Goal: Task Accomplishment & Management: Complete application form

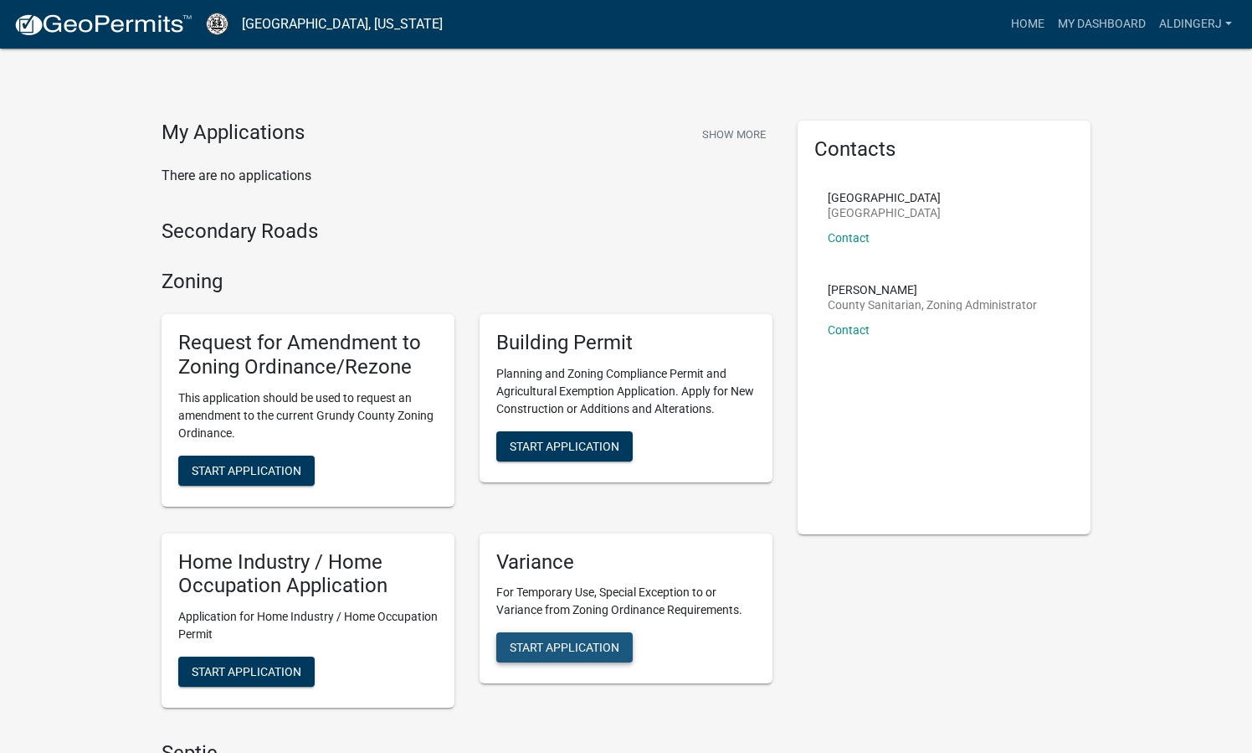
click at [619, 646] on span "Start Application" at bounding box center [565, 646] width 110 height 13
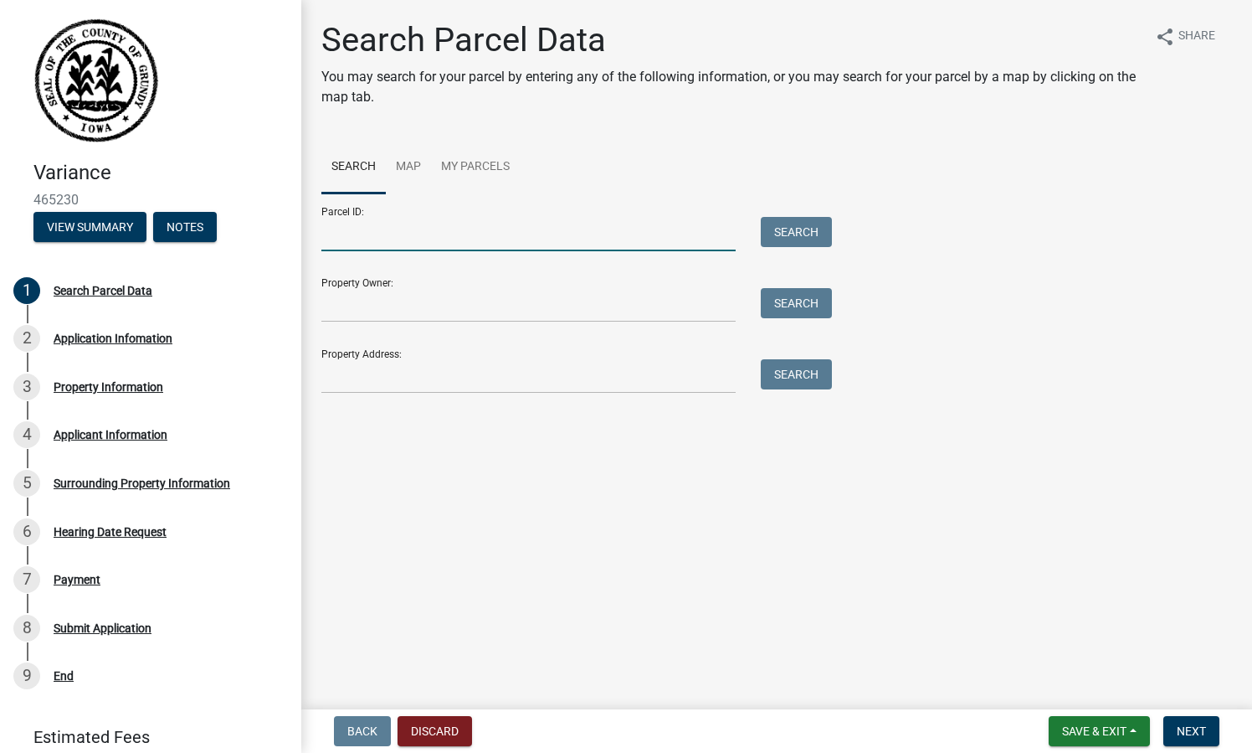
click at [436, 239] on input "Parcel ID:" at bounding box center [528, 234] width 414 height 34
click at [350, 304] on input "Property Owner:" at bounding box center [528, 305] width 414 height 34
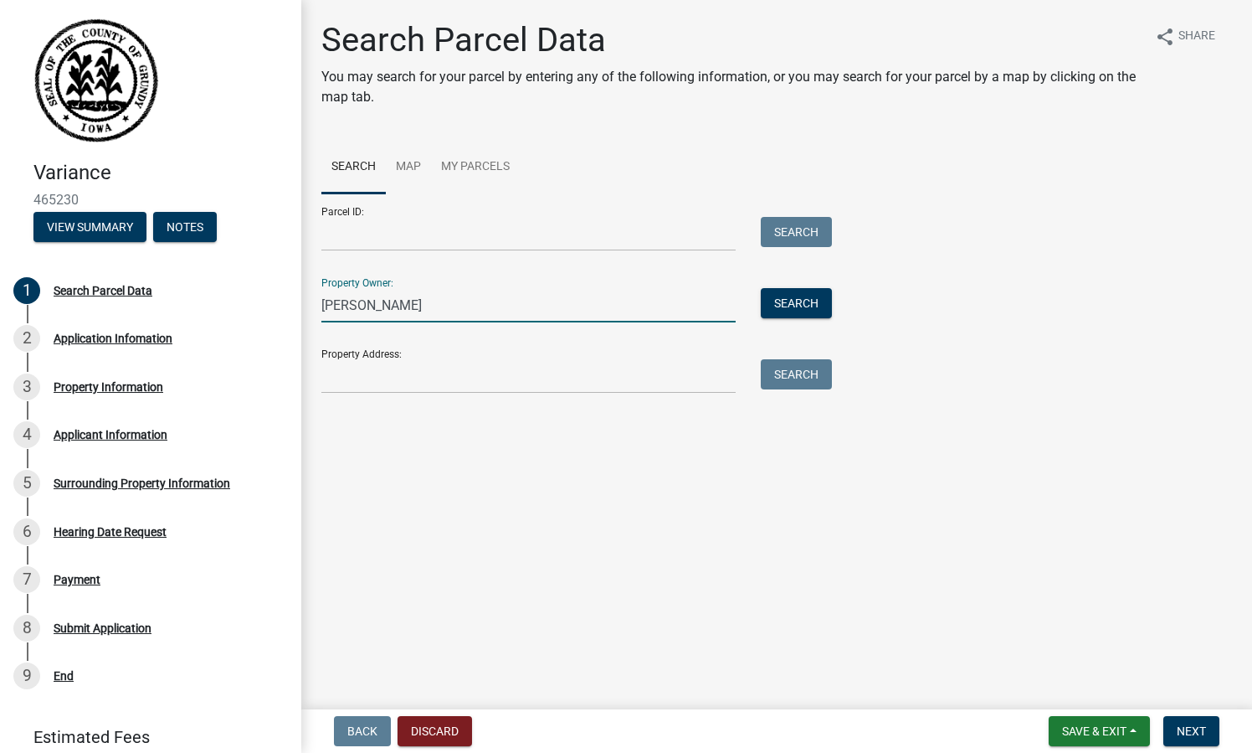
type input "[PERSON_NAME]"
click at [357, 384] on input "Property Address:" at bounding box center [528, 376] width 414 height 34
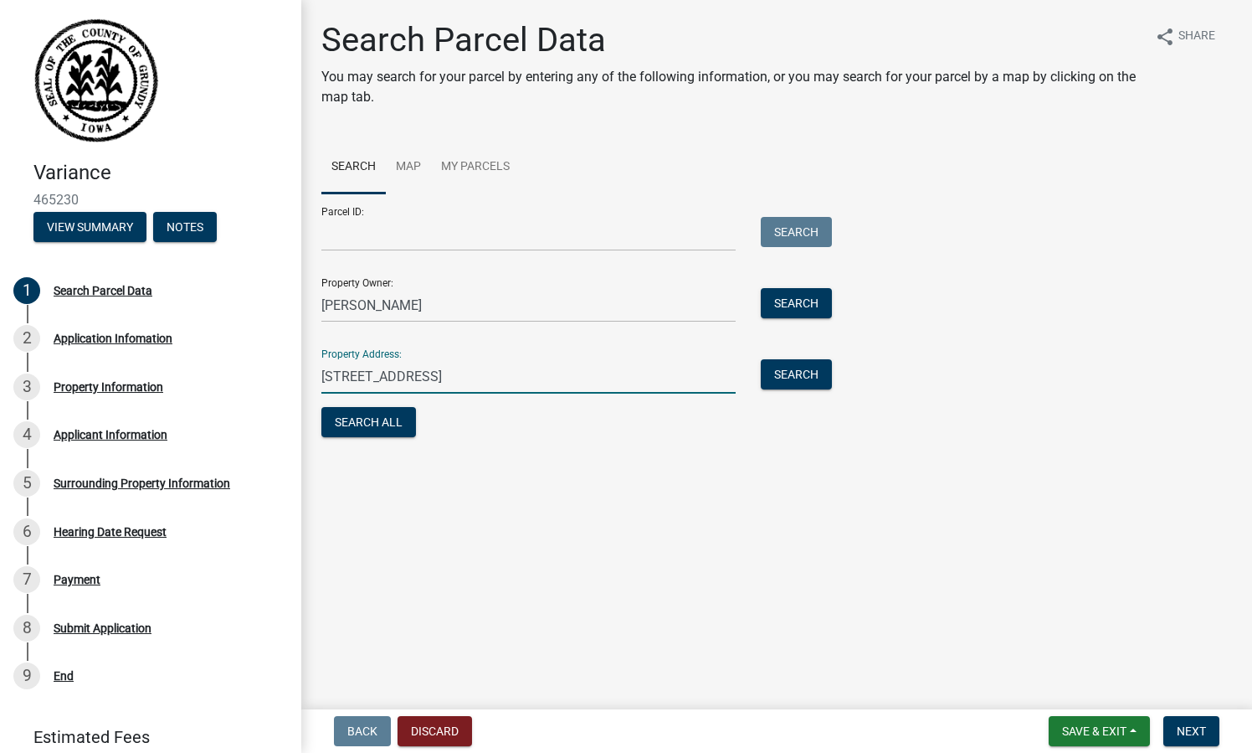
type input "22033 M Ave Grundy Center, IA"
click at [522, 240] on input "Parcel ID:" at bounding box center [528, 234] width 414 height 34
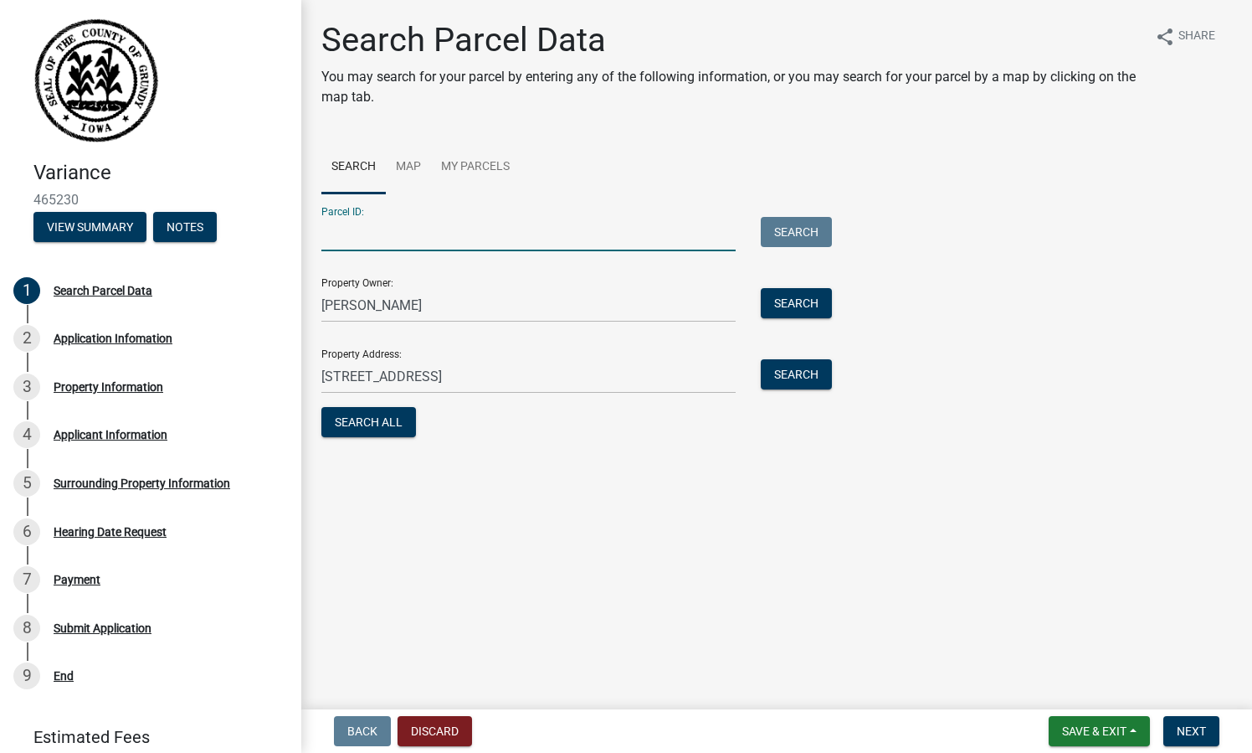
paste input "881735400006"
type input "881735400006"
click at [580, 386] on input "22033 M Ave Grundy Center, IA" at bounding box center [528, 376] width 414 height 34
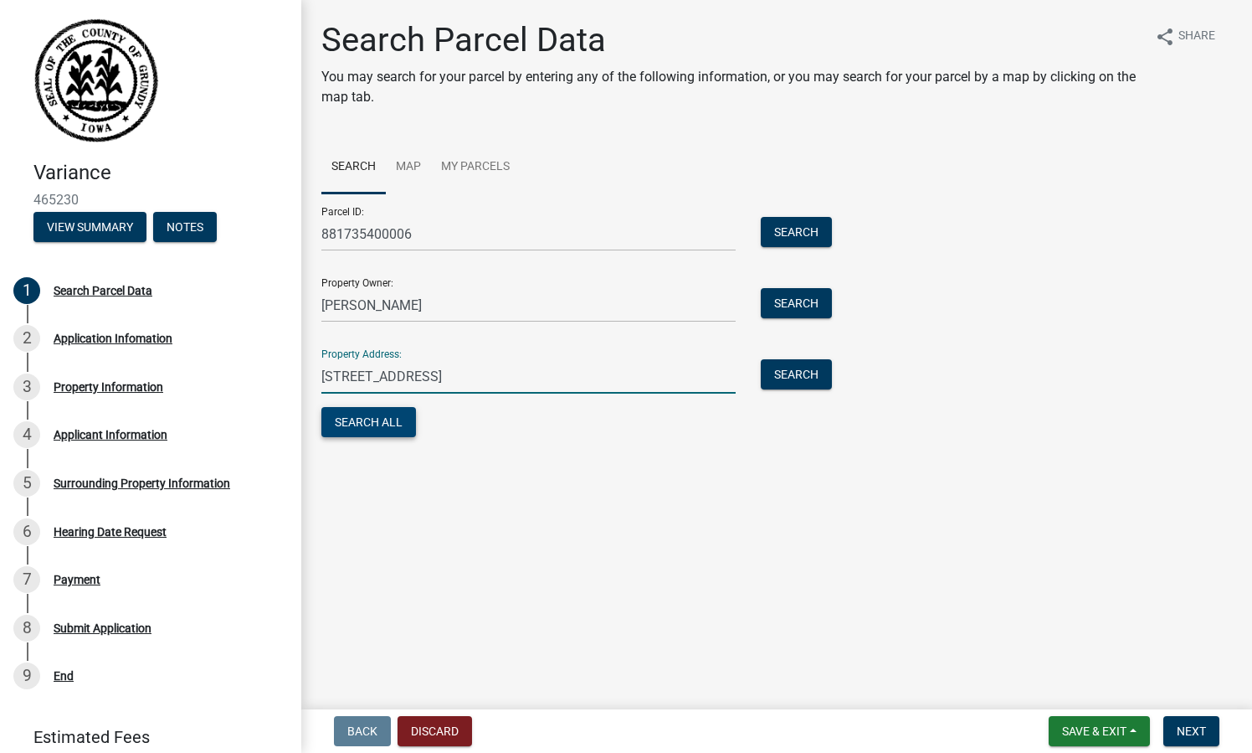
click at [368, 416] on button "Search All" at bounding box center [368, 422] width 95 height 30
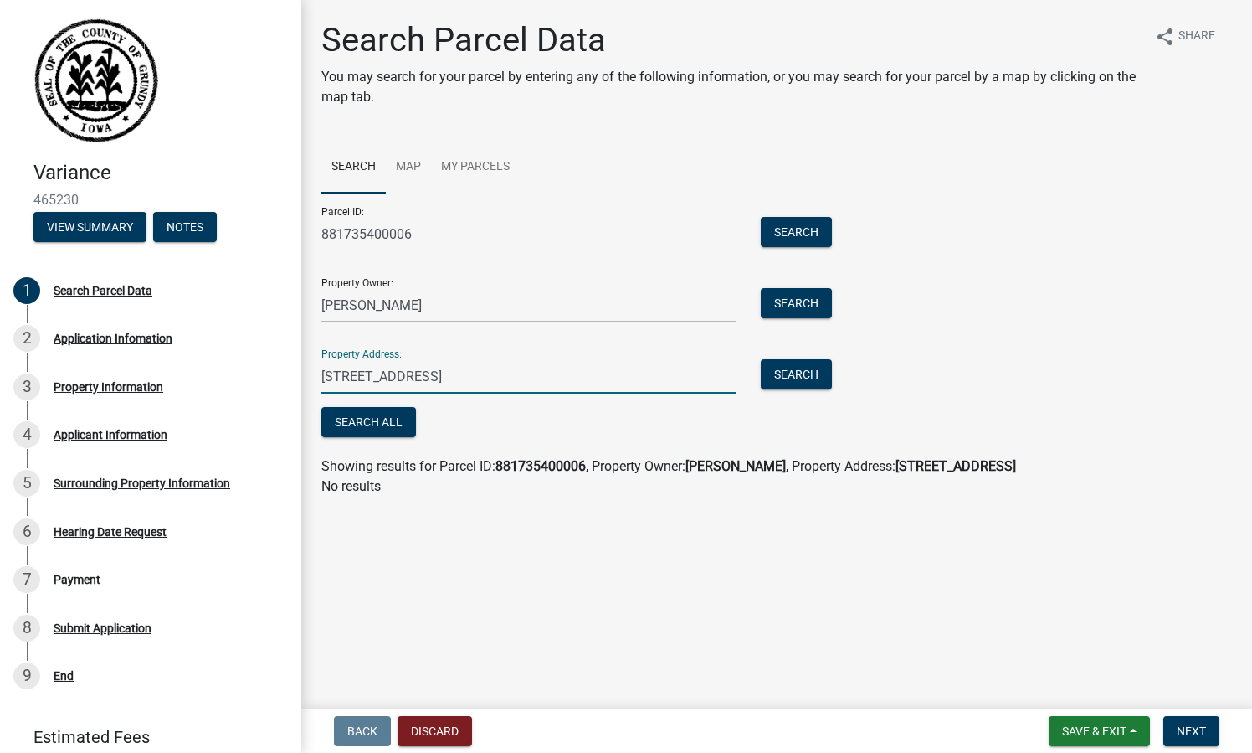
click at [630, 388] on input "22033 M Ave Grundy Center, IA" at bounding box center [528, 376] width 414 height 34
type input "2"
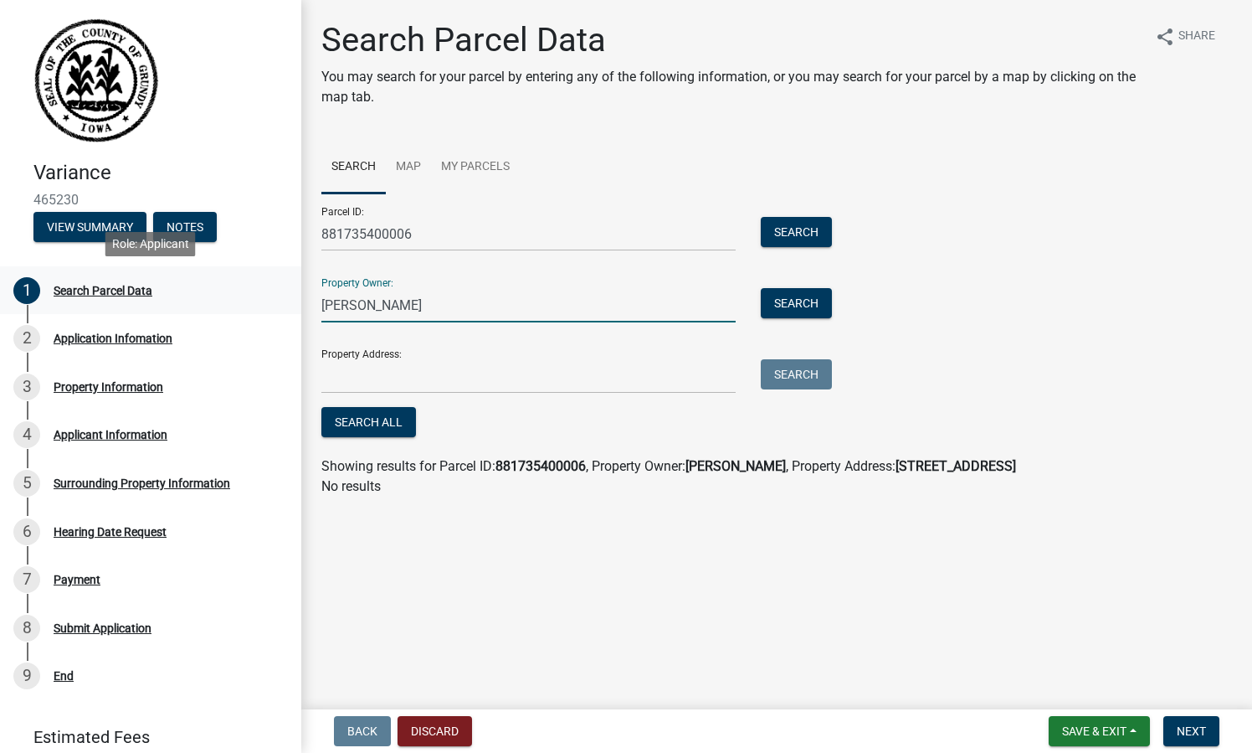
drag, startPoint x: 455, startPoint y: 301, endPoint x: 242, endPoint y: 286, distance: 213.9
click at [242, 286] on div "Variance 465230 View Summary Notes 1 Search Parcel Data 2 Application Infomatio…" at bounding box center [626, 376] width 1252 height 753
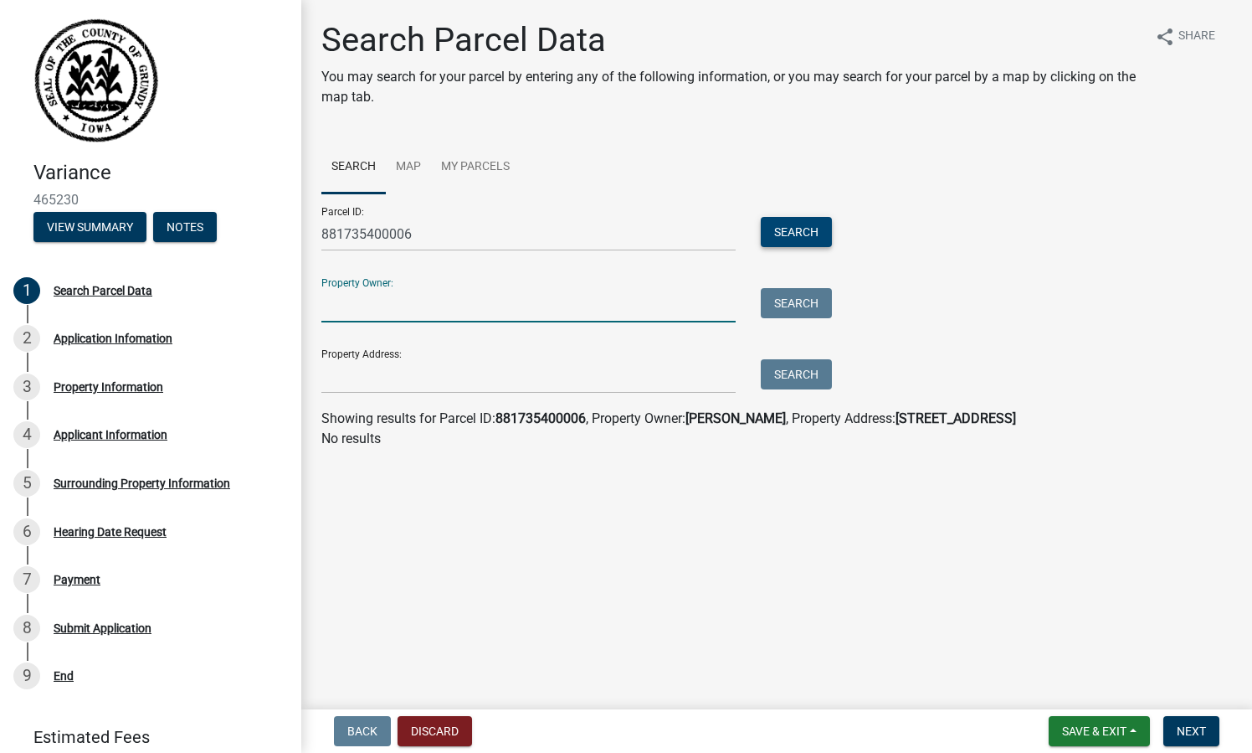
click at [799, 233] on button "Search" at bounding box center [796, 232] width 71 height 30
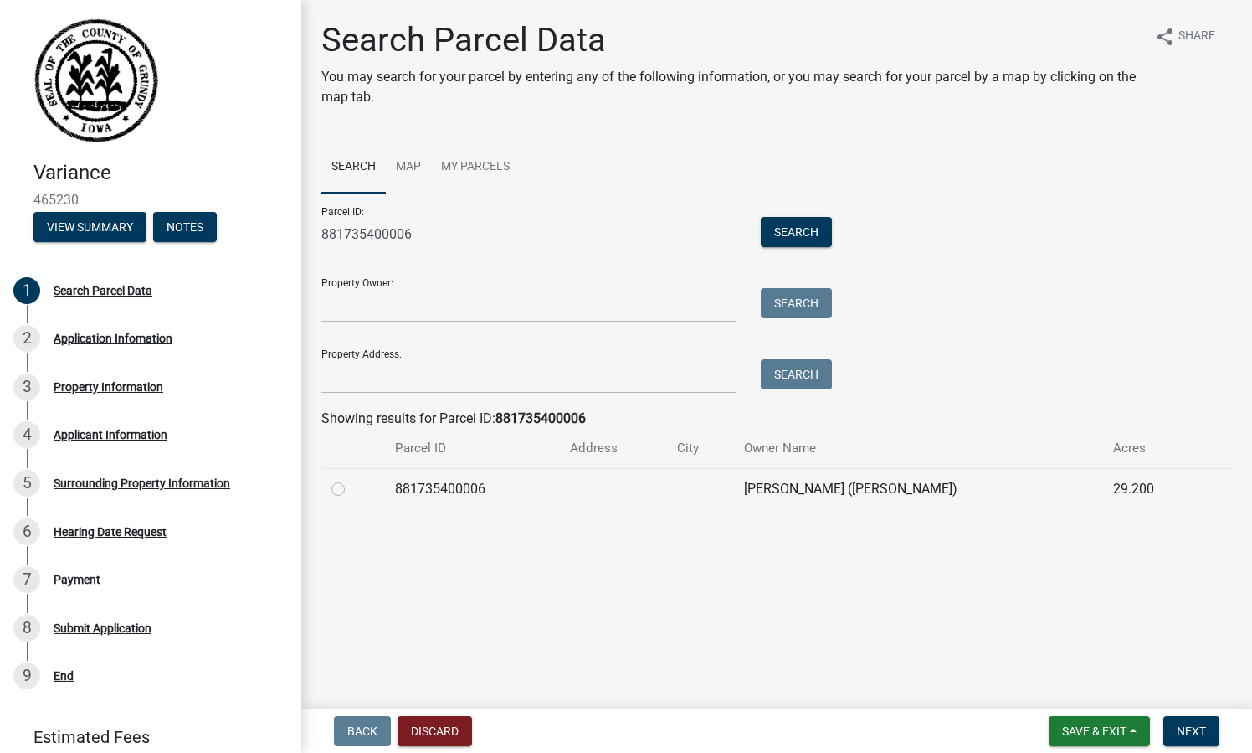
click at [560, 477] on td "881735400006" at bounding box center [472, 488] width 175 height 41
click at [352, 479] on label at bounding box center [352, 479] width 0 height 0
click at [352, 485] on input "radio" at bounding box center [357, 484] width 11 height 11
radio input "true"
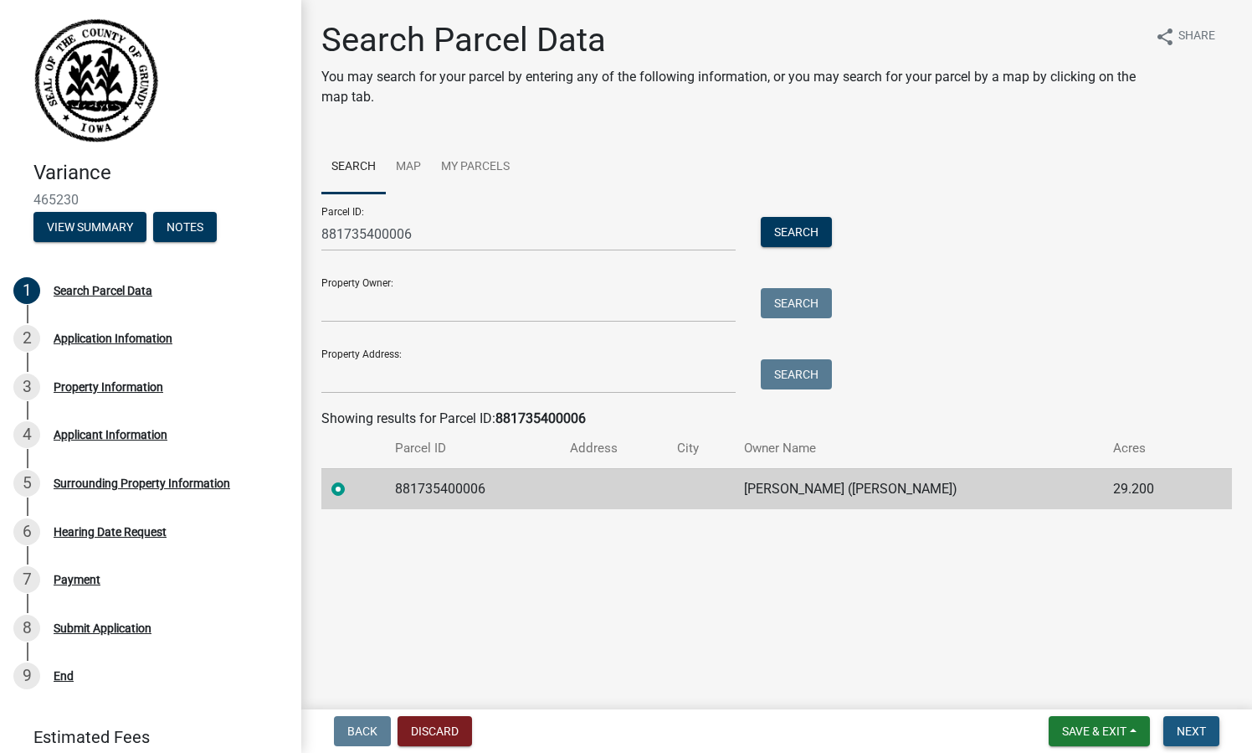
click at [1210, 736] on button "Next" at bounding box center [1192, 731] width 56 height 30
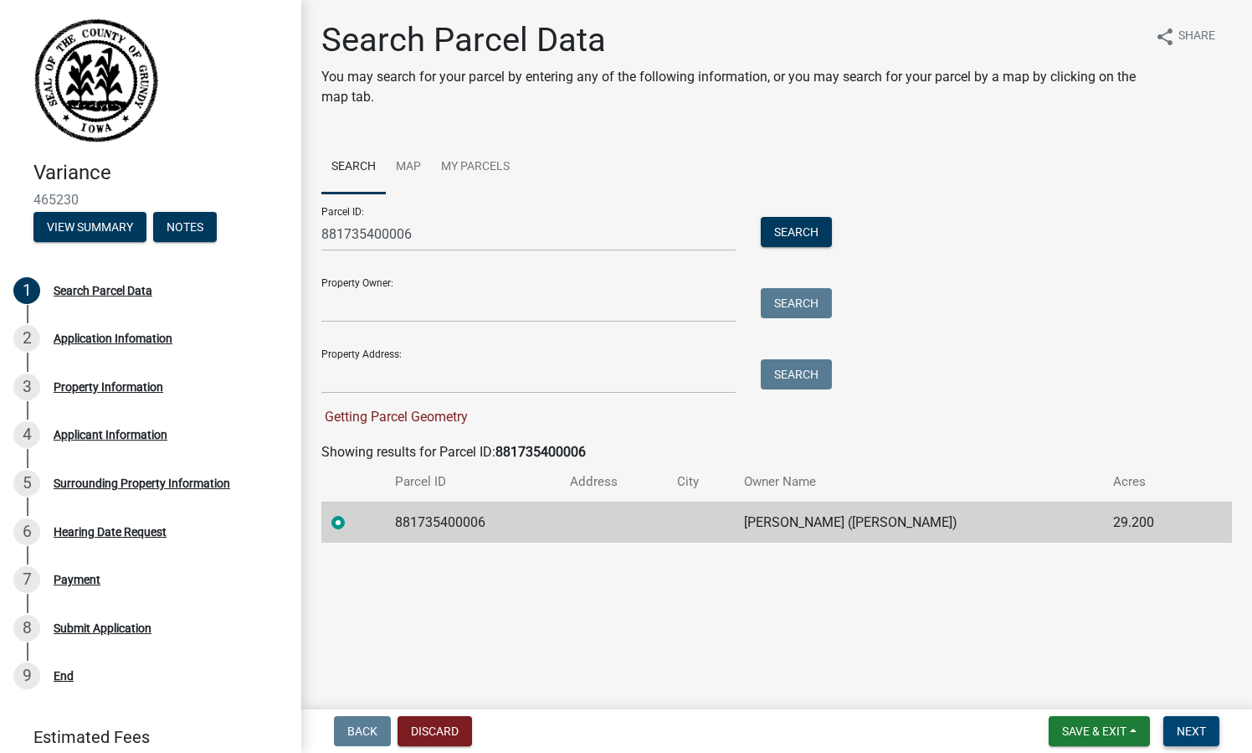
click at [1201, 729] on span "Next" at bounding box center [1191, 730] width 29 height 13
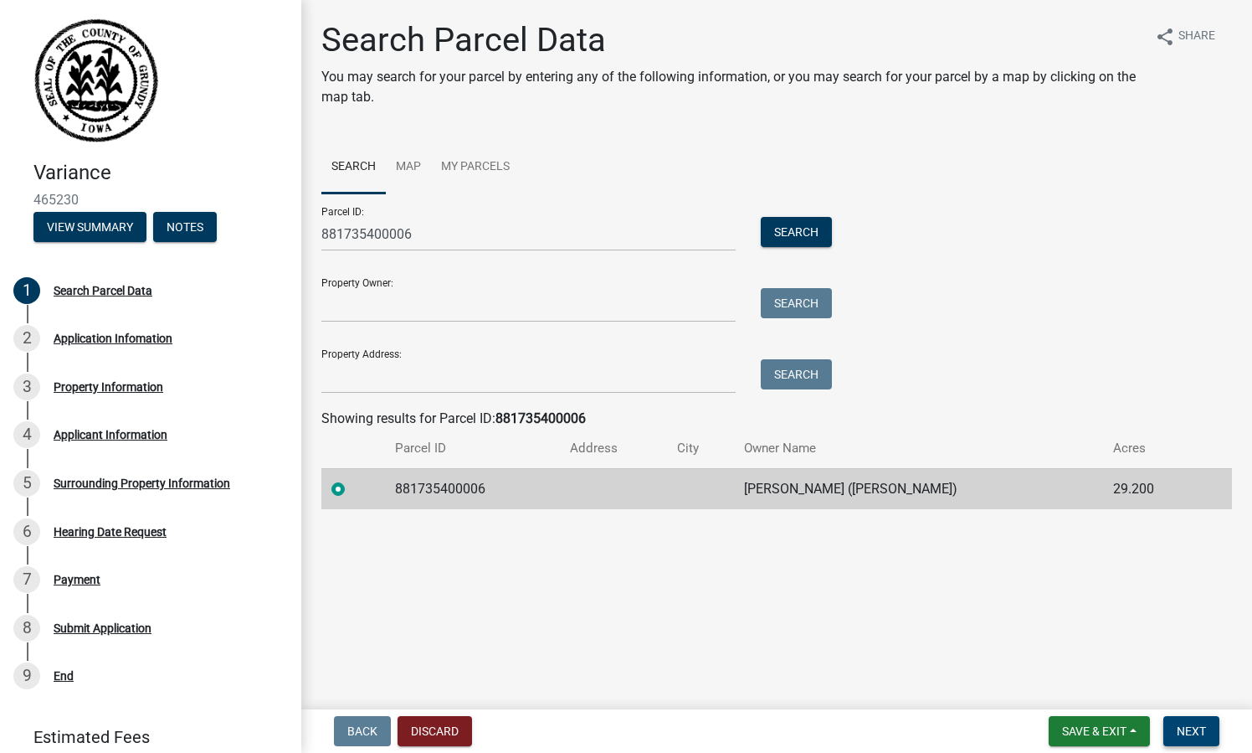
click at [1201, 729] on span "Next" at bounding box center [1191, 730] width 29 height 13
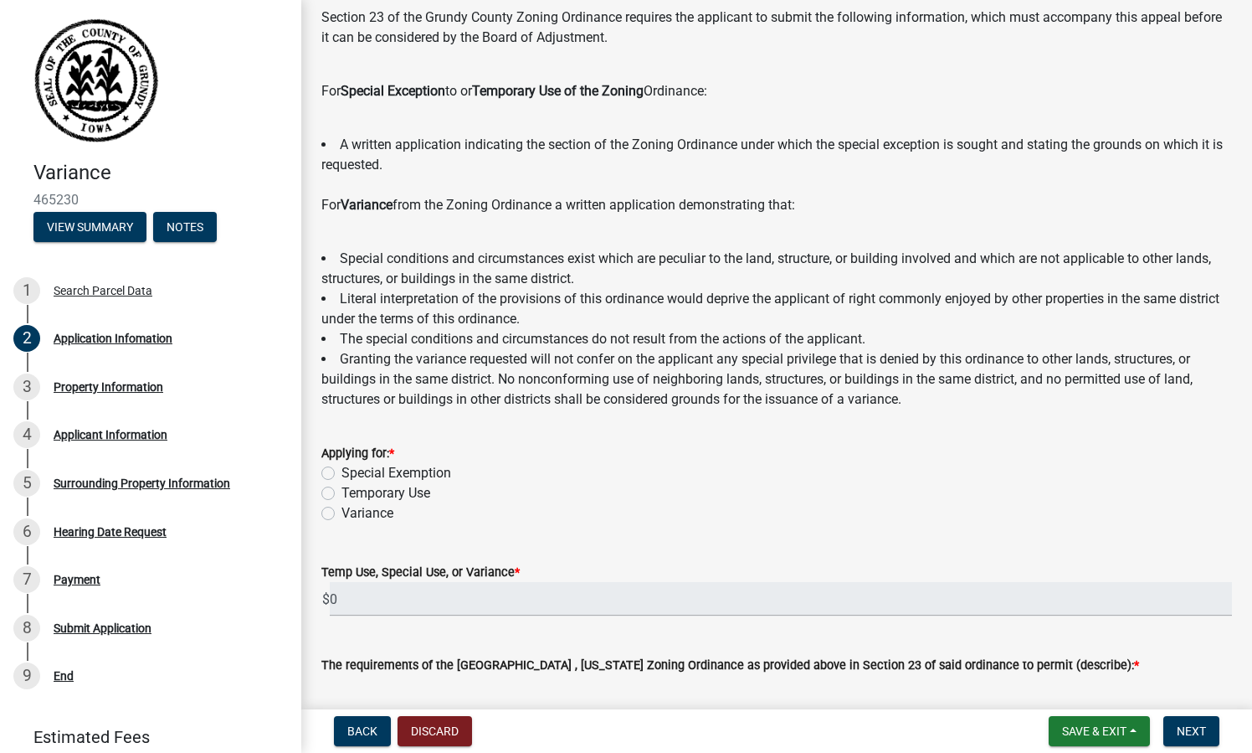
scroll to position [133, 0]
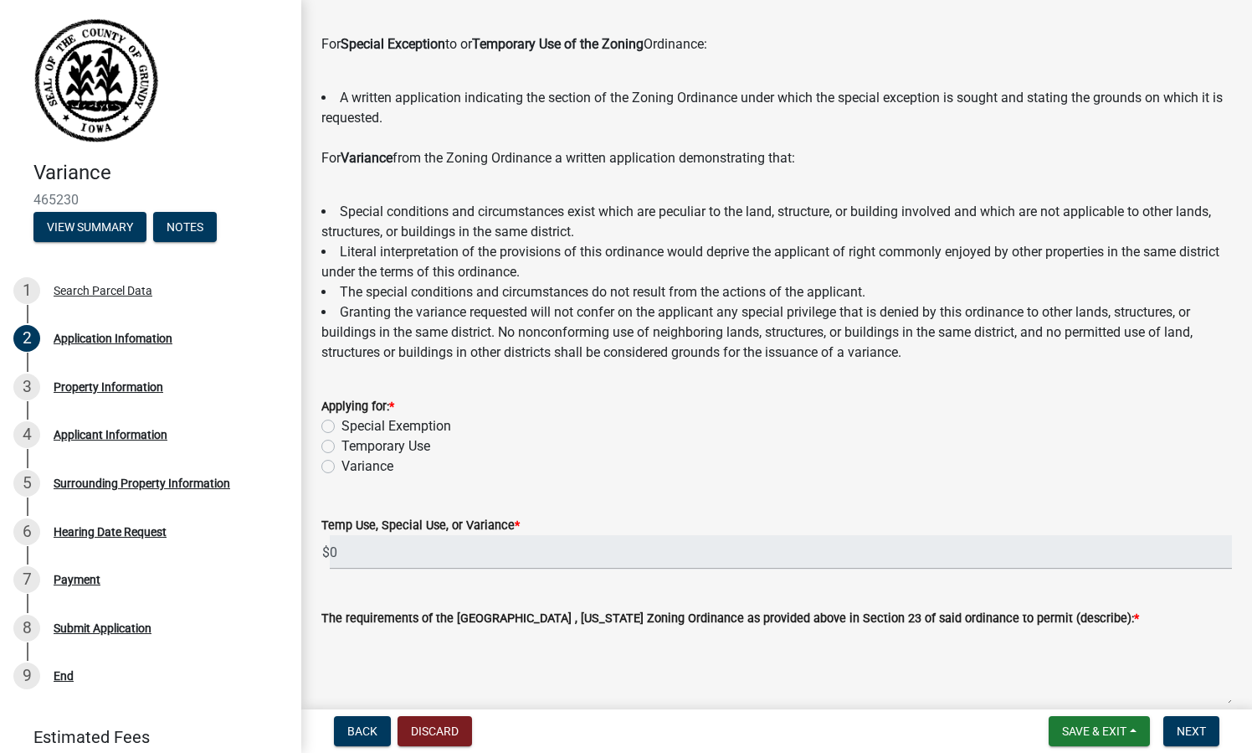
click at [376, 425] on label "Special Exemption" at bounding box center [397, 426] width 110 height 20
click at [352, 425] on input "Special Exemption" at bounding box center [347, 421] width 11 height 11
radio input "true"
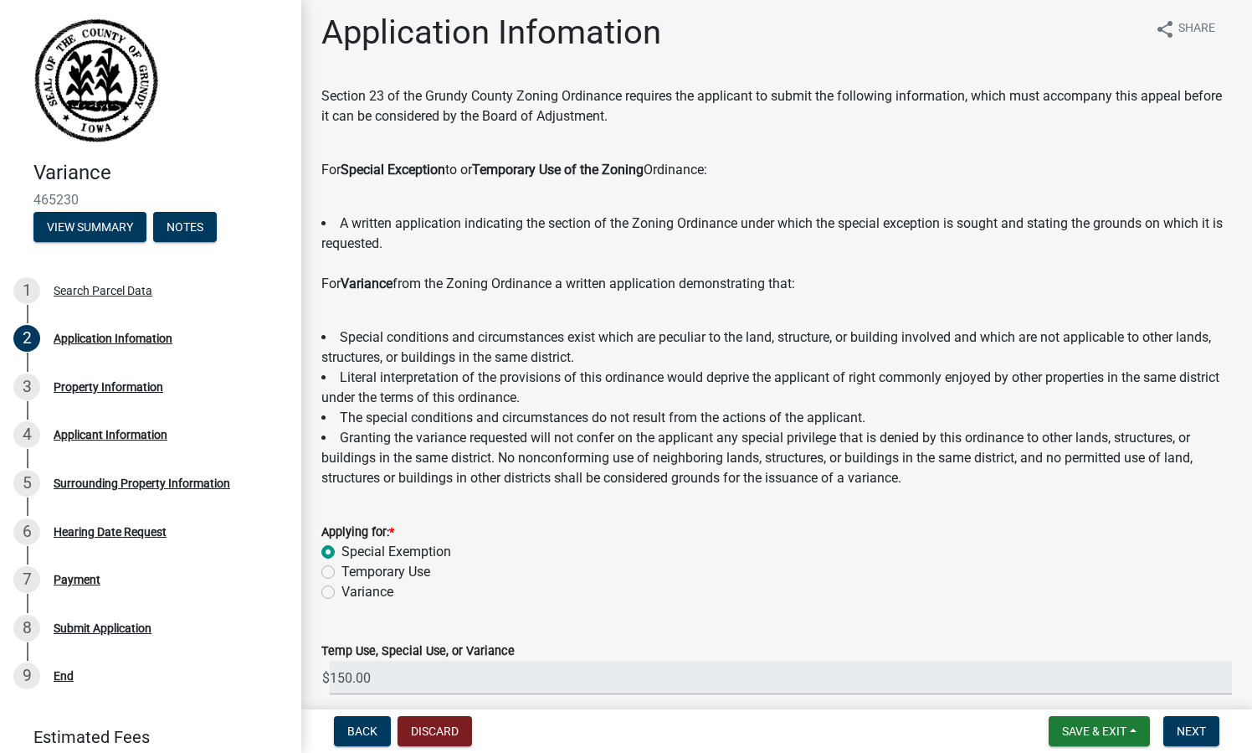
scroll to position [0, 0]
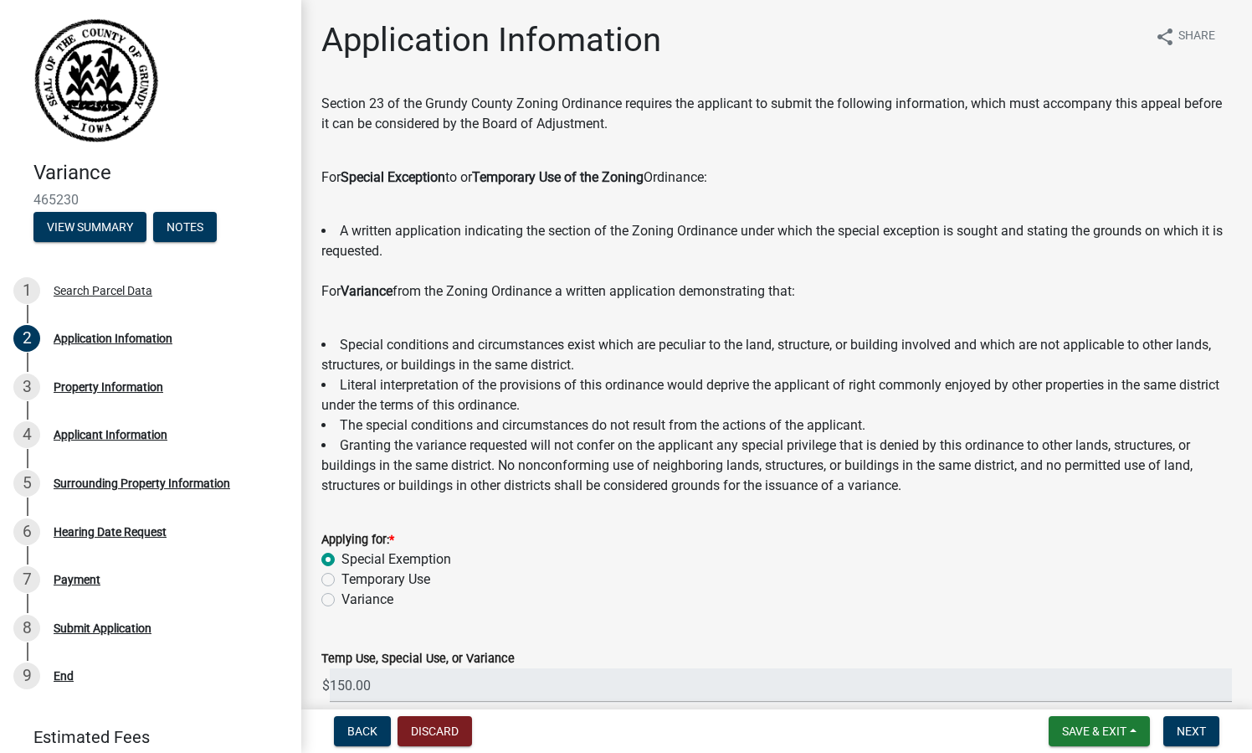
click at [359, 604] on label "Variance" at bounding box center [368, 599] width 52 height 20
click at [352, 600] on input "Variance" at bounding box center [347, 594] width 11 height 11
radio input "true"
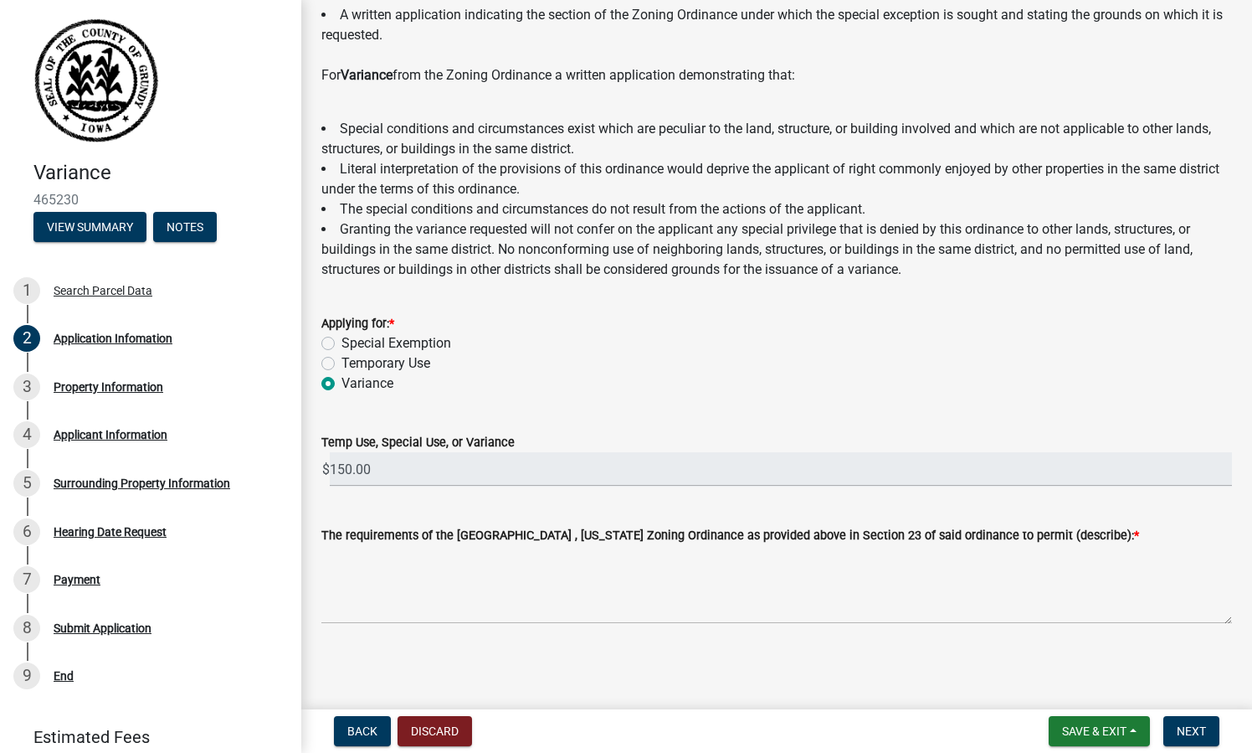
scroll to position [215, 0]
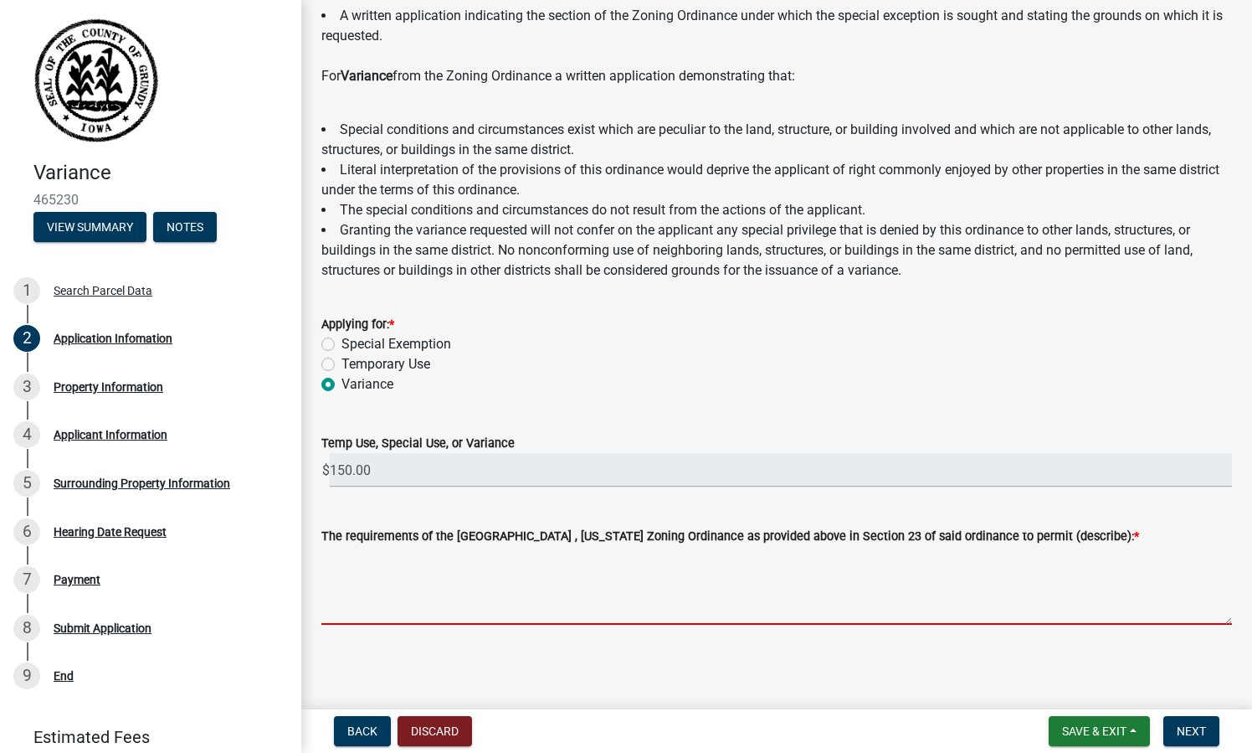
click at [444, 578] on textarea "The requirements of the Grundy County , Iowa Zoning Ordinance as provided above…" at bounding box center [776, 585] width 911 height 79
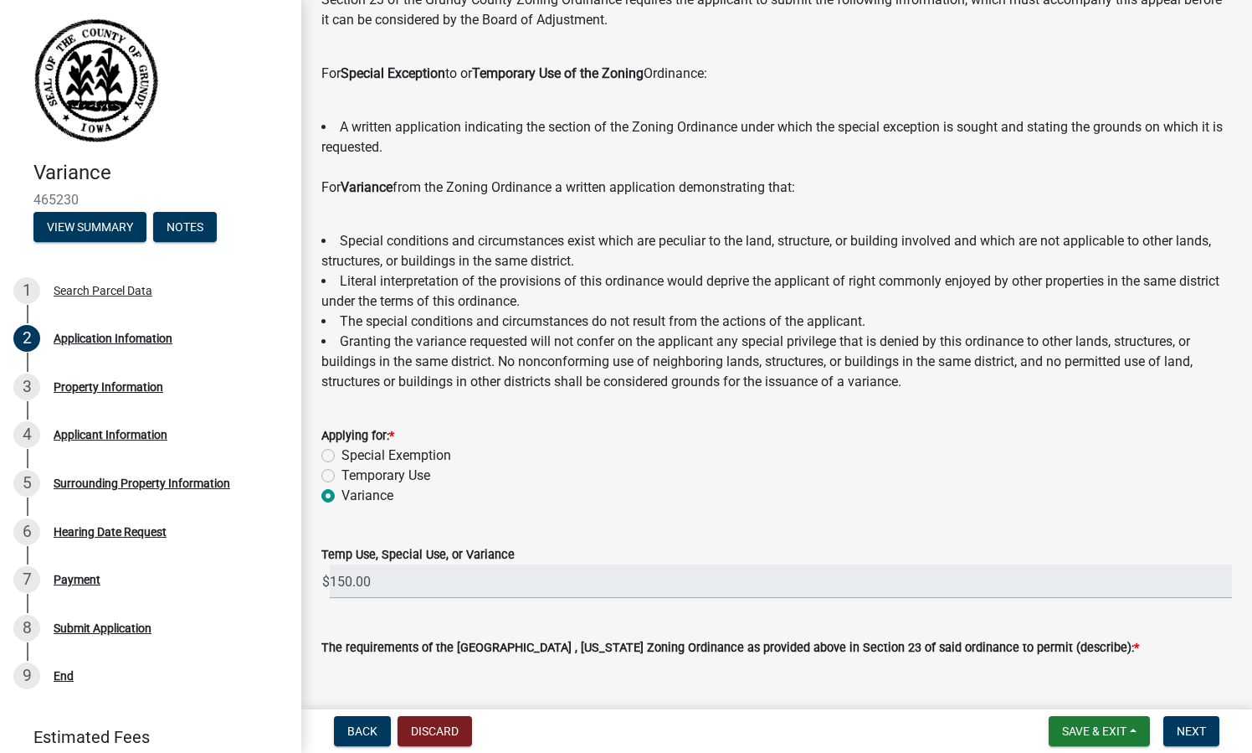
scroll to position [107, 0]
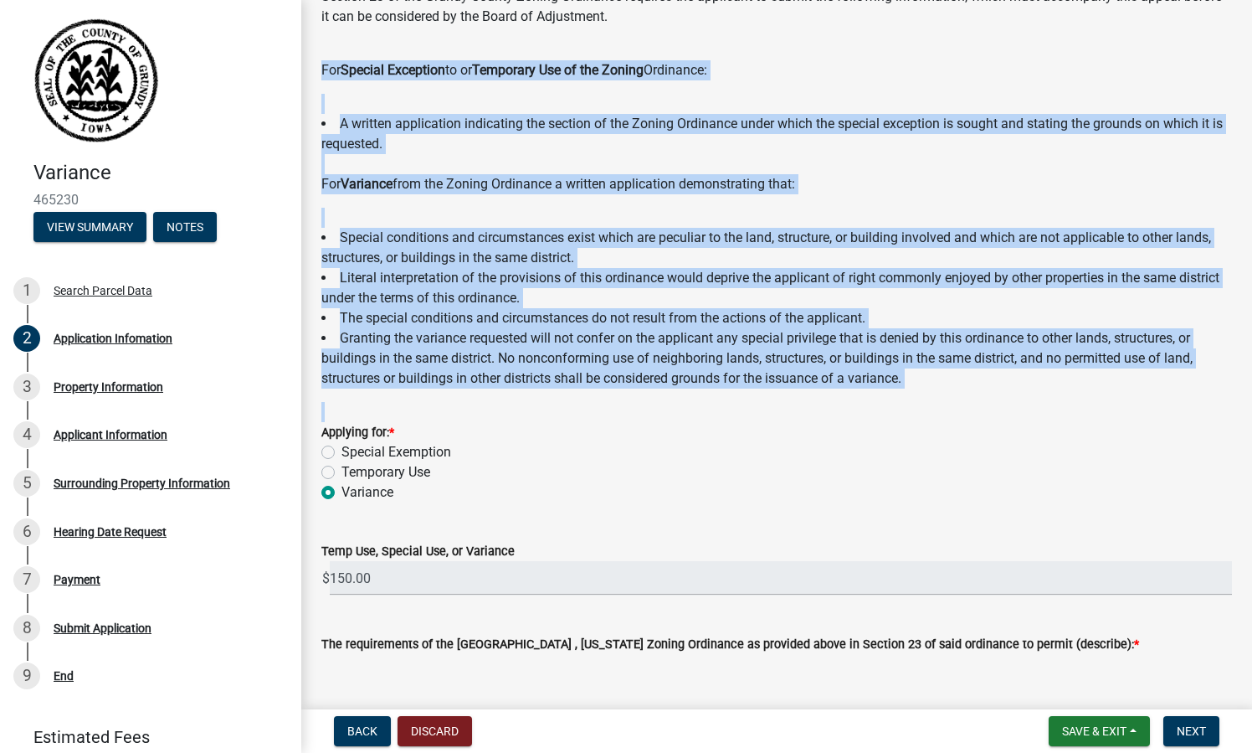
drag, startPoint x: 318, startPoint y: 64, endPoint x: 995, endPoint y: 402, distance: 756.6
click at [995, 402] on wm-data-entity-input-list "Section 23 of the Grundy County Zoning Ordinance requires the applicant to subm…" at bounding box center [776, 376] width 911 height 779
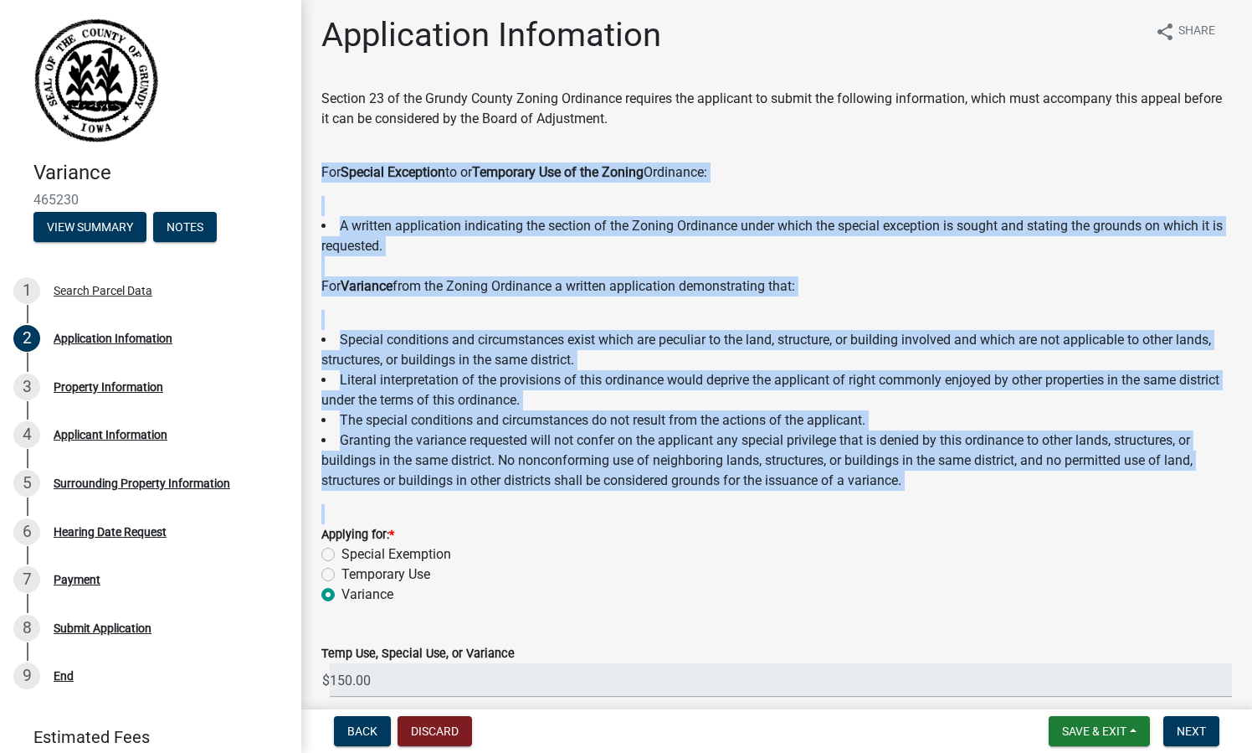
scroll to position [7, 0]
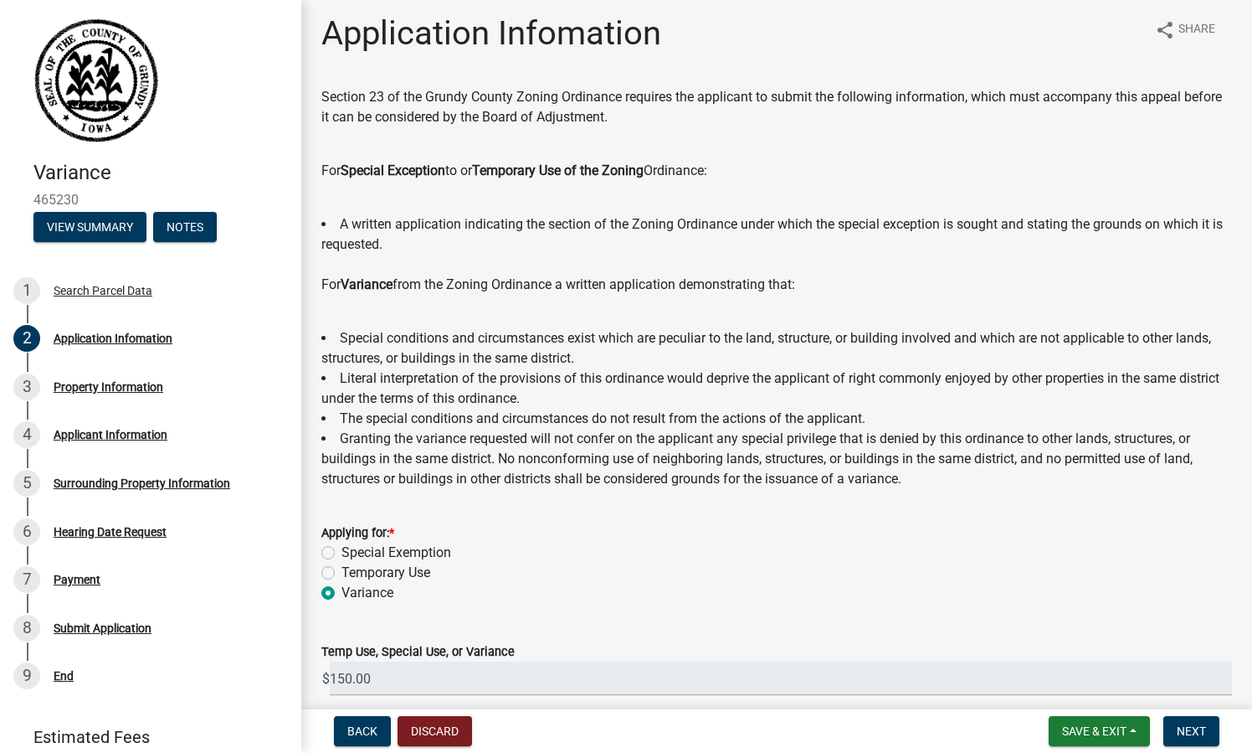
click at [357, 68] on div "Application Infomation share Share Section 23 of the Grundy County Zoning Ordin…" at bounding box center [777, 447] width 936 height 868
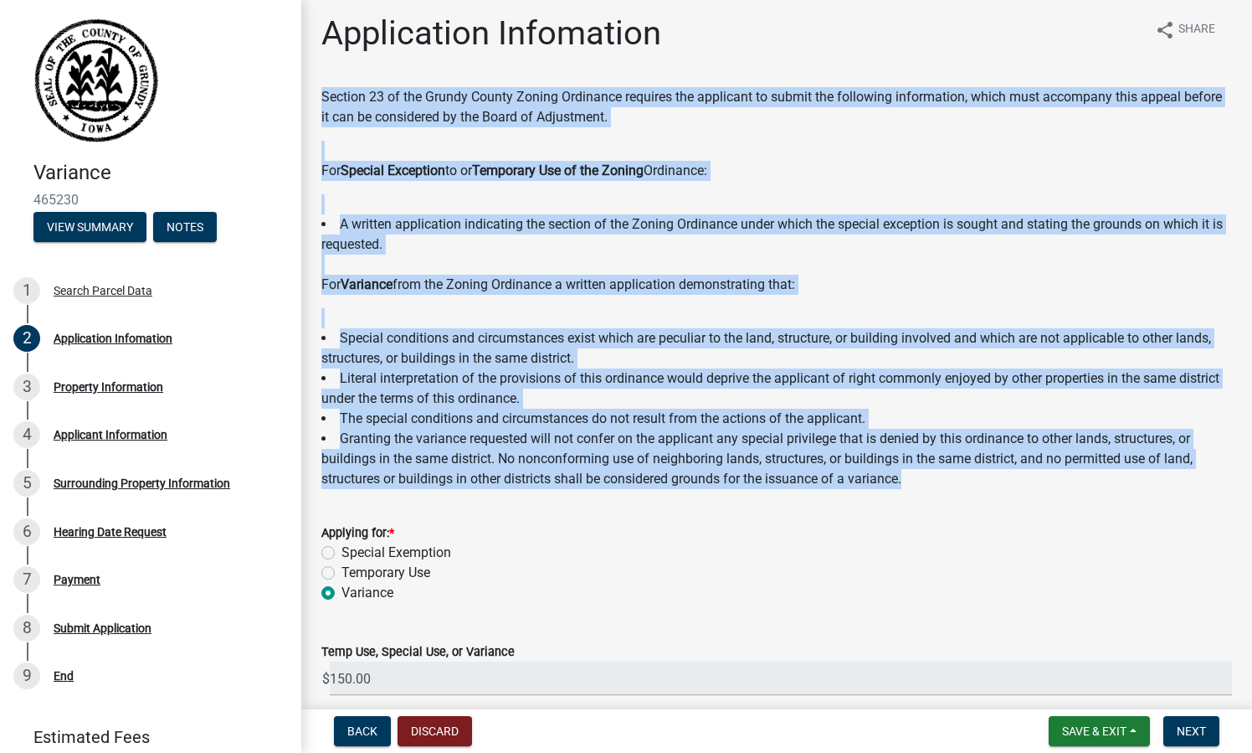
drag, startPoint x: 322, startPoint y: 95, endPoint x: 945, endPoint y: 470, distance: 727.0
click at [945, 470] on div "Section 23 of the Grundy County Zoning Ordinance requires the applicant to subm…" at bounding box center [776, 288] width 911 height 402
copy div "Section 23 of the Grundy County Zoning Ordinance requires the applicant to subm…"
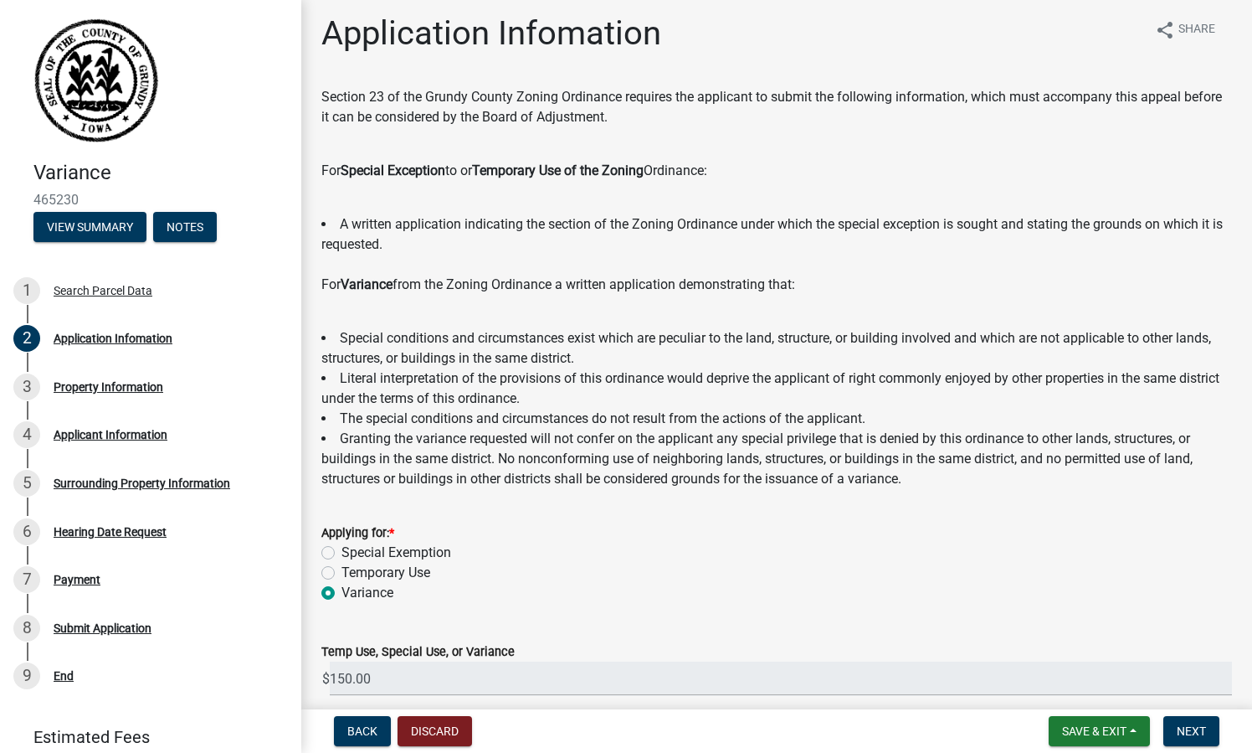
click at [734, 513] on form "Applying for: * Special Exemption Temporary Use Variance" at bounding box center [776, 552] width 911 height 100
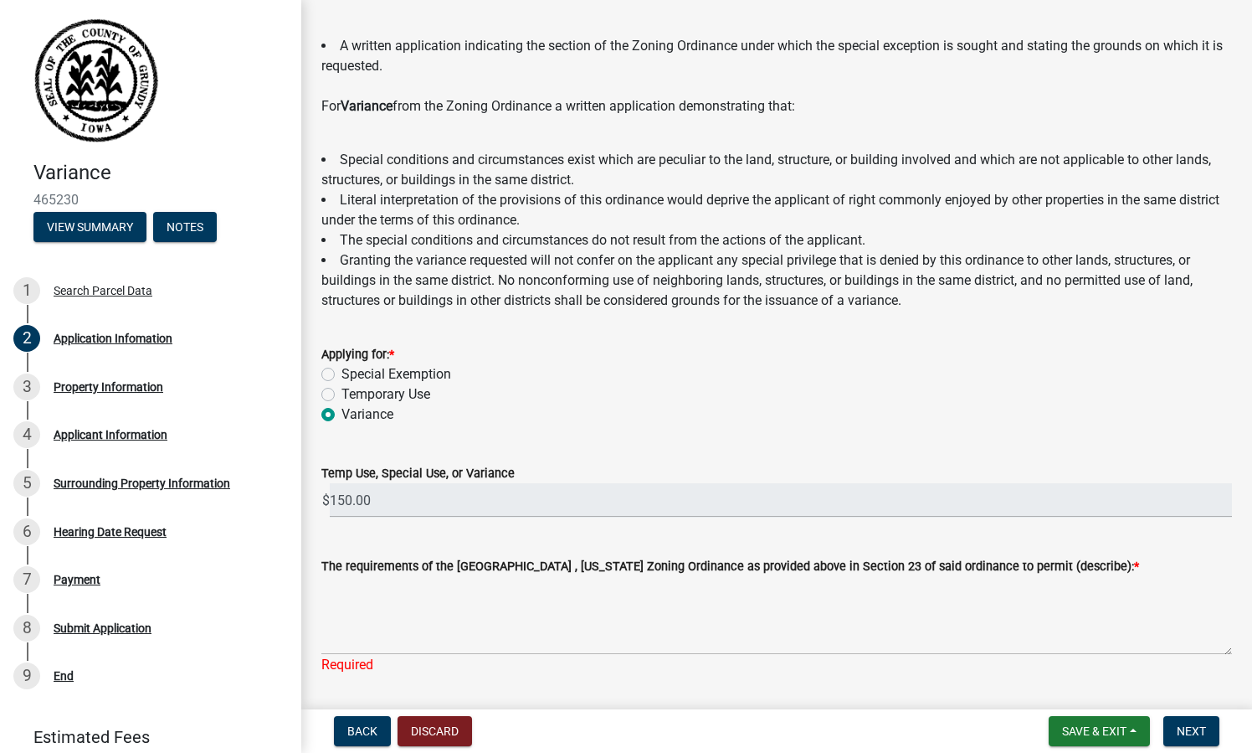
scroll to position [203, 0]
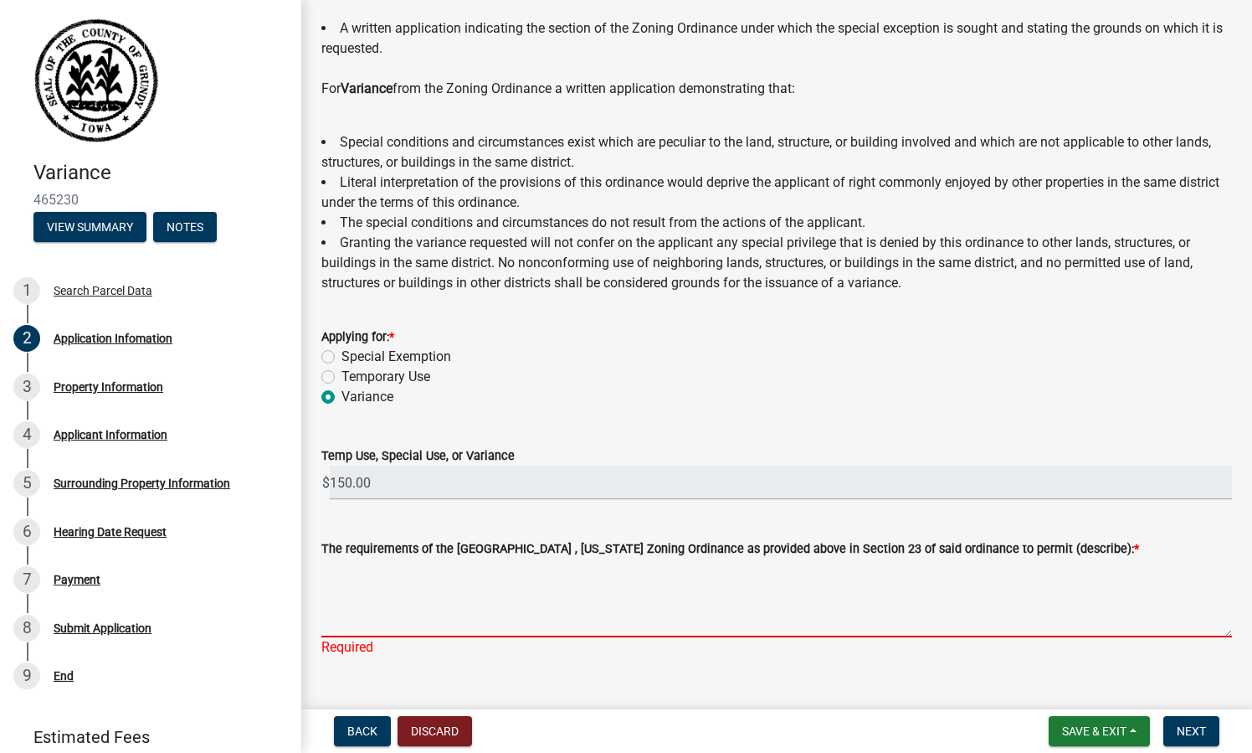
click at [515, 627] on textarea "The requirements of the Grundy County , Iowa Zoning Ordinance as provided above…" at bounding box center [776, 597] width 911 height 79
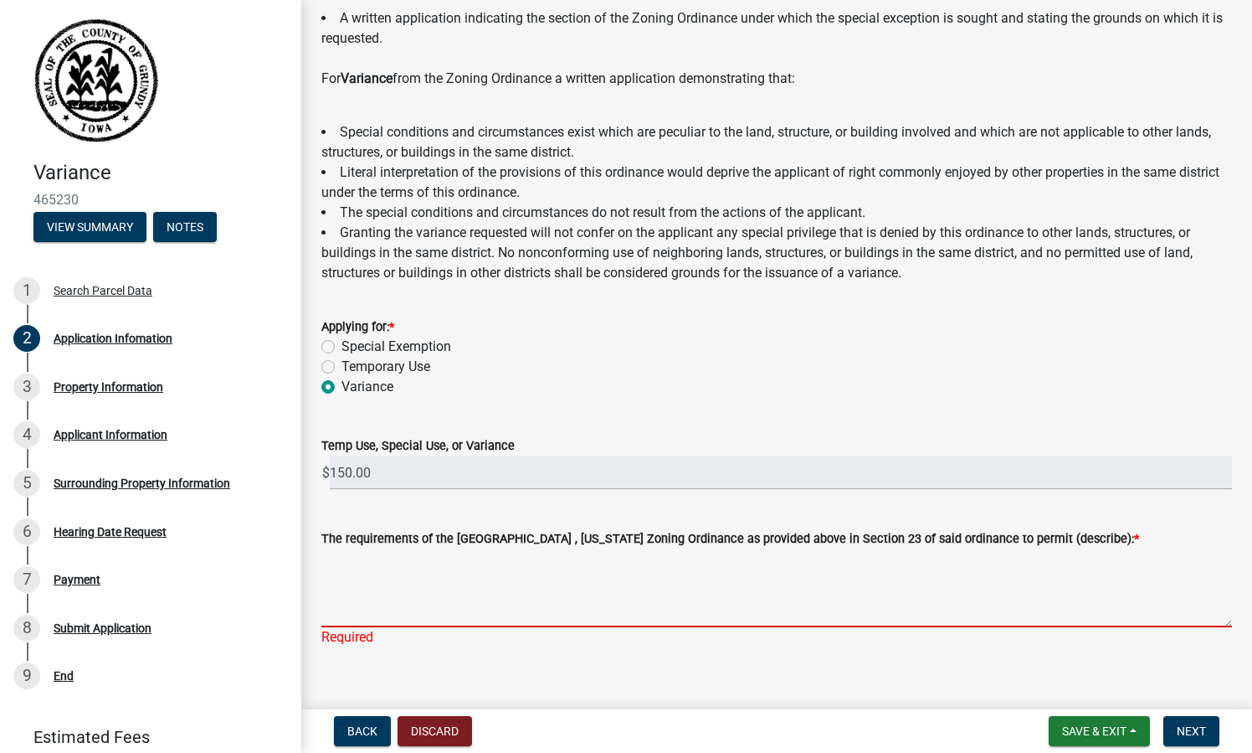
scroll to position [213, 0]
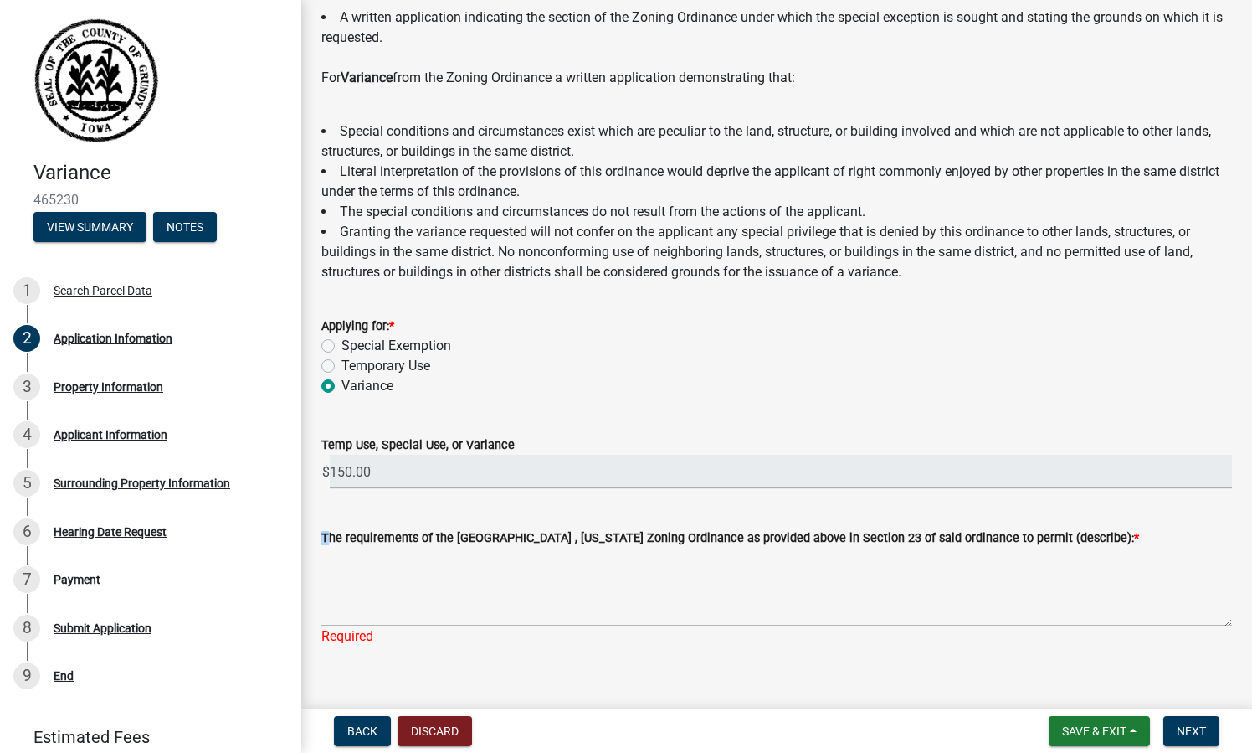
drag, startPoint x: 321, startPoint y: 531, endPoint x: 852, endPoint y: 578, distance: 532.9
click at [852, 578] on form "The requirements of the Grundy County , Iowa Zoning Ordinance as provided above…" at bounding box center [776, 576] width 911 height 99
copy label "The requirements of the"
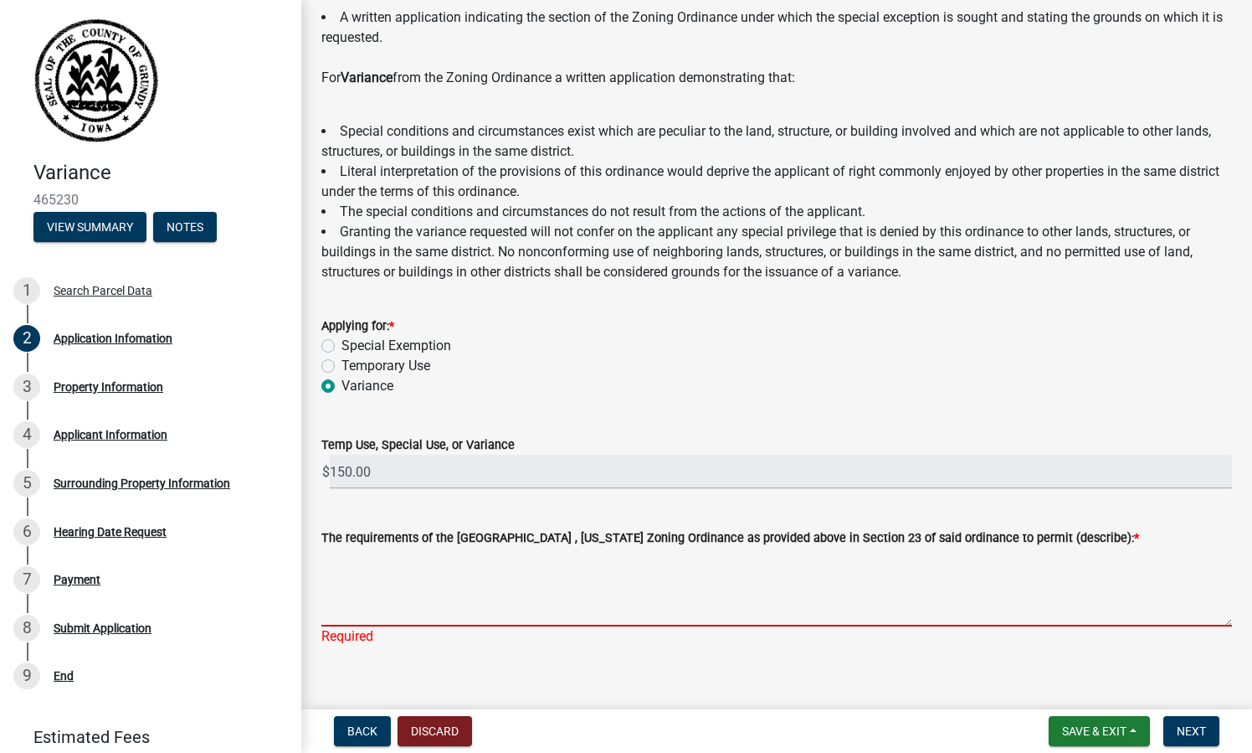
click at [696, 567] on textarea "The requirements of the Grundy County , Iowa Zoning Ordinance as provided above…" at bounding box center [776, 586] width 911 height 79
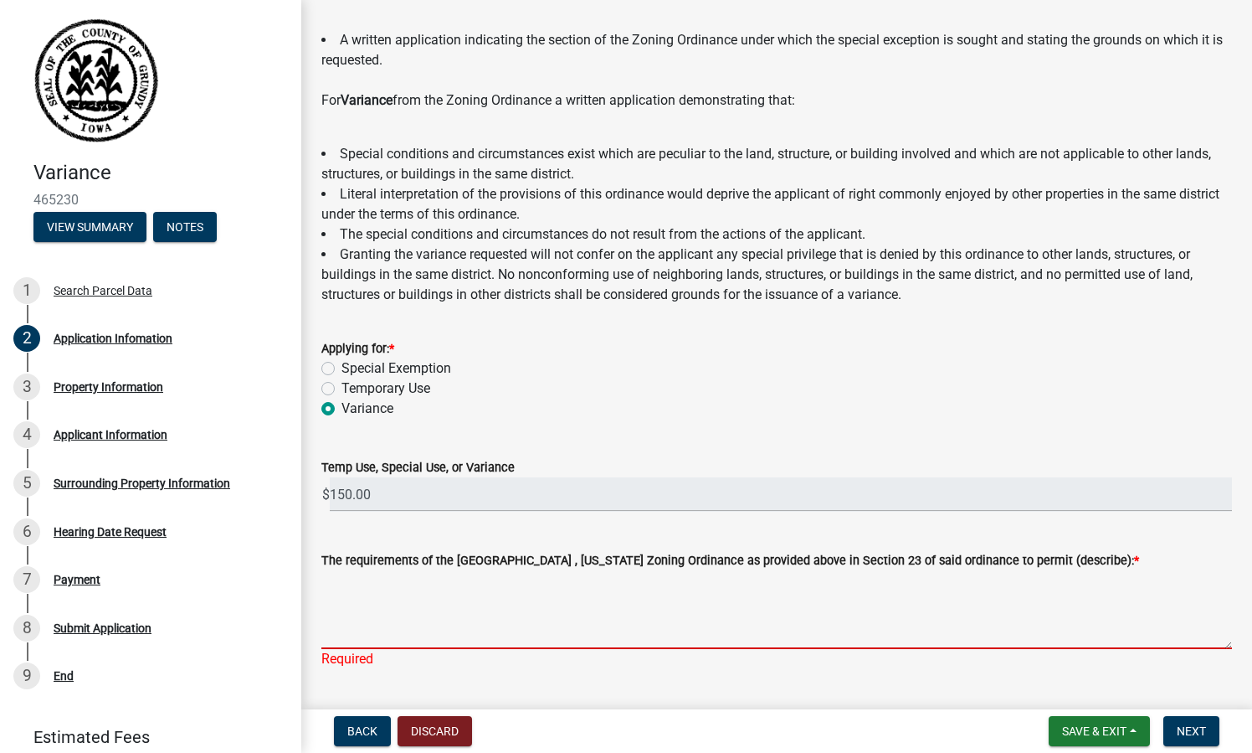
scroll to position [190, 0]
click at [496, 149] on li "Special conditions and circumstances exist which are peculiar to the land, stru…" at bounding box center [776, 165] width 911 height 40
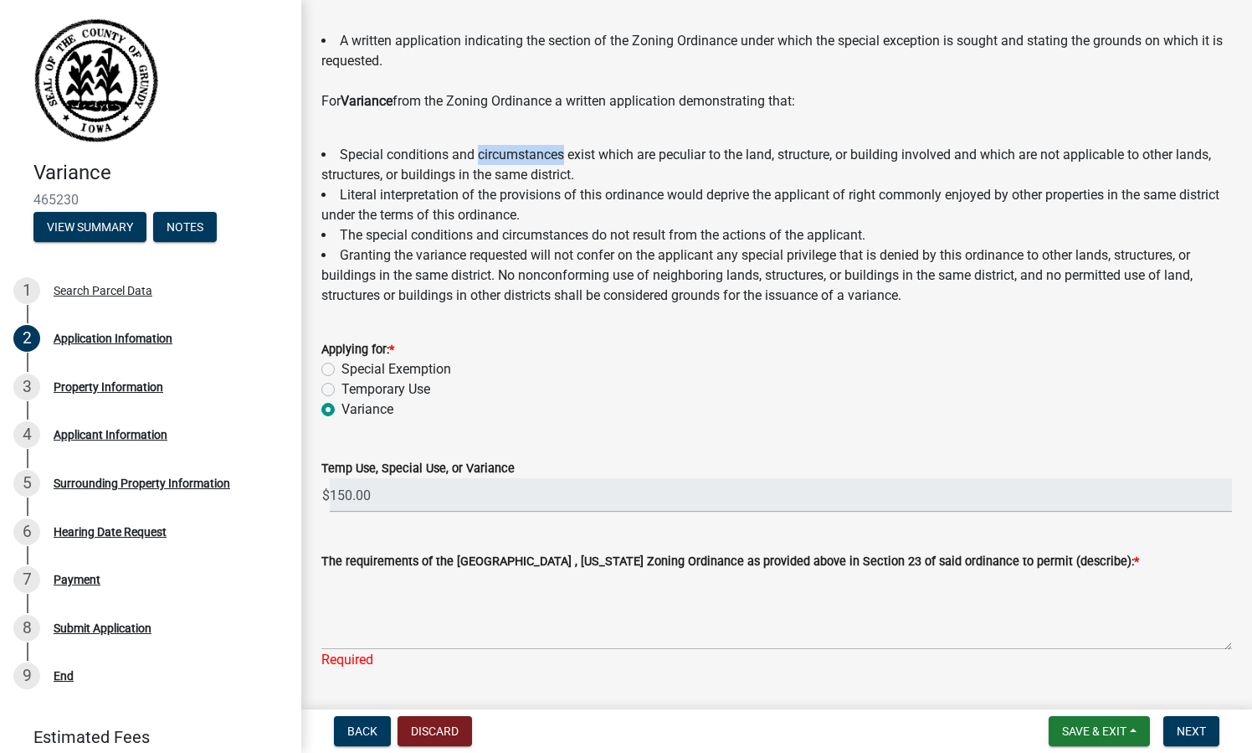
click at [496, 149] on li "Special conditions and circumstances exist which are peculiar to the land, stru…" at bounding box center [776, 165] width 911 height 40
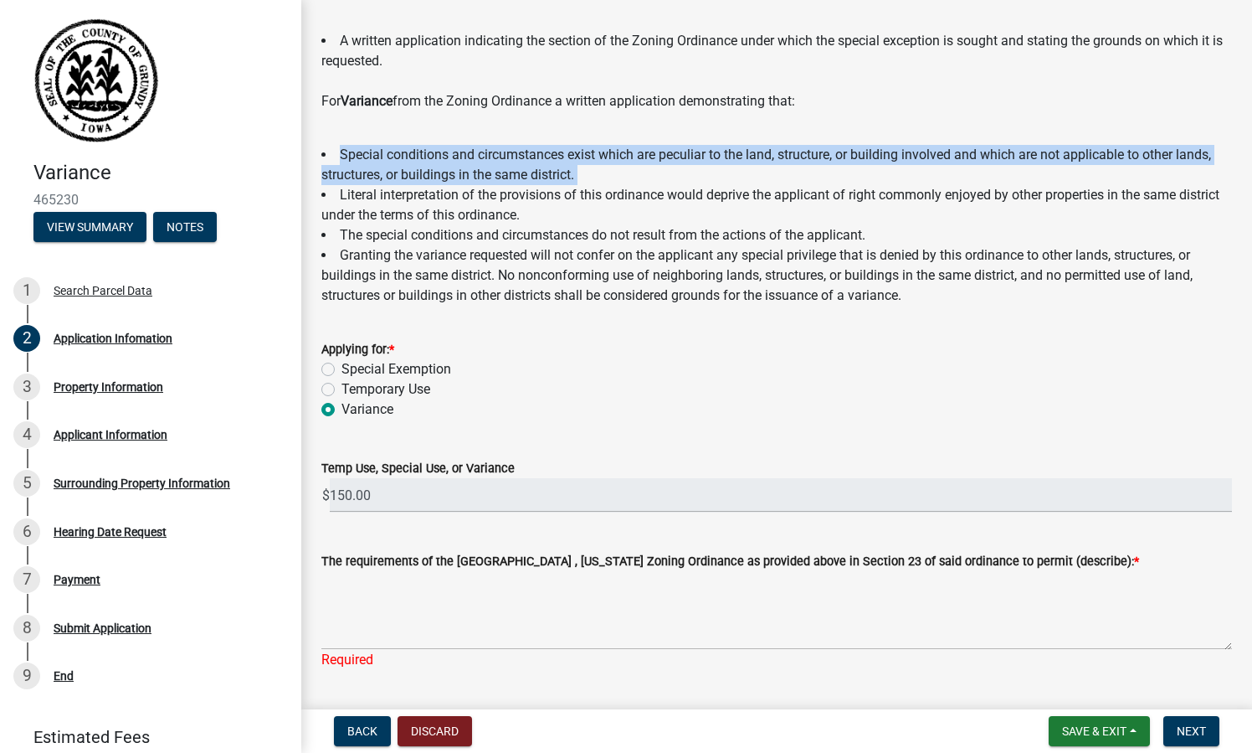
click at [496, 149] on li "Special conditions and circumstances exist which are peculiar to the land, stru…" at bounding box center [776, 165] width 911 height 40
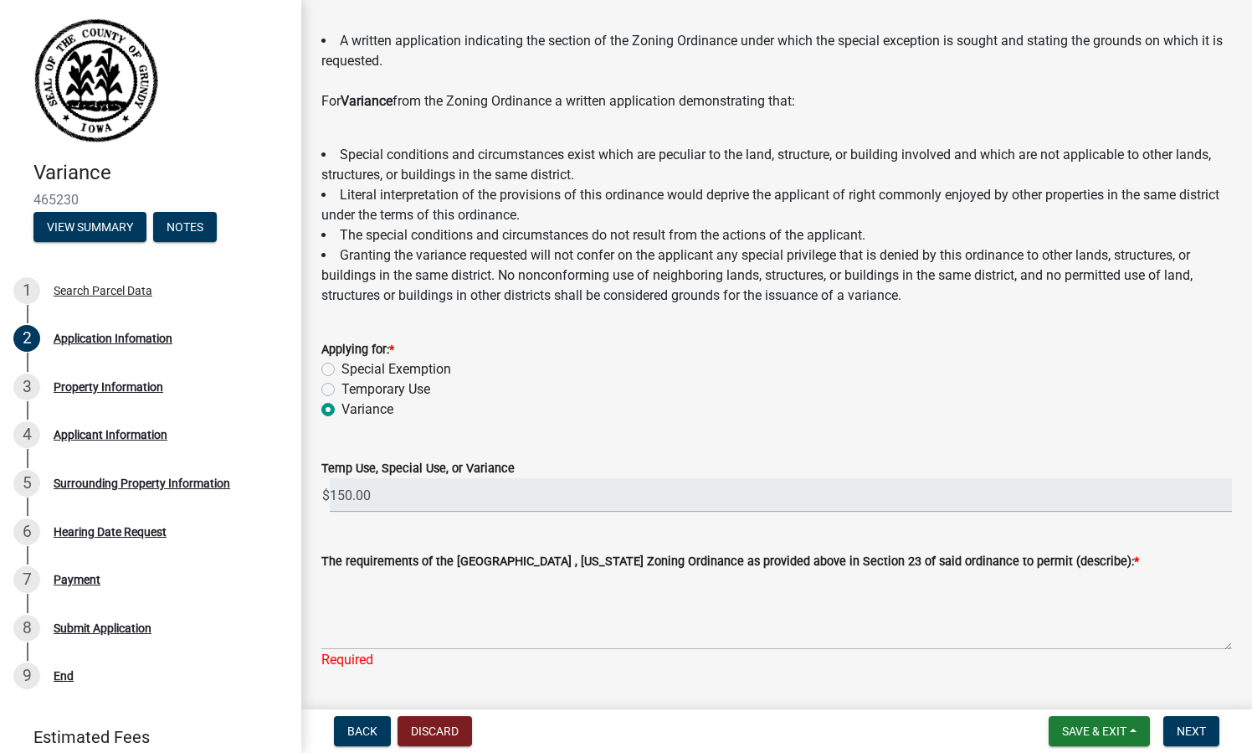
click at [474, 209] on li "Literal interpretation of the provisions of this ordinance would deprive the ap…" at bounding box center [776, 205] width 911 height 40
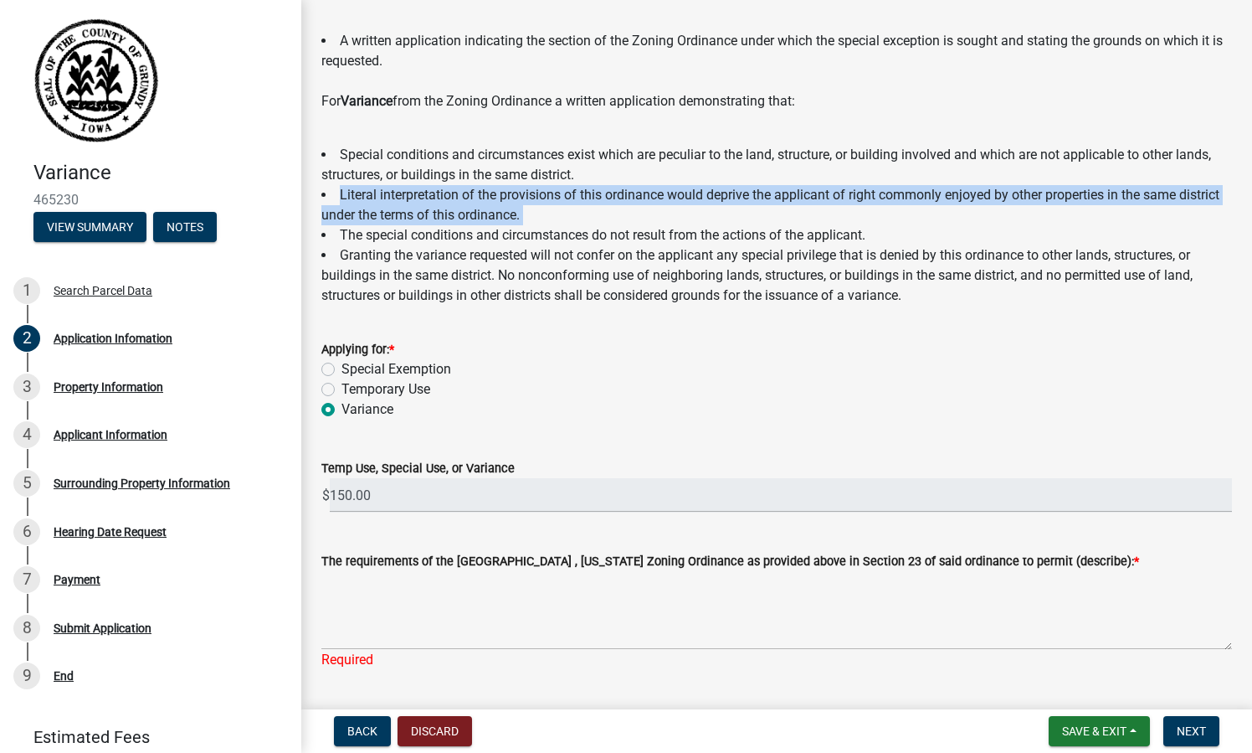
click at [474, 209] on li "Literal interpretation of the provisions of this ordinance would deprive the ap…" at bounding box center [776, 205] width 911 height 40
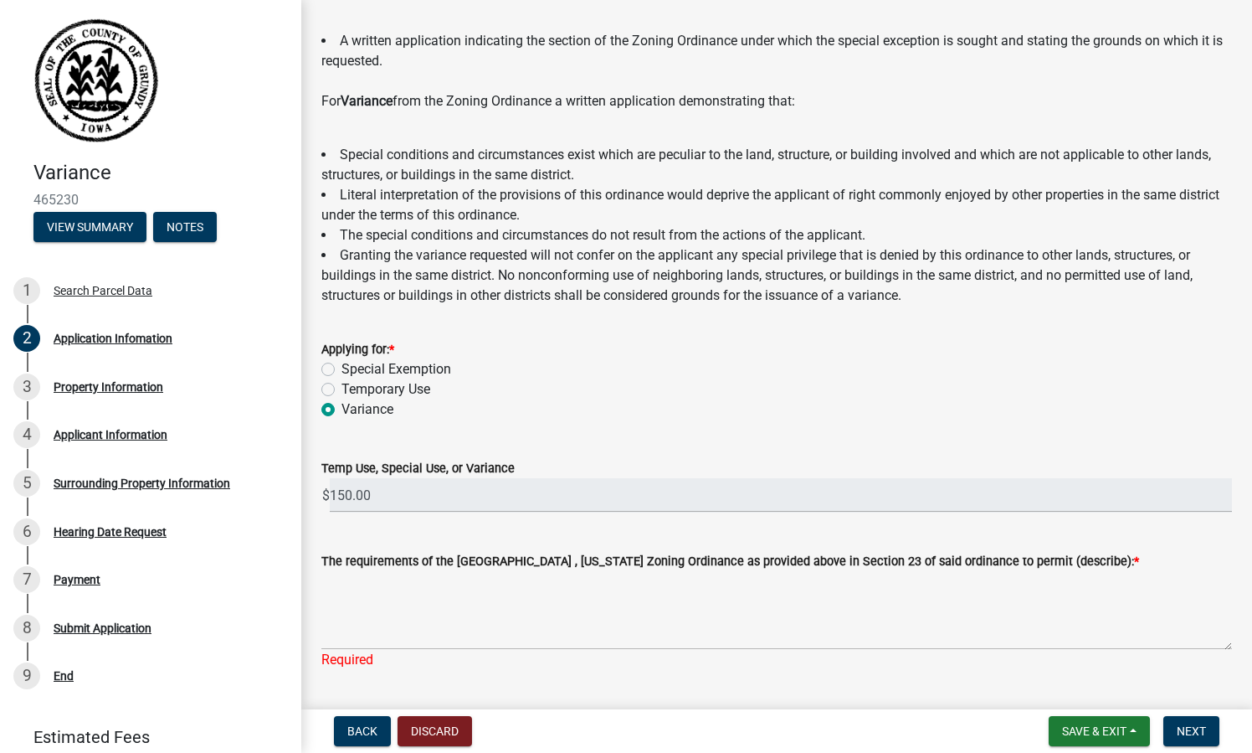
click at [468, 237] on li "The special conditions and circumstances do not result from the actions of the …" at bounding box center [776, 235] width 911 height 20
click at [457, 256] on li "Granting the variance requested will not confer on the applicant any special pr…" at bounding box center [776, 275] width 911 height 60
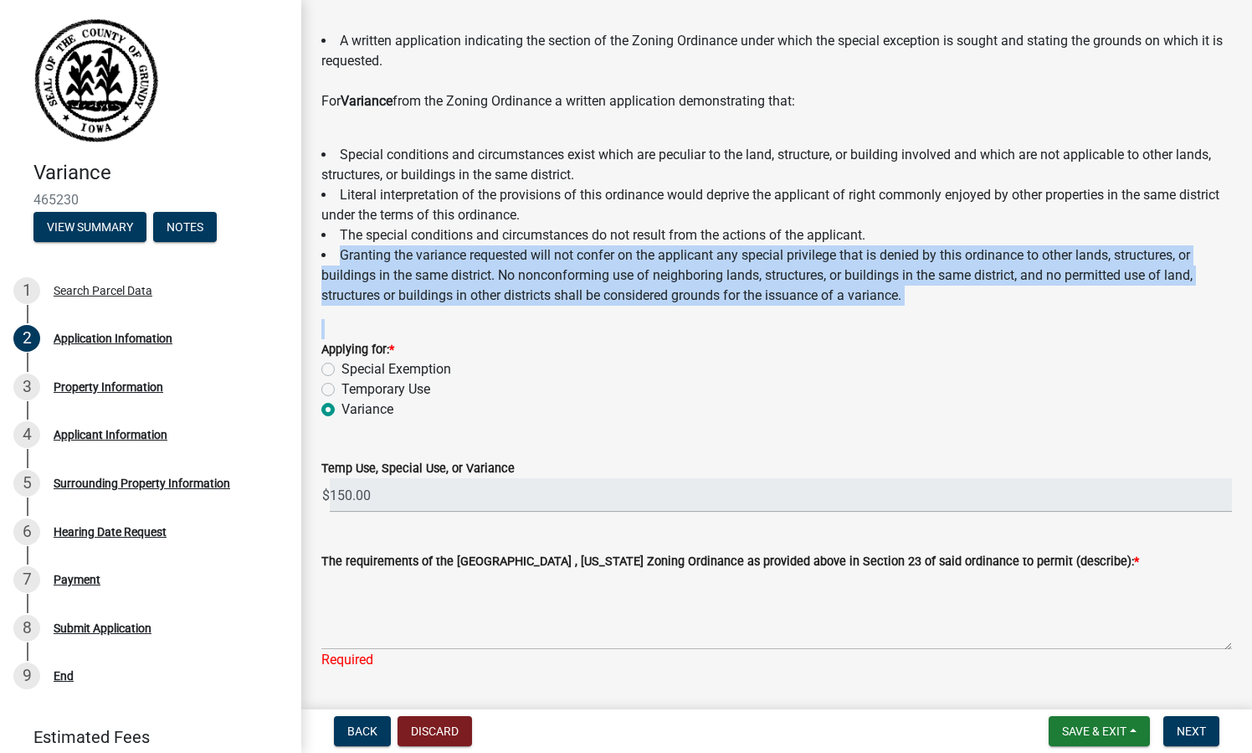
click at [457, 256] on li "Granting the variance requested will not confer on the applicant any special pr…" at bounding box center [776, 275] width 911 height 60
click at [451, 321] on form "Applying for: * Special Exemption Temporary Use Variance" at bounding box center [776, 369] width 911 height 100
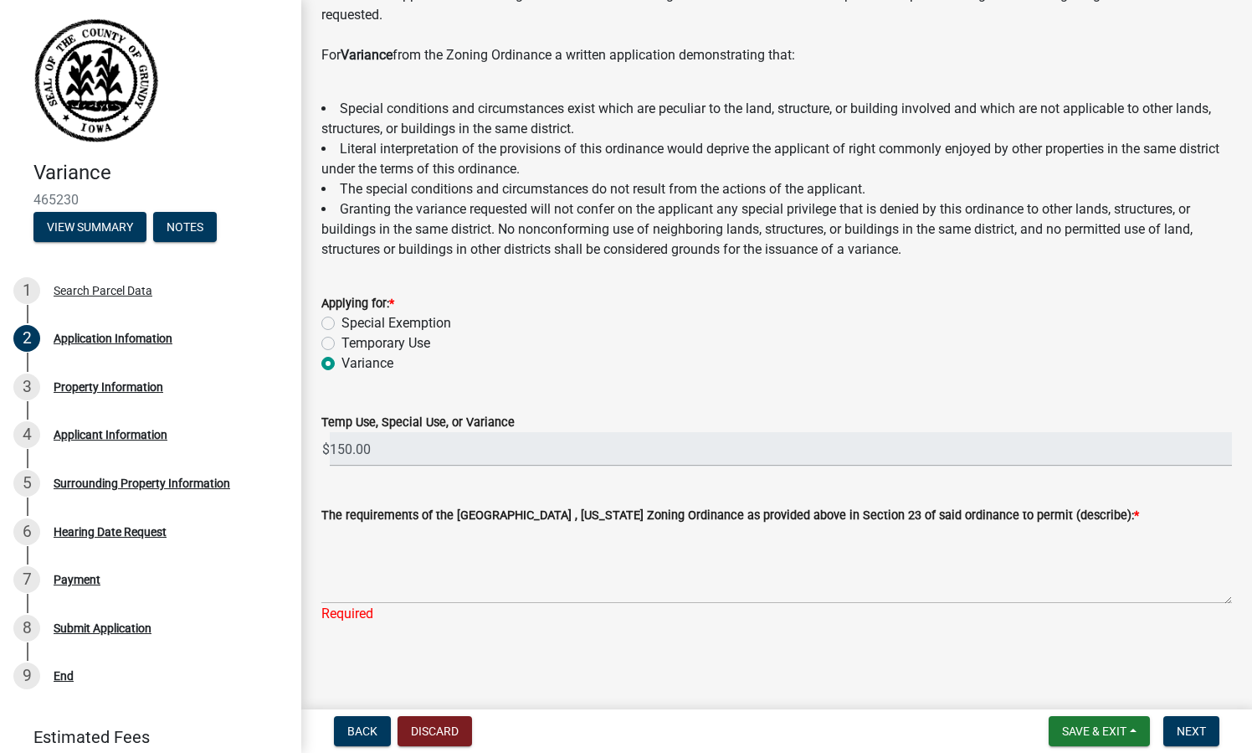
scroll to position [235, 0]
click at [398, 587] on textarea "The requirements of the Grundy County , Iowa Zoning Ordinance as provided above…" at bounding box center [776, 565] width 911 height 79
paste textarea "The requirements of the [GEOGRAPHIC_DATA], [US_STATE] Zoning Ordinance as provi…"
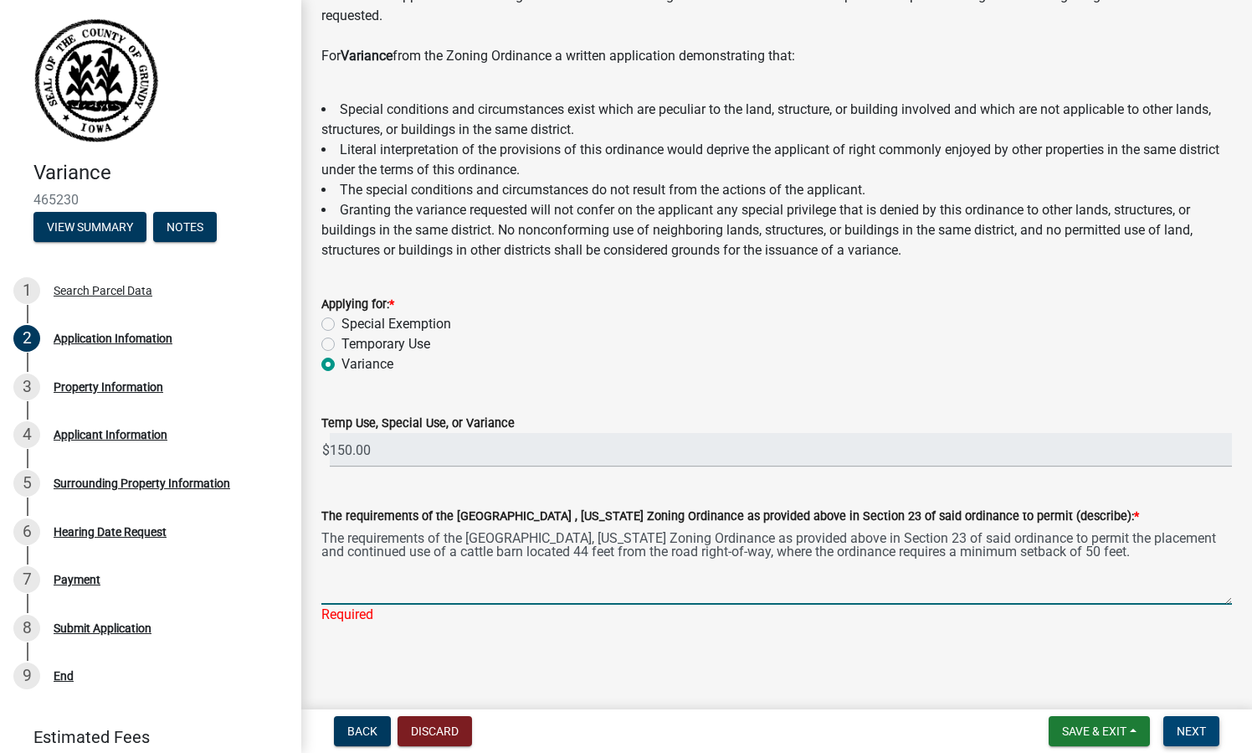
type textarea "The requirements of the [GEOGRAPHIC_DATA], [US_STATE] Zoning Ordinance as provi…"
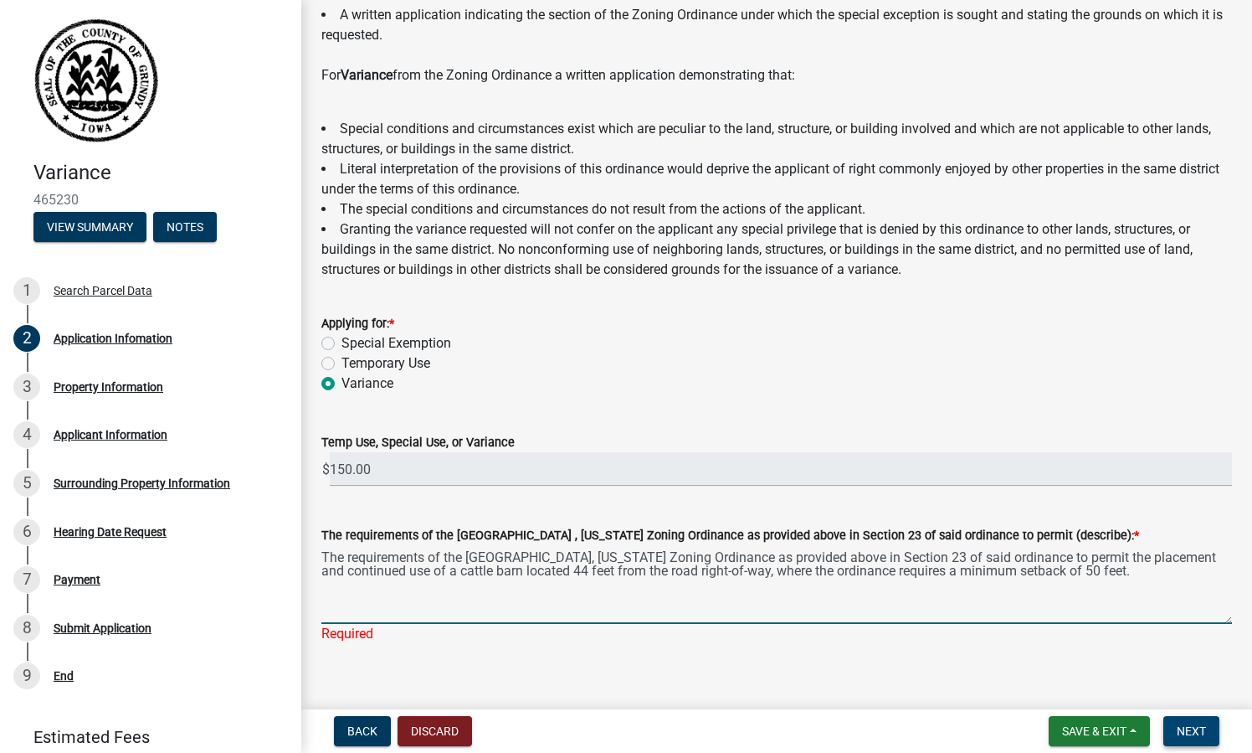
click at [1202, 736] on span "Next" at bounding box center [1191, 730] width 29 height 13
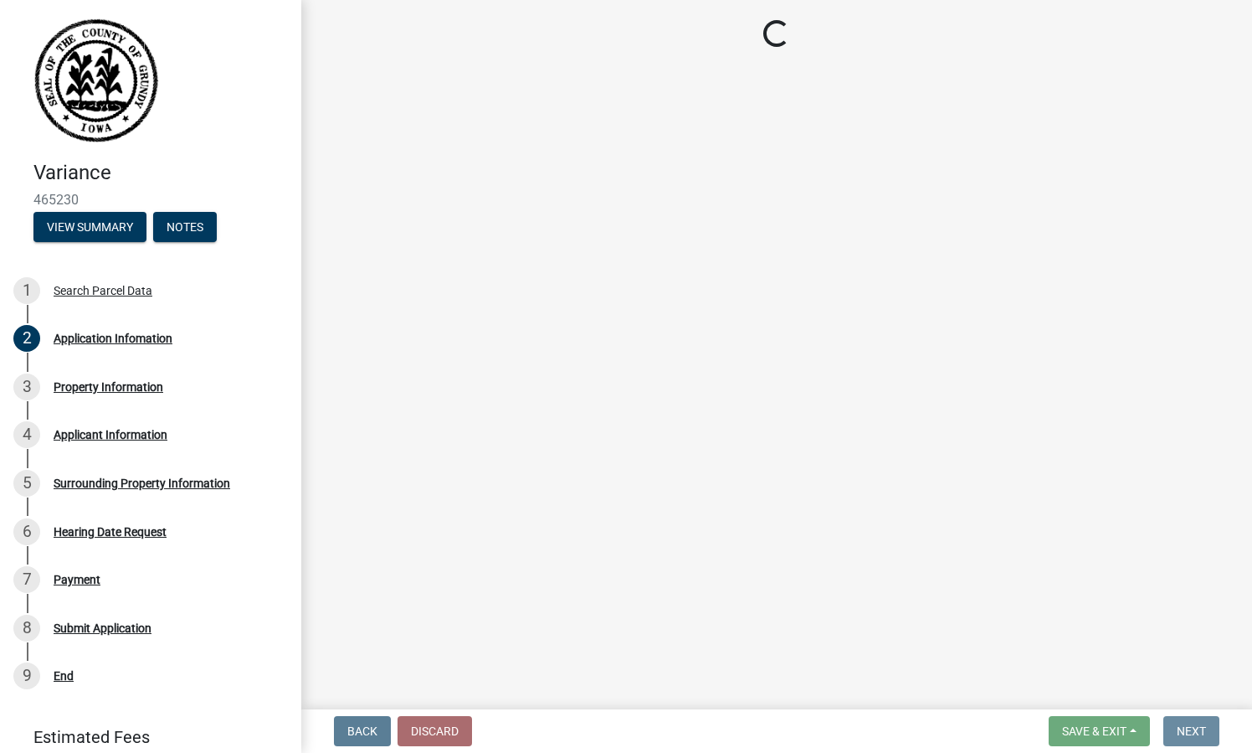
scroll to position [0, 0]
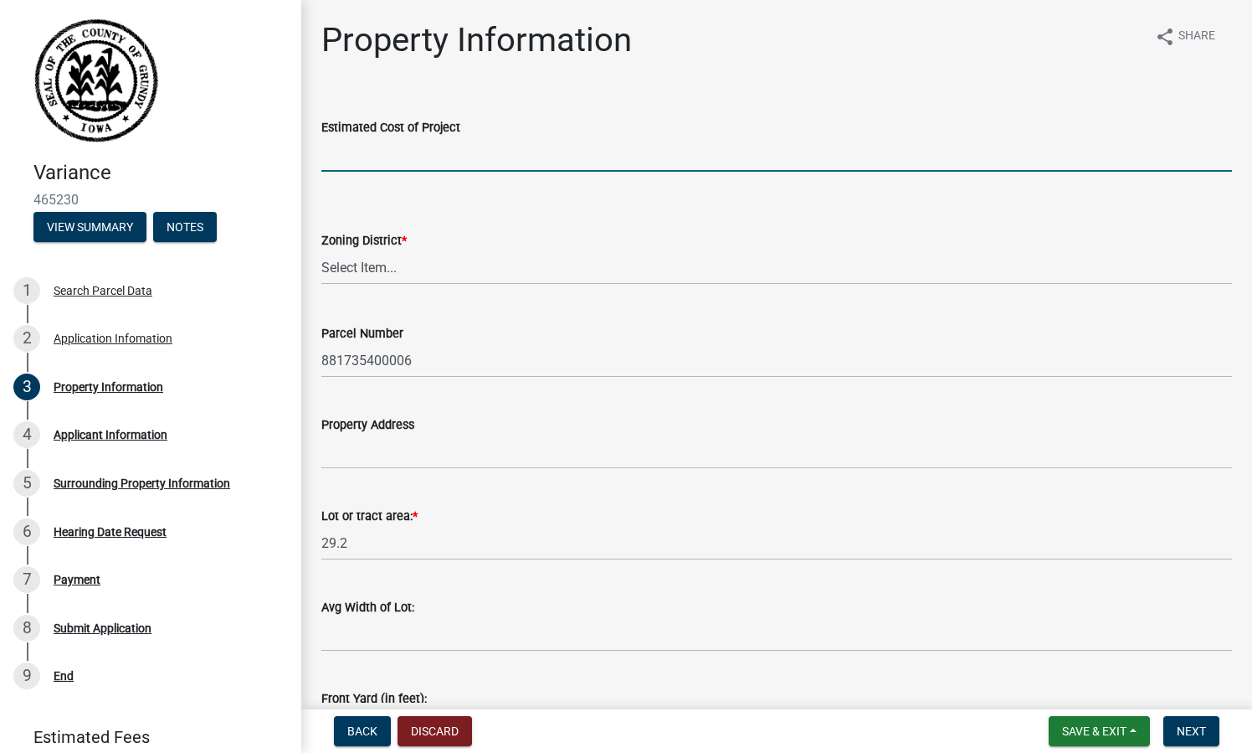
click at [588, 170] on input "text" at bounding box center [776, 154] width 911 height 34
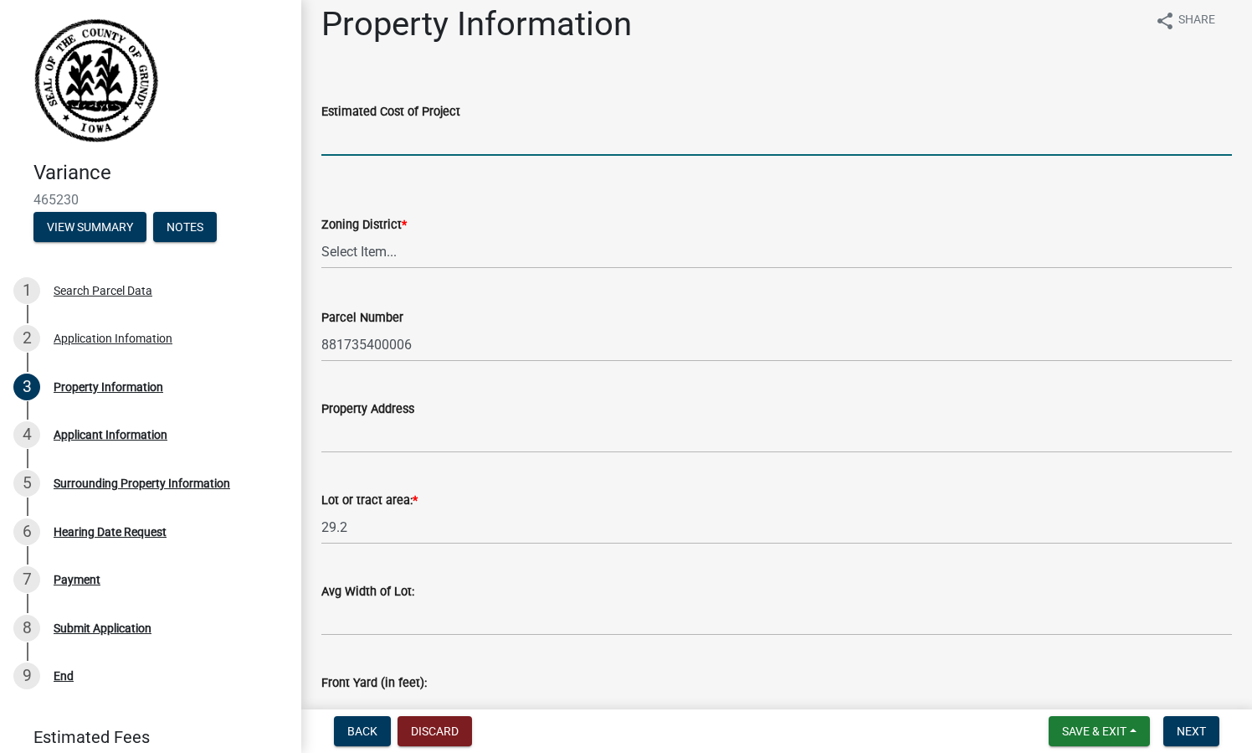
scroll to position [19, 0]
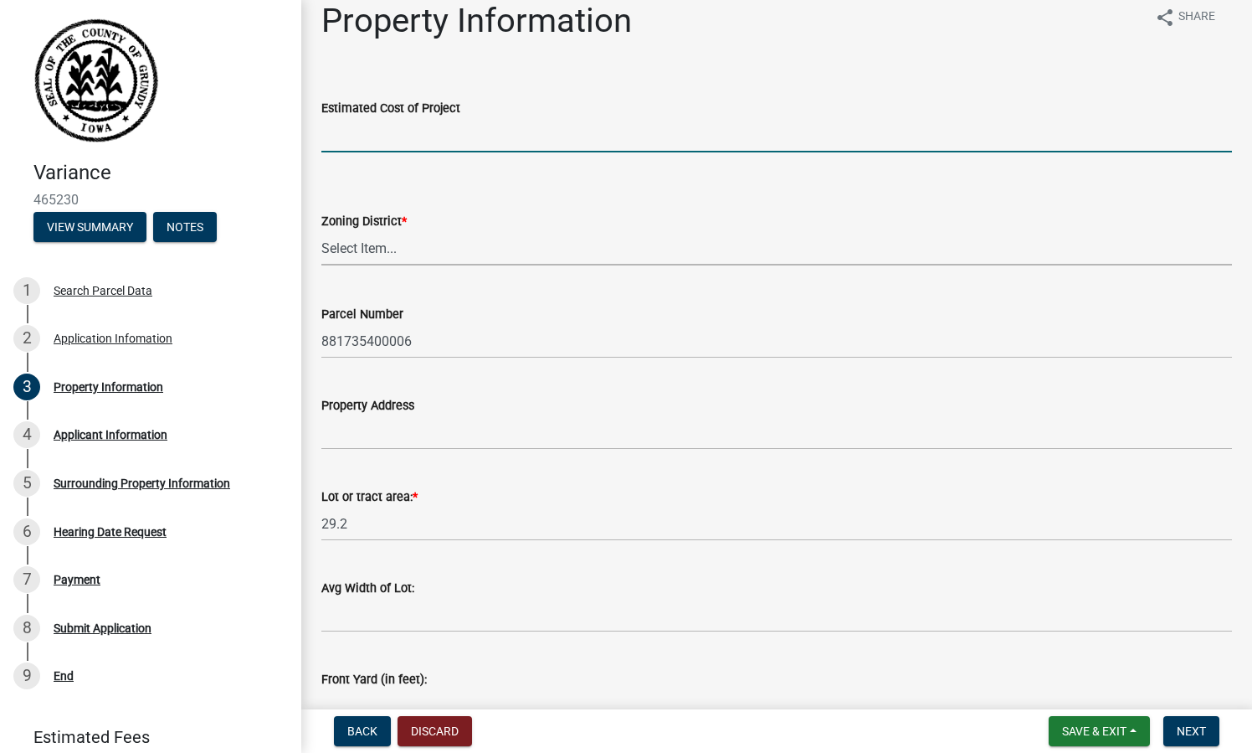
click at [509, 250] on select "Select Item... C M A-1 A-2 R-1 R-2 R-3" at bounding box center [776, 248] width 911 height 34
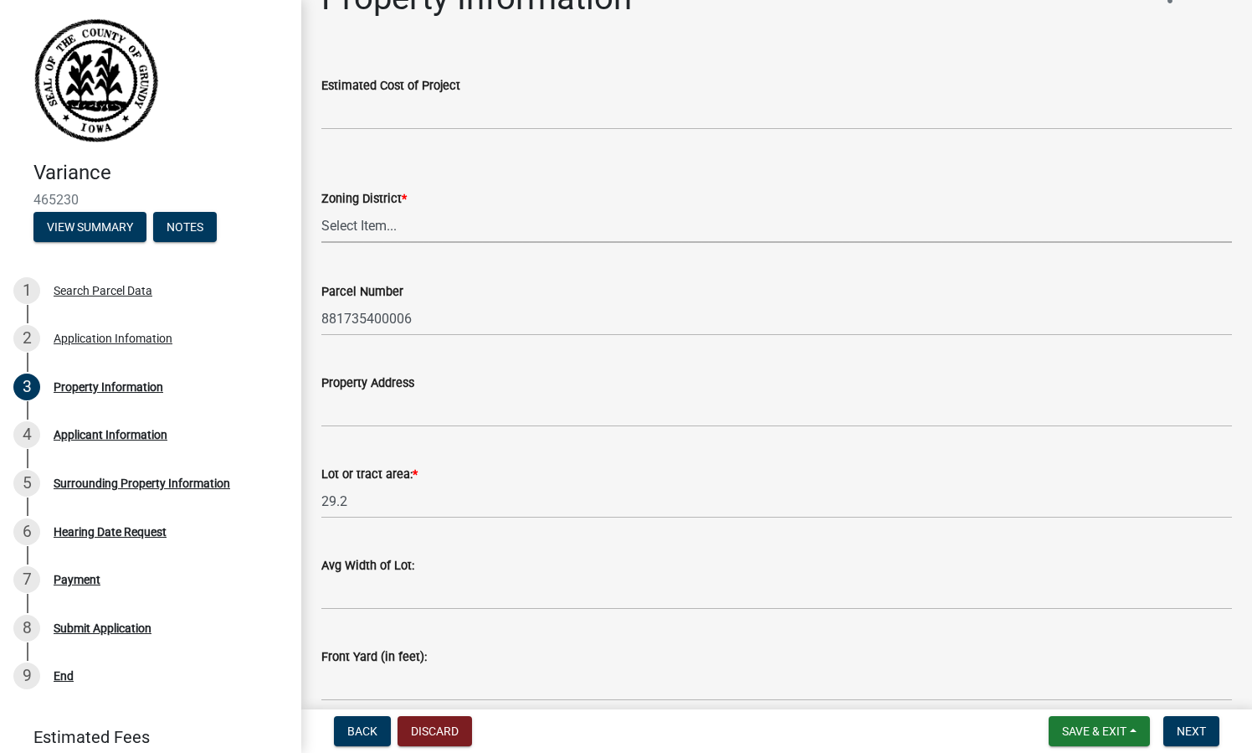
scroll to position [44, 0]
click at [479, 409] on form "Property Address" at bounding box center [776, 398] width 911 height 54
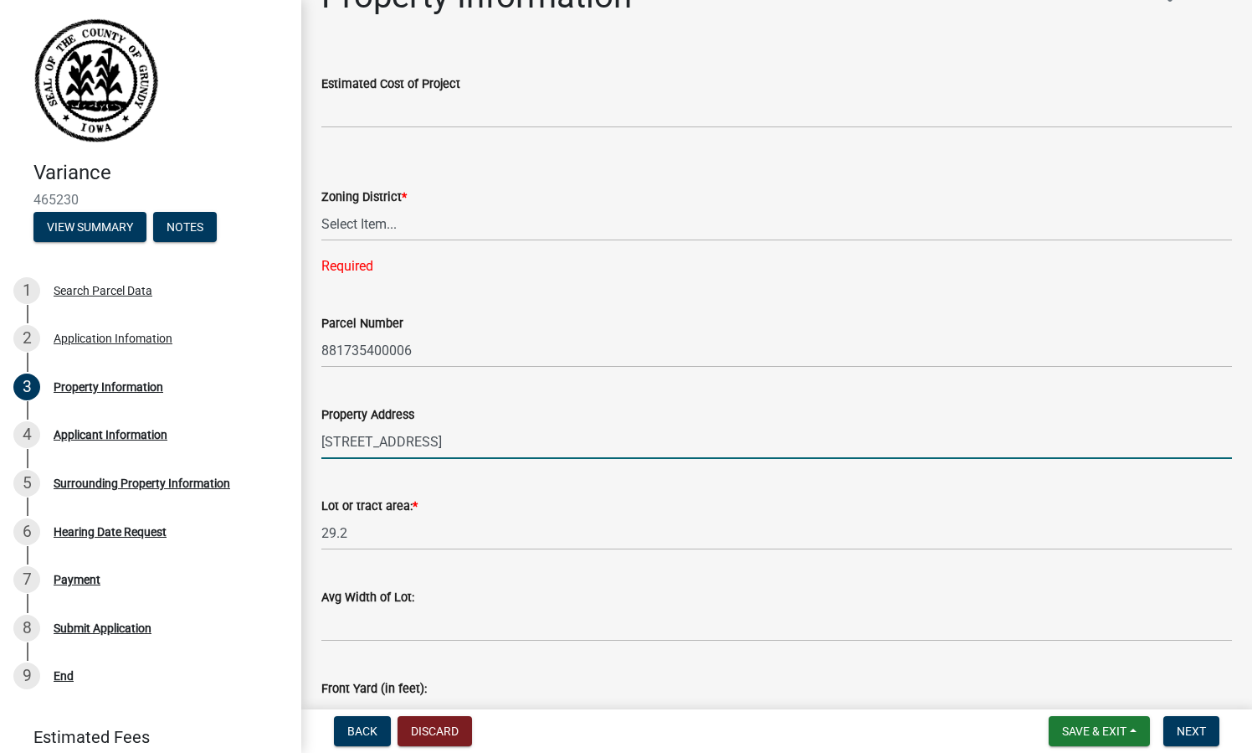
type input "[STREET_ADDRESS]"
click at [447, 635] on input "Avg Width of Lot:" at bounding box center [776, 624] width 911 height 34
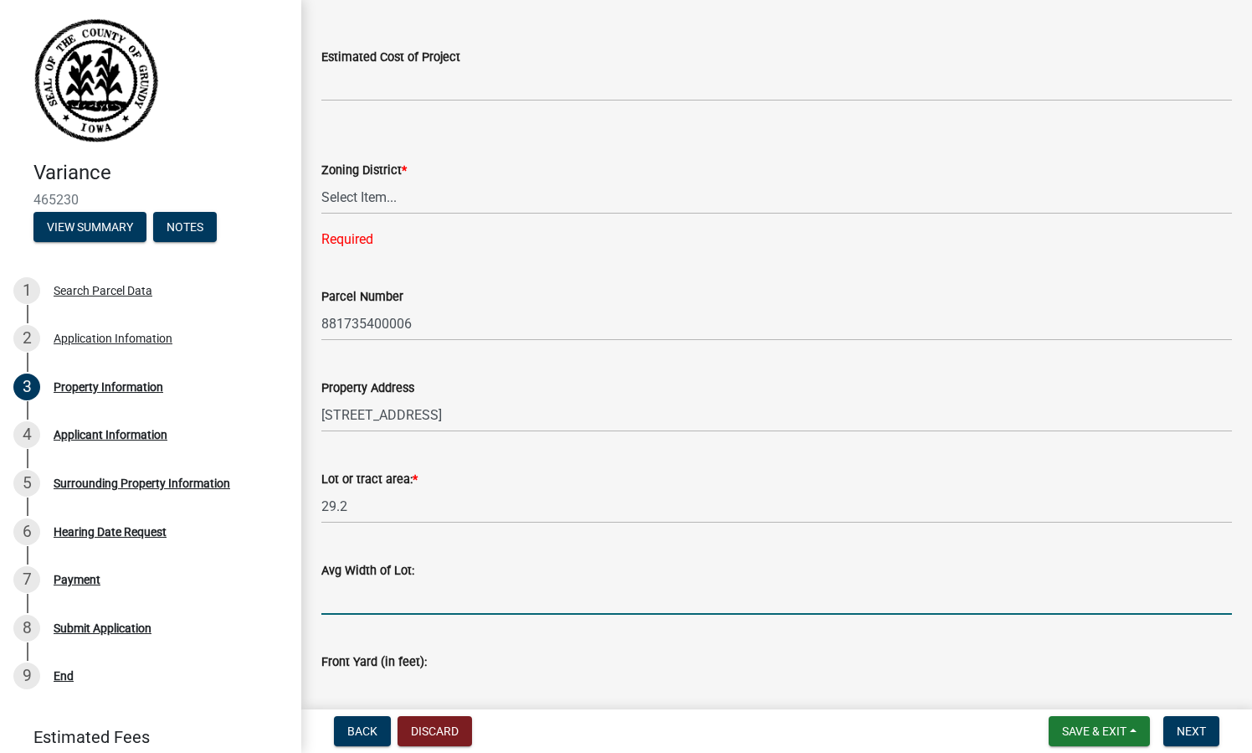
scroll to position [76, 0]
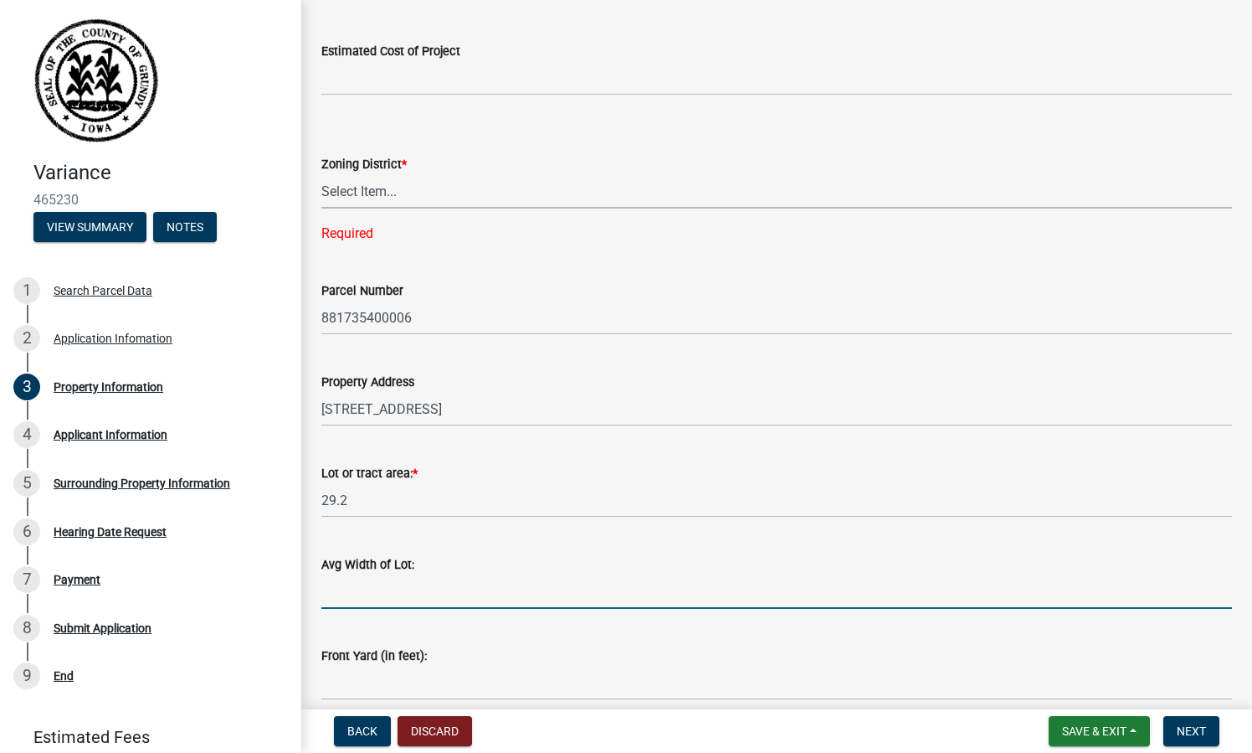
click at [457, 193] on select "Select Item... C M A-1 A-2 R-1 R-2 R-3" at bounding box center [776, 191] width 911 height 34
click at [541, 205] on select "Select Item... C M A-1 A-2 R-1 R-2 R-3" at bounding box center [776, 191] width 911 height 34
select select "721ca682-5228-4883-ba42-666d71e09737"
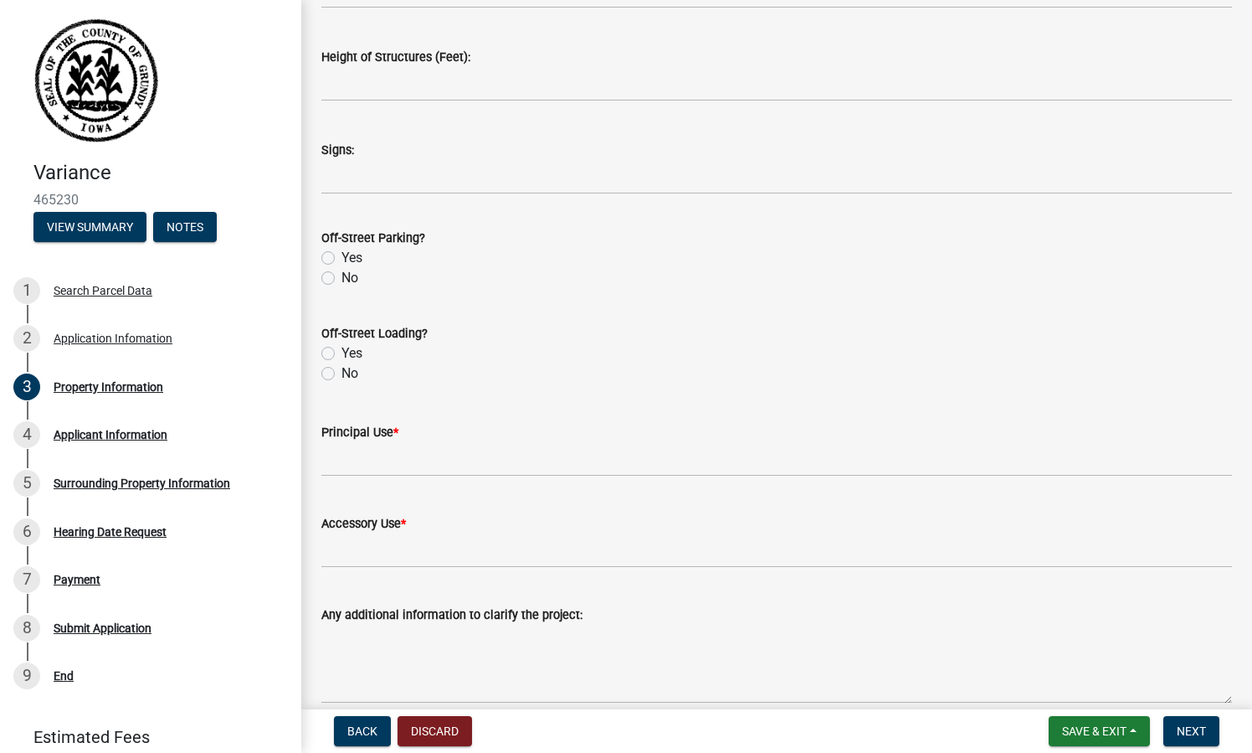
scroll to position [1108, 0]
click at [456, 463] on input "Principal Use *" at bounding box center [776, 457] width 911 height 34
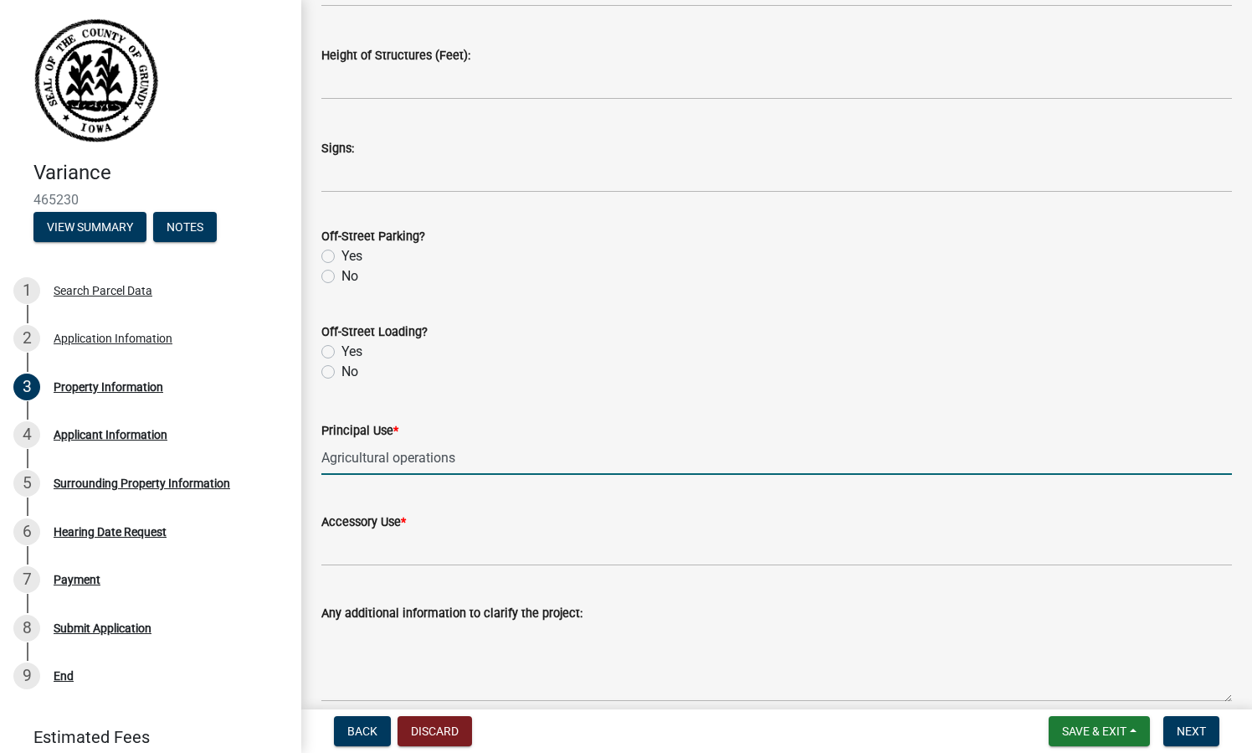
type input "Agricultural operations"
click at [455, 534] on input "Accessory Use *" at bounding box center [776, 549] width 911 height 34
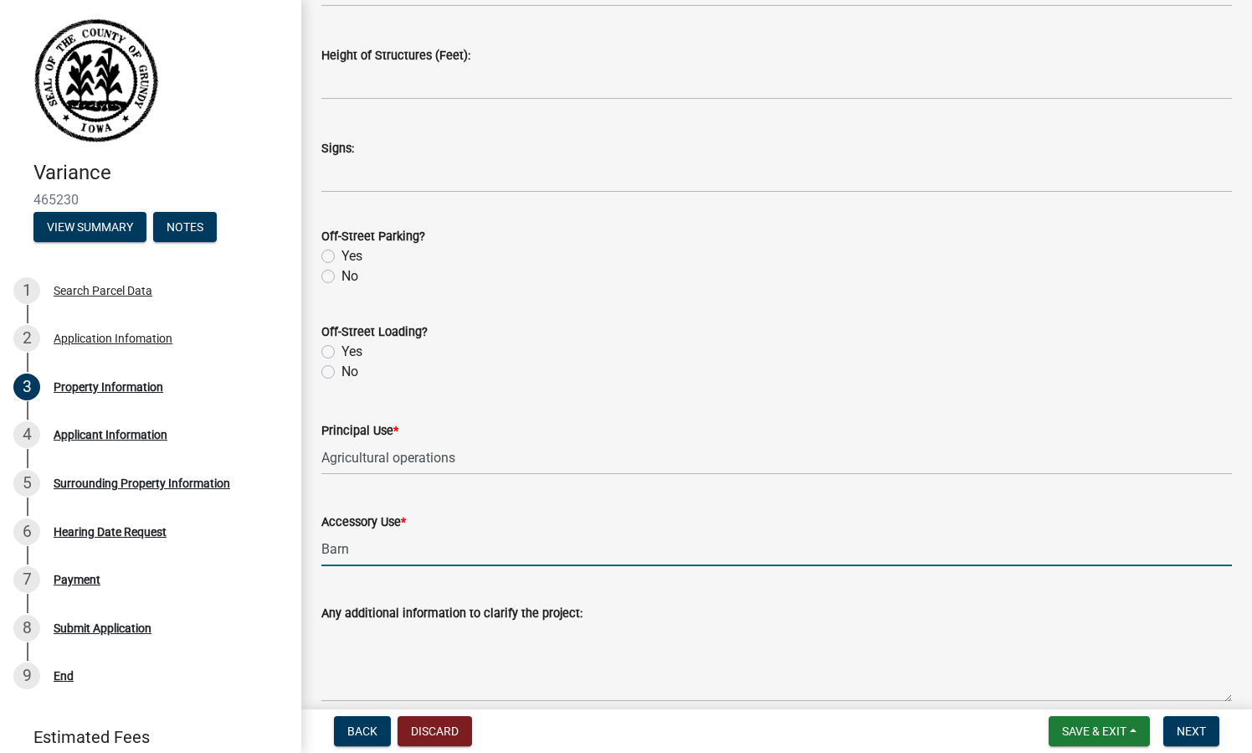
scroll to position [1185, 0]
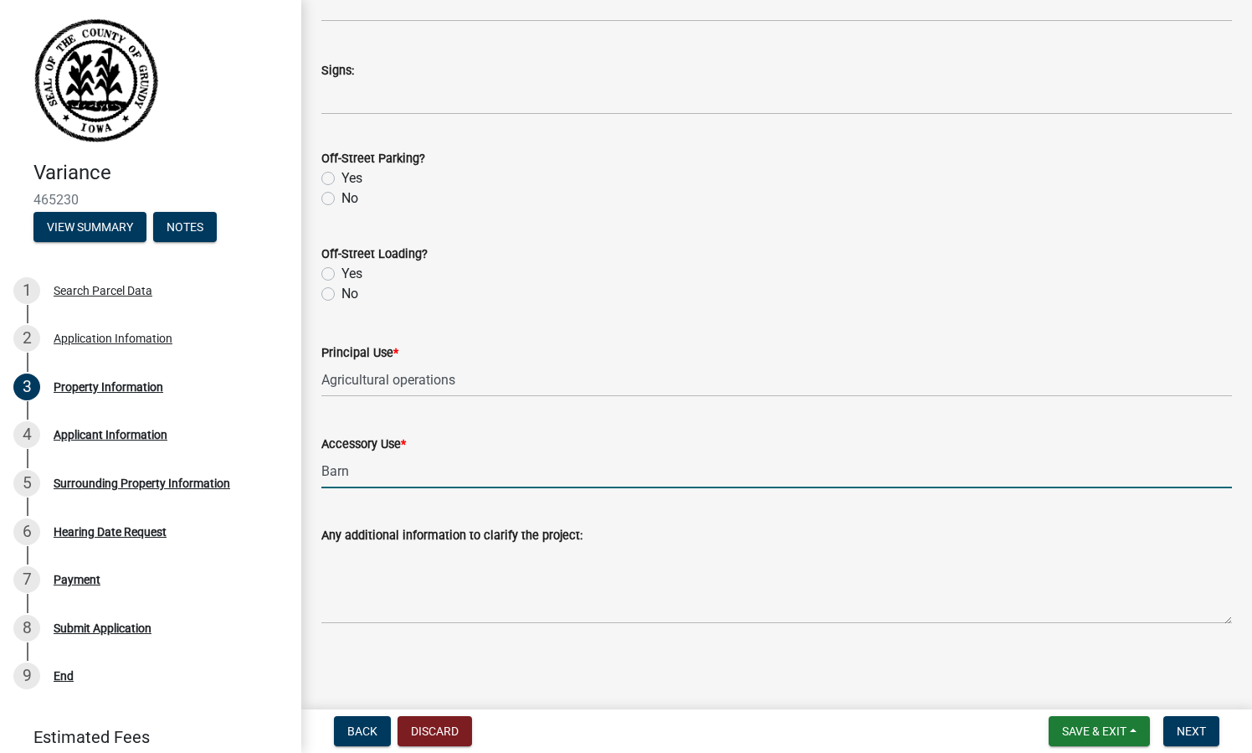
type input "Barn"
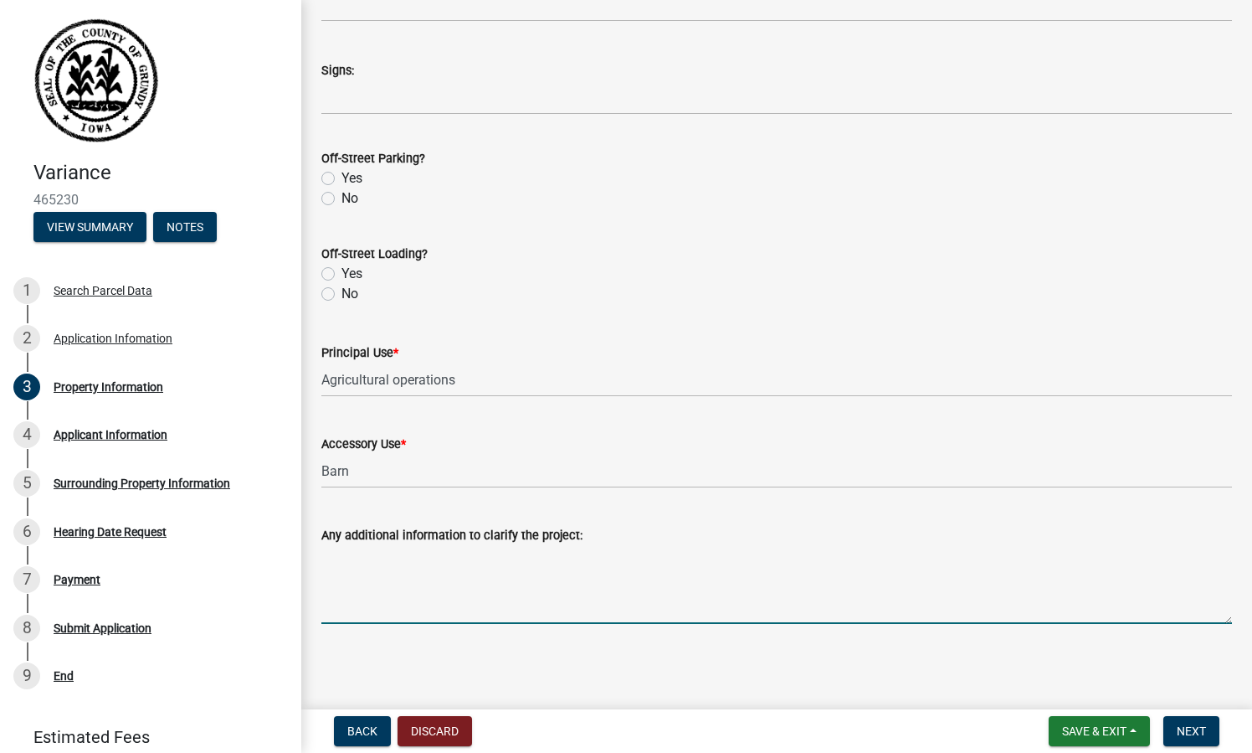
click at [442, 602] on textarea "Any additional information to clarify the project:" at bounding box center [776, 584] width 911 height 79
click at [489, 525] on div "Any additional information to clarify the project:" at bounding box center [776, 535] width 911 height 20
click at [497, 550] on textarea "Any additional information to clarify the project:" at bounding box center [776, 584] width 911 height 79
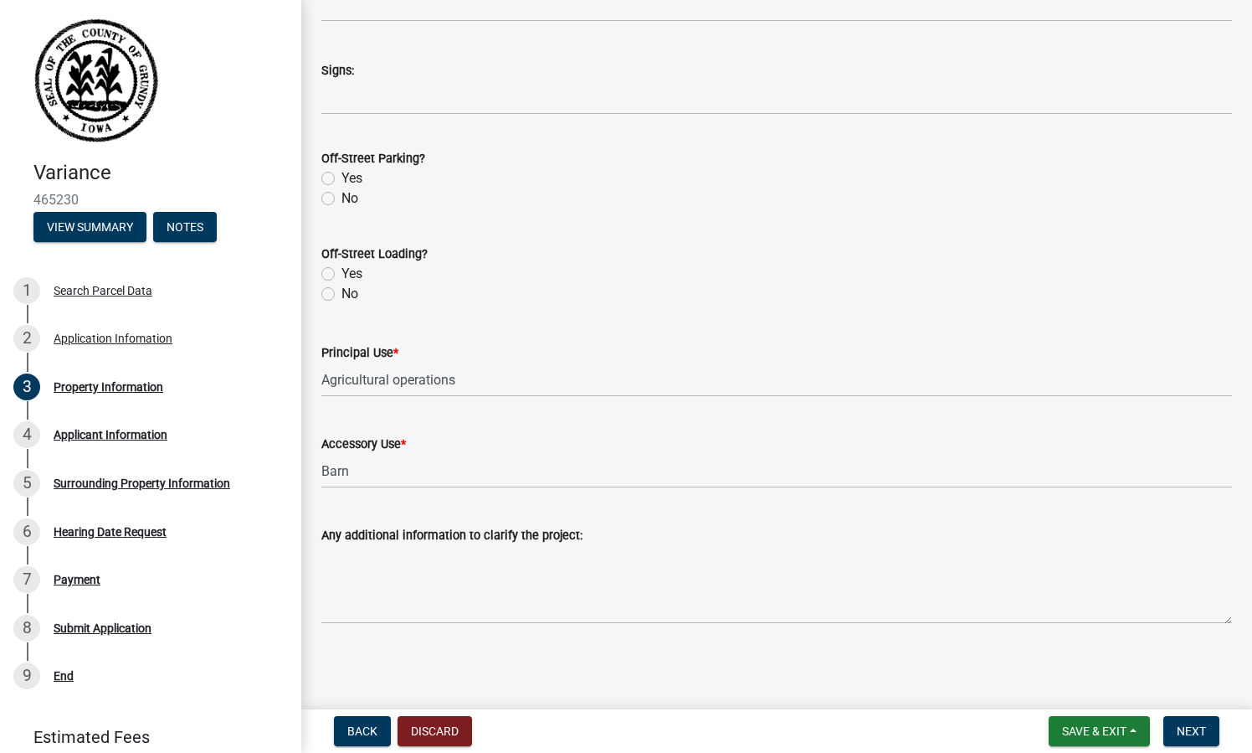
click at [496, 544] on div "Any additional information to clarify the project:" at bounding box center [776, 535] width 911 height 20
click at [499, 386] on input "Agricultural operations" at bounding box center [776, 379] width 911 height 34
type input "Agricultural operations/livestock"
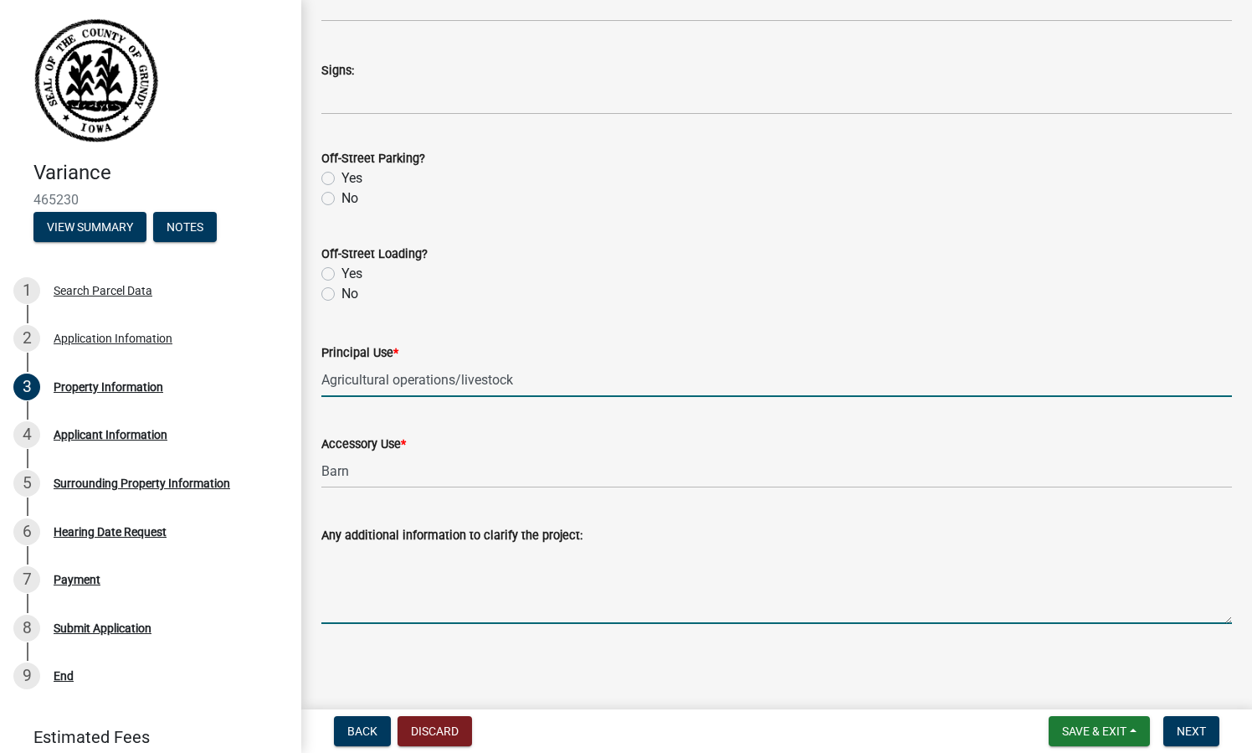
click at [516, 594] on textarea "Any additional information to clarify the project:" at bounding box center [776, 584] width 911 height 79
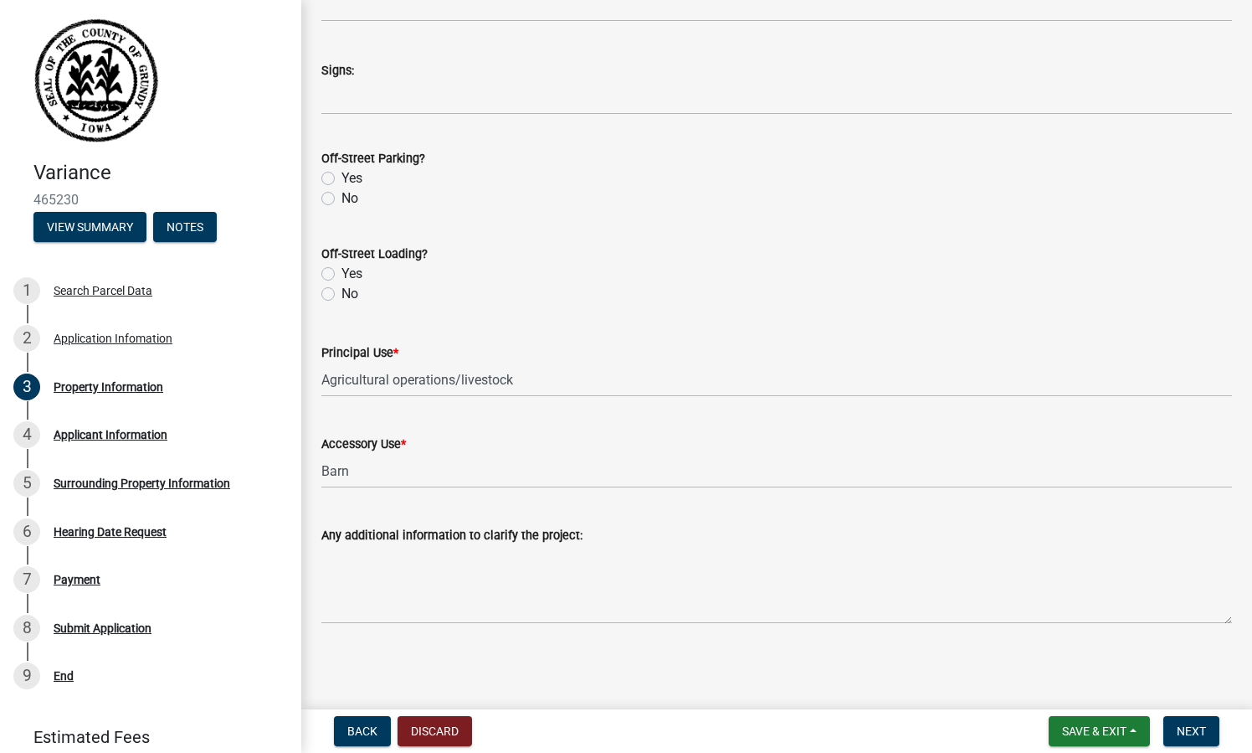
click at [481, 526] on div "Any additional information to clarify the project:" at bounding box center [776, 535] width 911 height 20
click at [483, 535] on label "Any additional information to clarify the project:" at bounding box center [451, 536] width 261 height 12
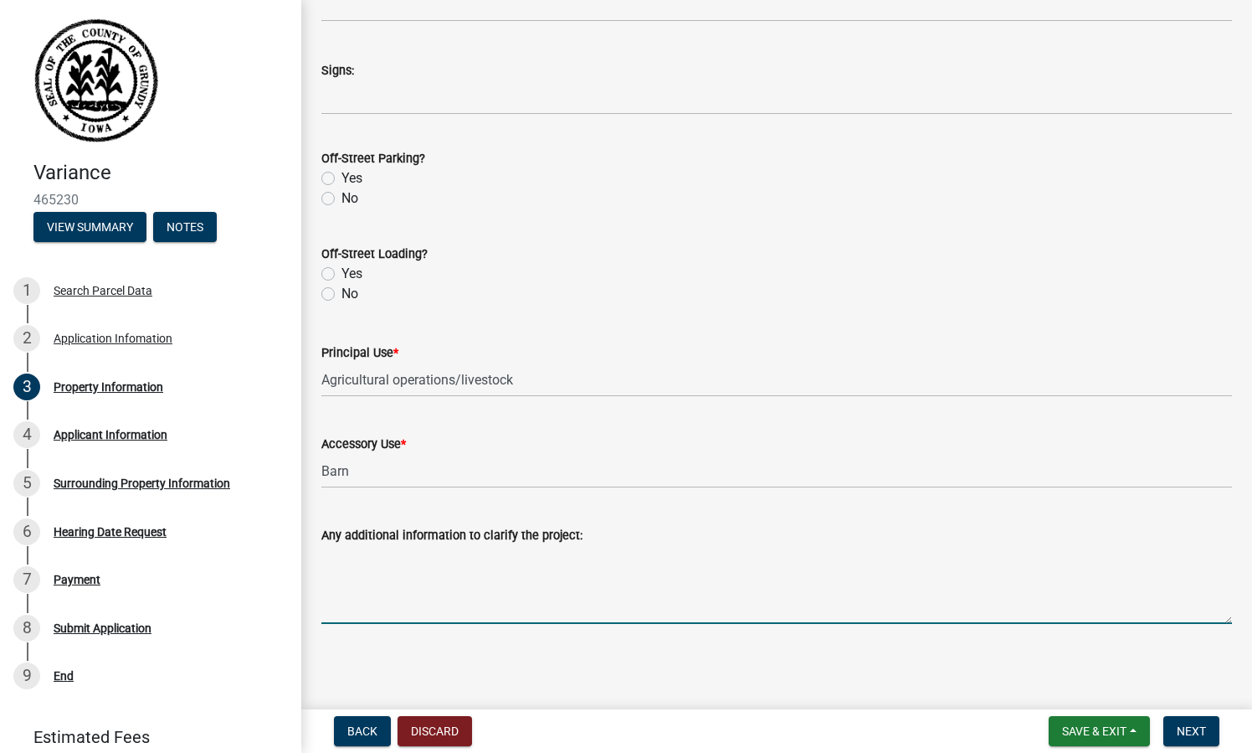
click at [483, 545] on textarea "Any additional information to clarify the project:" at bounding box center [776, 584] width 911 height 79
click at [483, 535] on label "Any additional information to clarify the project:" at bounding box center [451, 536] width 261 height 12
click at [483, 545] on textarea "Any additional information to clarify the project:" at bounding box center [776, 584] width 911 height 79
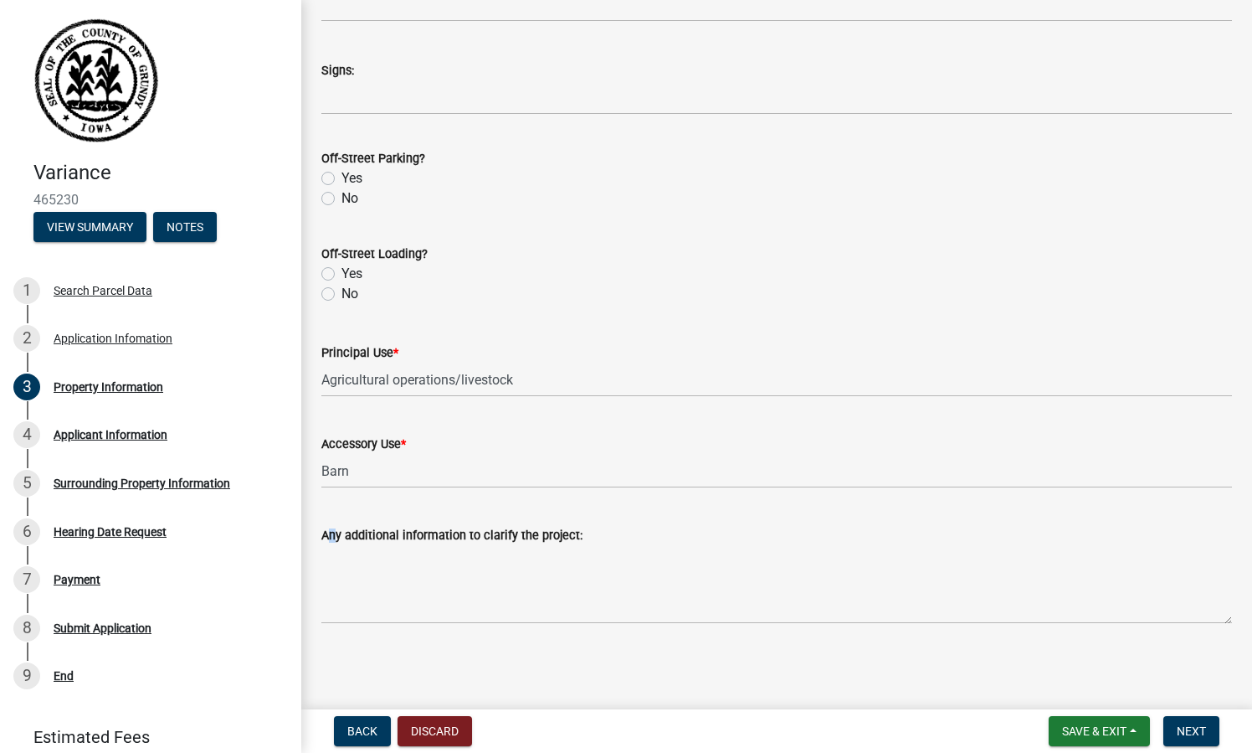
click at [483, 535] on label "Any additional information to clarify the project:" at bounding box center [451, 536] width 261 height 12
click at [483, 545] on textarea "Any additional information to clarify the project:" at bounding box center [776, 584] width 911 height 79
click at [439, 530] on label "Any additional information to clarify the project:" at bounding box center [451, 536] width 261 height 12
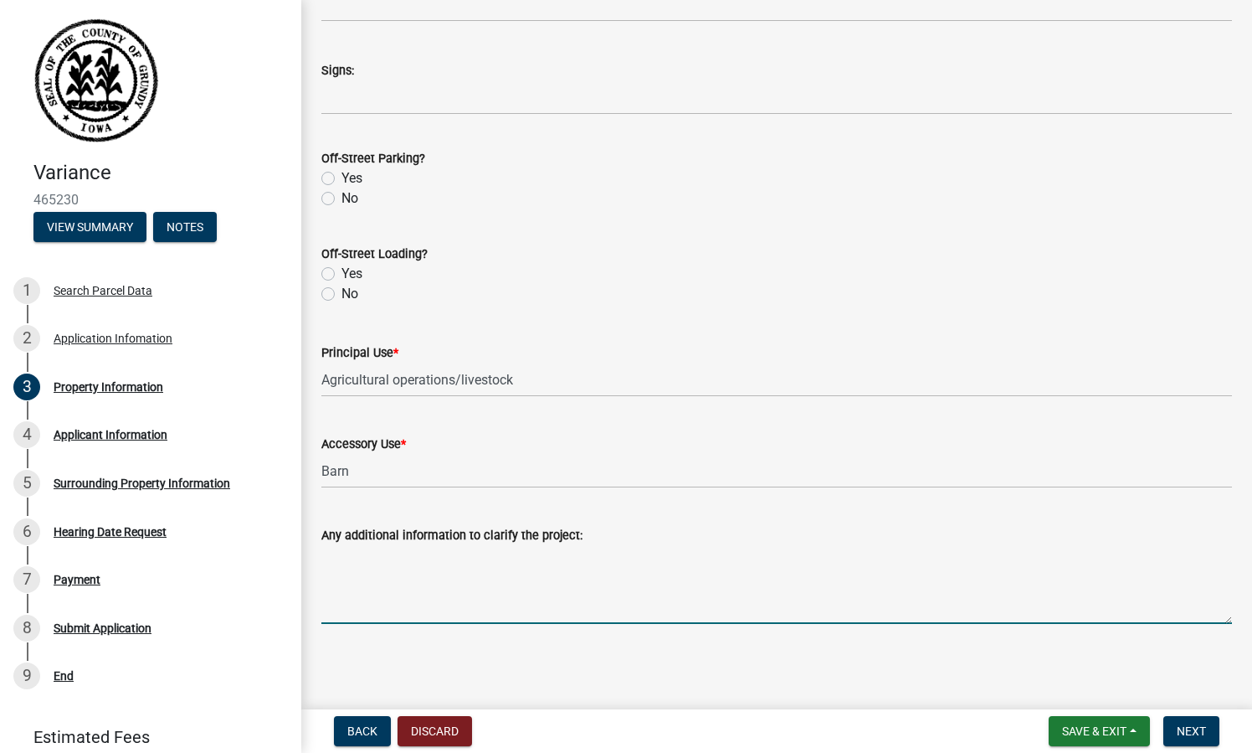
click at [439, 545] on textarea "Any additional information to clarify the project:" at bounding box center [776, 584] width 911 height 79
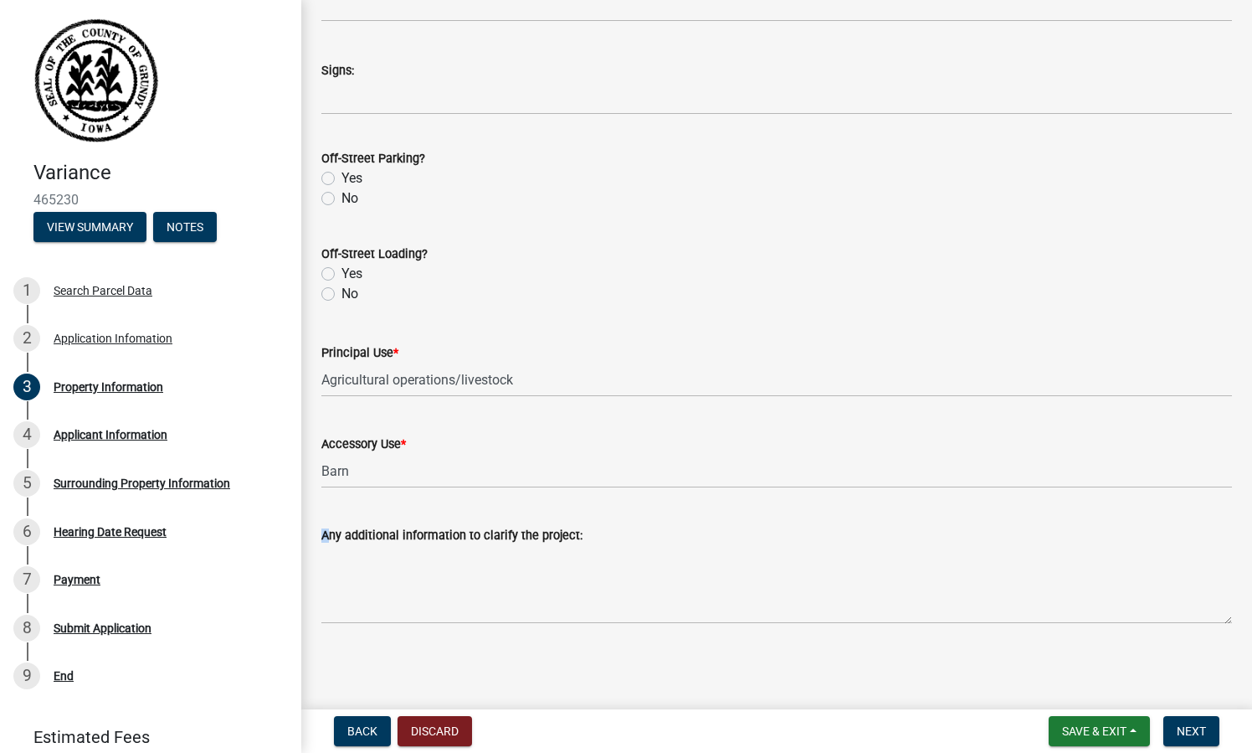
drag, startPoint x: 321, startPoint y: 537, endPoint x: 598, endPoint y: 560, distance: 277.2
click at [598, 560] on form "Any additional information to clarify the project:" at bounding box center [776, 574] width 911 height 99
copy label "Any additional information to cl"
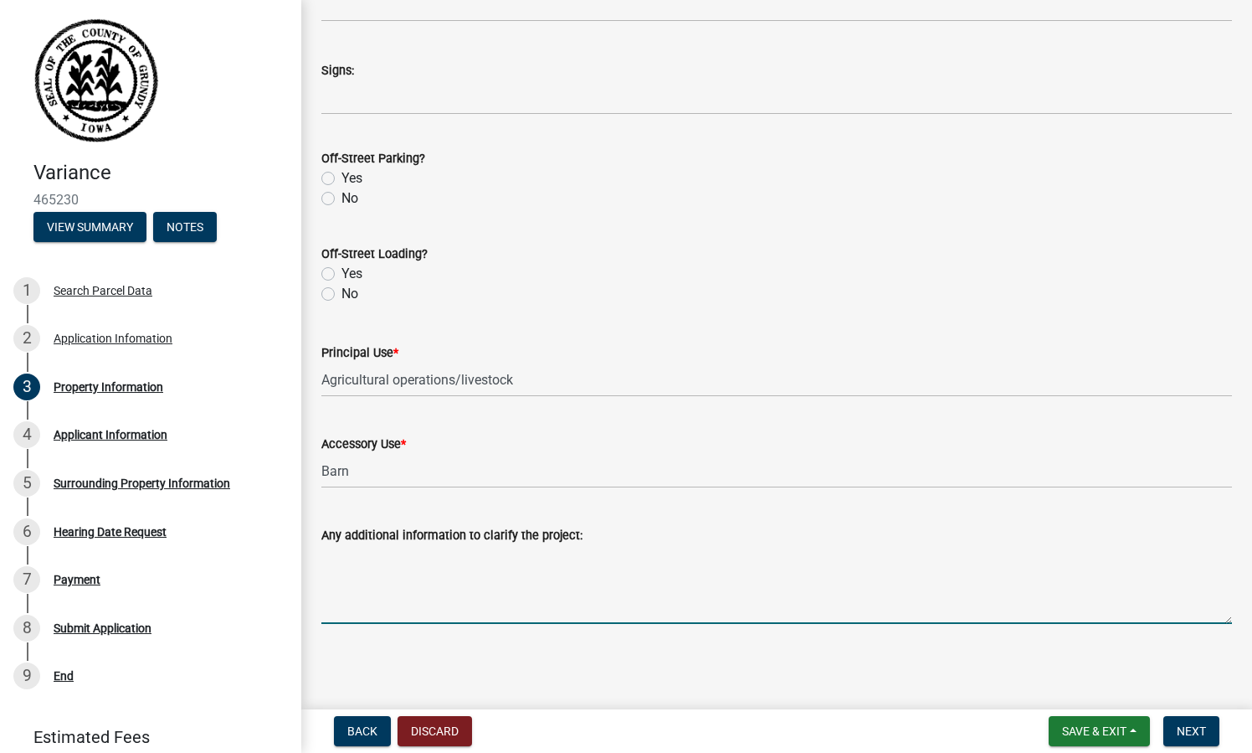
click at [454, 596] on textarea "Any additional information to clarify the project:" at bounding box center [776, 584] width 911 height 79
paste textarea "This barn is used exclusively for cattle operations as part of the agricultural…"
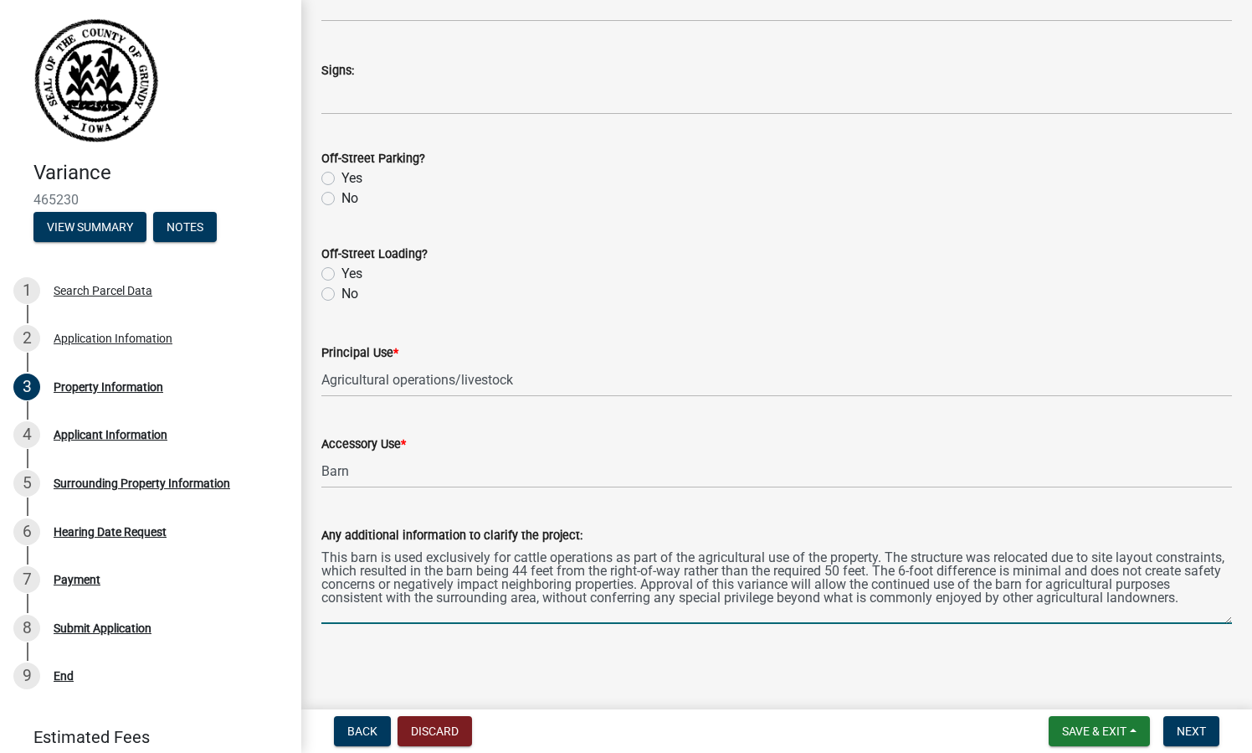
scroll to position [0, 0]
click at [608, 553] on textarea "This barn is used exclusively for cattle operations as part of the agricultural…" at bounding box center [776, 584] width 911 height 79
drag, startPoint x: 615, startPoint y: 555, endPoint x: 496, endPoint y: 563, distance: 119.9
click at [496, 563] on textarea "This barn is used exclusively for cattle operations as part of the agricultural…" at bounding box center [776, 584] width 911 height 79
click at [664, 557] on textarea "This barn is used exclusively as part of the agricultural use of the property. …" at bounding box center [776, 584] width 911 height 79
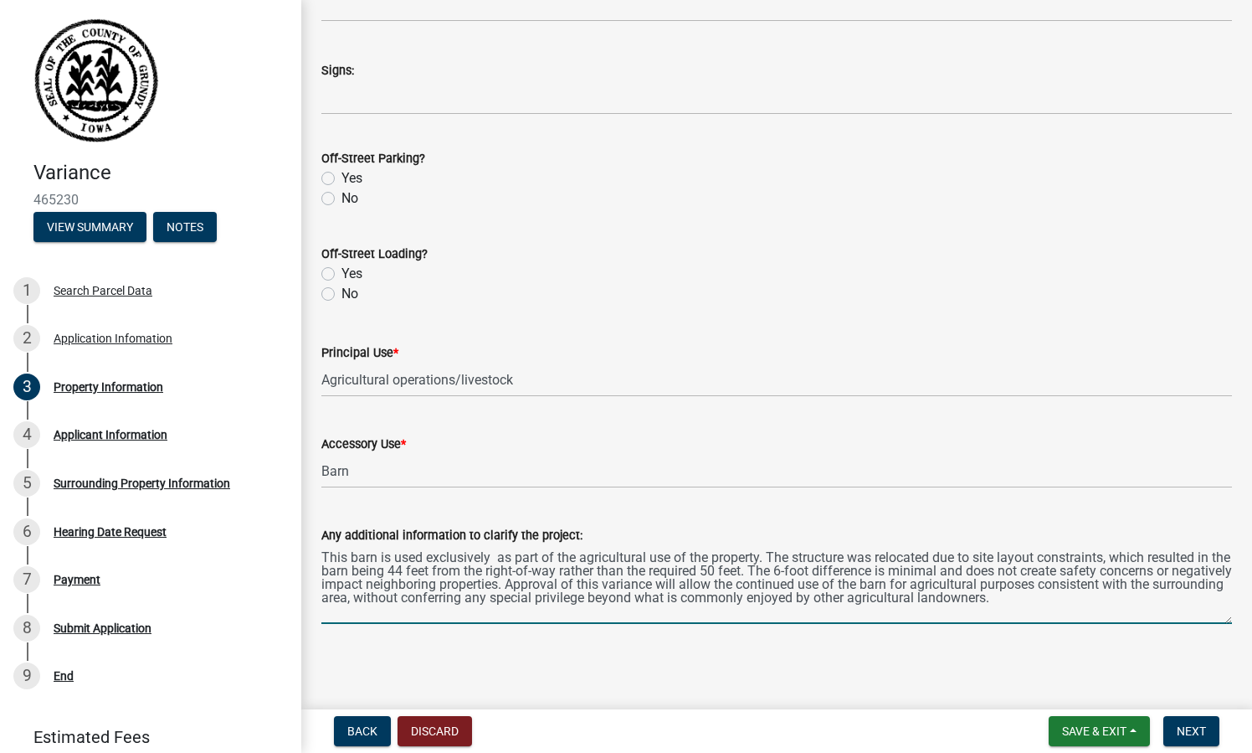
click at [664, 557] on textarea "This barn is used exclusively as part of the agricultural use of the property. …" at bounding box center [776, 584] width 911 height 79
click at [556, 573] on textarea "This barn is used exclusively as part of the agricultural operations of the pro…" at bounding box center [776, 584] width 911 height 79
drag, startPoint x: 641, startPoint y: 563, endPoint x: 568, endPoint y: 562, distance: 72.8
click at [568, 562] on textarea "This barn is used exclusively as part of the agricultural operations of the pro…" at bounding box center [776, 584] width 911 height 79
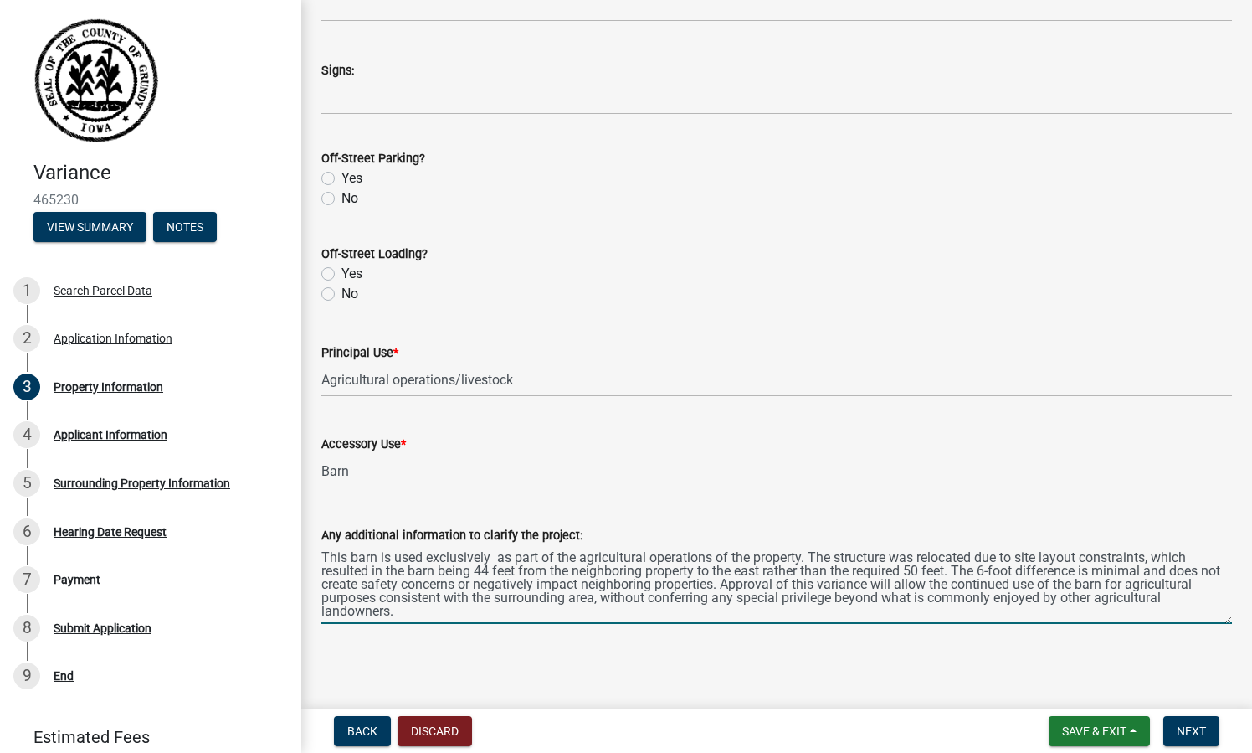
click at [479, 604] on textarea "This barn is used exclusively as part of the agricultural operations of the pro…" at bounding box center [776, 584] width 911 height 79
click at [499, 616] on textarea "This barn is used exclusively as part of the agricultural operations of the pro…" at bounding box center [776, 584] width 911 height 79
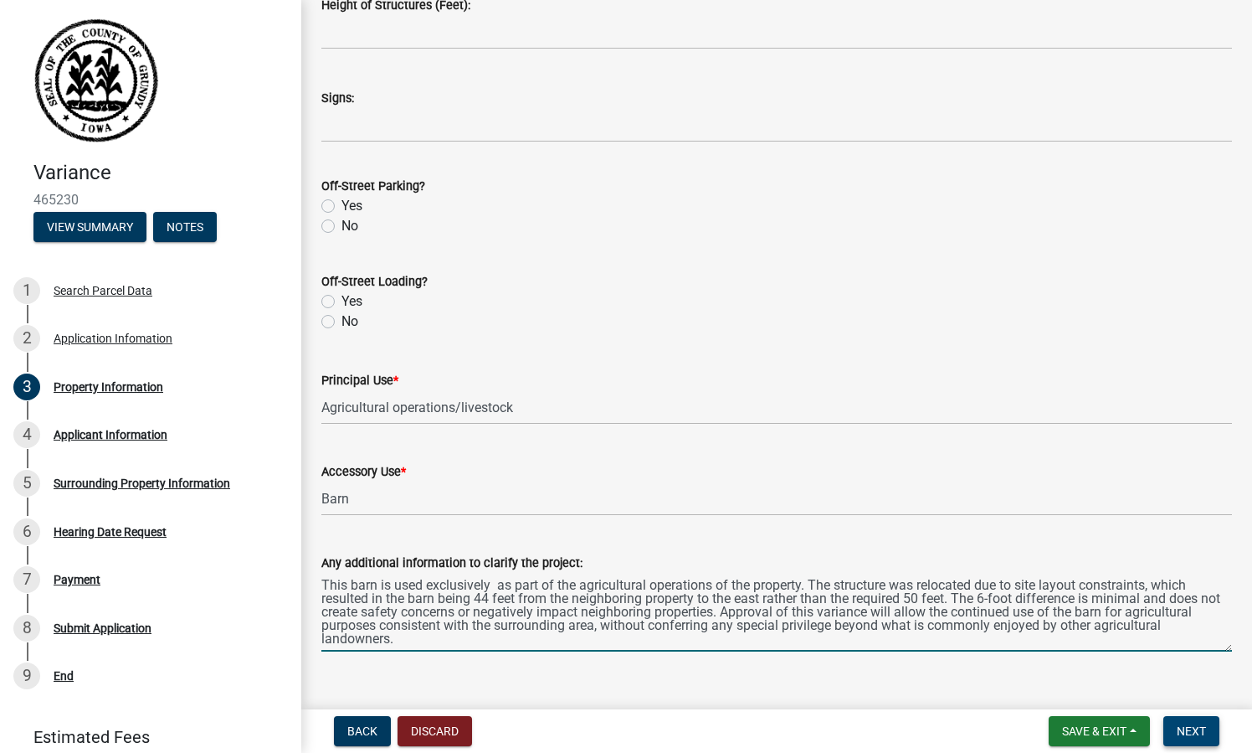
type textarea "This barn is used exclusively as part of the agricultural operations of the pro…"
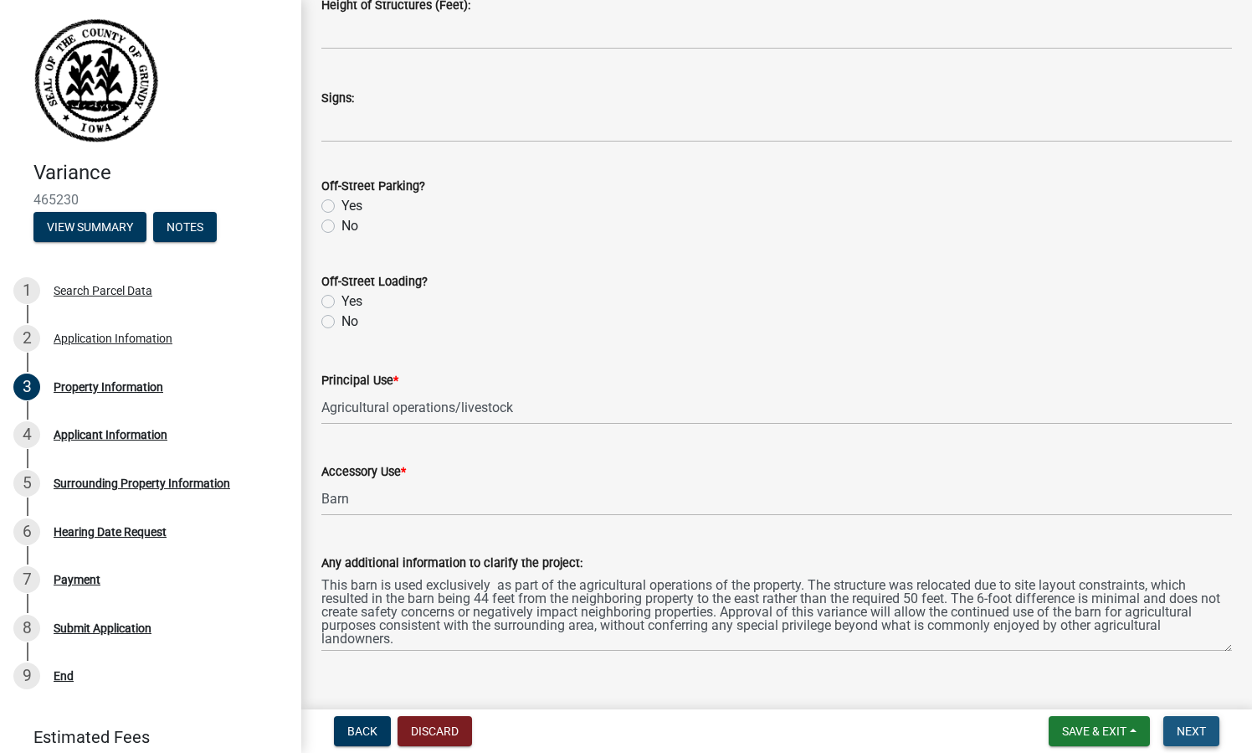
click at [1211, 728] on button "Next" at bounding box center [1192, 731] width 56 height 30
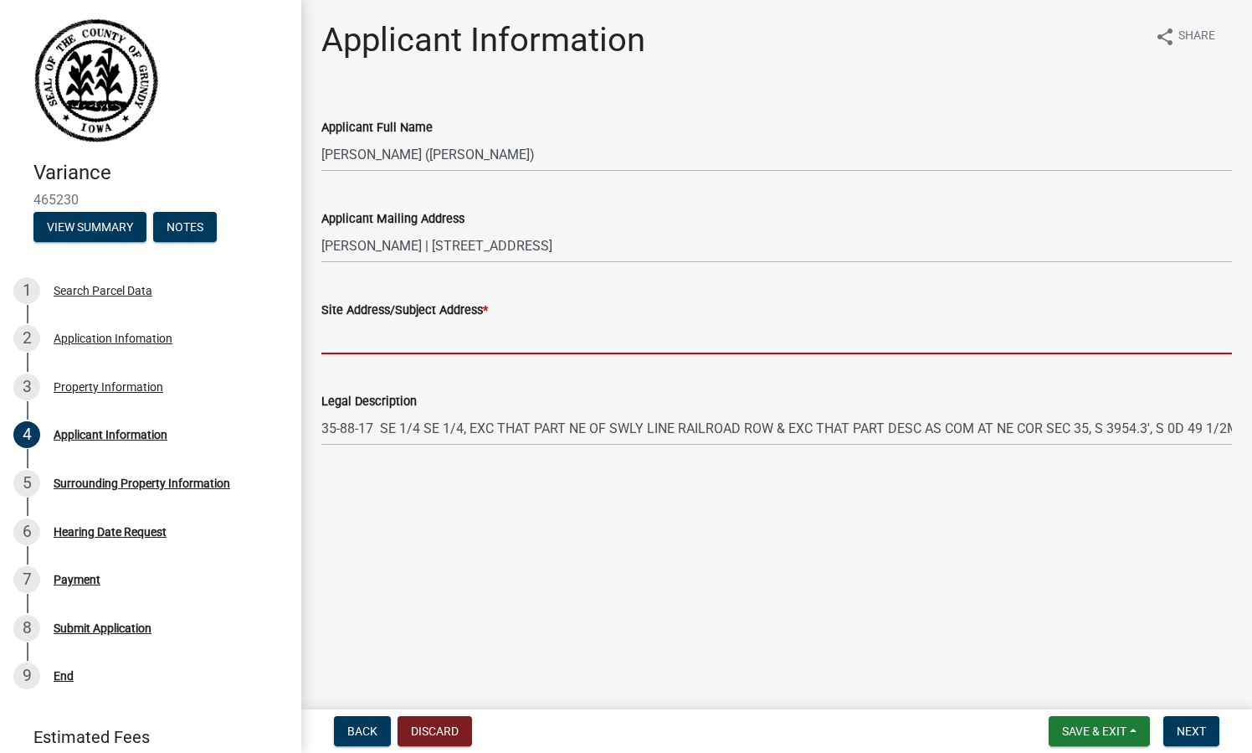
click at [502, 336] on input "Site Address/Subject Address *" at bounding box center [776, 337] width 911 height 34
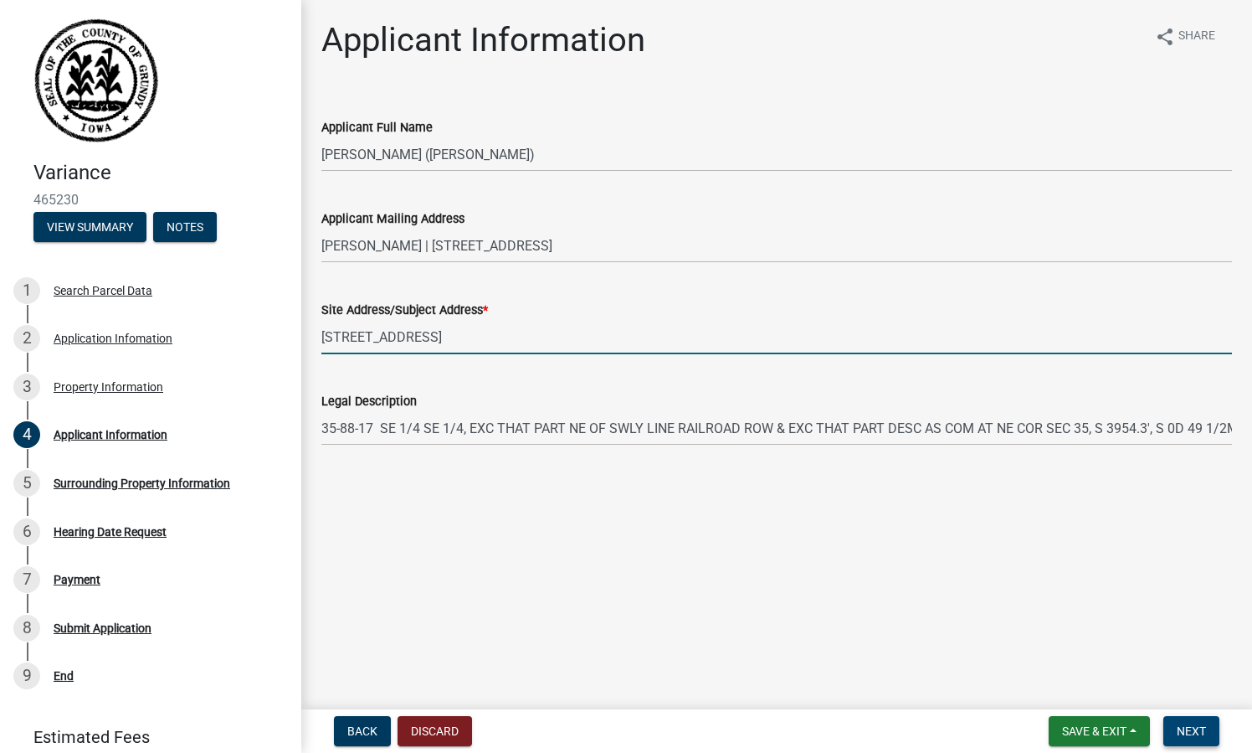
type input "[STREET_ADDRESS]"
click at [1174, 732] on button "Next" at bounding box center [1192, 731] width 56 height 30
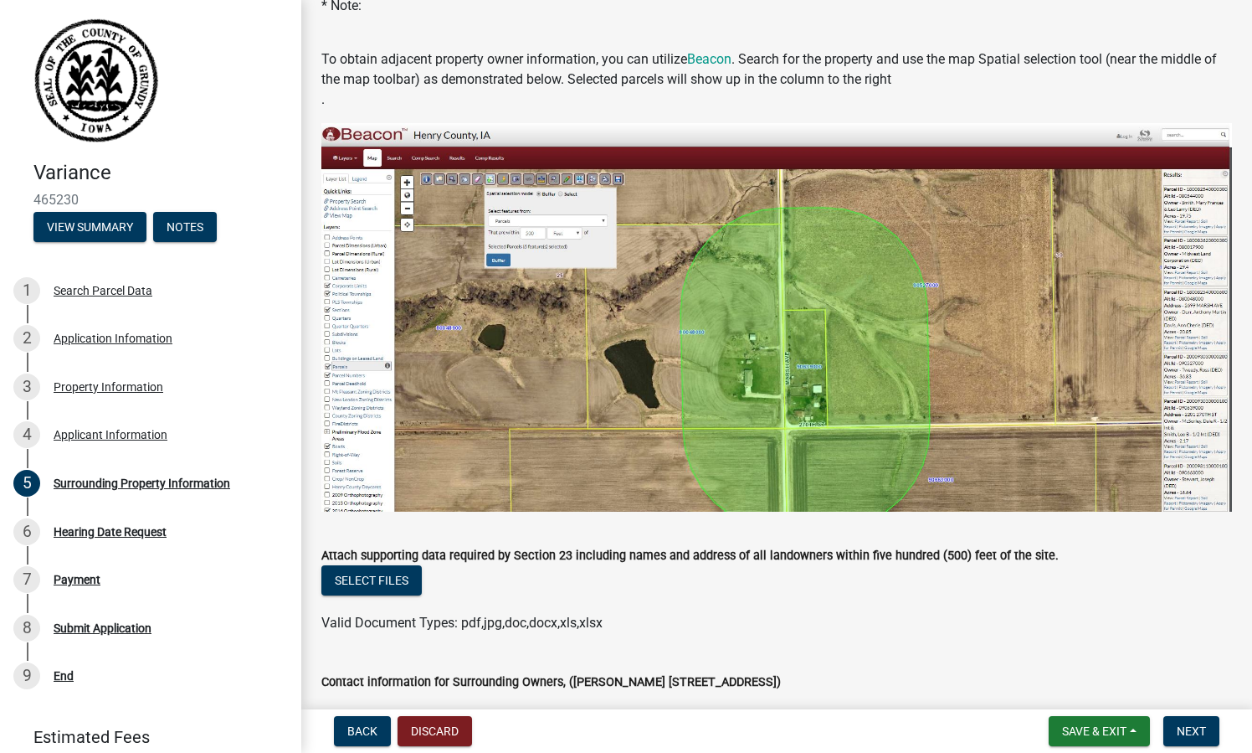
scroll to position [270, 0]
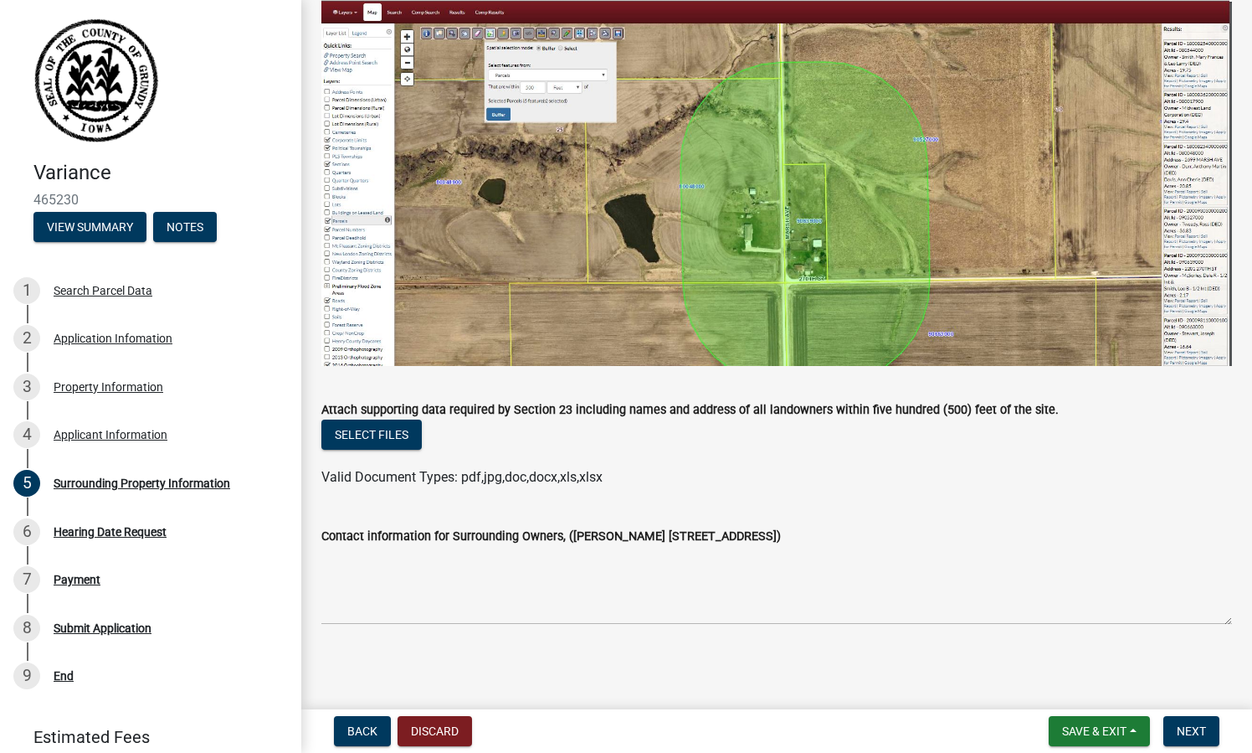
click at [497, 478] on span "Valid Document Types: pdf,jpg,doc,docx,xls,xlsx" at bounding box center [461, 477] width 281 height 16
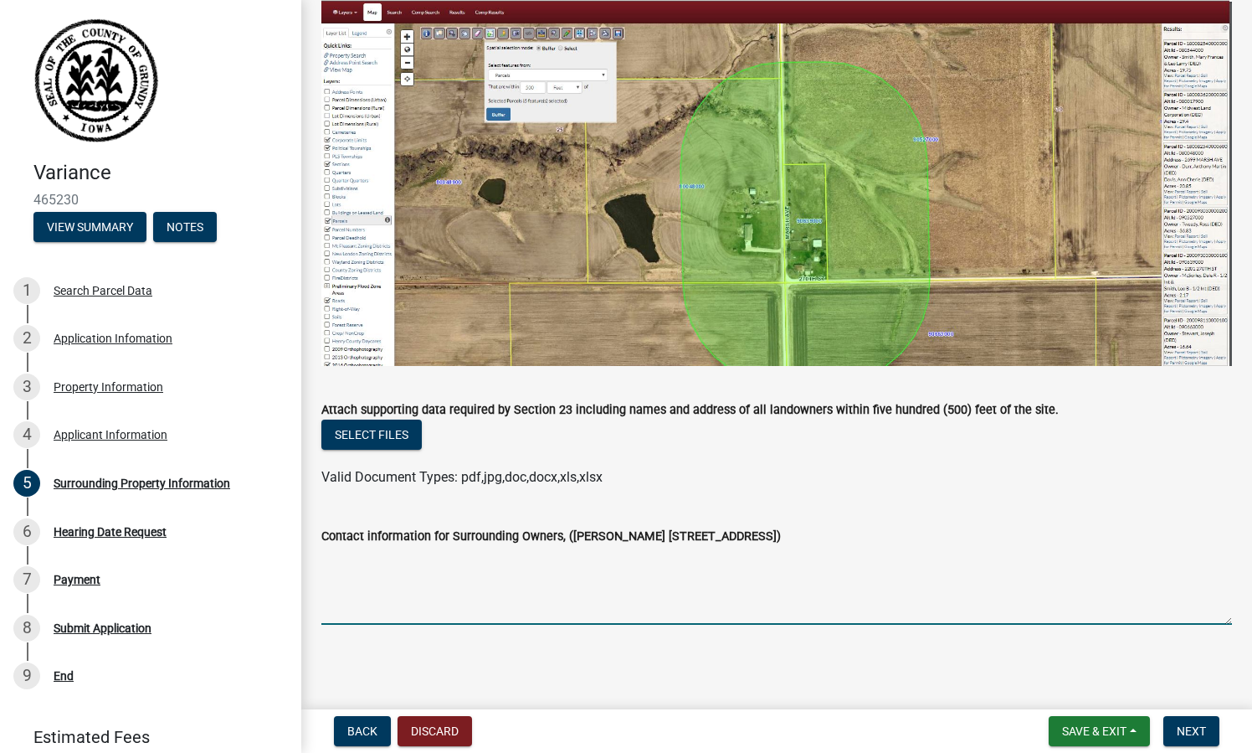
click at [575, 600] on textarea "Contact information for Surrounding Owners, ([PERSON_NAME] [STREET_ADDRESS])" at bounding box center [776, 585] width 911 height 79
click at [578, 476] on span "Valid Document Types: pdf,jpg,doc,docx,xls,xlsx" at bounding box center [461, 477] width 281 height 16
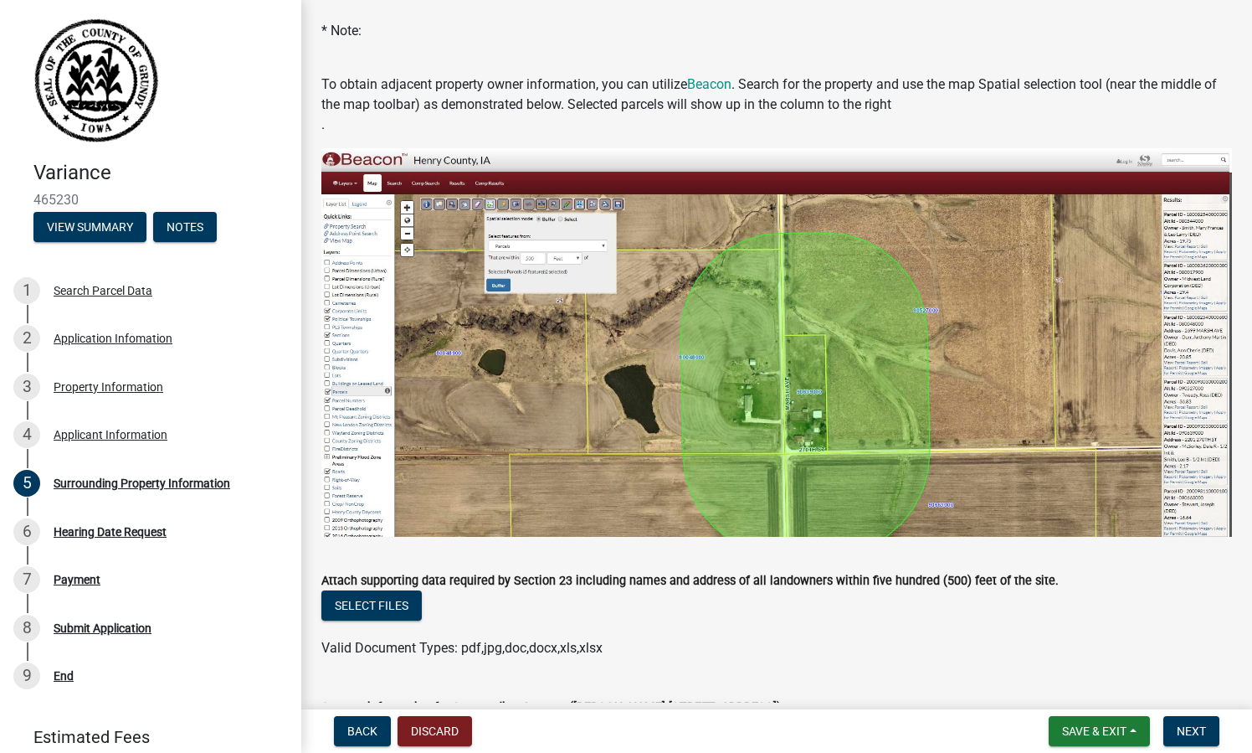
scroll to position [99, 0]
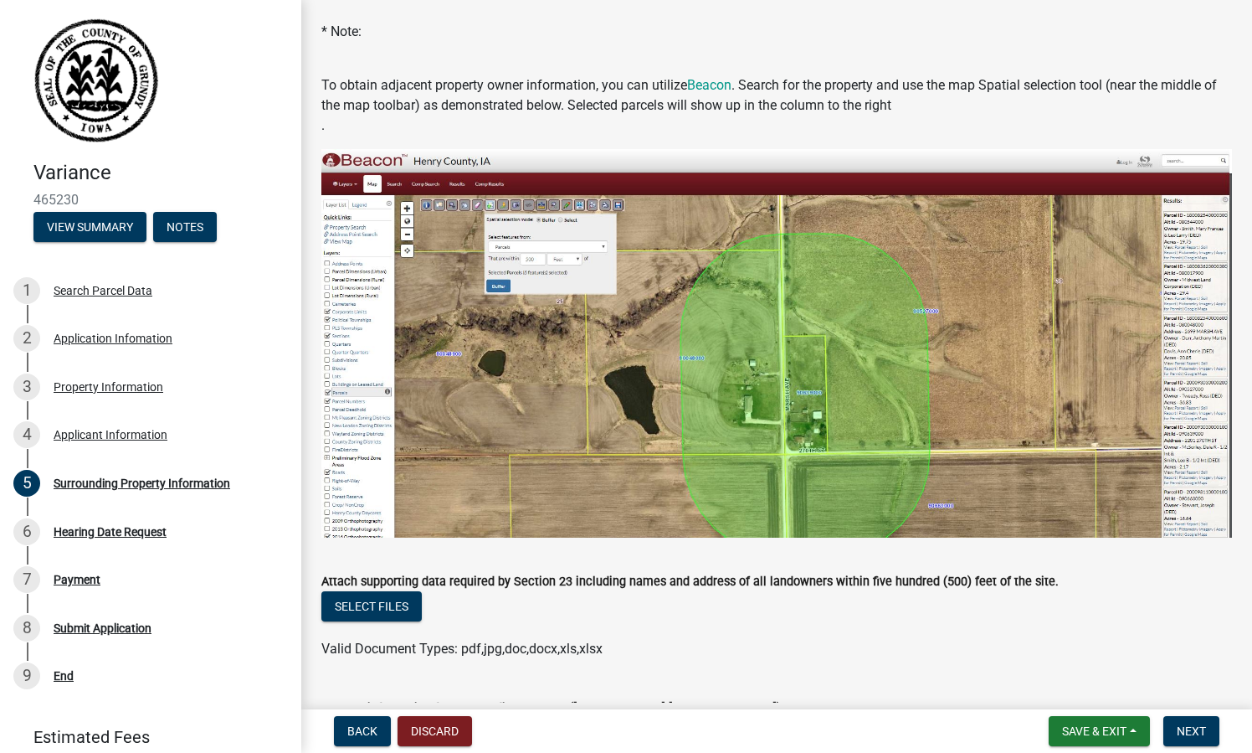
click at [522, 203] on img at bounding box center [776, 343] width 911 height 388
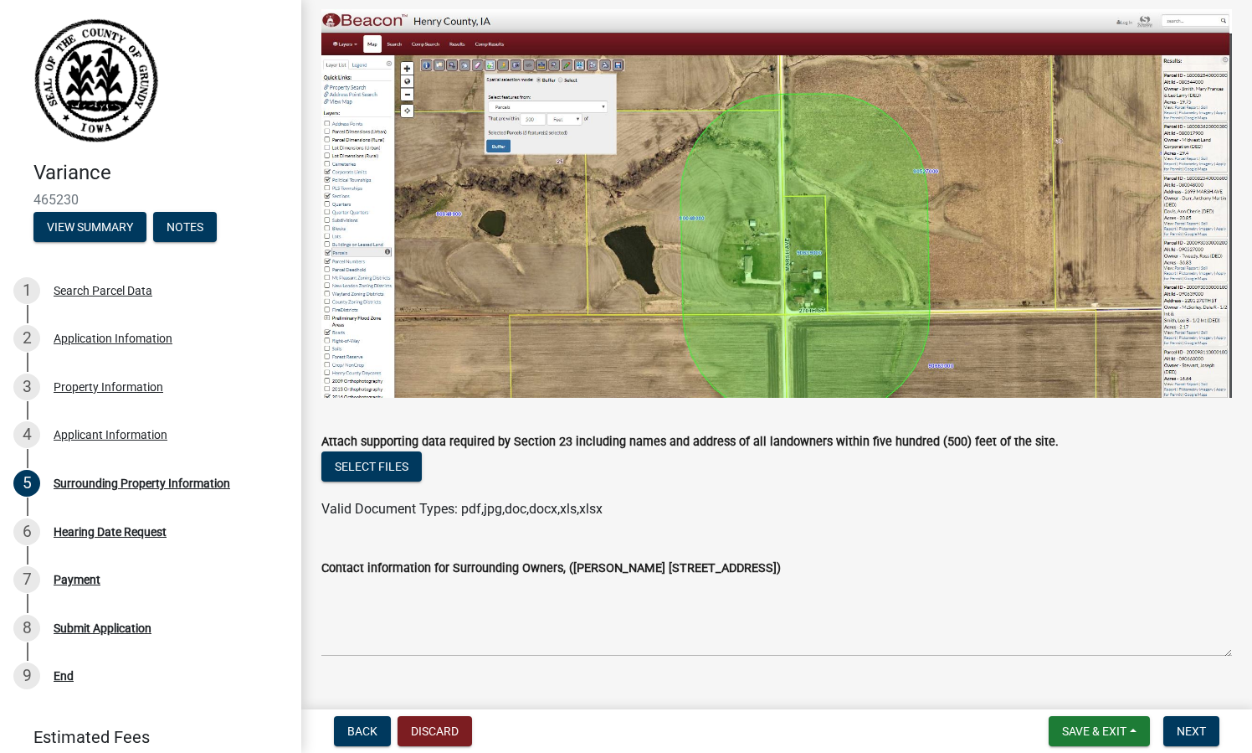
scroll to position [270, 0]
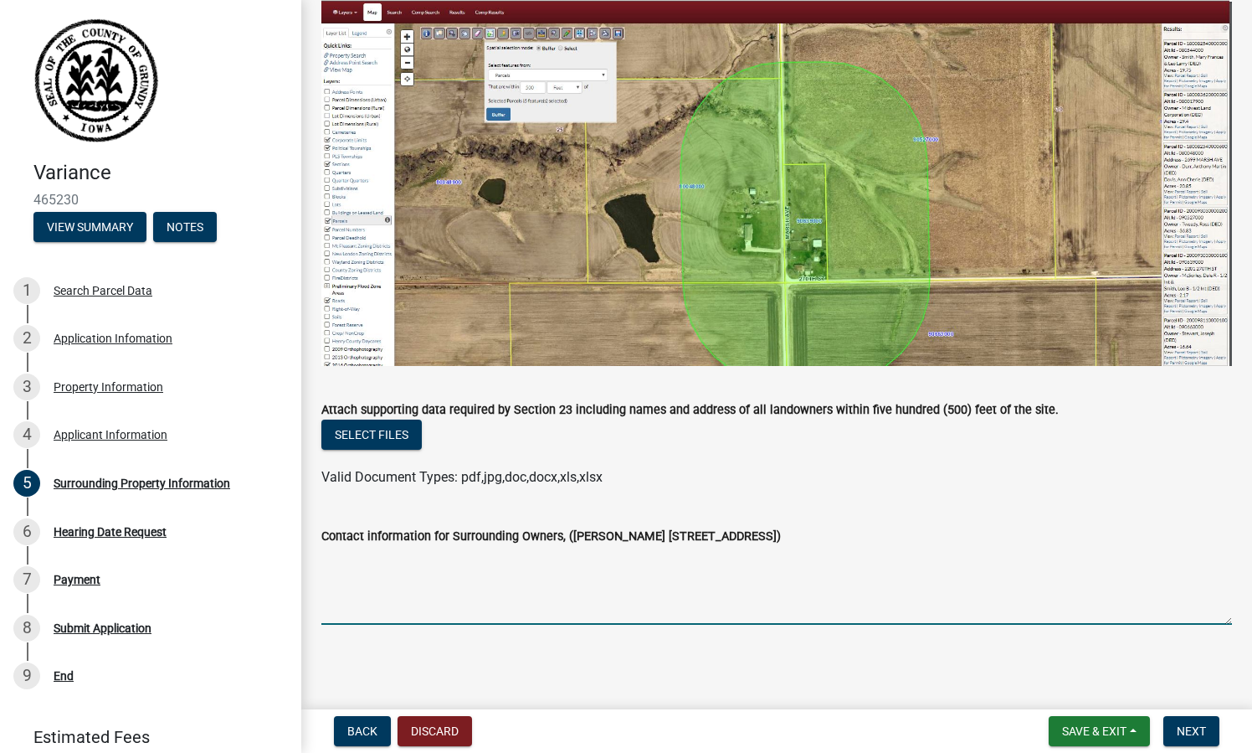
click at [691, 607] on textarea "Contact information for Surrounding Owners, ([PERSON_NAME] [STREET_ADDRESS])" at bounding box center [776, 585] width 911 height 79
click at [668, 576] on textarea "Contact information for Surrounding Owners, ([PERSON_NAME] [STREET_ADDRESS])" at bounding box center [776, 585] width 911 height 79
paste textarea "Parcel ID - 871702200013 Owner - WILCOX, RUTH & WILCOX, ARLYN (Deed)"
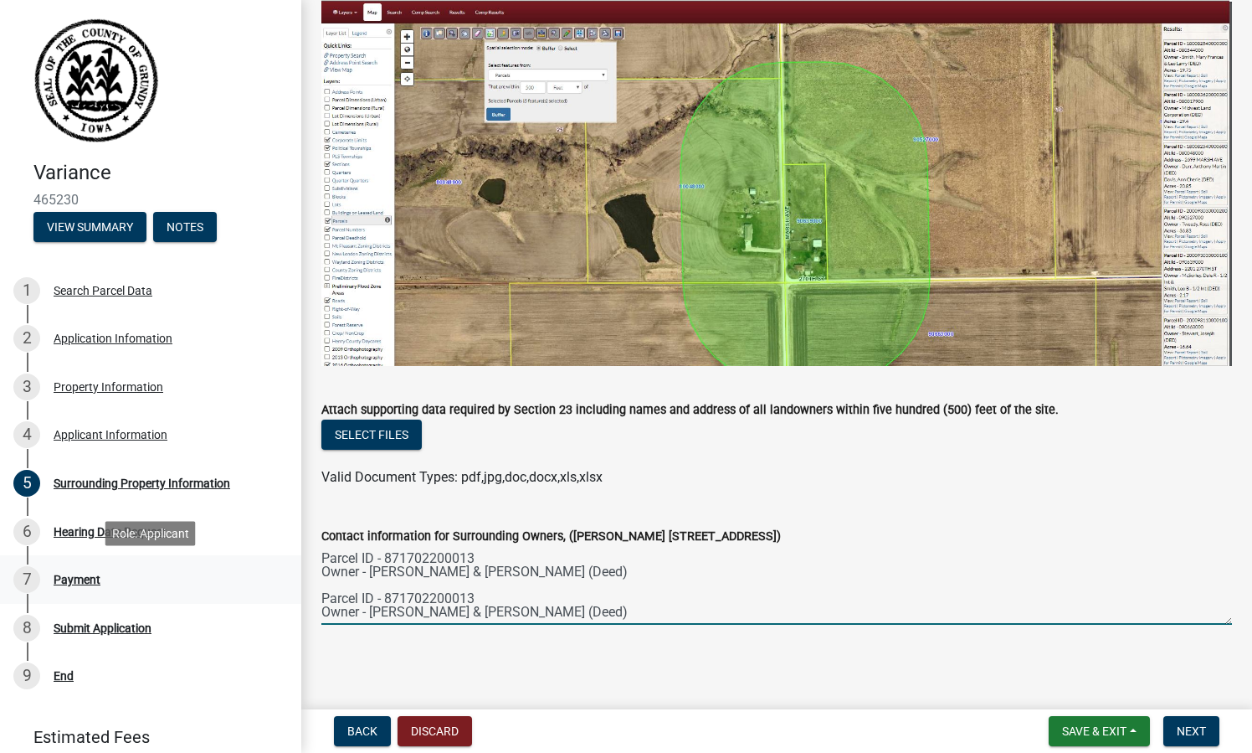
drag, startPoint x: 623, startPoint y: 607, endPoint x: 296, endPoint y: 599, distance: 326.6
click at [296, 599] on div "Variance 465230 View Summary Notes 1 Search Parcel Data 2 Application Infomatio…" at bounding box center [626, 376] width 1252 height 753
paste textarea "81735400008 Owner - PROSSER, PHILLIP R"
paste textarea "Parcel ID - 881735400008 Owner - PROSSER, PHILLIP R (Deed)"
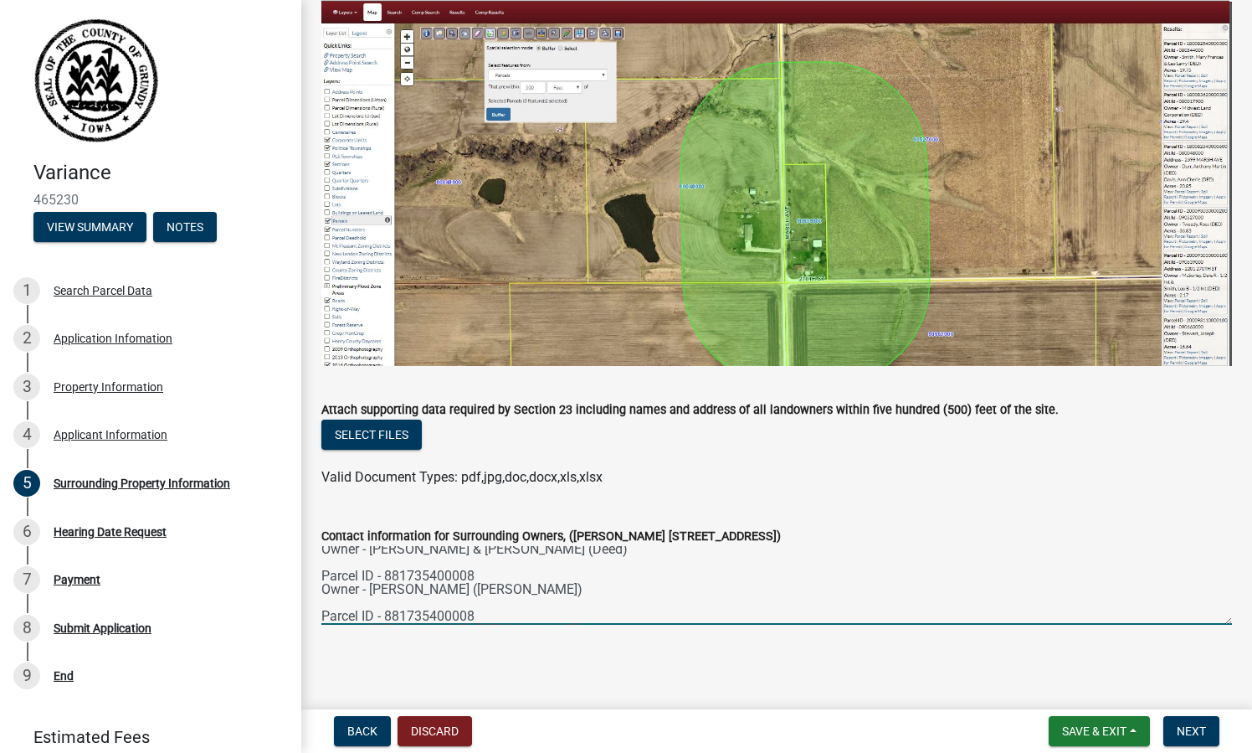
scroll to position [36, 0]
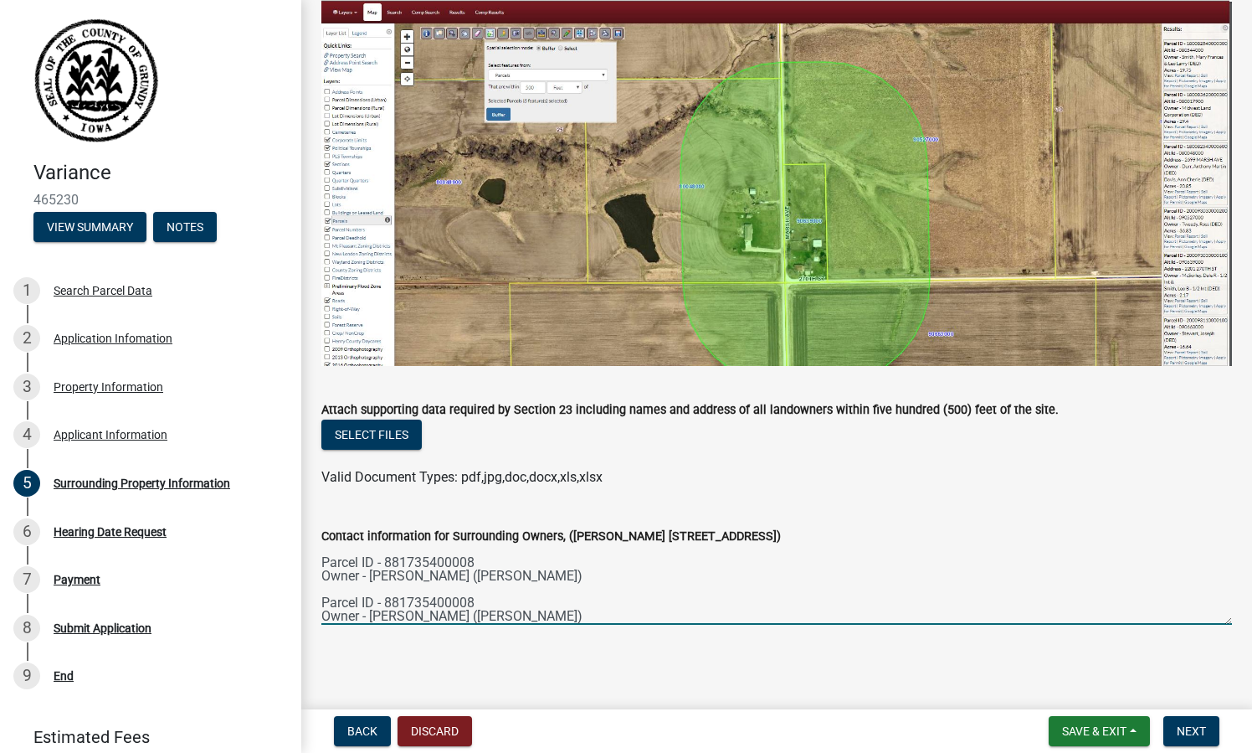
drag, startPoint x: 542, startPoint y: 611, endPoint x: 311, endPoint y: 602, distance: 231.2
click at [311, 602] on div "Contact information for Surrounding Owners, (John Doe 1234 S Main St. Grundy Ce…" at bounding box center [777, 563] width 936 height 122
paste textarea "71701100003 Owner - MOELLER, JERRY D & GLENDA M"
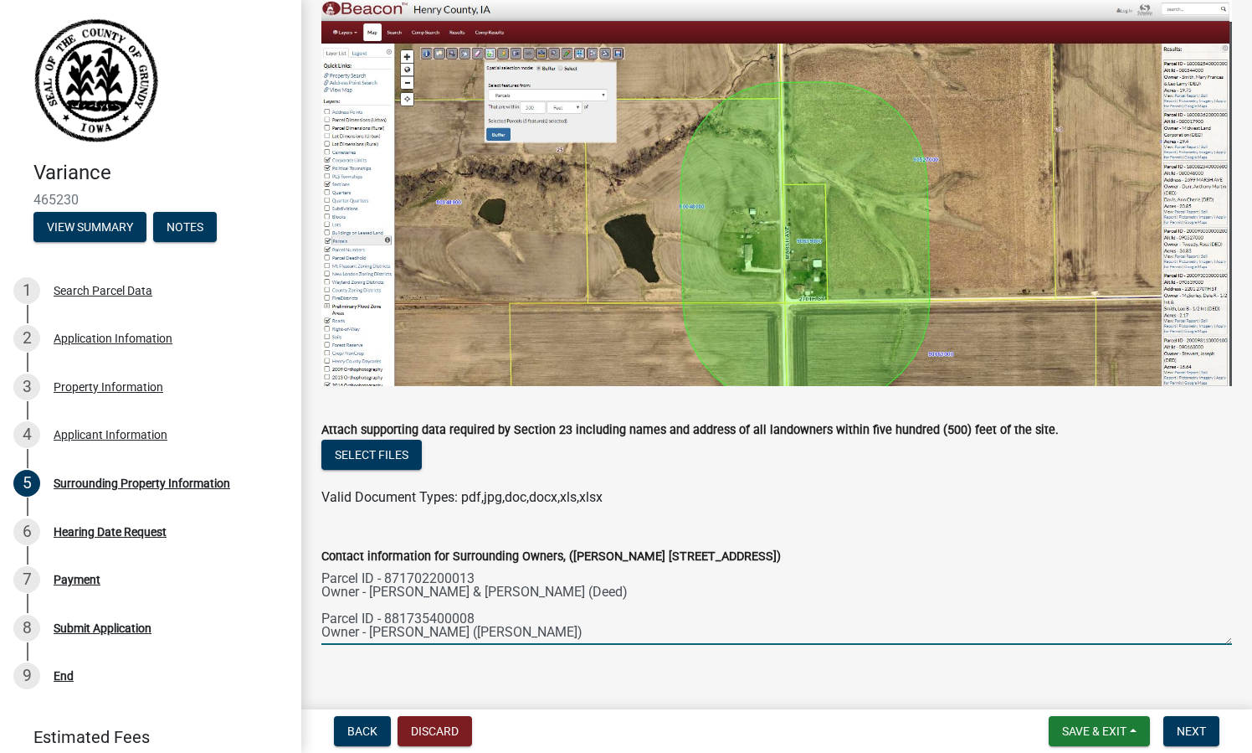
scroll to position [249, 0]
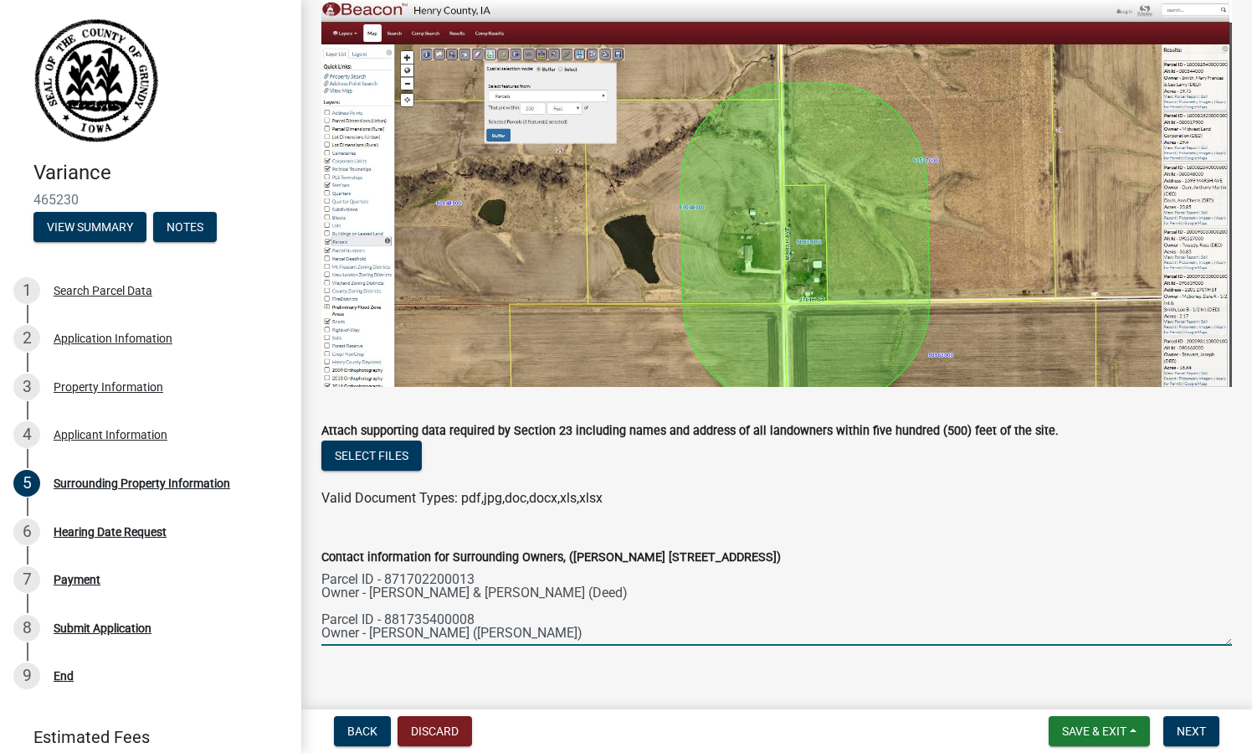
click at [674, 590] on textarea "Parcel ID - 871702200013 Owner - WILCOX, RUTH & WILCOX, ARLYN (Deed) Parcel ID …" at bounding box center [776, 606] width 911 height 79
paste textarea "Parcel ID - 871702200003 Address - 22091 M AVE Owner - WILCOX, ARLYN & RUTH J (…"
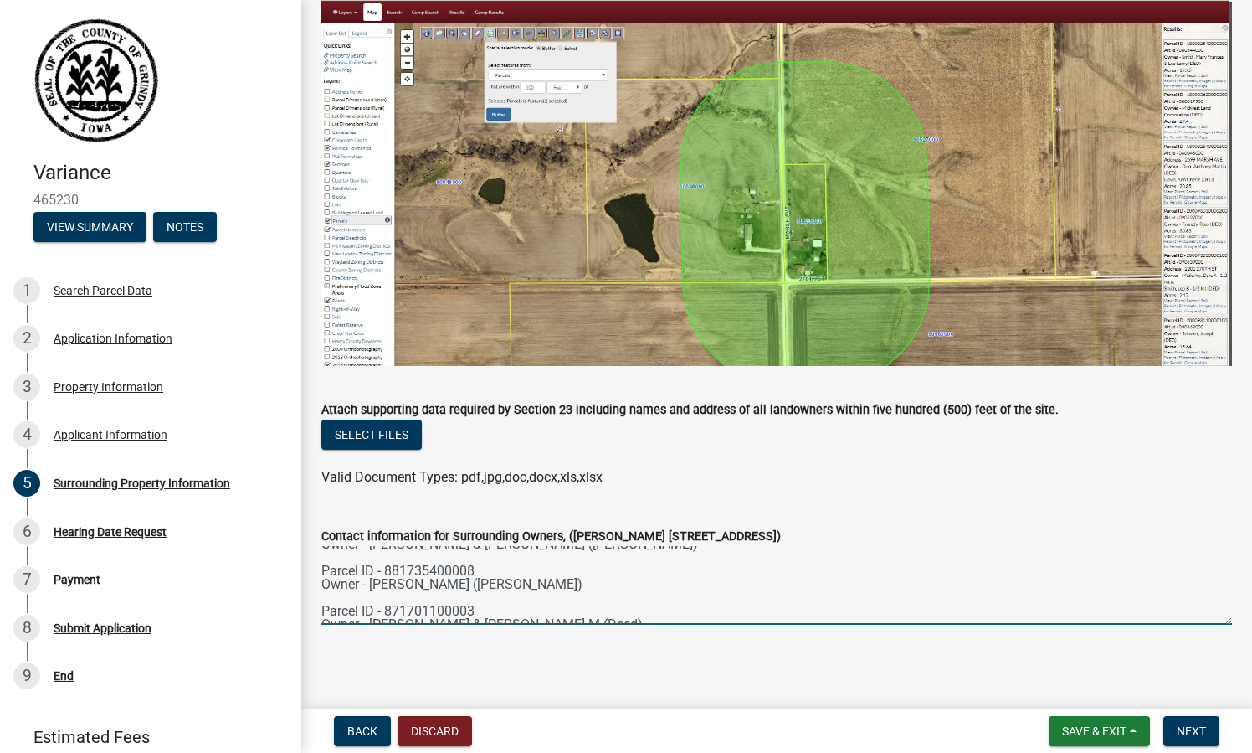
scroll to position [92, 0]
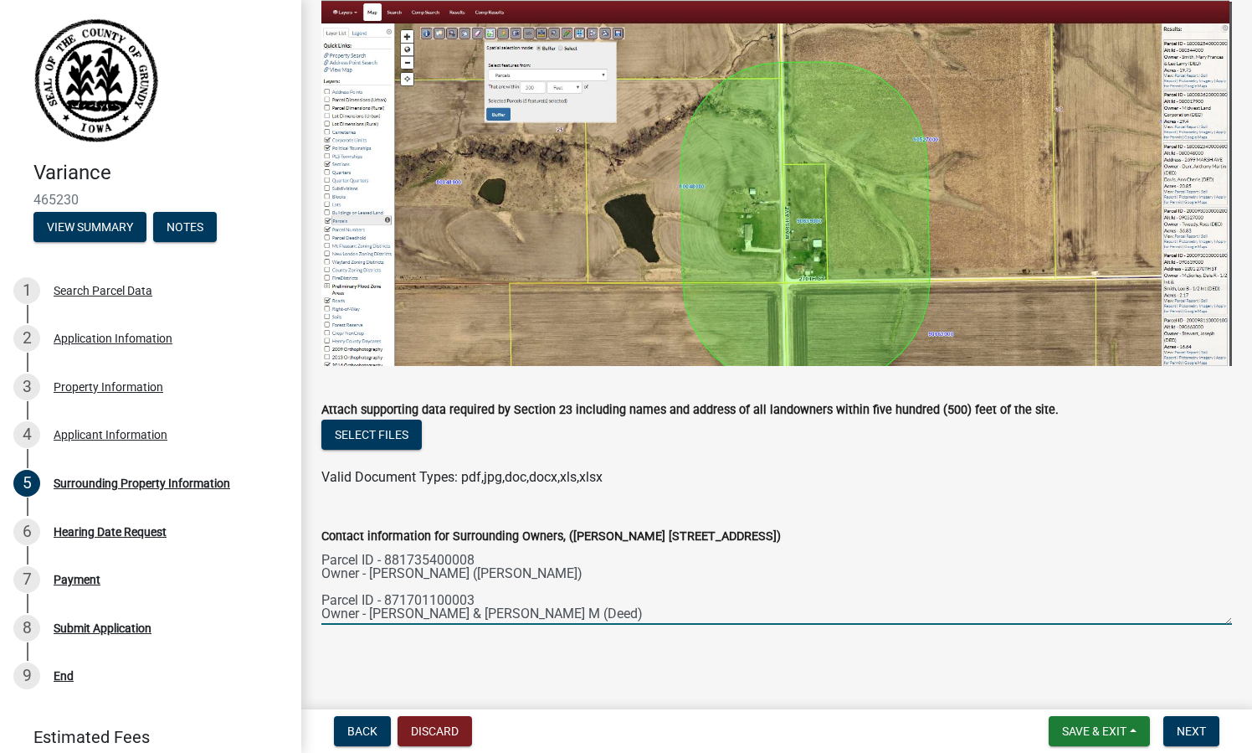
click at [626, 616] on textarea "Parcel ID - 871702200013 Owner - WILCOX, RUTH & WILCOX, ARLYN (Deed) Parcel ID …" at bounding box center [776, 585] width 911 height 79
paste textarea "Parcel ID - 881736300002 Owner - GRUNDY COUNTY CONSERVATION-TRAIL (Deed)"
click at [658, 572] on textarea "Parcel ID - 871702200013 Owner - WILCOX, RUTH & WILCOX, ARLYN (Deed) Parcel ID …" at bounding box center [776, 585] width 911 height 79
paste textarea "Parcel ID - 881736300003 Owner - MOELLER, JERRY D & GLENDA M (Deed)"
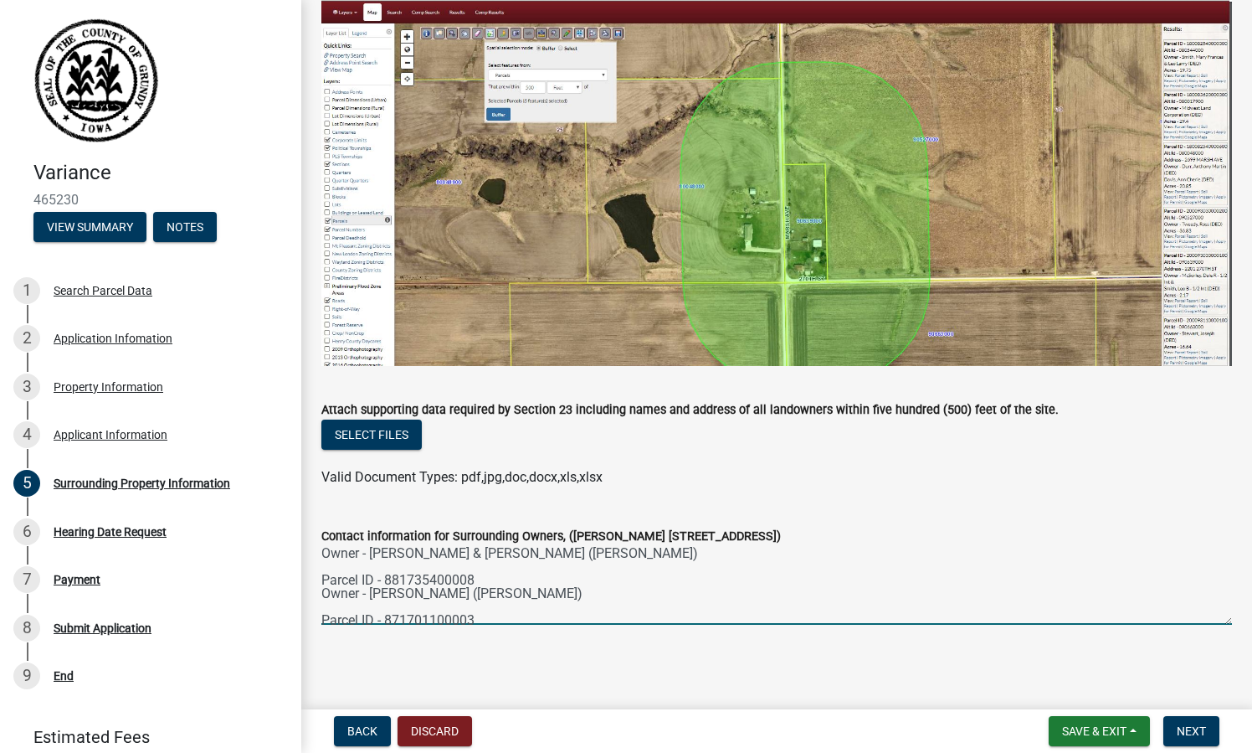
scroll to position [78, 0]
click at [634, 593] on textarea "Parcel ID - 871702200013 Owner - WILCOX, RUTH & WILCOX, ARLYN (Deed) Parcel ID …" at bounding box center [776, 585] width 911 height 79
paste textarea "Parcel ID - 871702200006 Owner - PROSSER, PHILLIP R (Deed)"
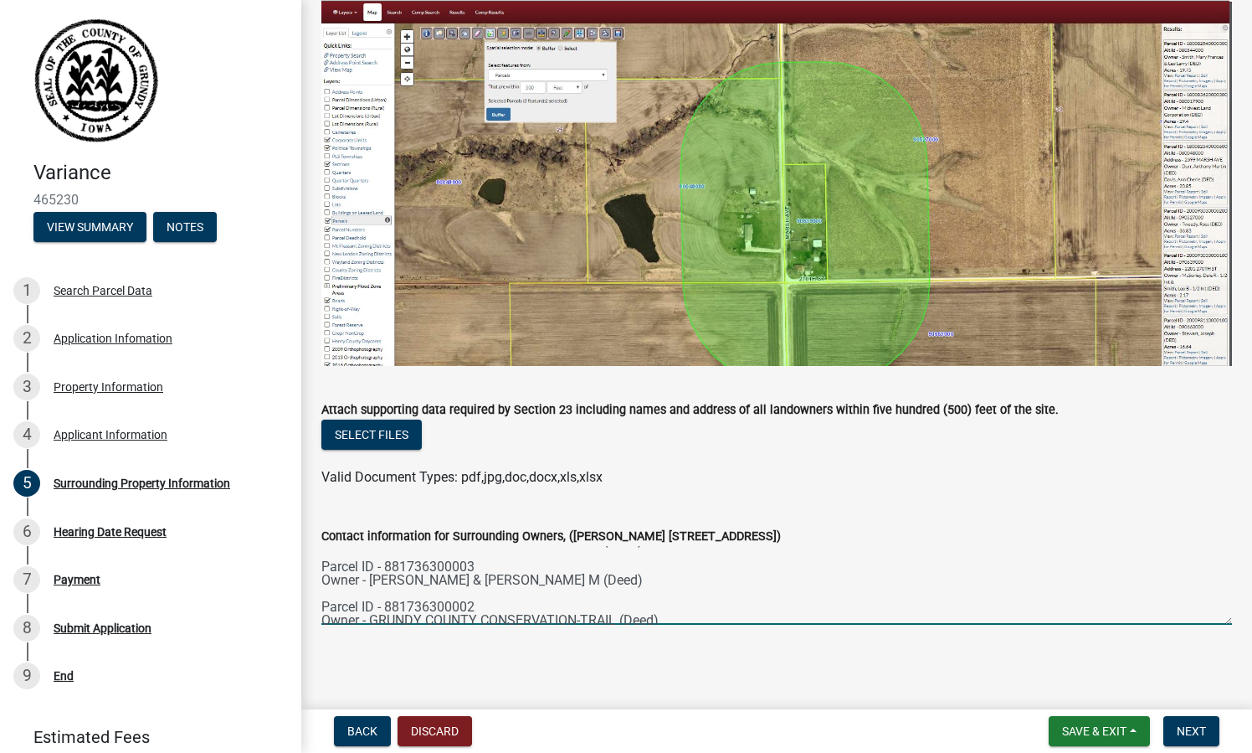
scroll to position [194, 0]
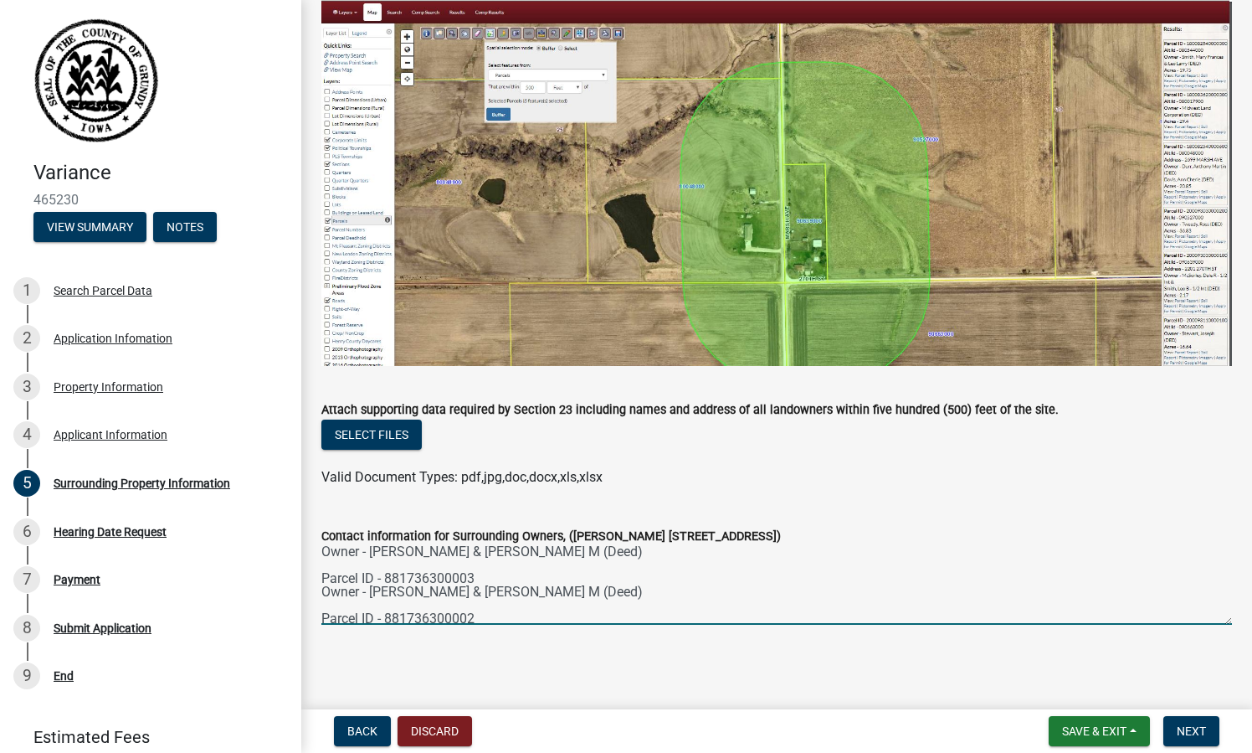
click at [638, 590] on textarea "Parcel ID - 871702200013 Owner - WILCOX, RUTH & WILCOX, ARLYN (Deed) Parcel ID …" at bounding box center [776, 585] width 911 height 79
paste textarea "Parcel ID - 871701100001 Address - 22242 M AVE Owner - MOELLER, LANCE (Deed)"
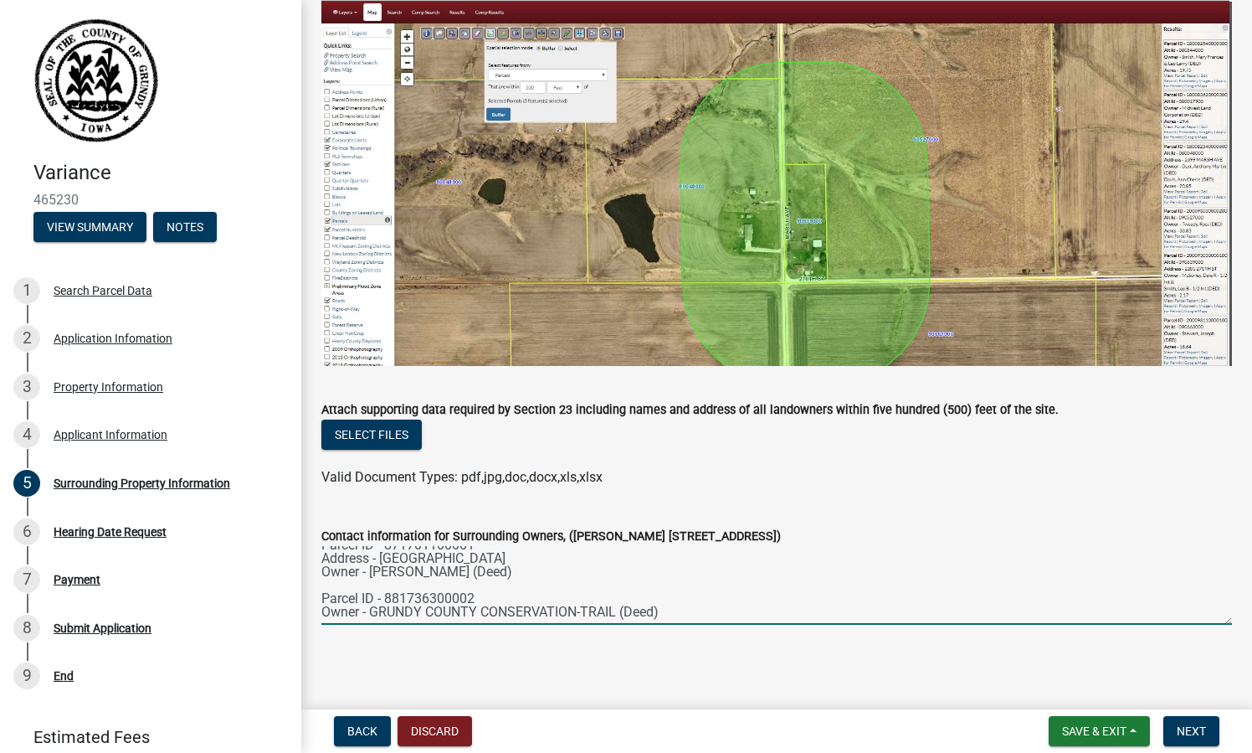
scroll to position [301, 0]
click at [696, 580] on textarea "Parcel ID - 871702200013 Owner - WILCOX, RUTH & WILCOX, ARLYN (Deed) Parcel ID …" at bounding box center [776, 585] width 911 height 79
click at [645, 583] on textarea "Parcel ID - 871702200013 Owner - WILCOX, RUTH & WILCOX, ARLYN (Deed) Parcel ID …" at bounding box center [776, 585] width 911 height 79
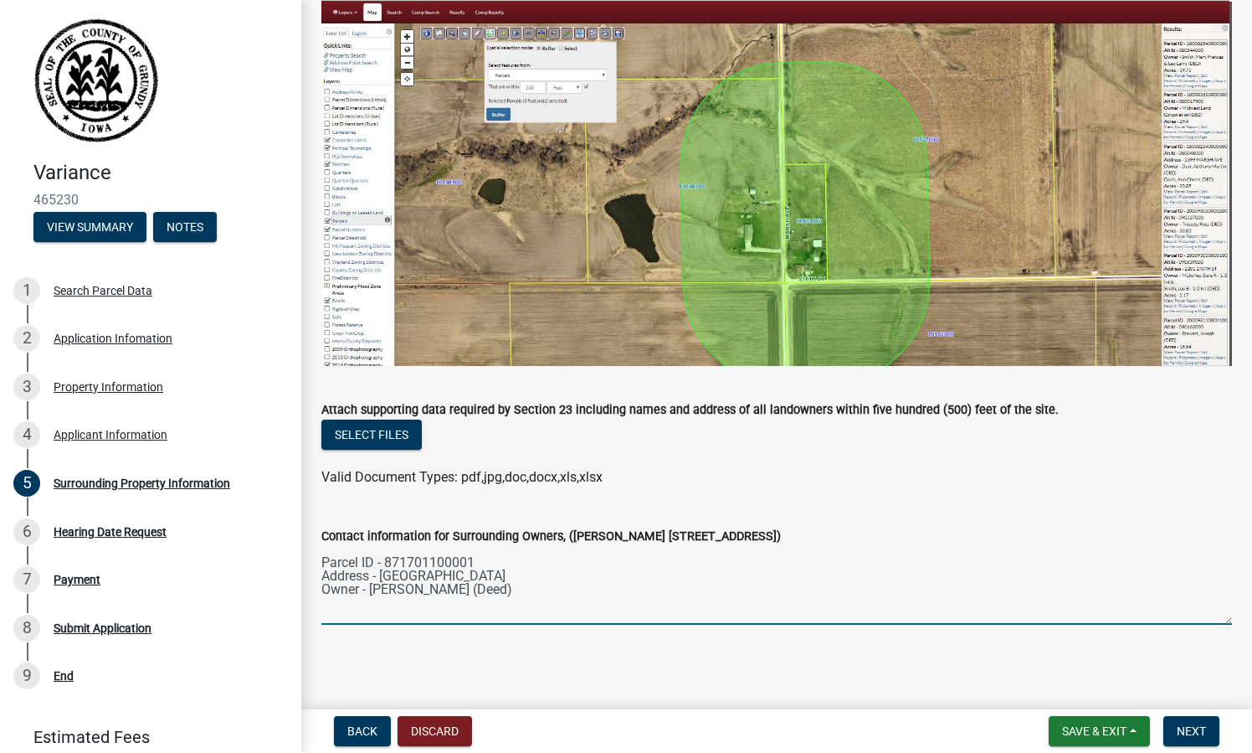
paste textarea "Parcel ID - 871702200009 Owner - ENGELKES, ROGER D & BONNIE S (Deed)"
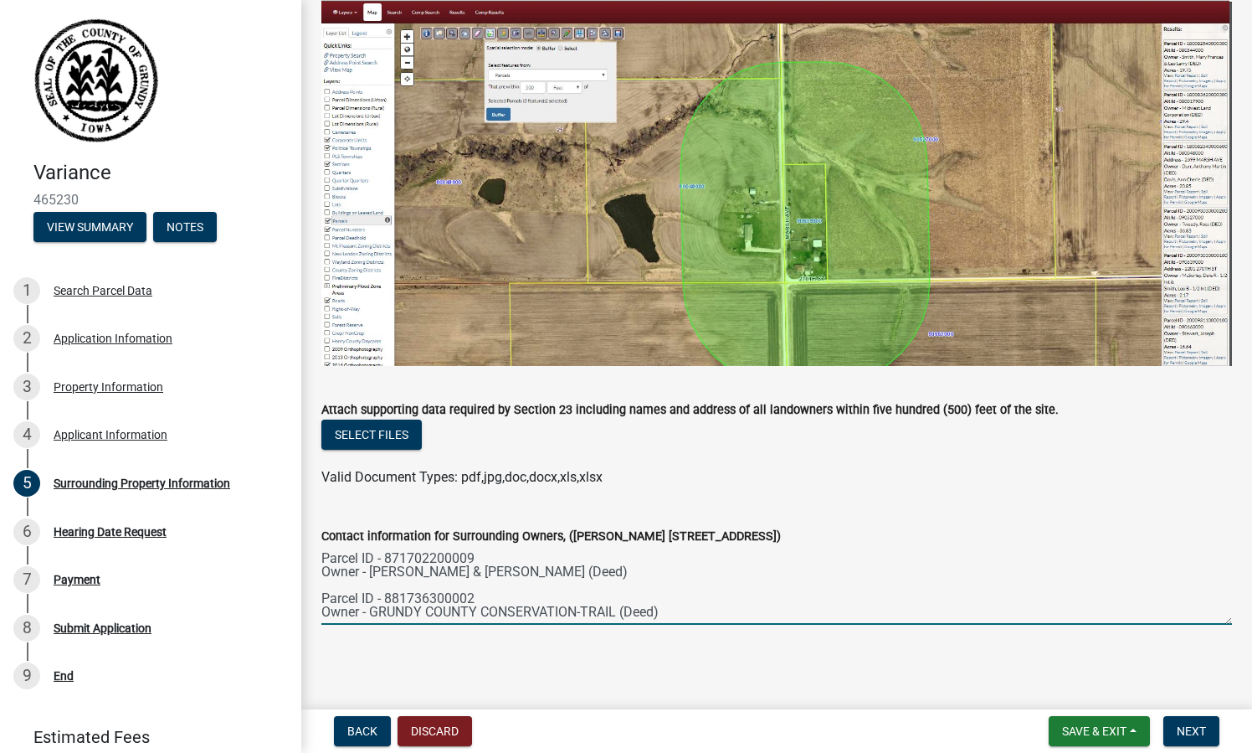
click at [722, 603] on textarea "Parcel ID - 871702200013 Owner - WILCOX, RUTH & WILCOX, ARLYN (Deed) Parcel ID …" at bounding box center [776, 585] width 911 height 79
click at [714, 577] on textarea "Parcel ID - 871702200013 Owner - WILCOX, RUTH & WILCOX, ARLYN (Deed) Parcel ID …" at bounding box center [776, 585] width 911 height 79
paste textarea "Parcel ID - 871701100004 Owner - GRUNDY COUNTY CONSERVATION NATURE TRAIL (Deed)"
click at [344, 605] on textarea "Parcel ID - 871702200013 Owner - [PERSON_NAME] & [PERSON_NAME] (Deed) Parcel ID…" at bounding box center [776, 585] width 911 height 79
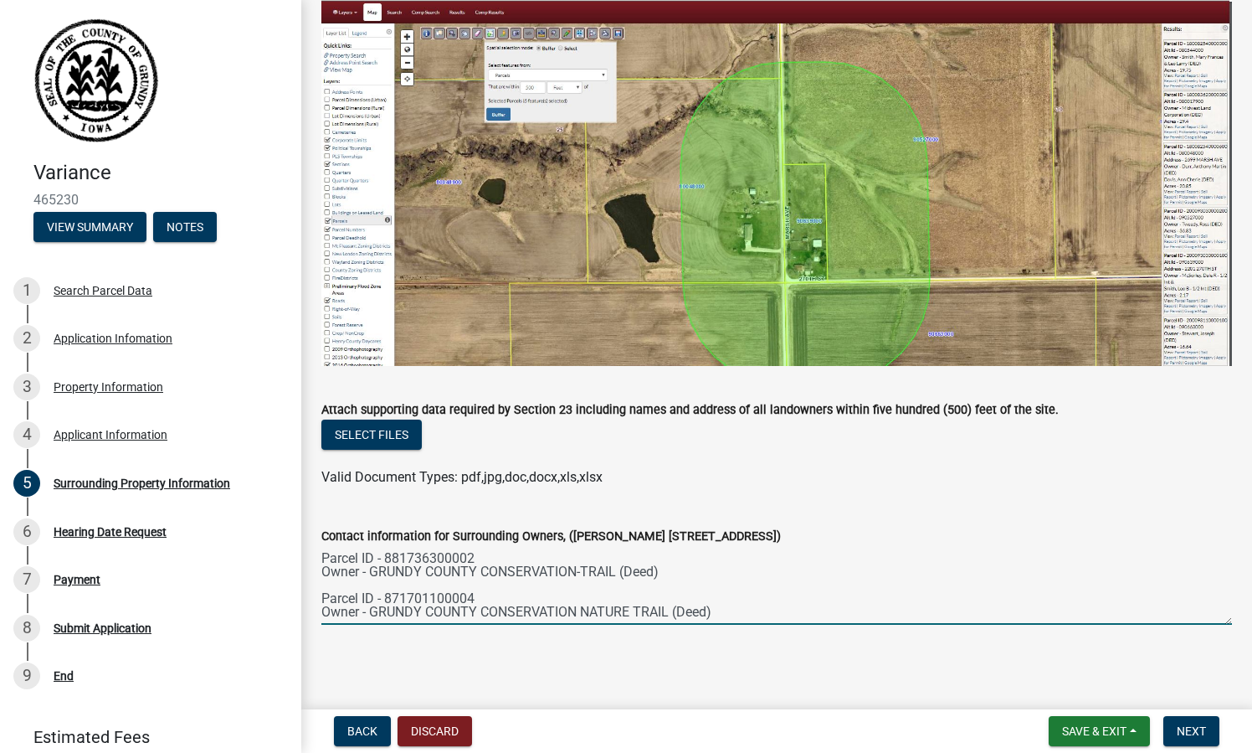
click at [352, 609] on textarea "Parcel ID - 871702200013 Owner - [PERSON_NAME] & [PERSON_NAME] (Deed) Parcel ID…" at bounding box center [776, 585] width 911 height 79
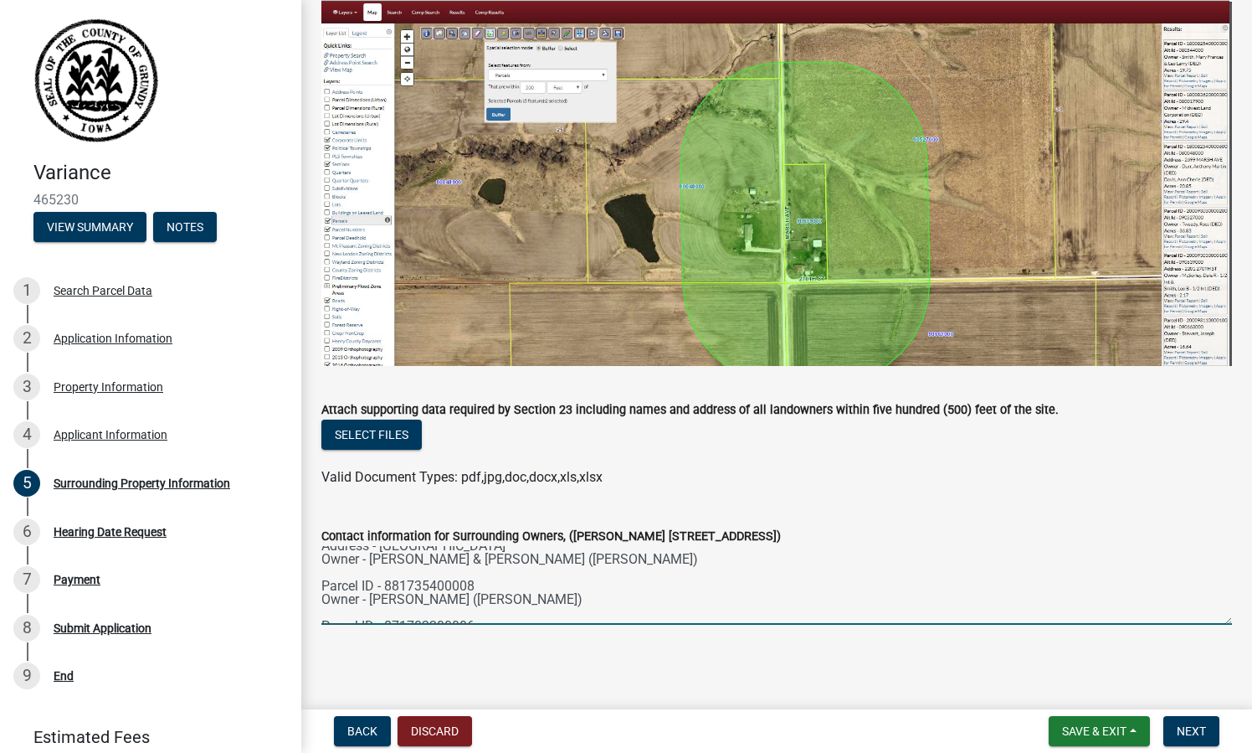
scroll to position [0, 0]
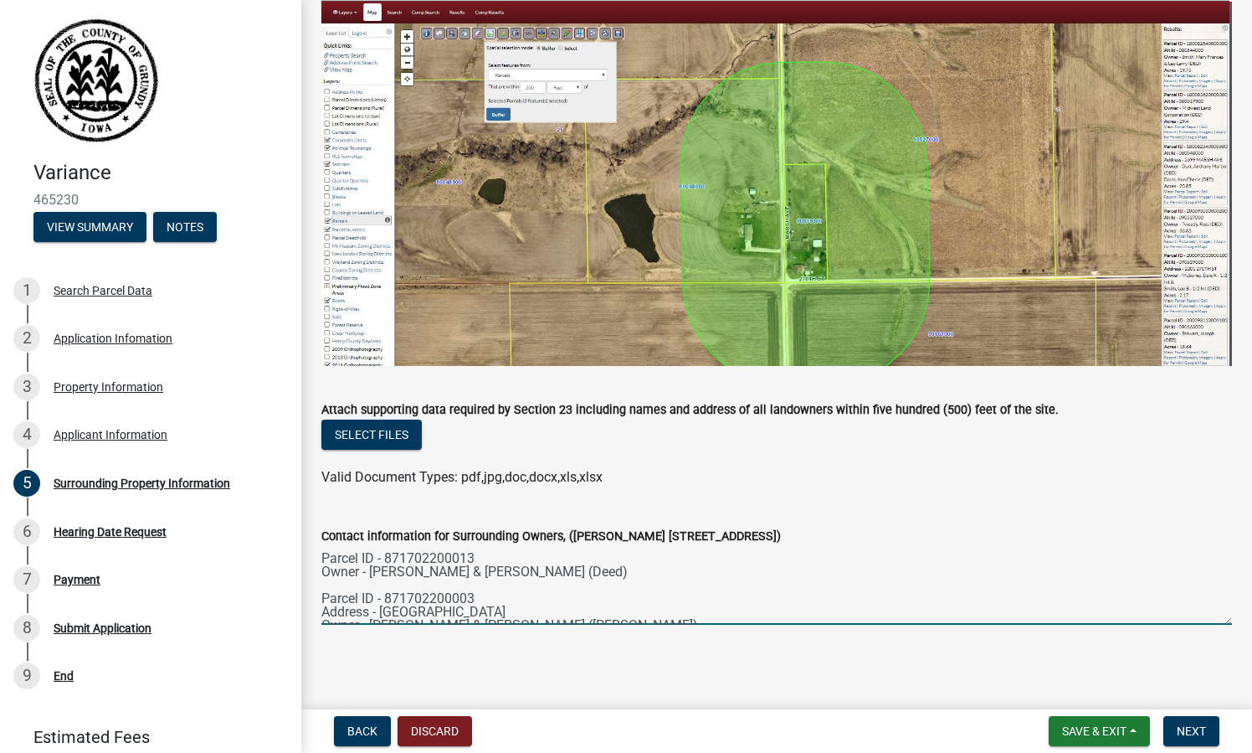
type textarea "Parcel ID - 871702200013 Owner - [PERSON_NAME] & [PERSON_NAME] (Deed) Parcel ID…"
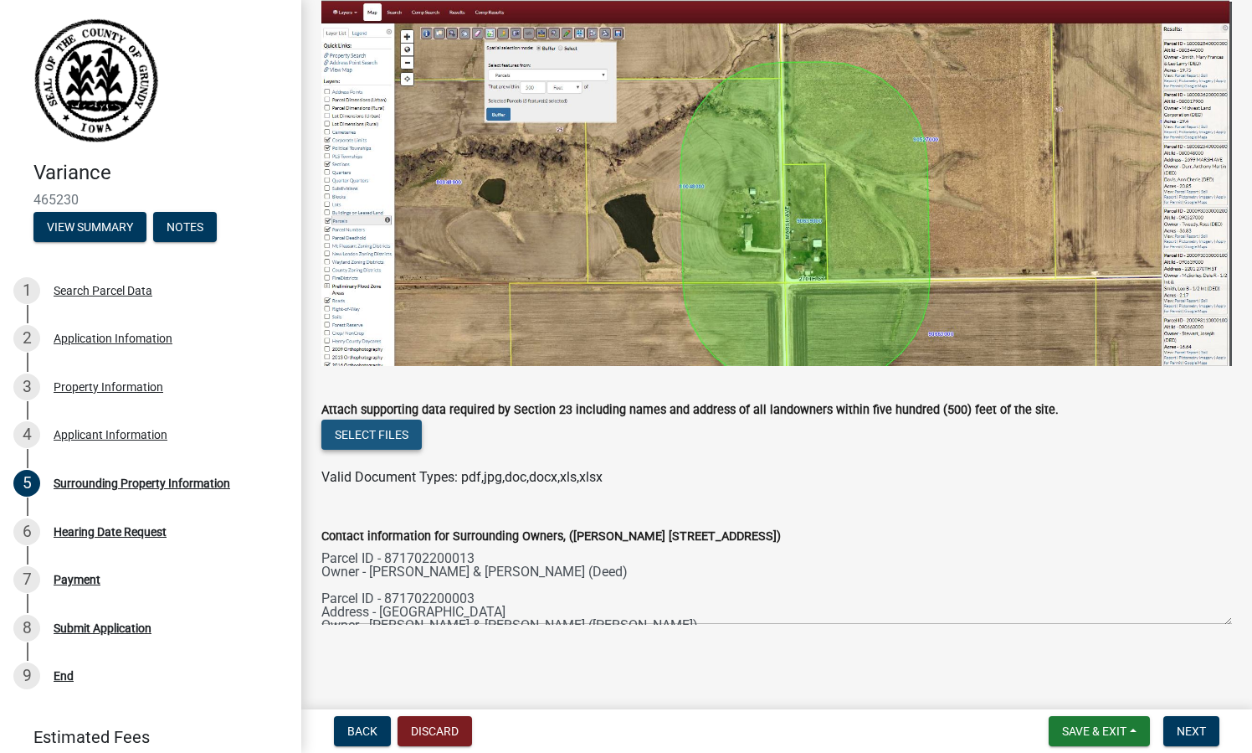
click at [403, 433] on button "Select files" at bounding box center [371, 434] width 100 height 30
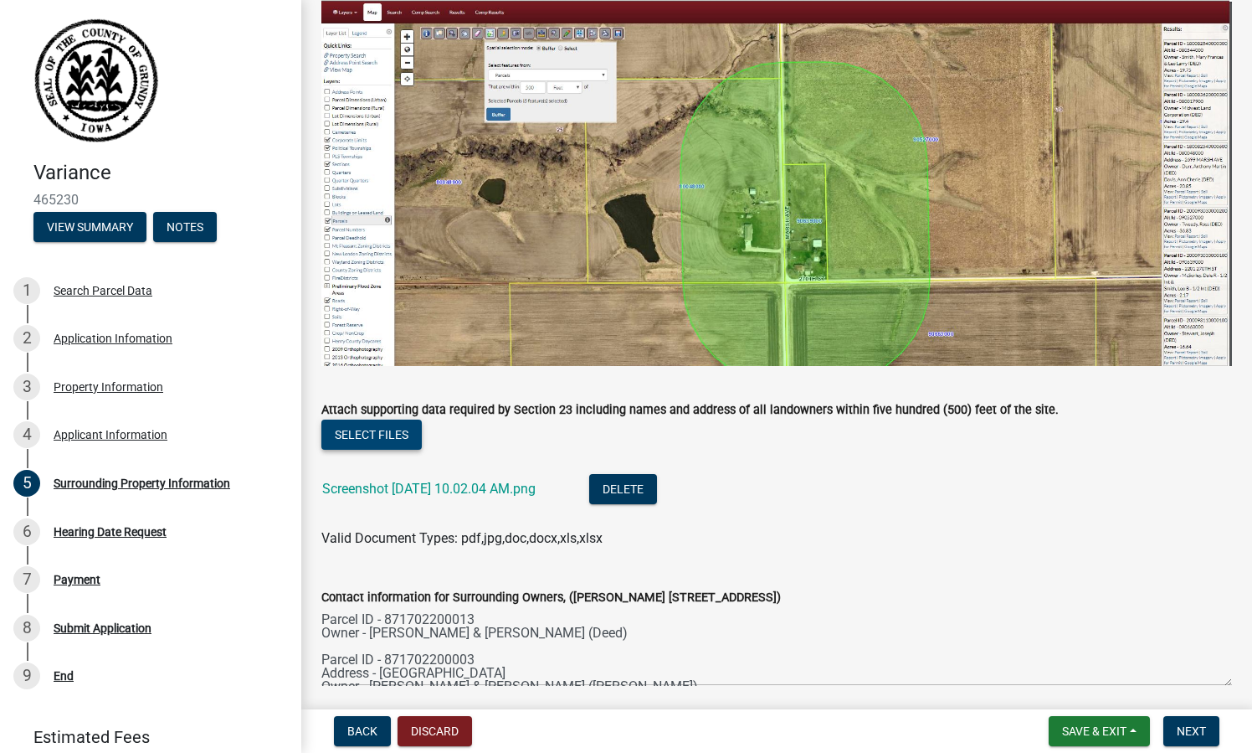
scroll to position [332, 0]
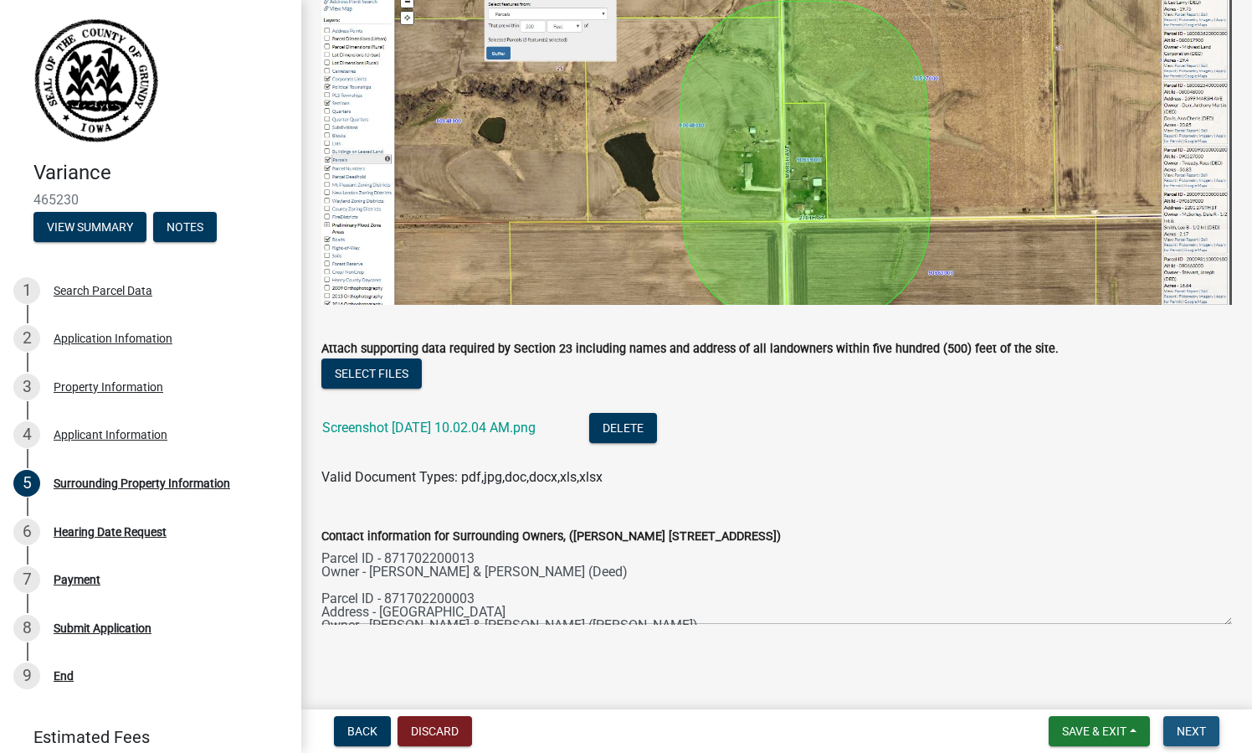
click at [1187, 724] on span "Next" at bounding box center [1191, 730] width 29 height 13
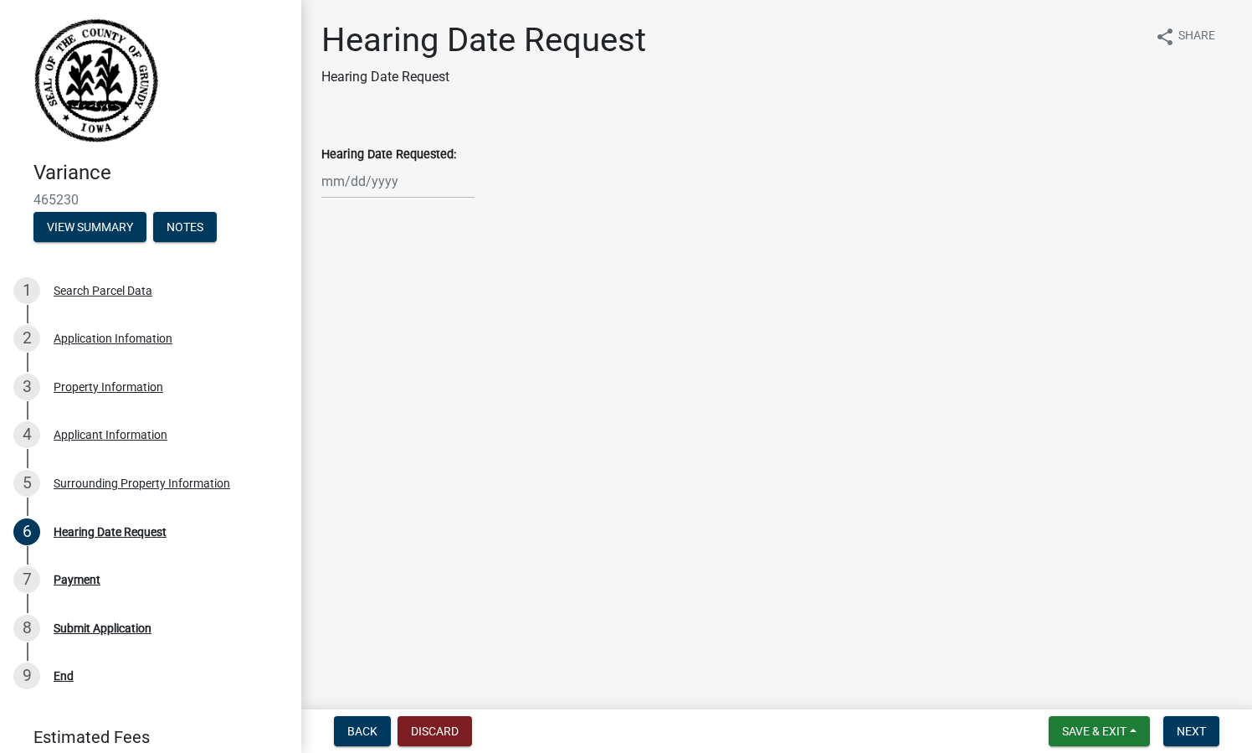
select select "8"
select select "2025"
click at [373, 185] on div "Jan Feb Mar Apr May Jun Jul Aug Sep Oct Nov Dec 1525 1526 1527 1528 1529 1530 1…" at bounding box center [397, 181] width 153 height 34
click at [501, 213] on span "Next month" at bounding box center [498, 216] width 13 height 13
click at [497, 219] on span "Next month" at bounding box center [498, 216] width 13 height 13
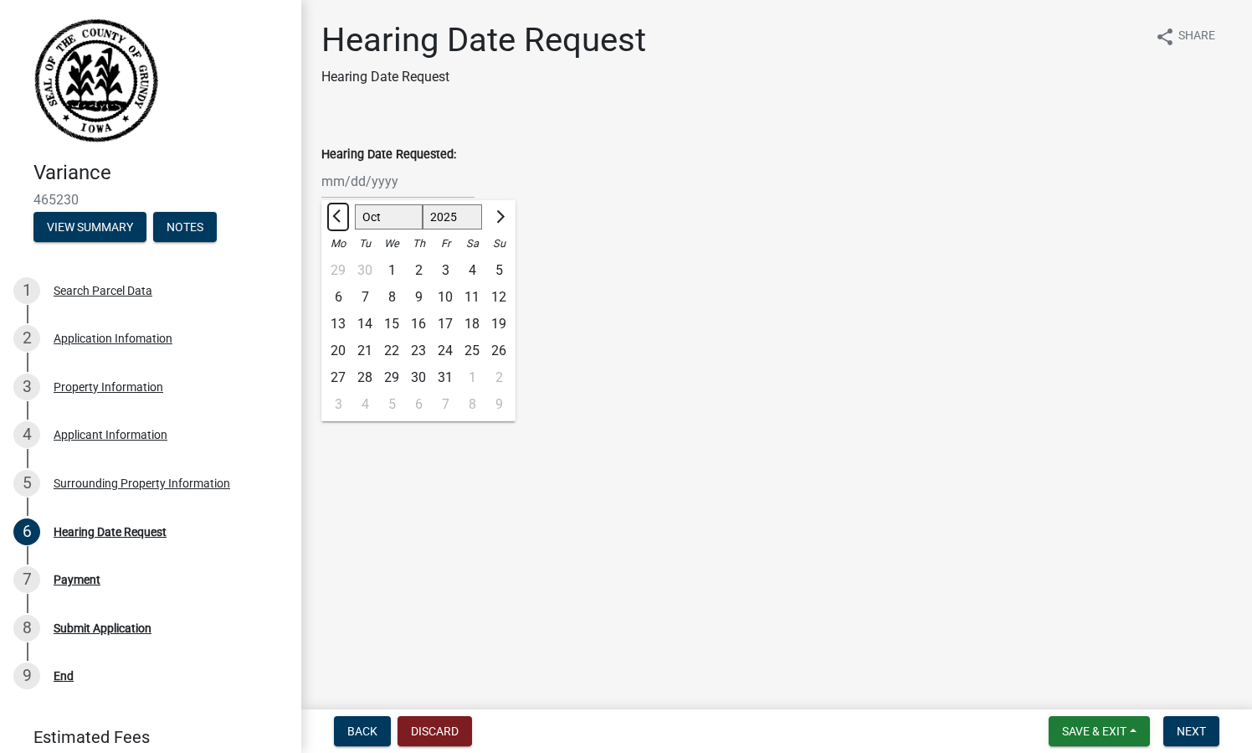
click at [339, 208] on button "Previous month" at bounding box center [338, 216] width 20 height 27
select select "9"
click at [1136, 730] on button "Save & Exit" at bounding box center [1099, 731] width 101 height 30
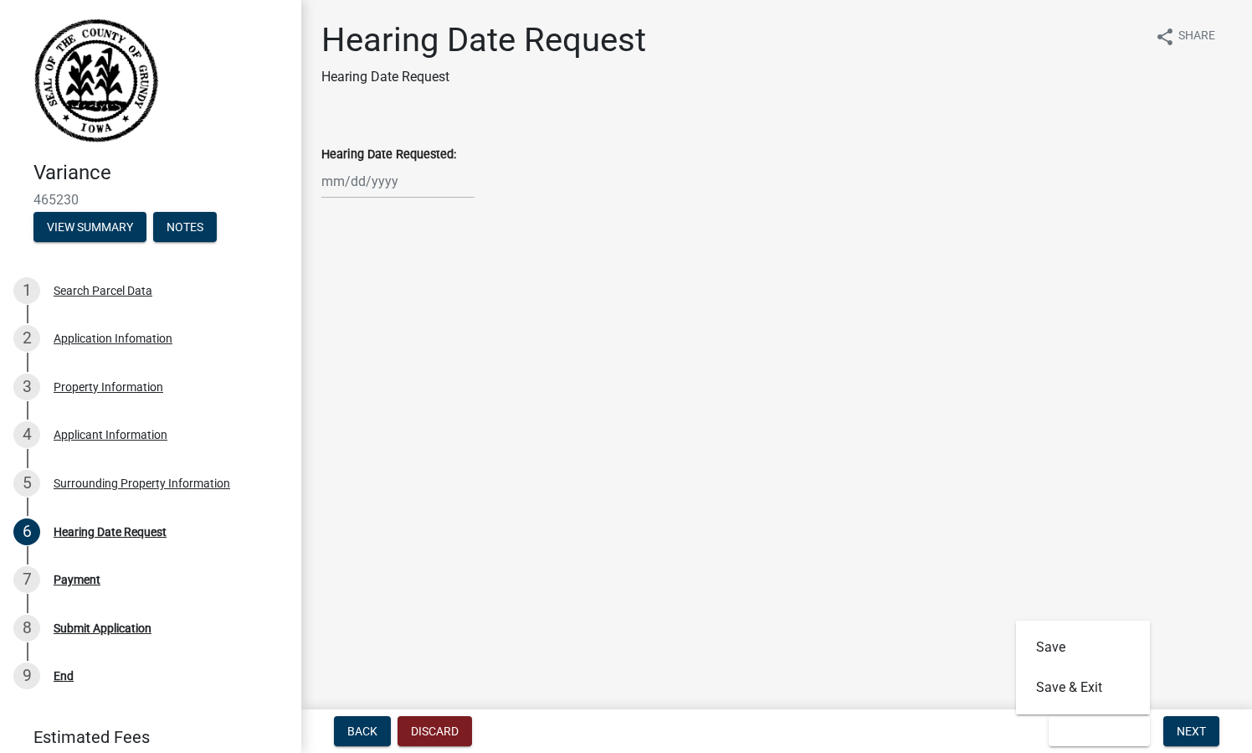
click at [972, 544] on main "Hearing Date Request Hearing Date Request share Share Hearing Date Requested:" at bounding box center [776, 351] width 951 height 702
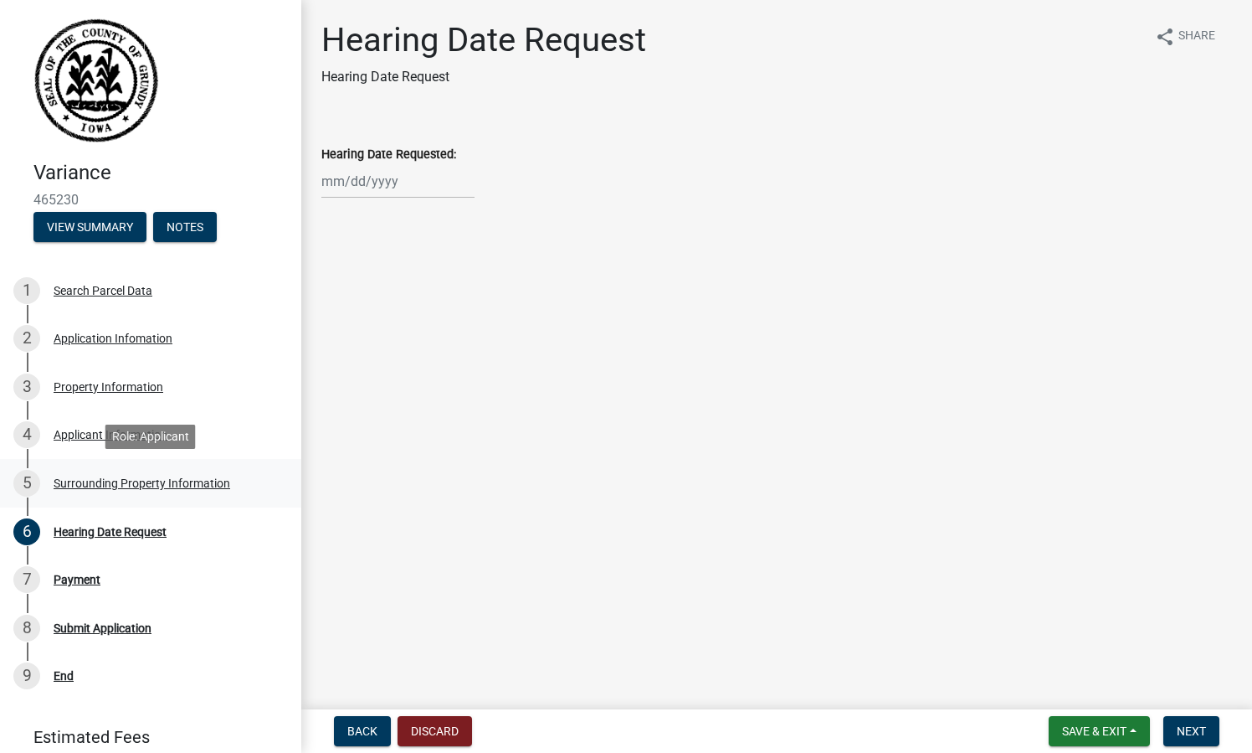
click at [160, 487] on div "Surrounding Property Information" at bounding box center [142, 483] width 177 height 12
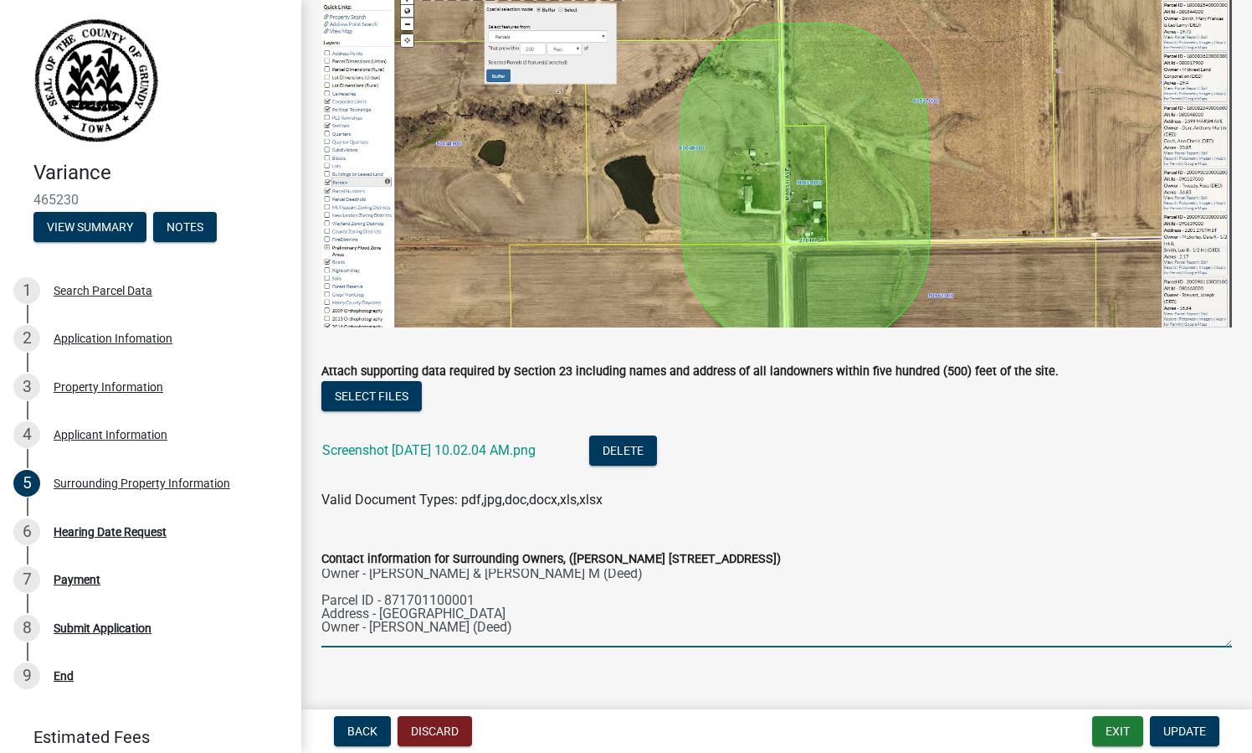
scroll to position [348, 0]
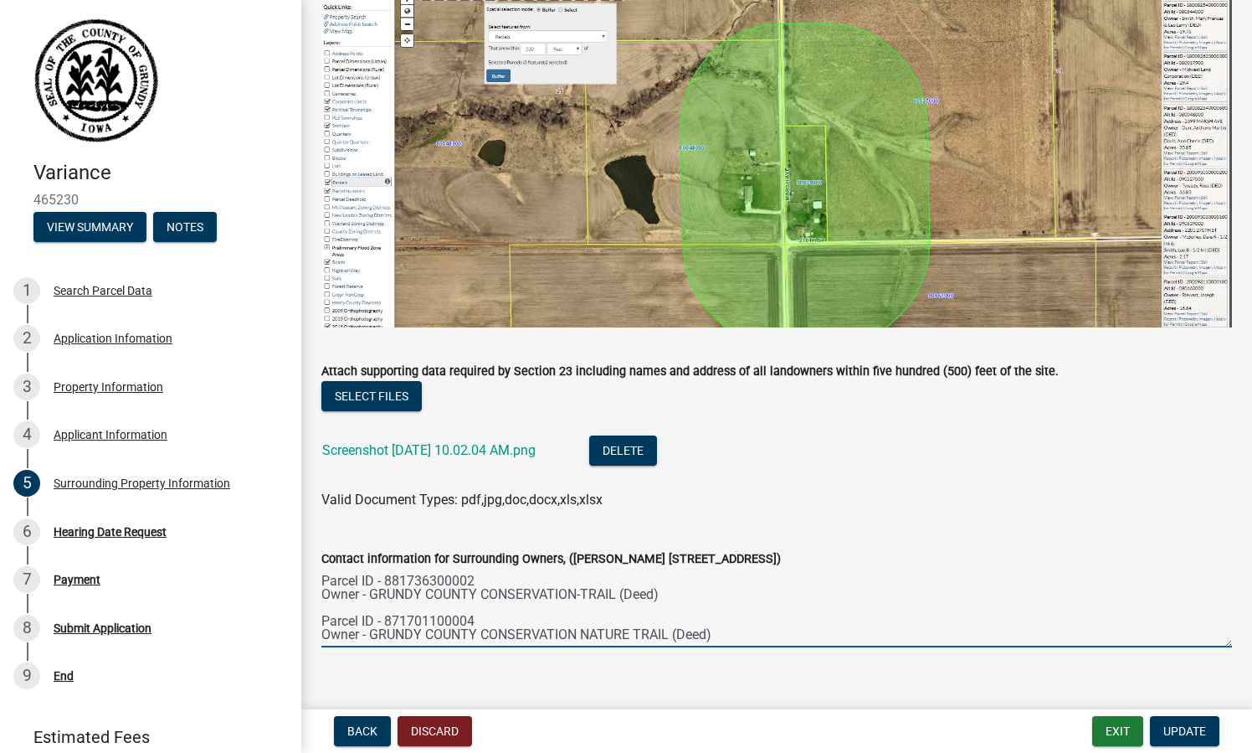
drag, startPoint x: 321, startPoint y: 582, endPoint x: 739, endPoint y: 651, distance: 423.5
click at [739, 651] on wm-data-entity-input "Contact information for Surrounding Owners, (John Doe 1234 S Main St. Grundy Ce…" at bounding box center [776, 593] width 911 height 136
click at [738, 614] on textarea "Parcel ID - 871702200013 Owner - [PERSON_NAME] & [PERSON_NAME] (Deed) Parcel ID…" at bounding box center [776, 607] width 911 height 79
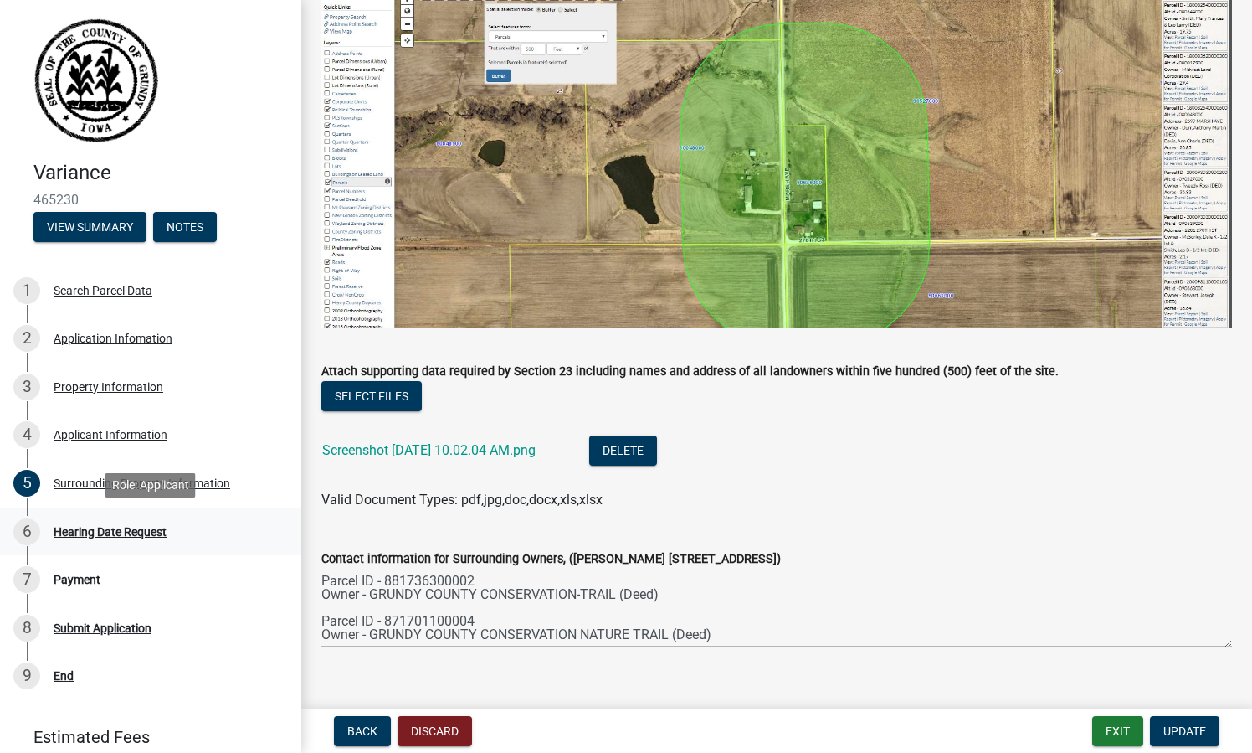
click at [151, 537] on div "6 Hearing Date Request" at bounding box center [143, 531] width 261 height 27
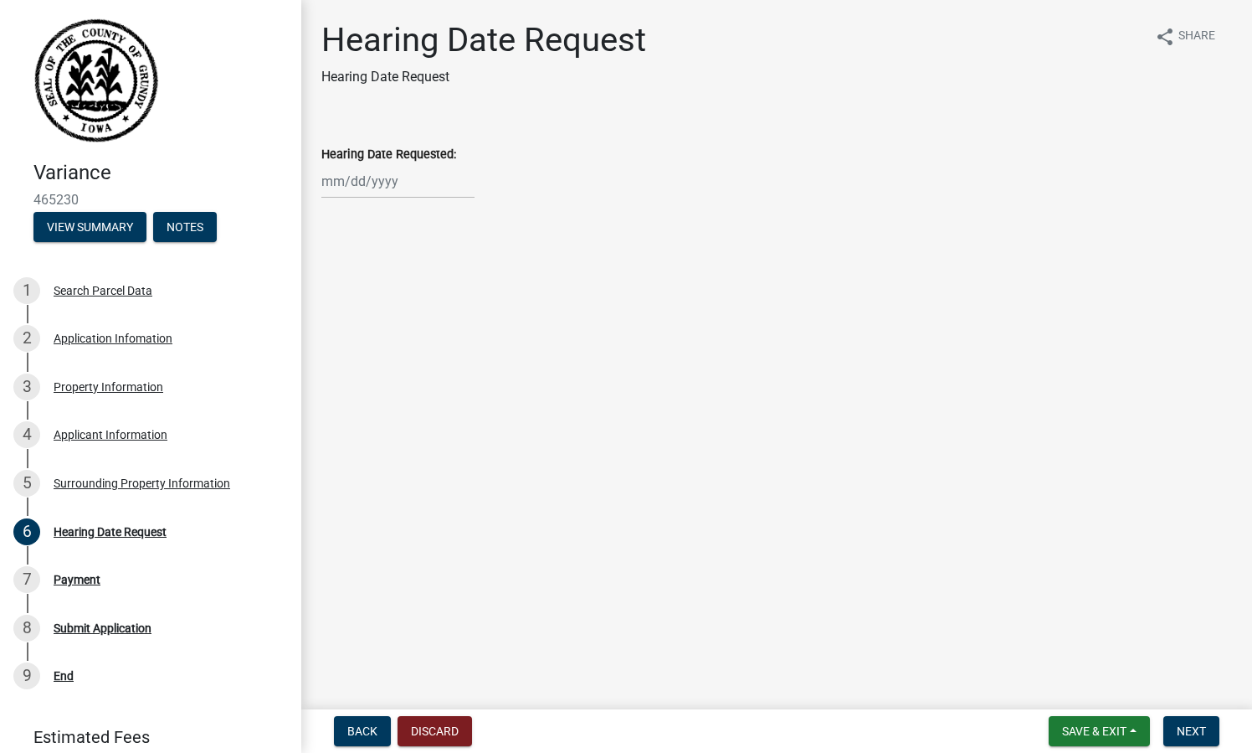
click at [398, 198] on wm-data-entity-input "Hearing Date Requested:" at bounding box center [776, 167] width 911 height 93
click at [383, 177] on div at bounding box center [397, 181] width 153 height 34
select select "8"
select select "2025"
click at [500, 215] on span "Next month" at bounding box center [498, 216] width 13 height 13
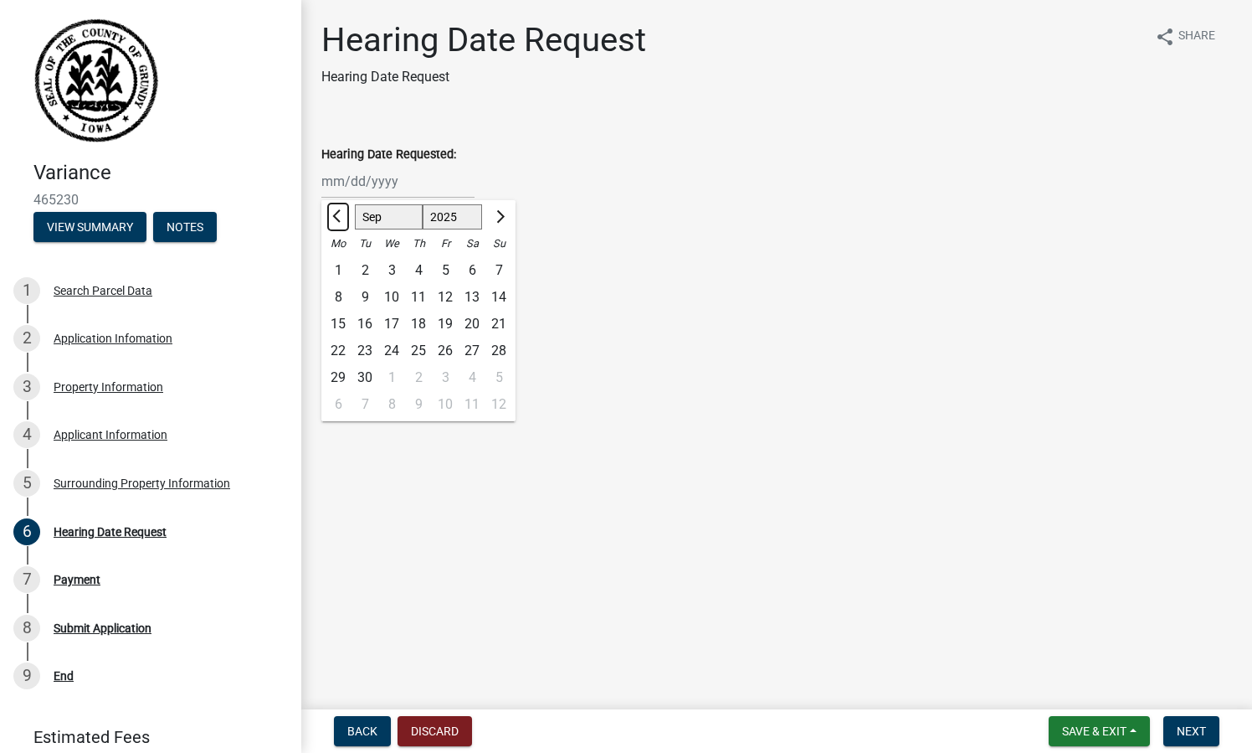
click at [335, 212] on button "Previous month" at bounding box center [338, 216] width 20 height 27
select select "8"
click at [352, 185] on input "Hearing Date Requested:" at bounding box center [397, 181] width 153 height 34
click at [497, 508] on main "Hearing Date Request Hearing Date Request share Share Hearing Date Requested: J…" at bounding box center [776, 351] width 951 height 702
select select "8"
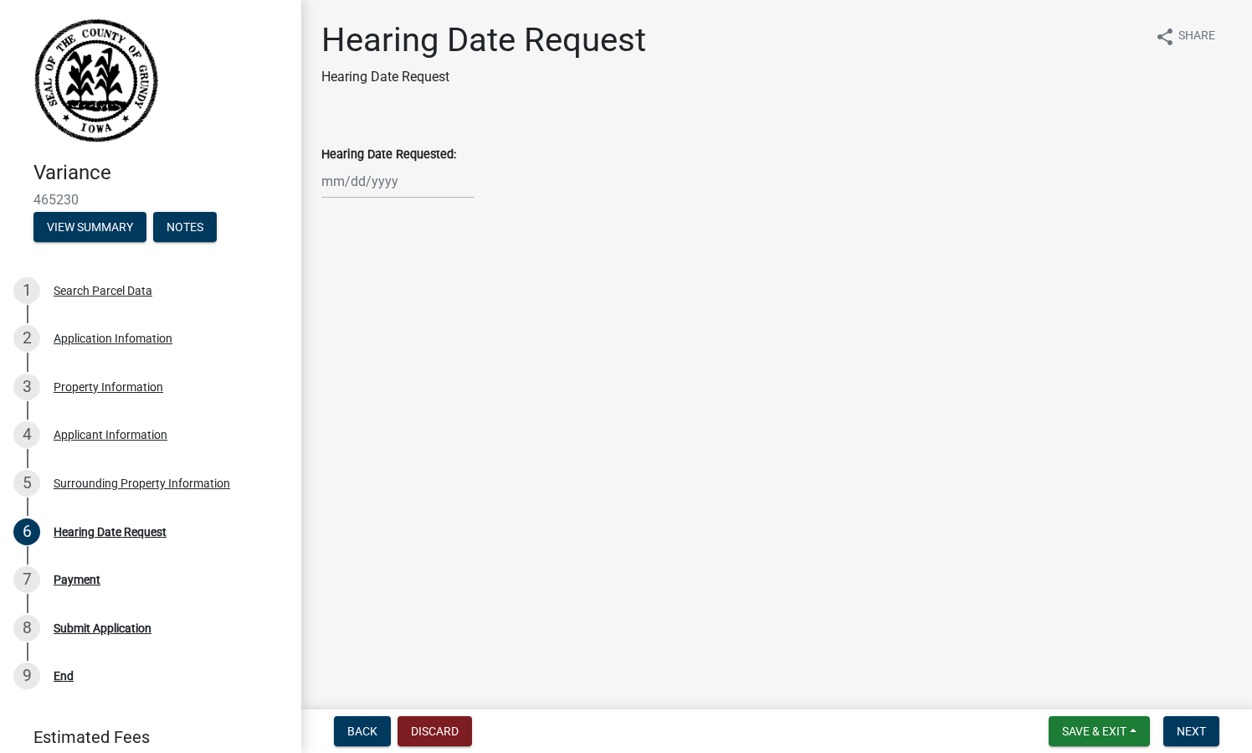
select select "2025"
click at [433, 169] on div "Jan Feb Mar Apr May Jun Jul Aug Sep Oct Nov Dec 1525 1526 1527 1528 1529 1530 1…" at bounding box center [397, 181] width 153 height 34
click at [503, 217] on button "Next month" at bounding box center [499, 216] width 20 height 27
click at [333, 217] on span "Previous month" at bounding box center [338, 216] width 13 height 13
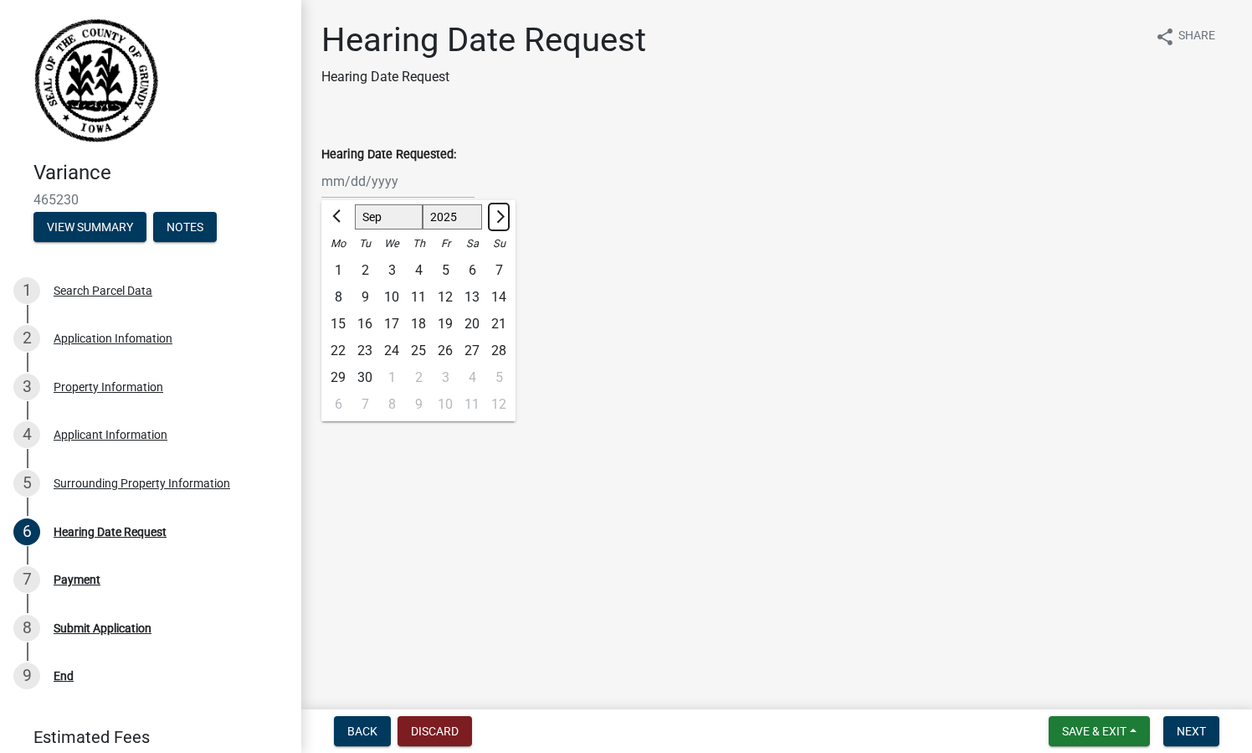
click at [505, 219] on button "Next month" at bounding box center [499, 216] width 20 height 27
click at [331, 213] on button "Previous month" at bounding box center [338, 216] width 20 height 27
select select "10"
click at [339, 352] on div "20" at bounding box center [338, 350] width 27 height 27
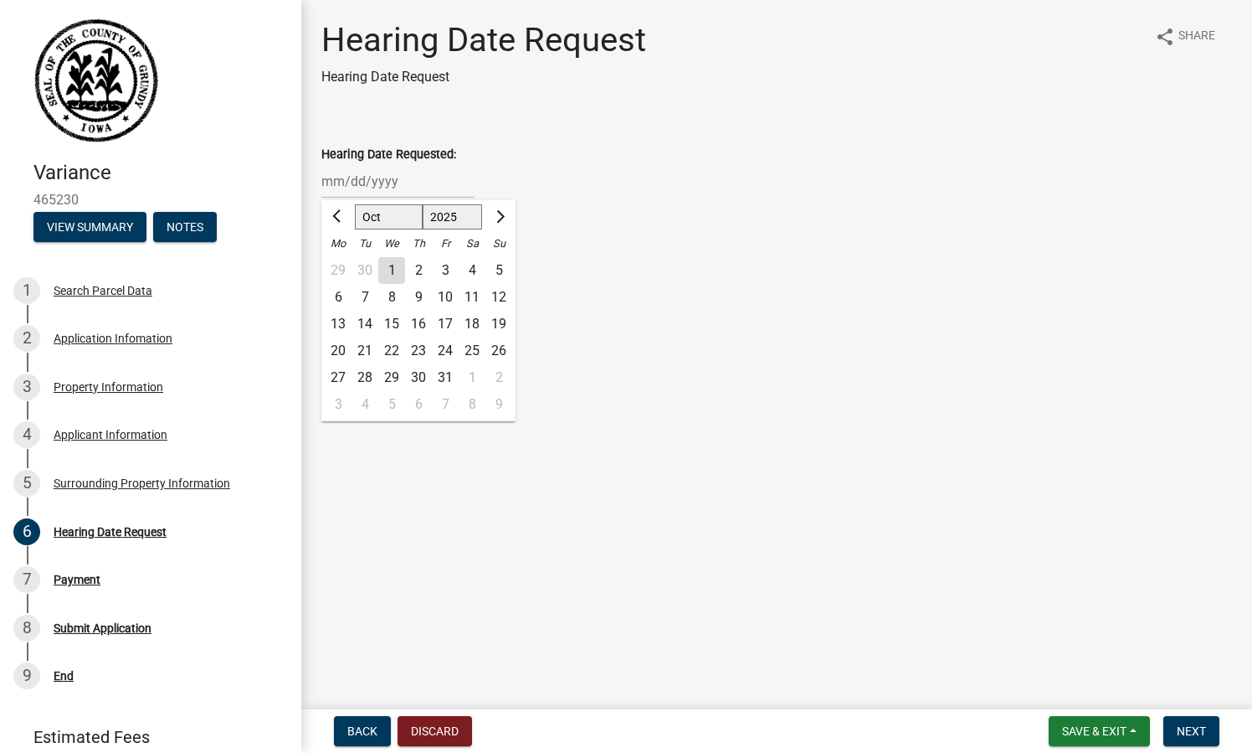
type input "[DATE]"
click at [1185, 731] on span "Next" at bounding box center [1191, 730] width 29 height 13
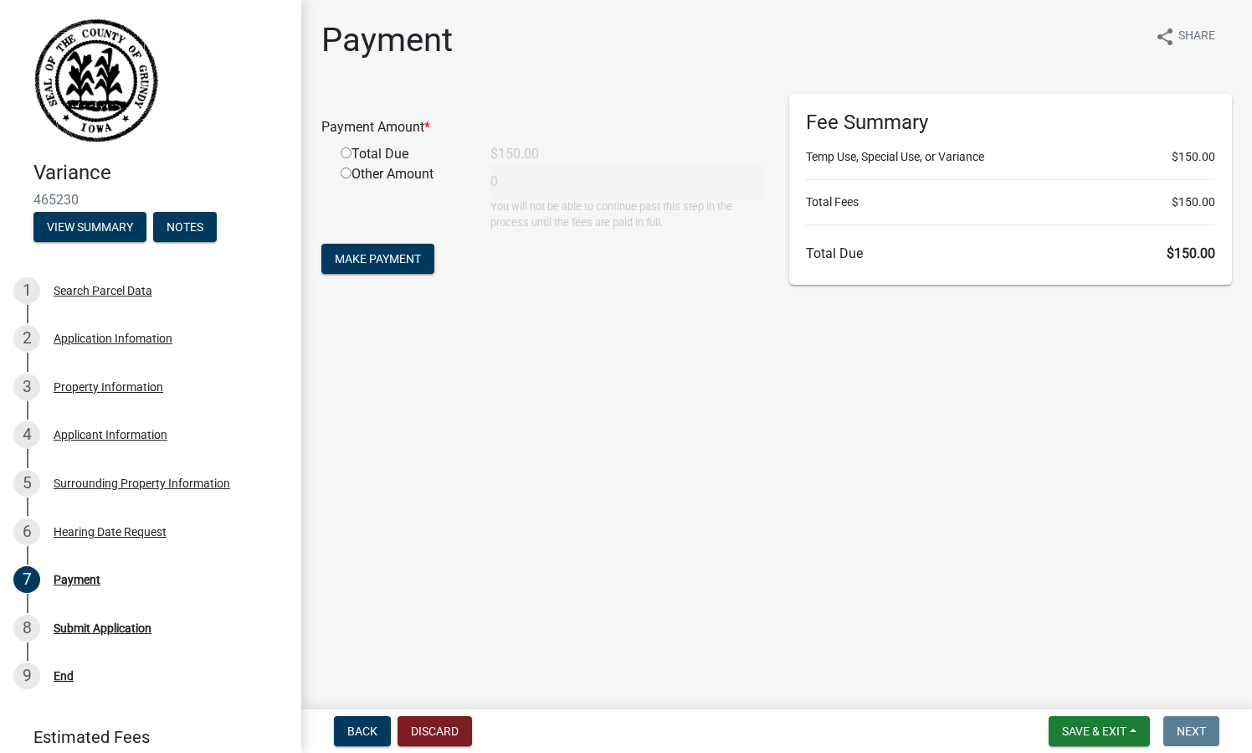
click at [358, 157] on div "Total Due" at bounding box center [403, 154] width 150 height 20
click at [344, 157] on input "radio" at bounding box center [346, 152] width 11 height 11
radio input "true"
type input "150"
click at [420, 270] on button "Make Payment" at bounding box center [377, 259] width 113 height 30
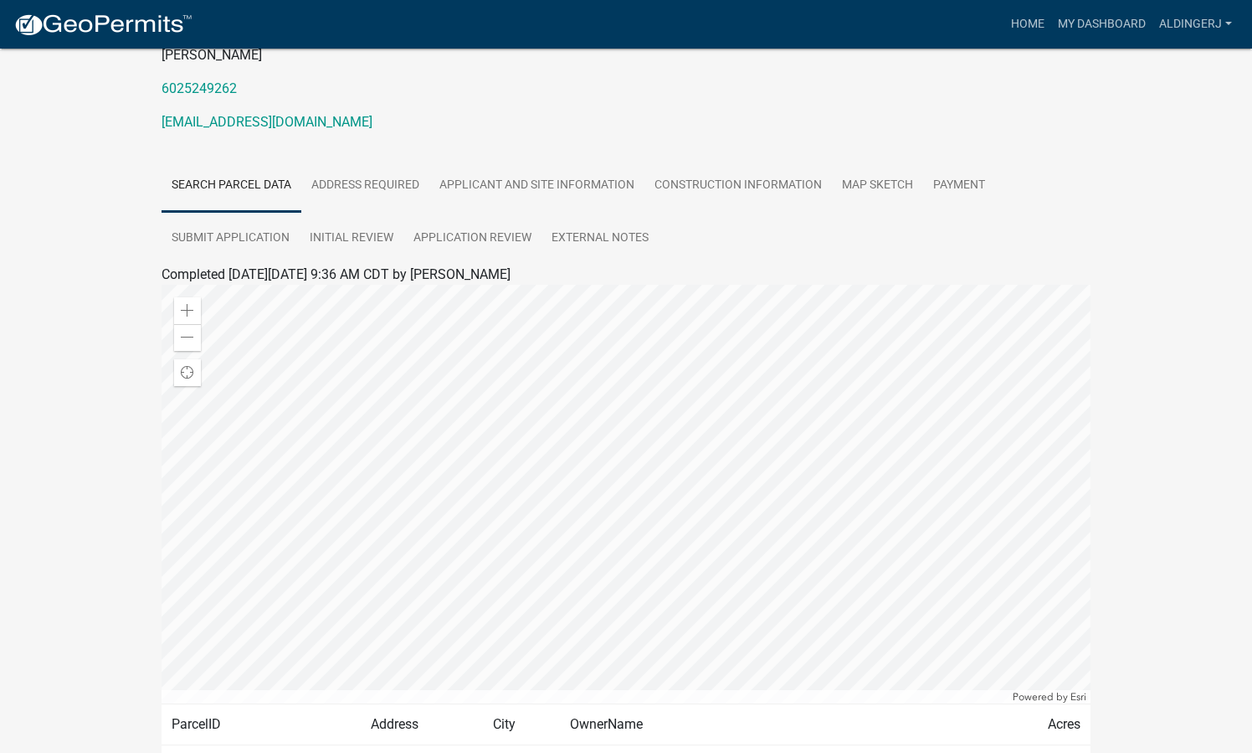
scroll to position [322, 0]
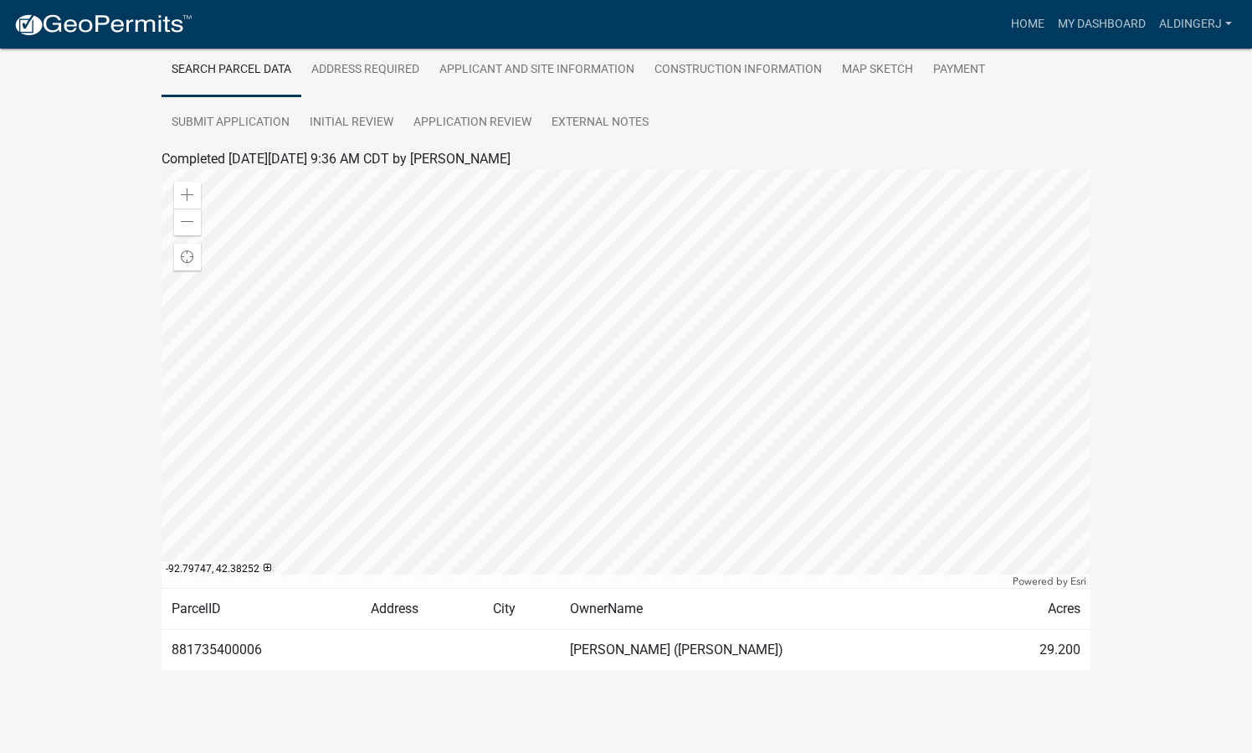
click at [212, 645] on td "881735400006" at bounding box center [261, 649] width 199 height 41
copy td "881735400006"
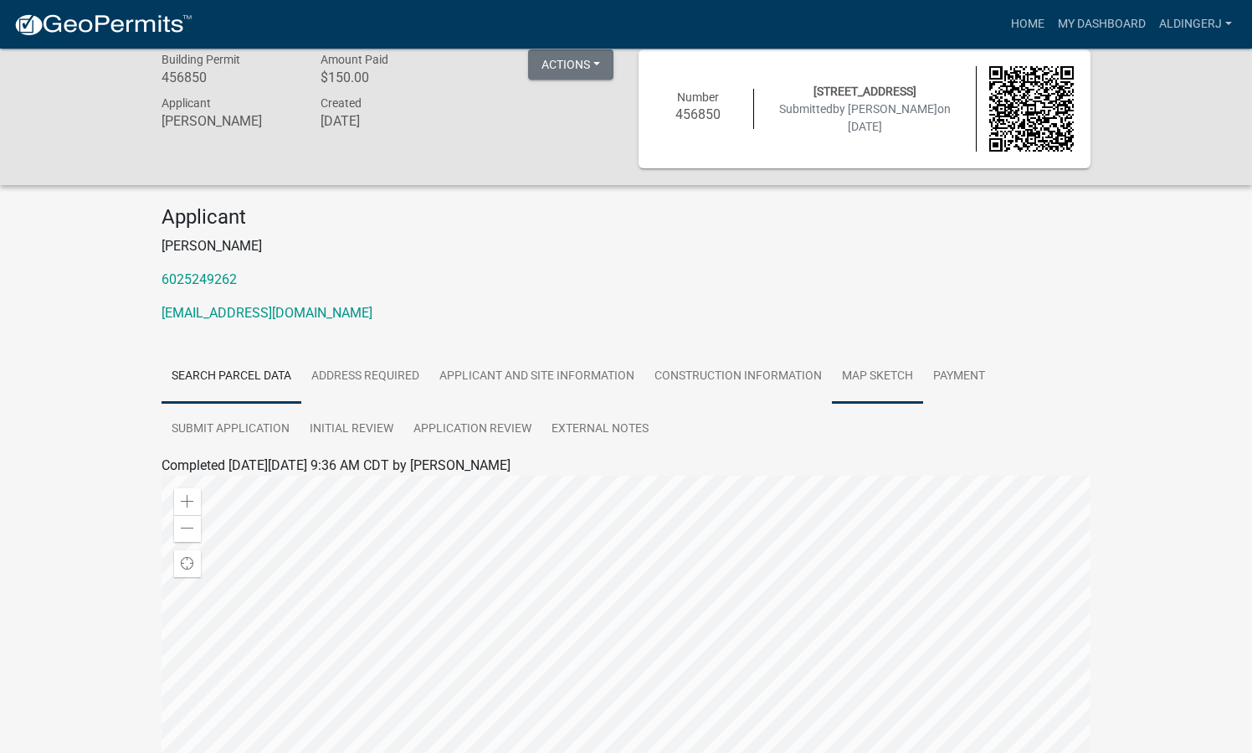
scroll to position [0, 0]
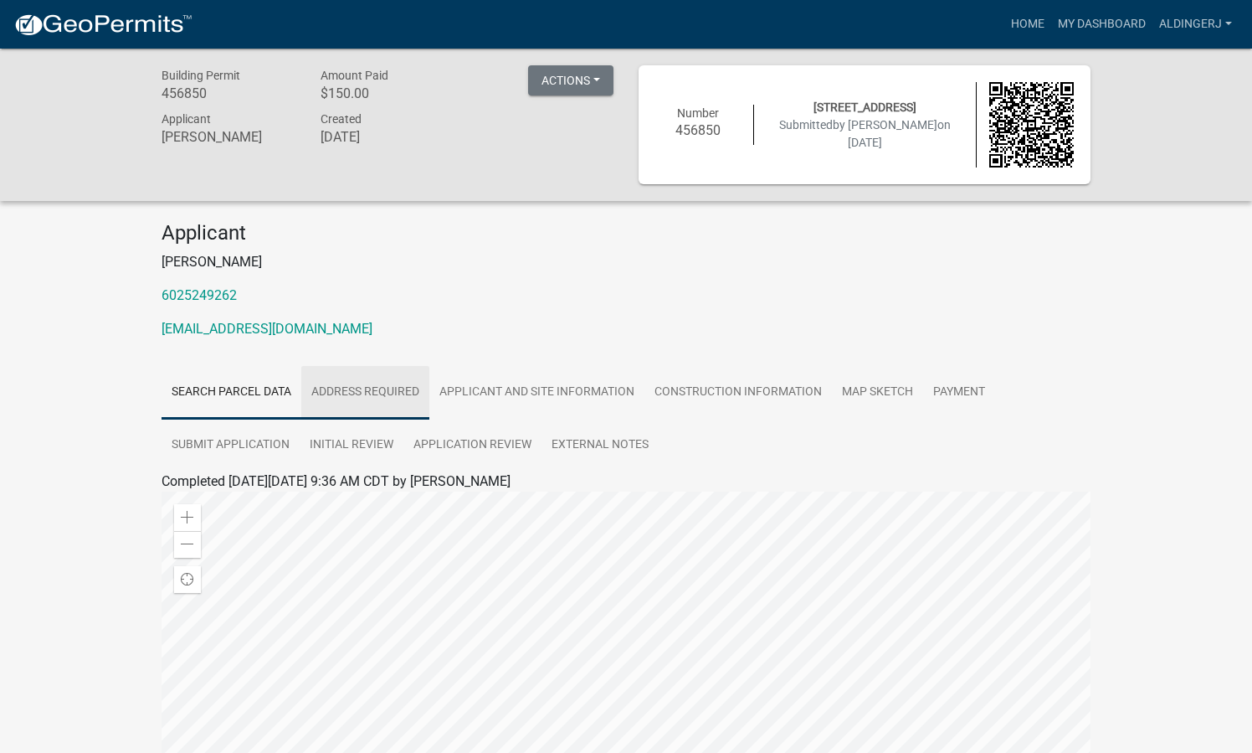
click at [393, 386] on link "Address Required" at bounding box center [365, 393] width 128 height 54
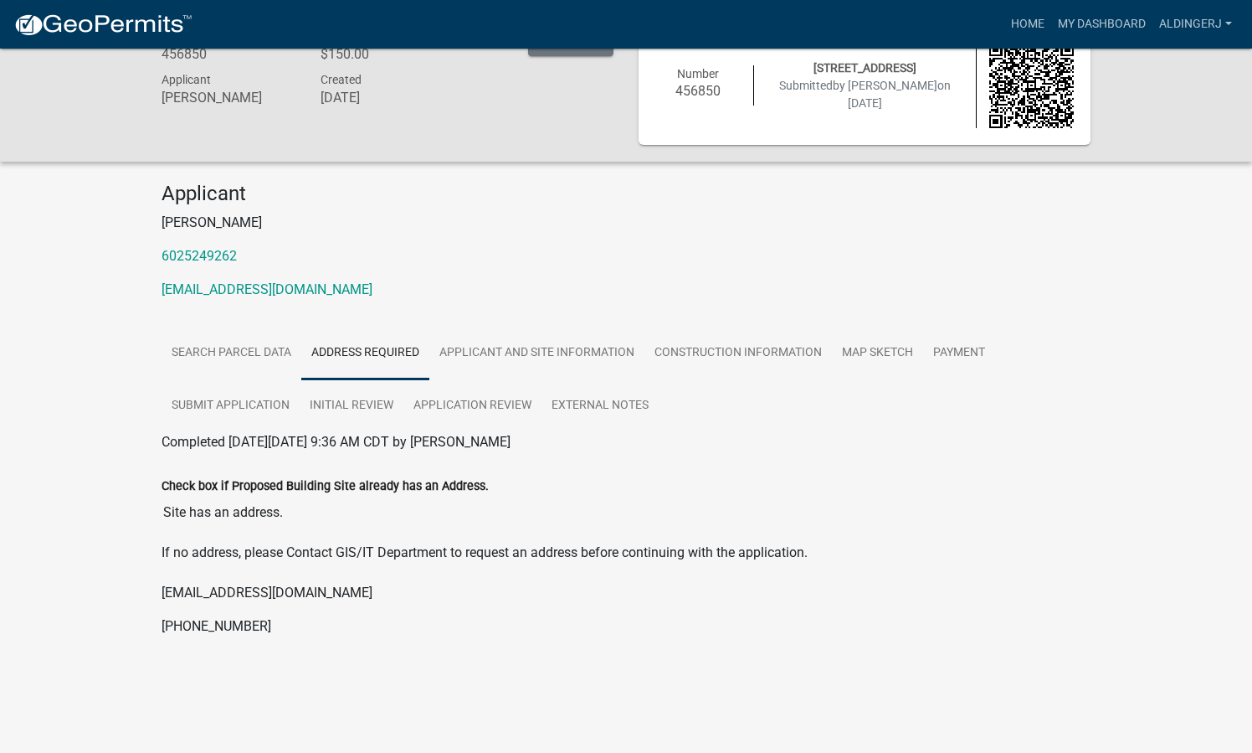
scroll to position [49, 0]
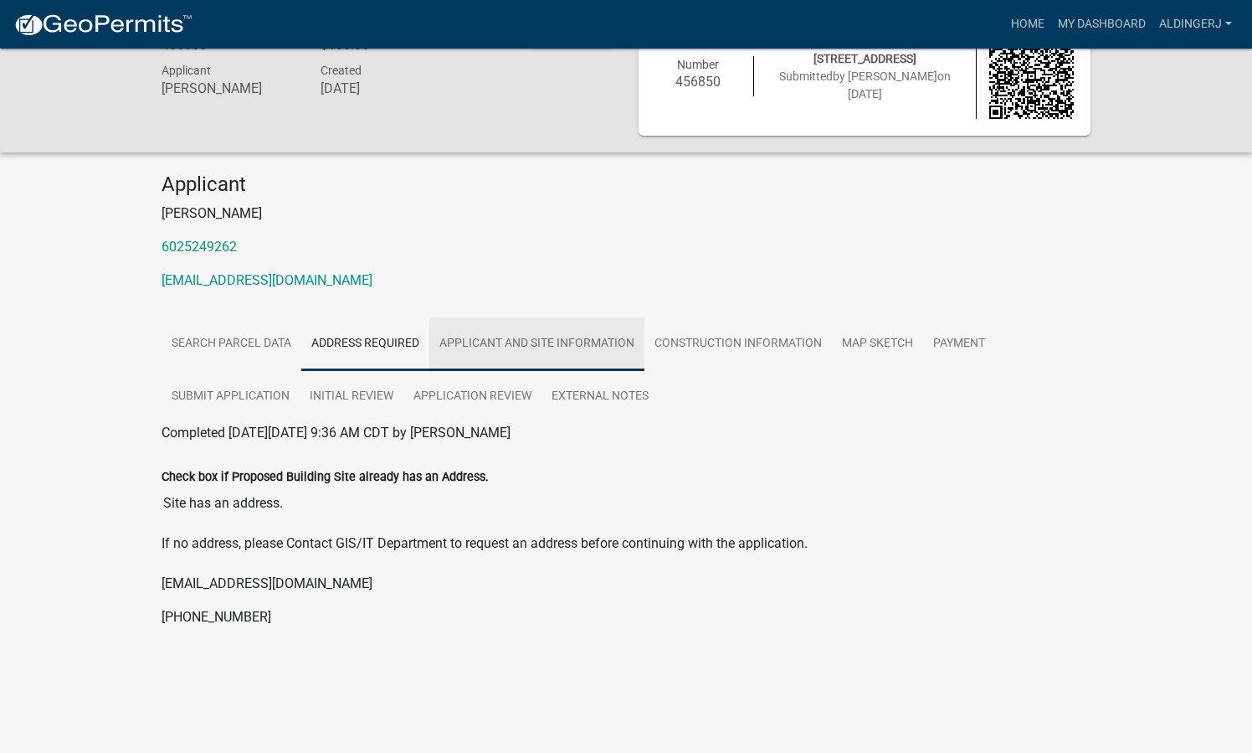
click at [491, 341] on link "Applicant and Site Information" at bounding box center [536, 344] width 215 height 54
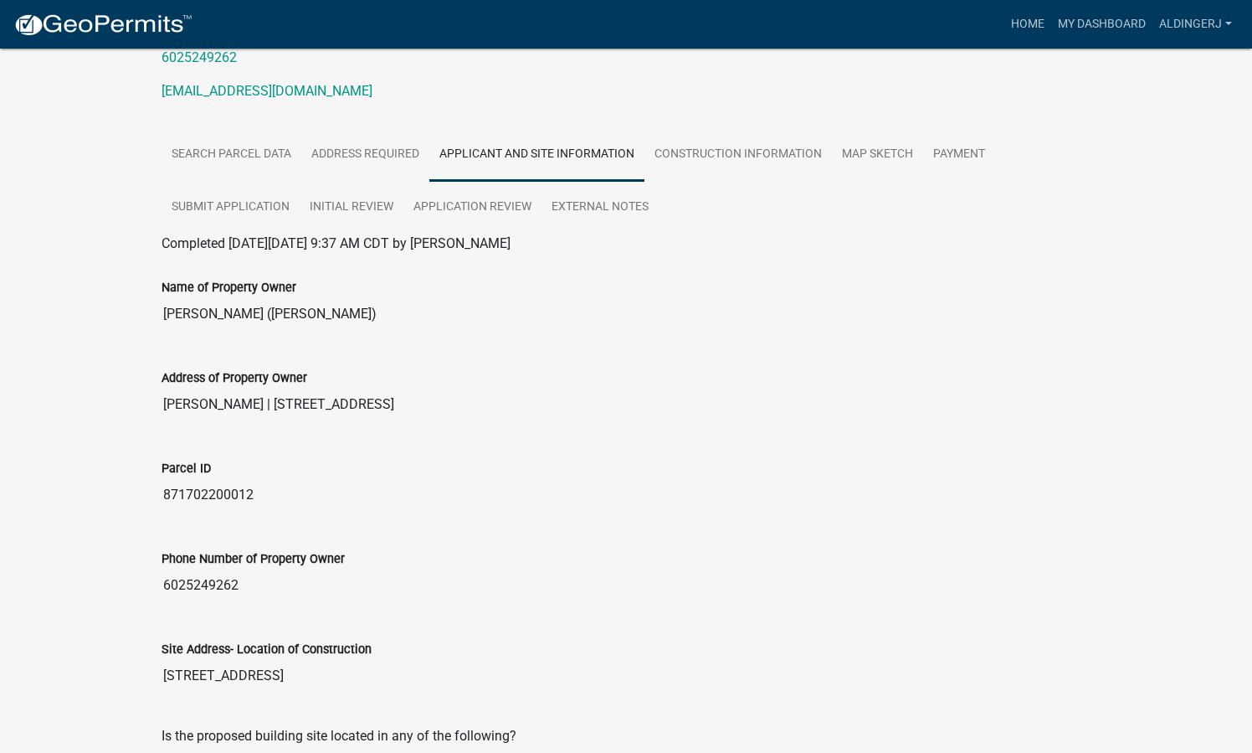
scroll to position [0, 0]
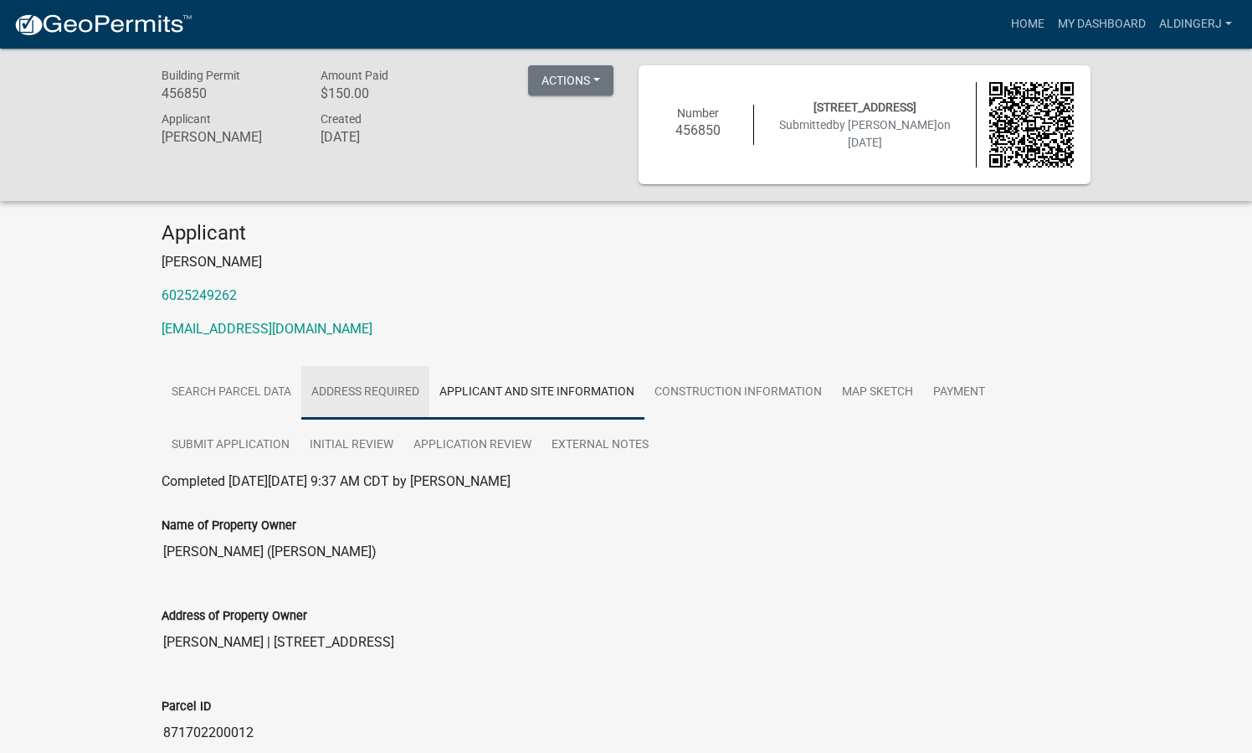
click at [374, 391] on link "Address Required" at bounding box center [365, 393] width 128 height 54
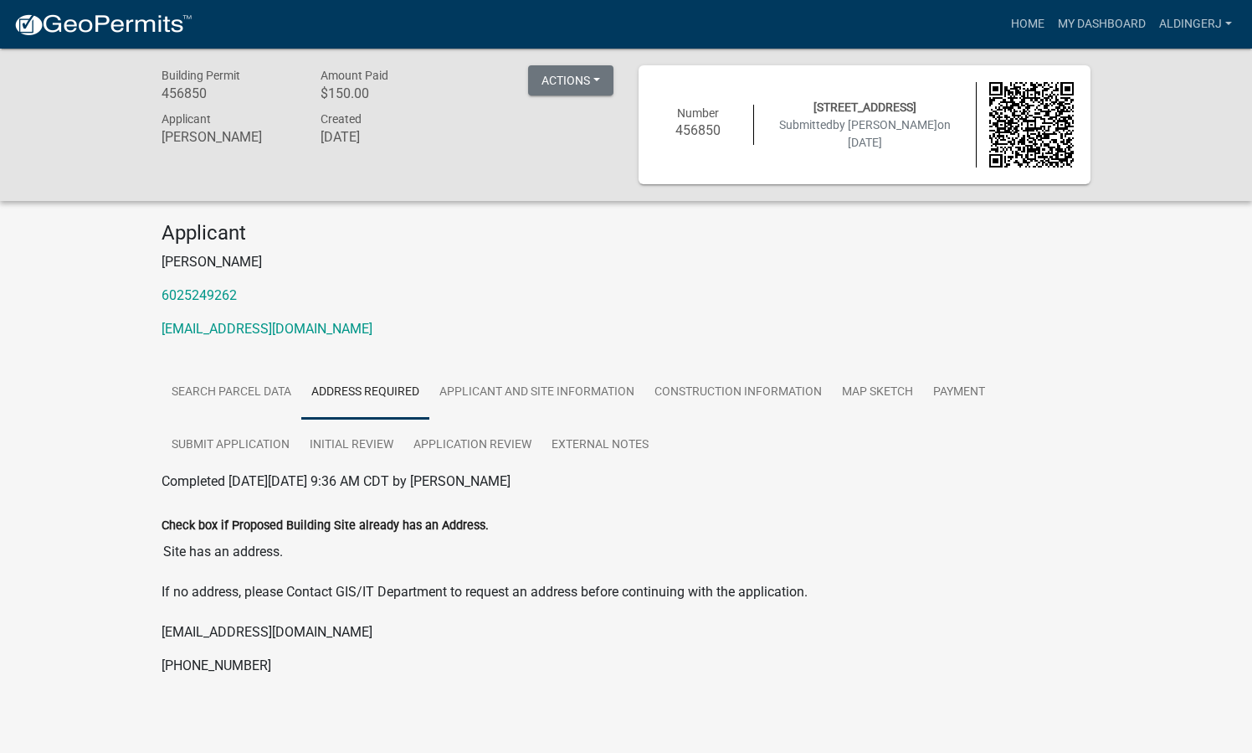
scroll to position [8, 0]
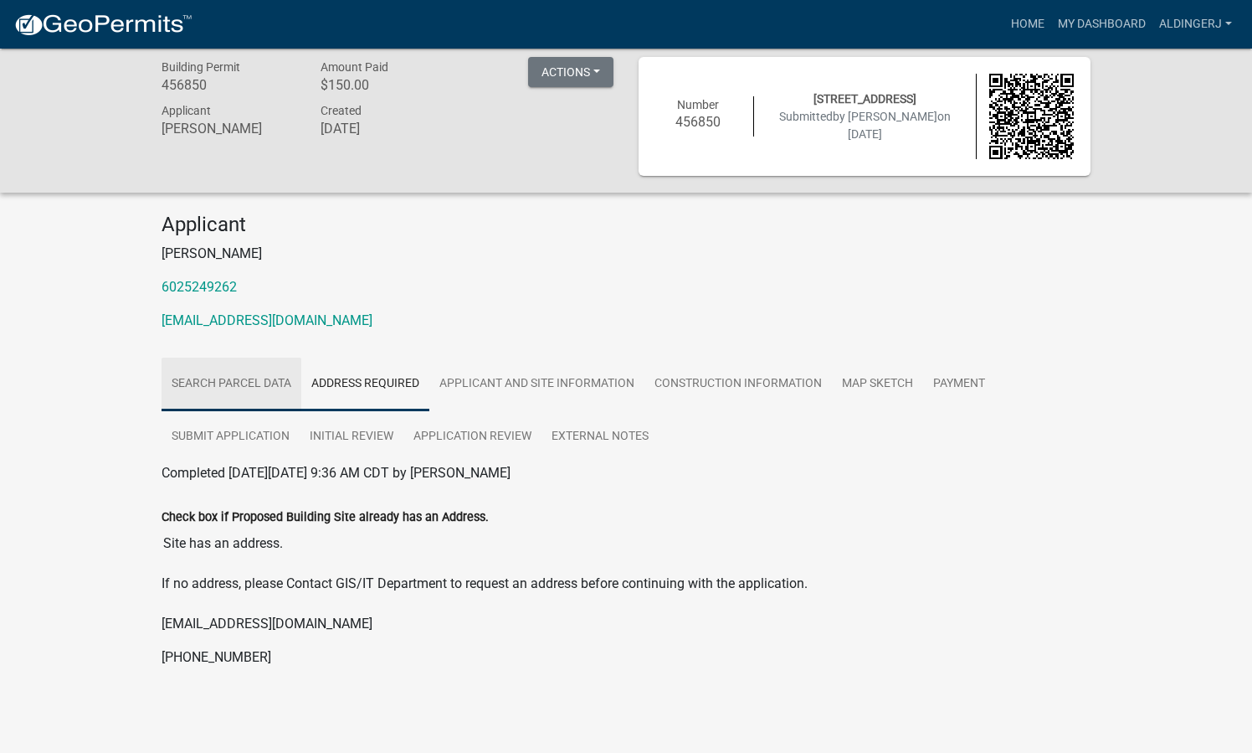
click at [224, 375] on link "Search Parcel Data" at bounding box center [232, 384] width 140 height 54
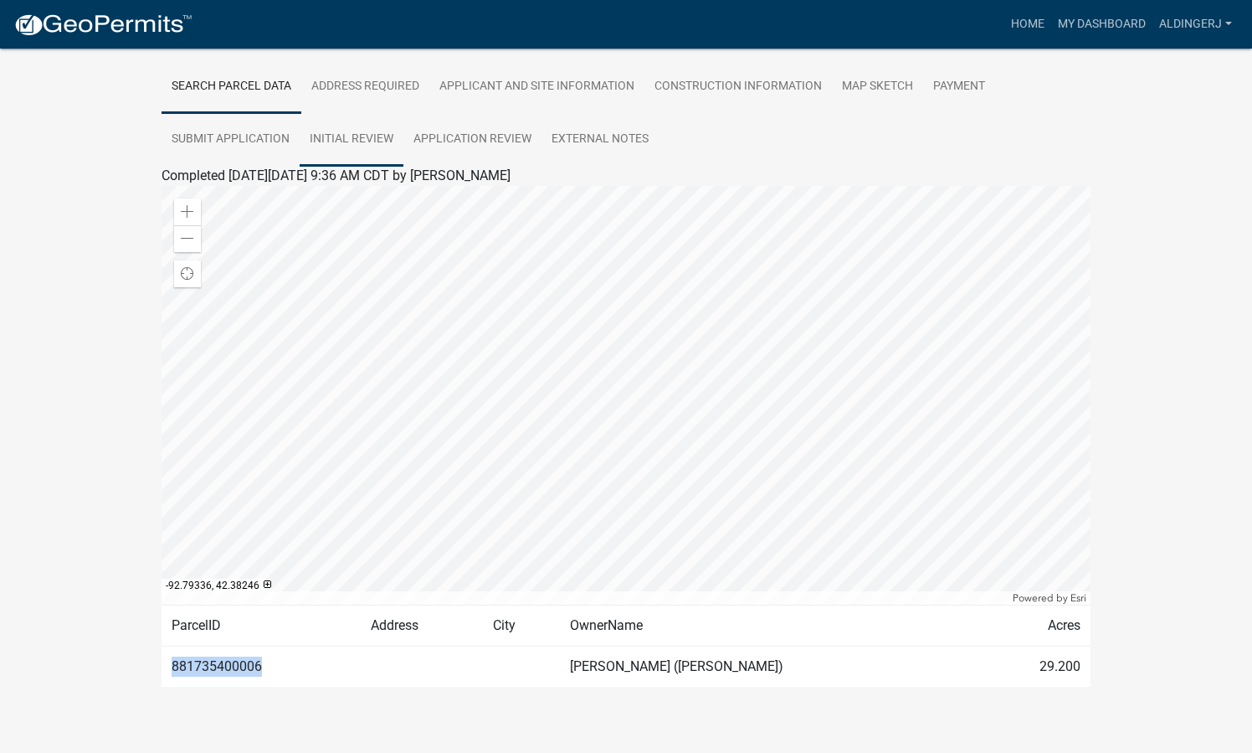
scroll to position [309, 0]
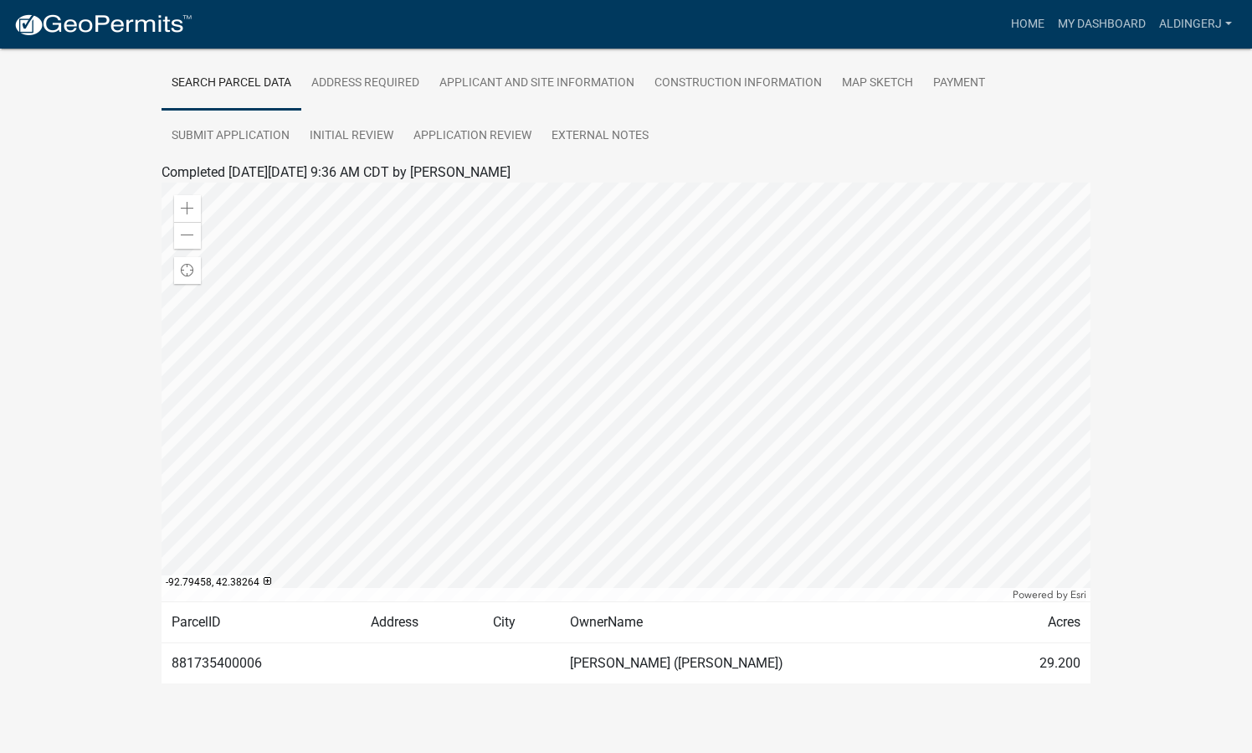
click at [465, 673] on td at bounding box center [422, 662] width 122 height 41
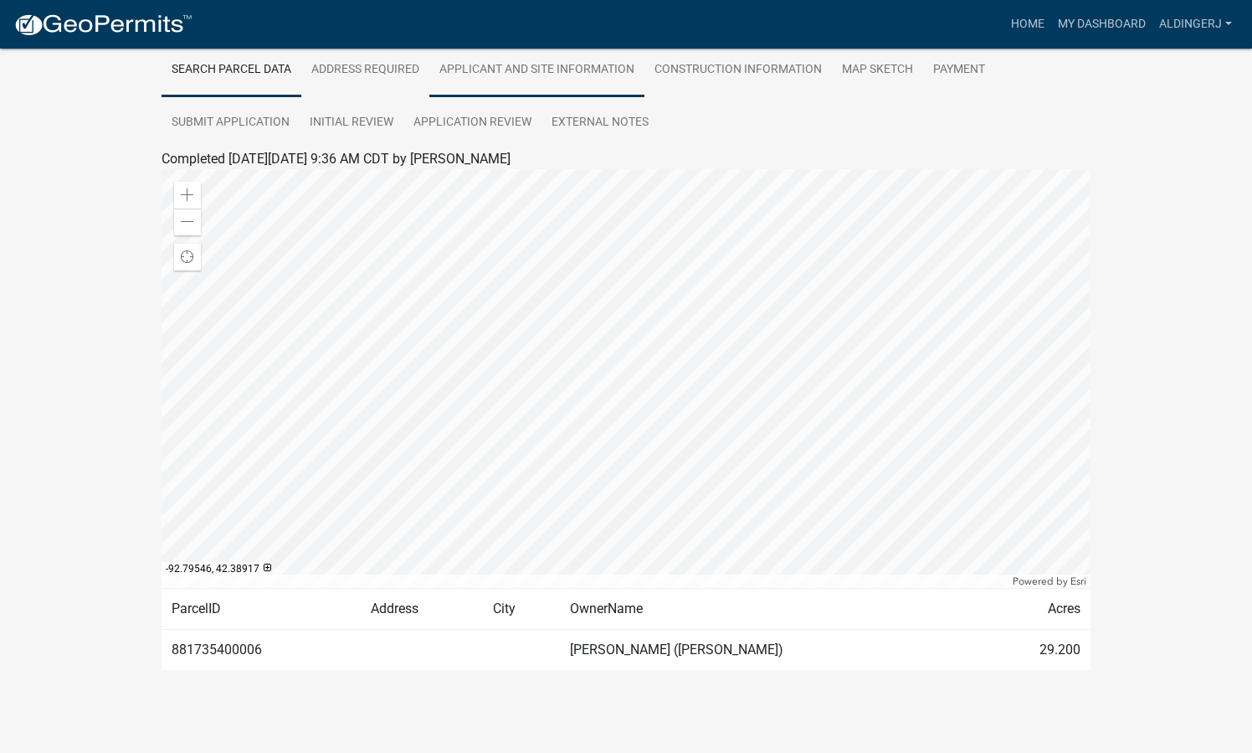
click at [561, 71] on link "Applicant and Site Information" at bounding box center [536, 71] width 215 height 54
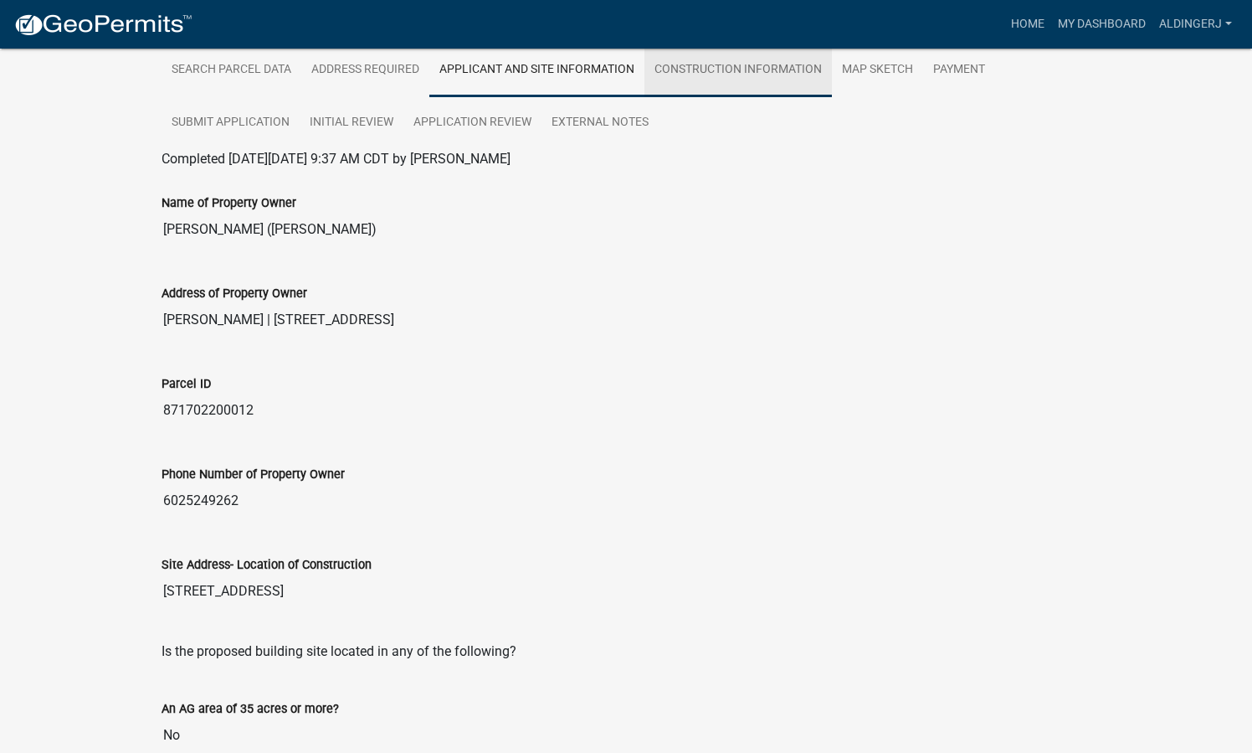
click at [733, 69] on link "Construction Information" at bounding box center [739, 71] width 188 height 54
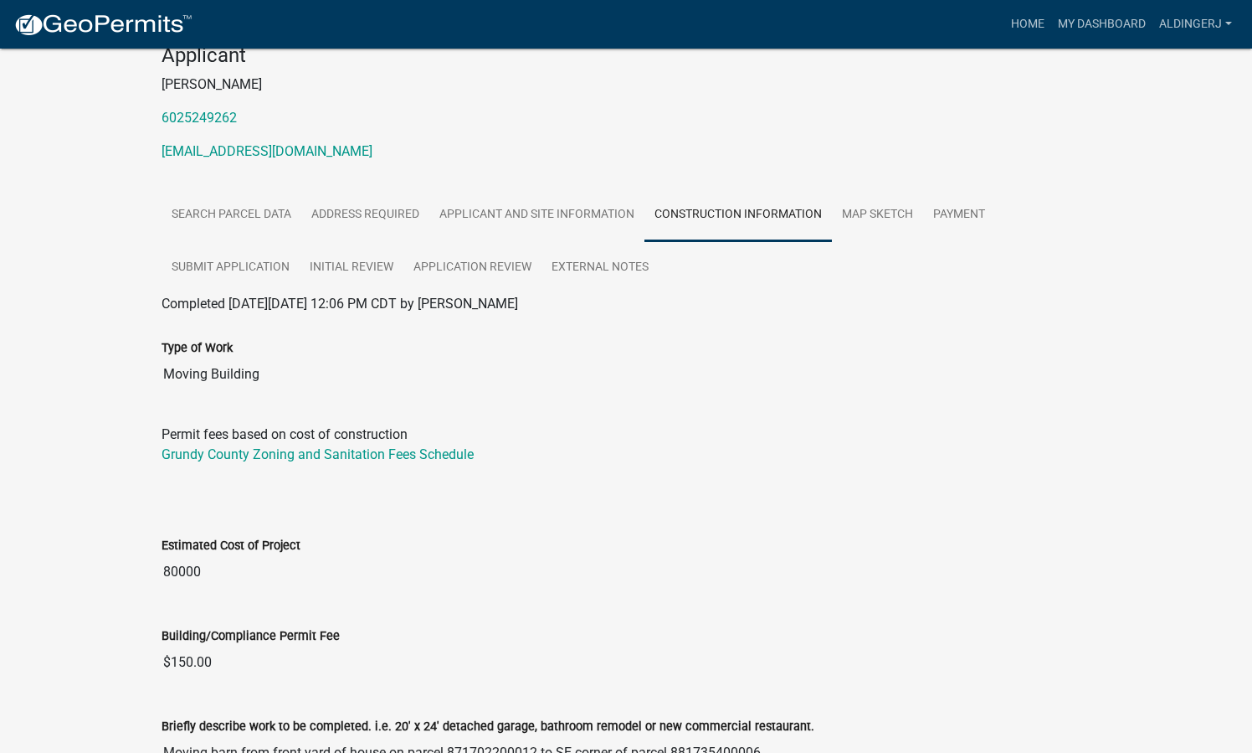
scroll to position [3, 0]
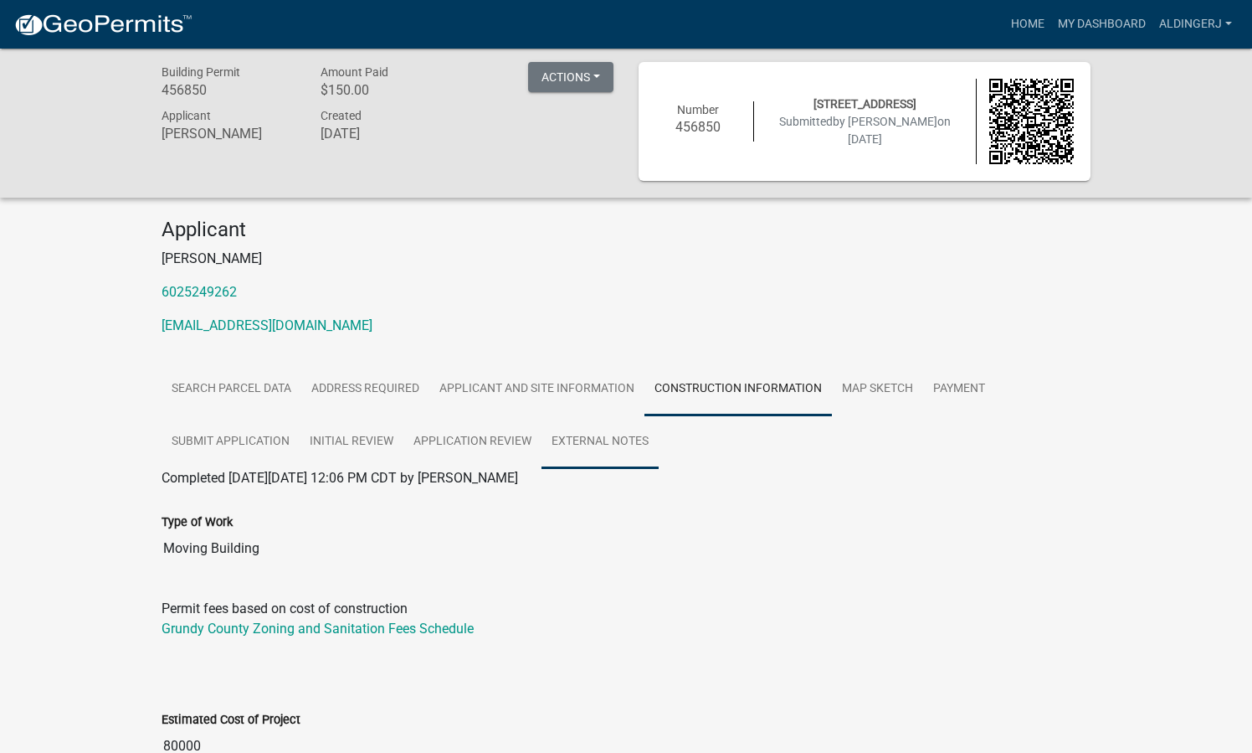
click at [561, 451] on link "External Notes" at bounding box center [600, 442] width 117 height 54
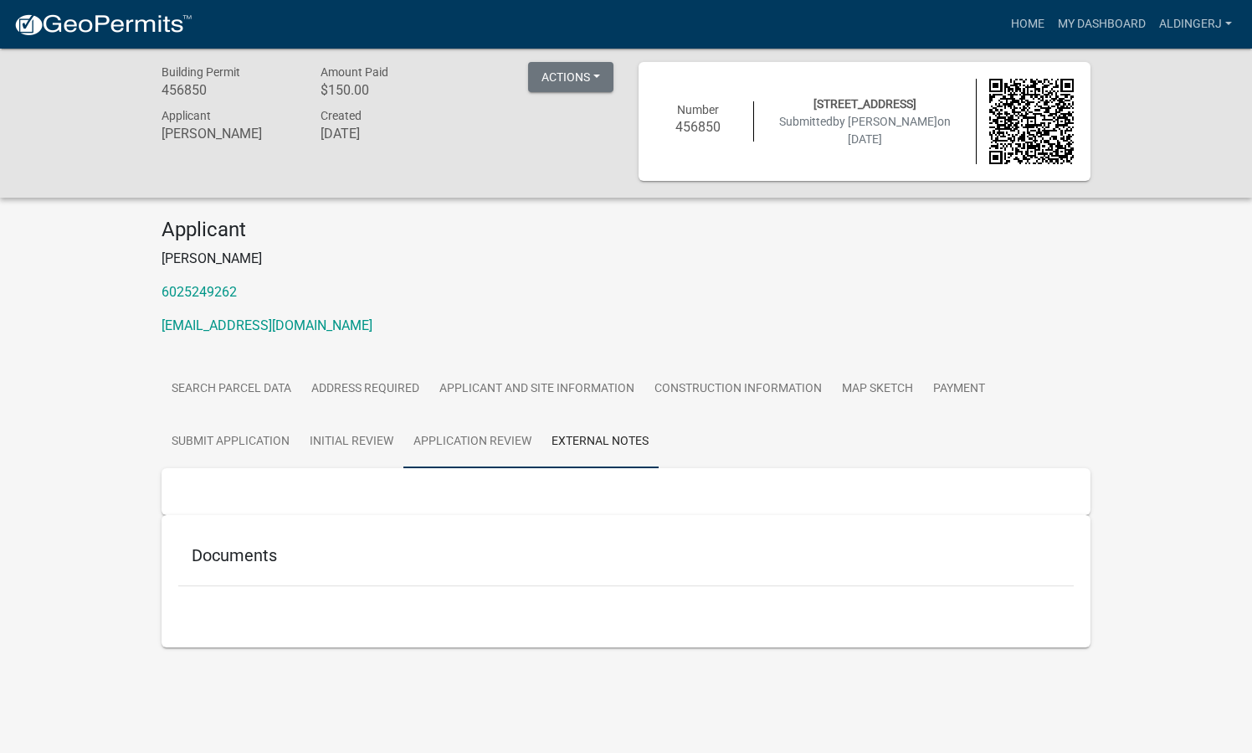
click at [452, 444] on link "Application Review" at bounding box center [472, 442] width 138 height 54
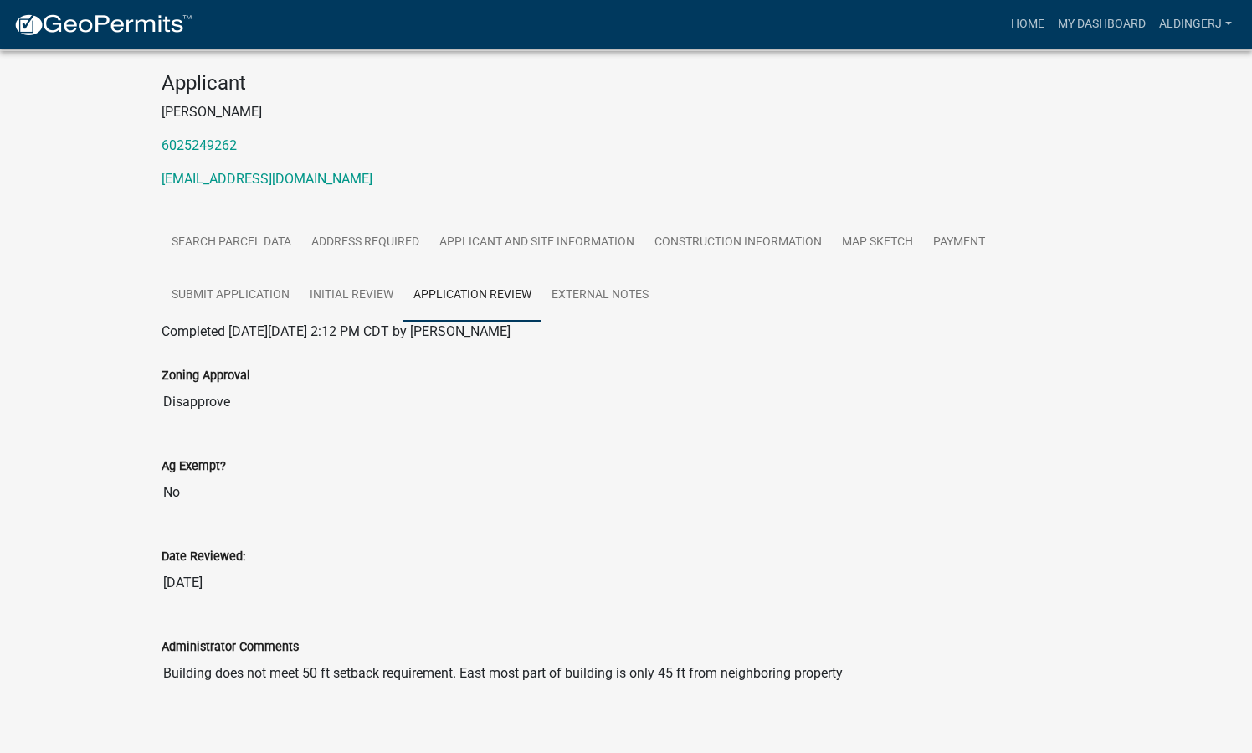
scroll to position [0, 0]
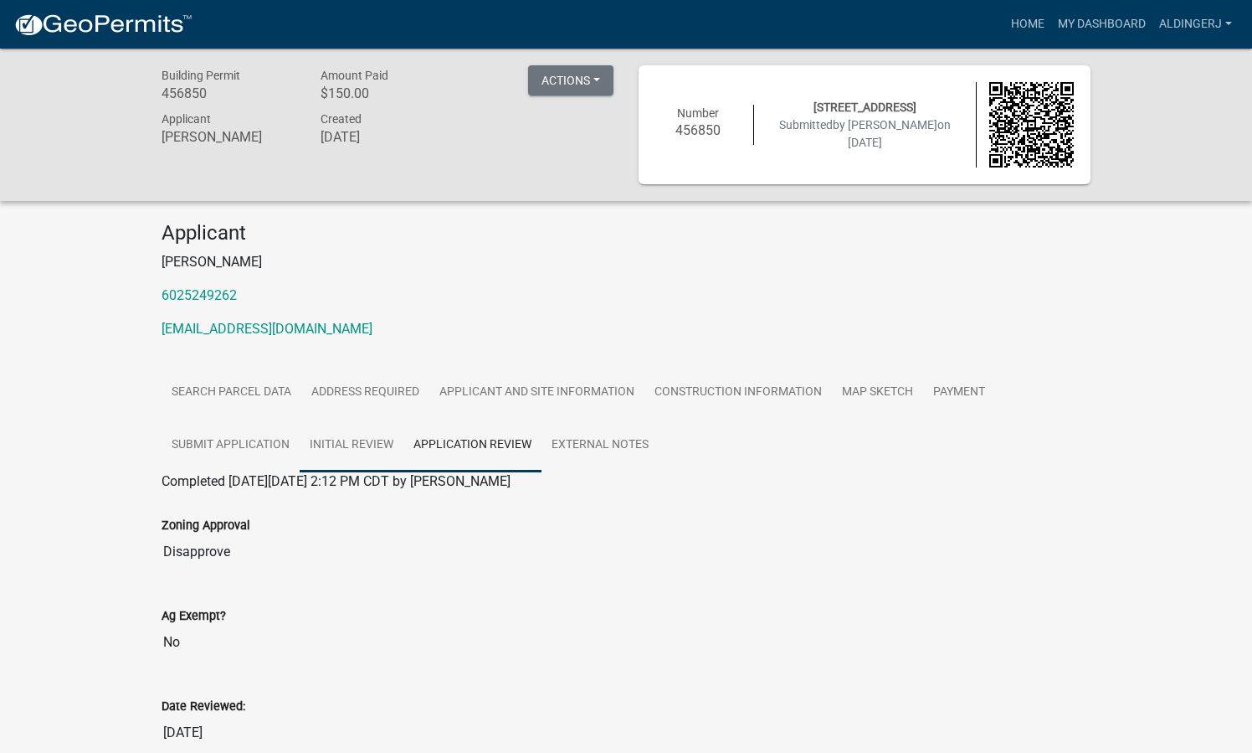
click at [367, 434] on link "Initial Review" at bounding box center [352, 446] width 104 height 54
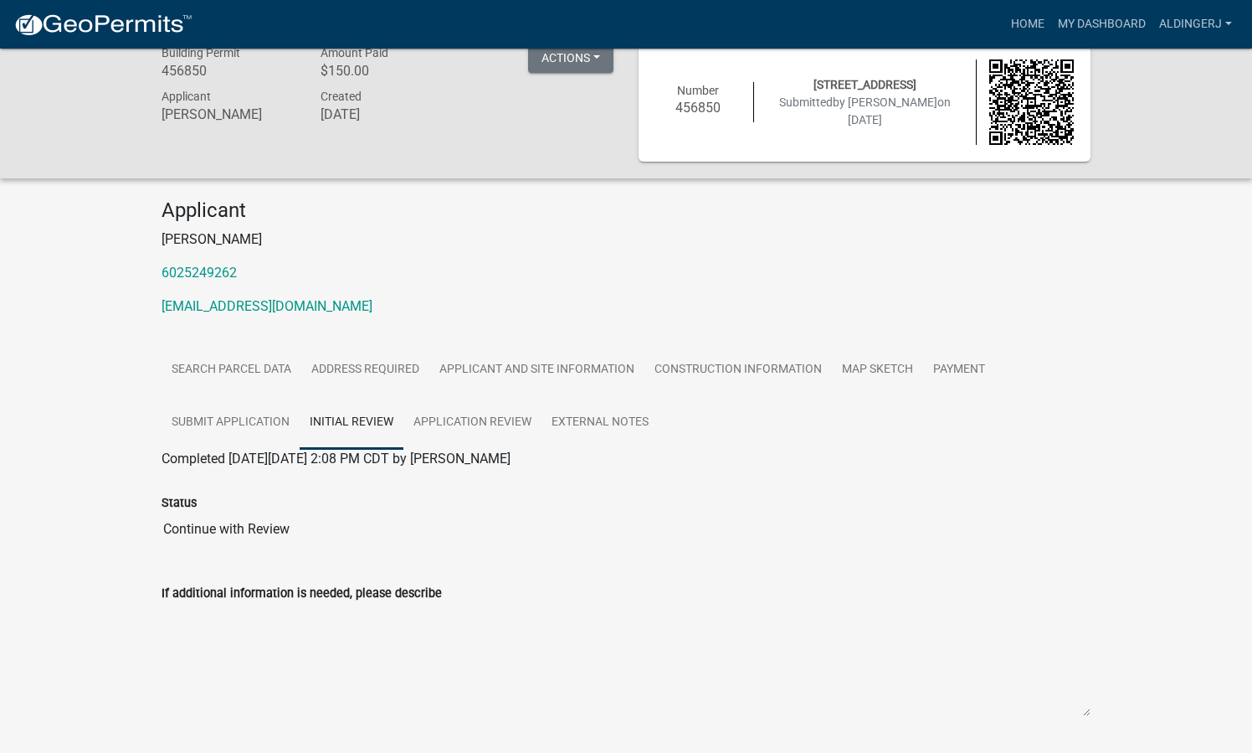
scroll to position [25, 0]
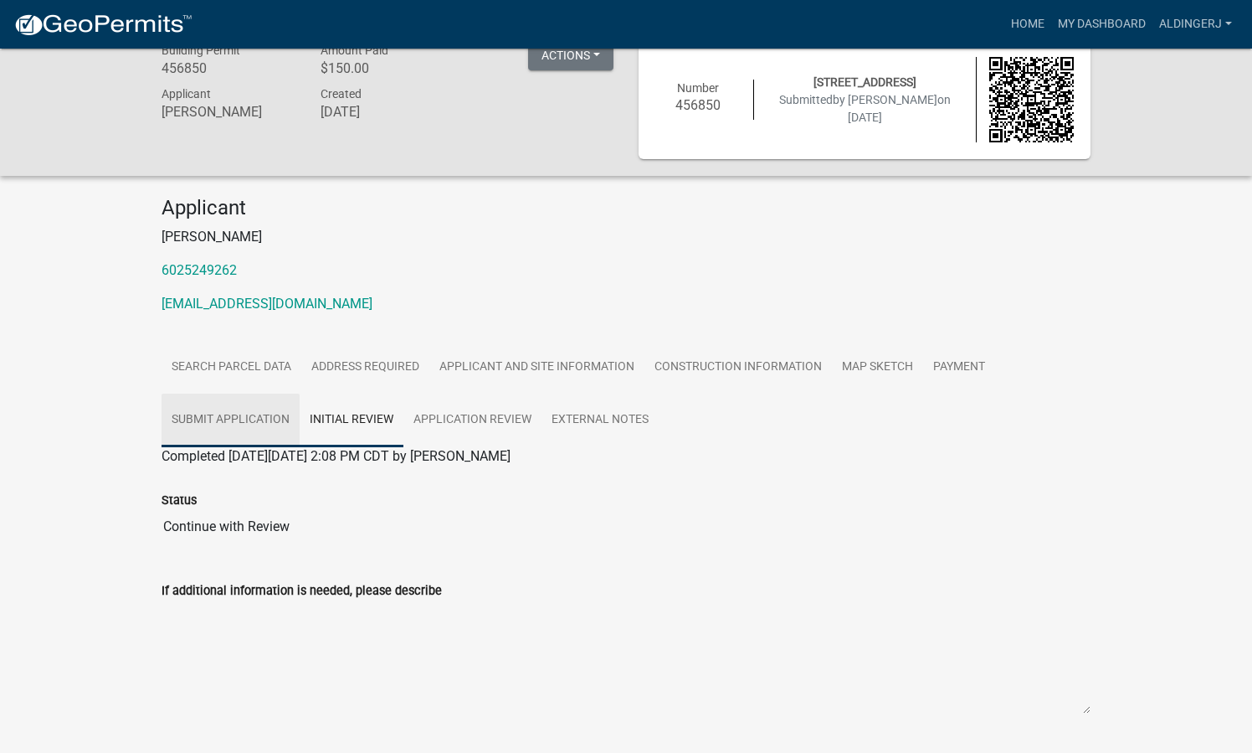
click at [214, 406] on link "Submit Application" at bounding box center [231, 420] width 138 height 54
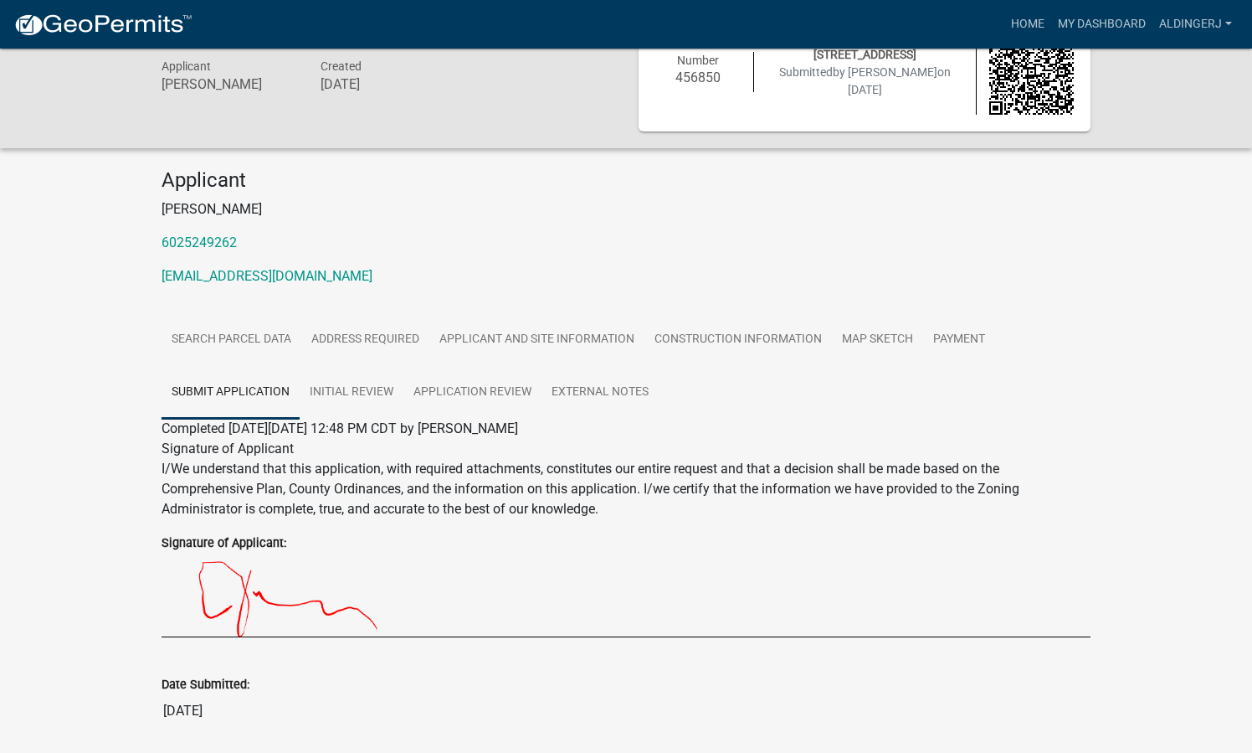
scroll to position [111, 0]
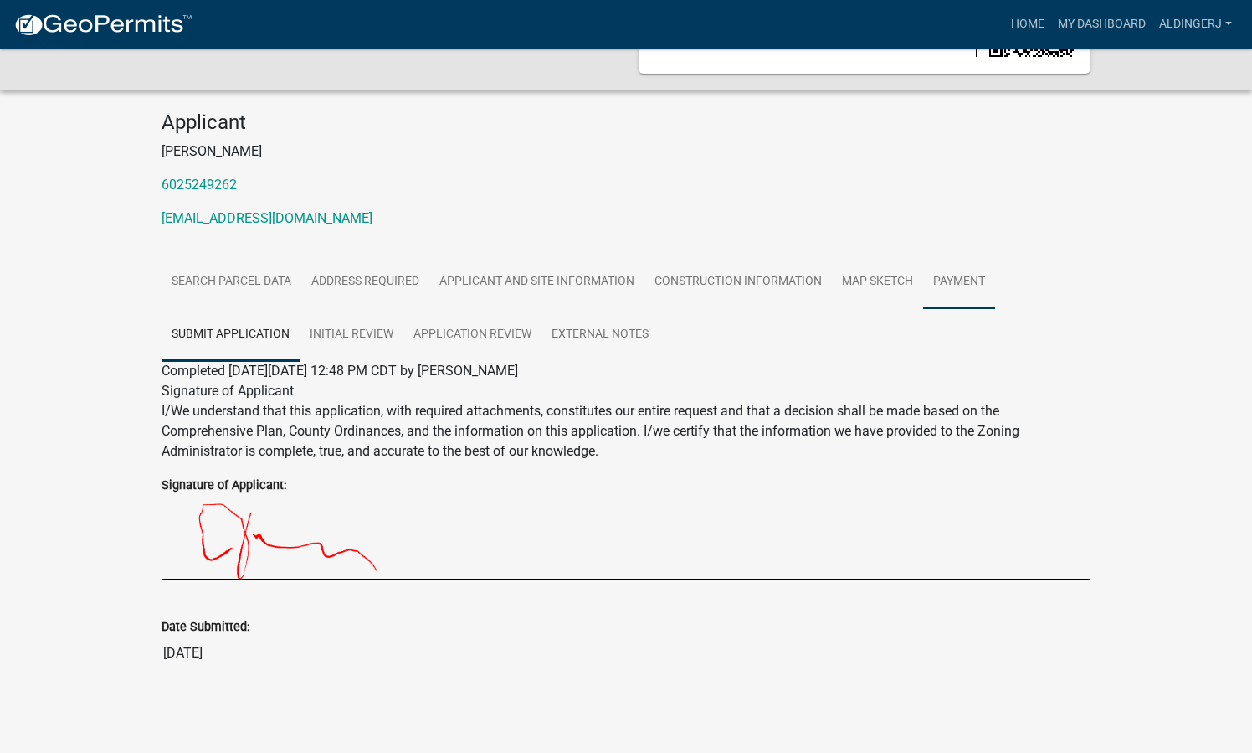
click at [974, 274] on link "Payment" at bounding box center [959, 282] width 72 height 54
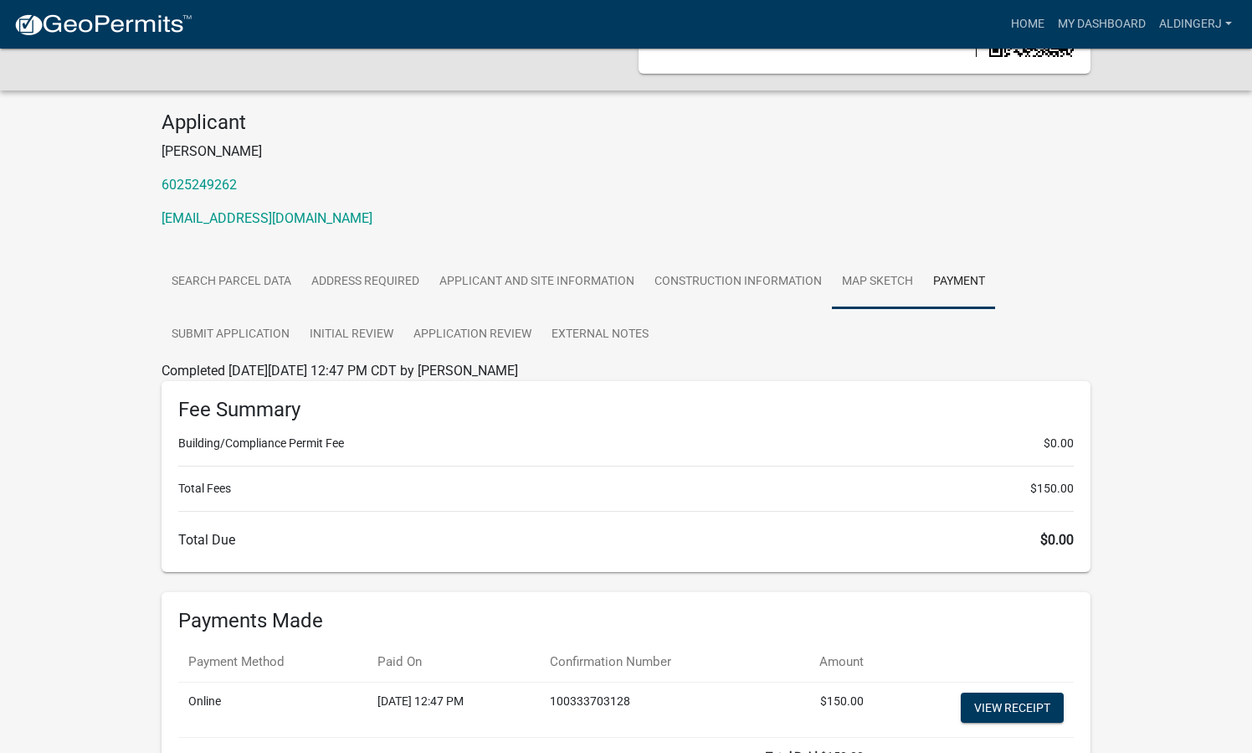
click at [871, 285] on link "Map Sketch" at bounding box center [877, 282] width 91 height 54
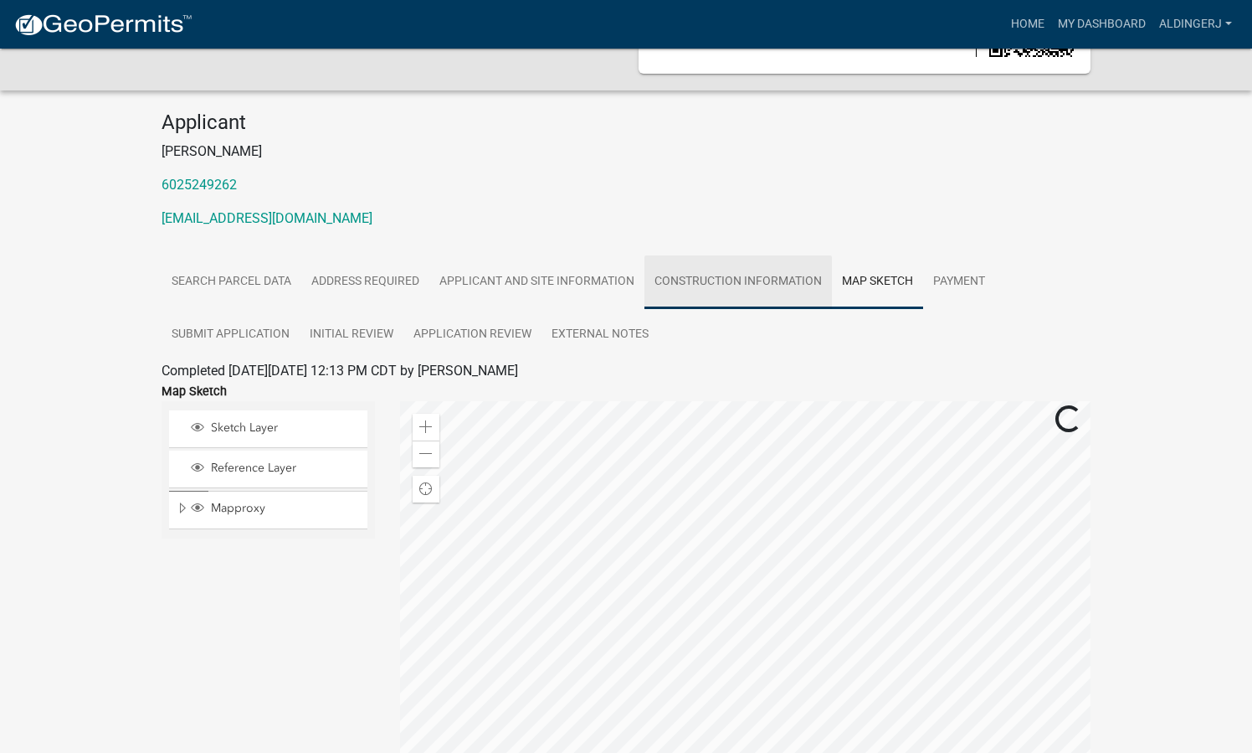
click at [730, 278] on link "Construction Information" at bounding box center [739, 282] width 188 height 54
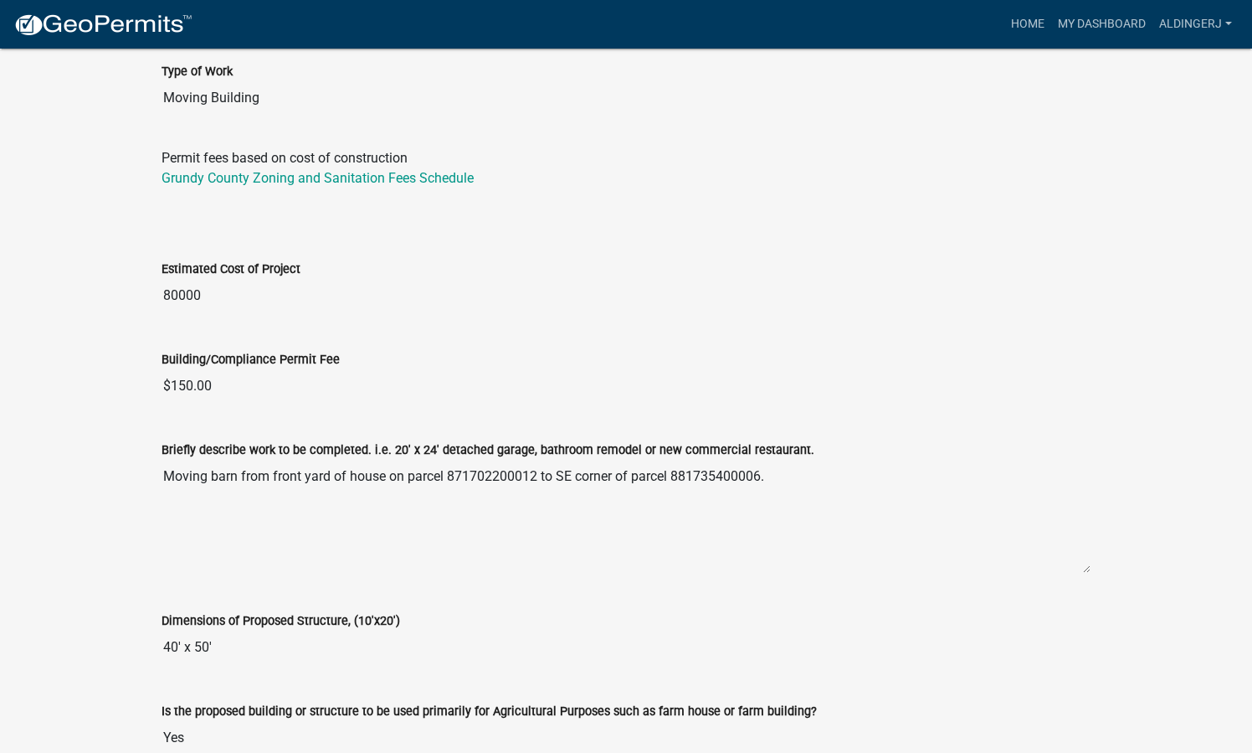
scroll to position [0, 0]
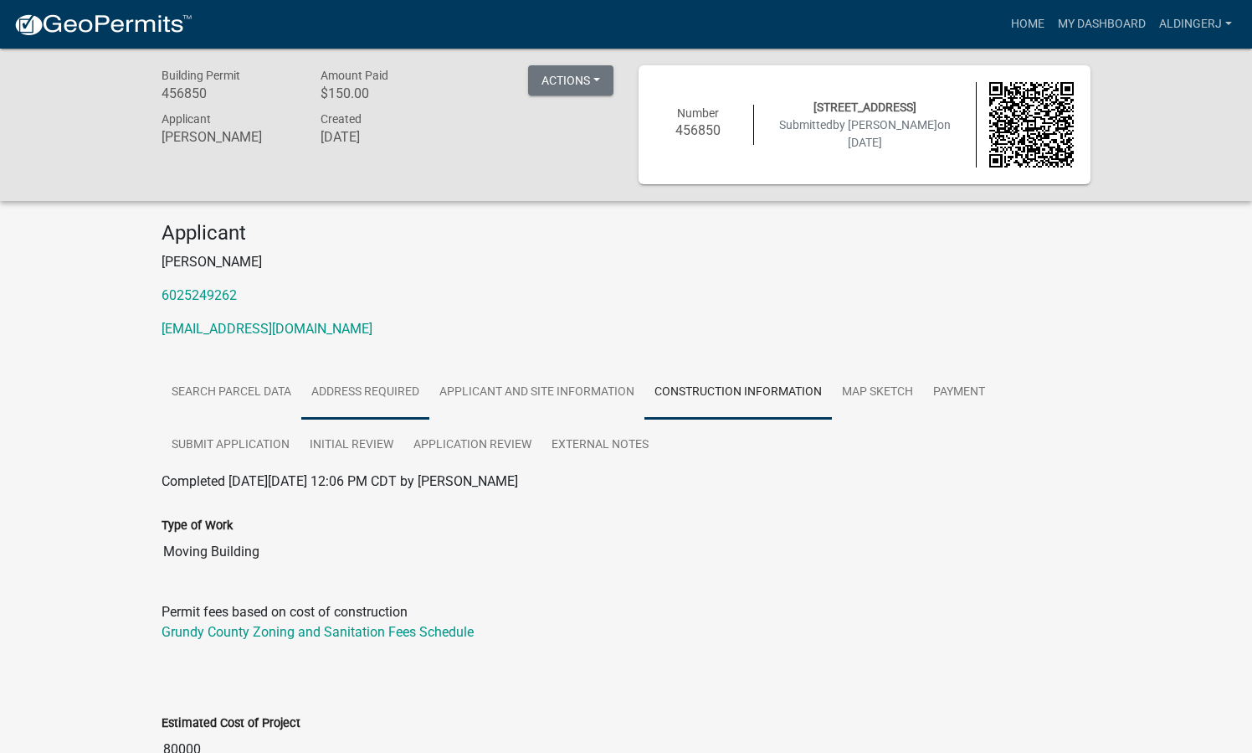
click at [352, 399] on link "Address Required" at bounding box center [365, 393] width 128 height 54
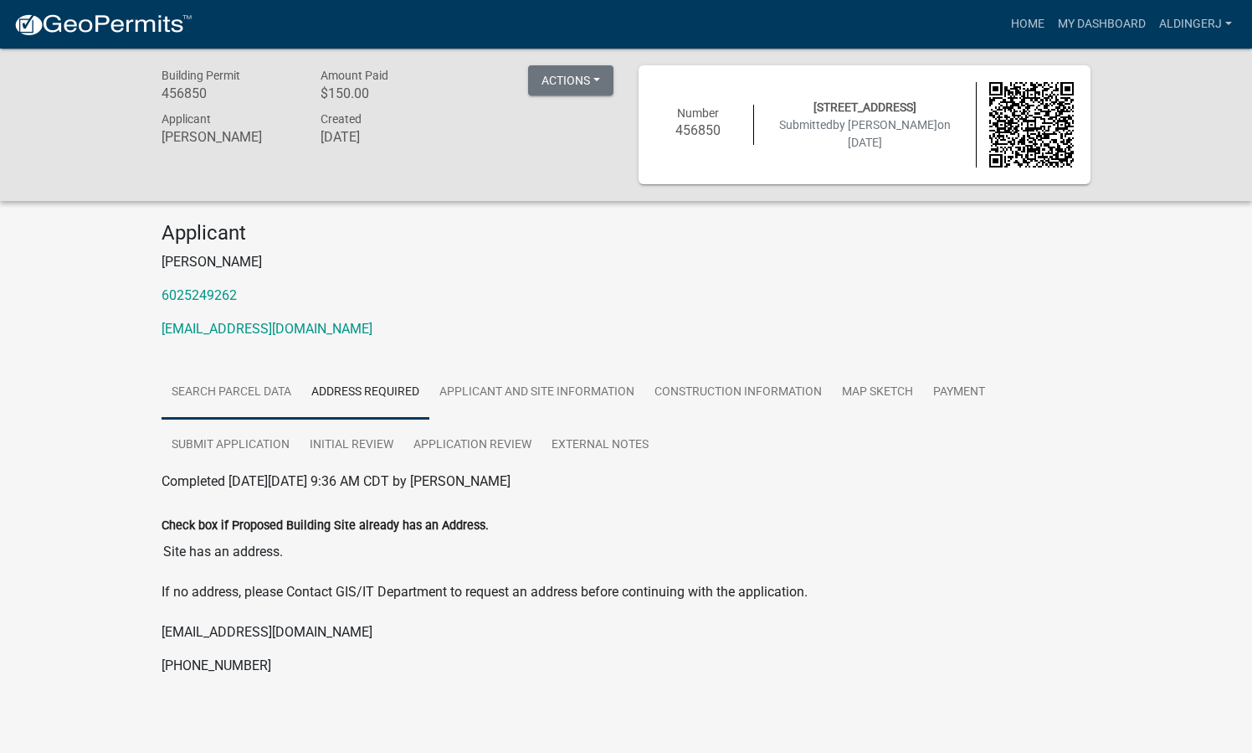
click at [236, 391] on link "Search Parcel Data" at bounding box center [232, 393] width 140 height 54
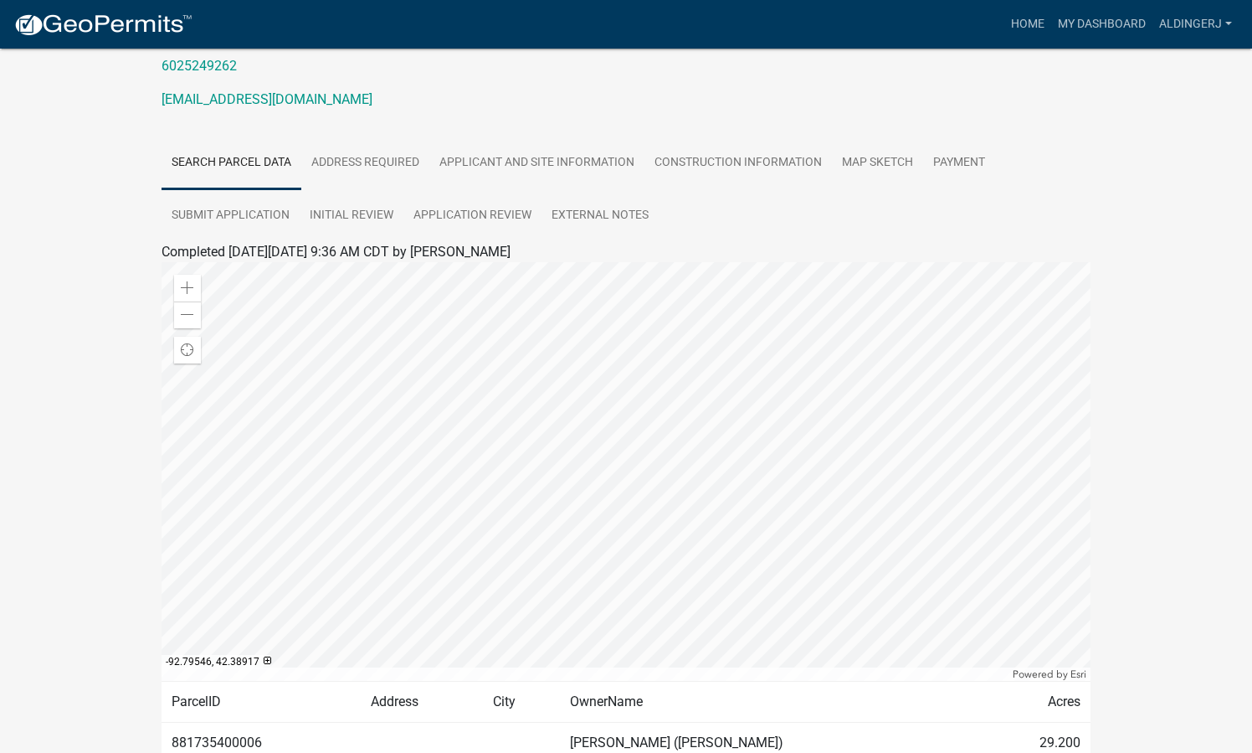
scroll to position [231, 0]
click at [474, 219] on link "Application Review" at bounding box center [472, 215] width 138 height 54
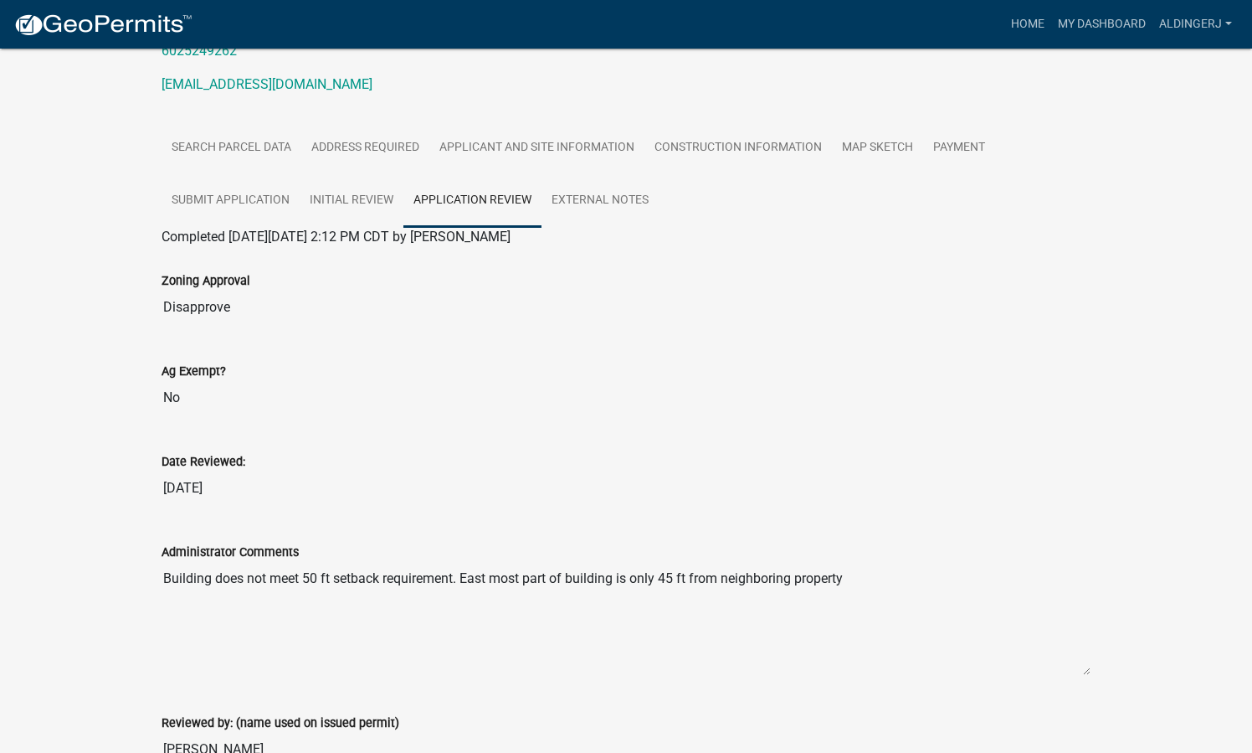
scroll to position [245, 0]
click at [778, 231] on div "Completed On Friday, August 8, 2025 at 2:12 PM CDT by CarieS" at bounding box center [626, 236] width 929 height 20
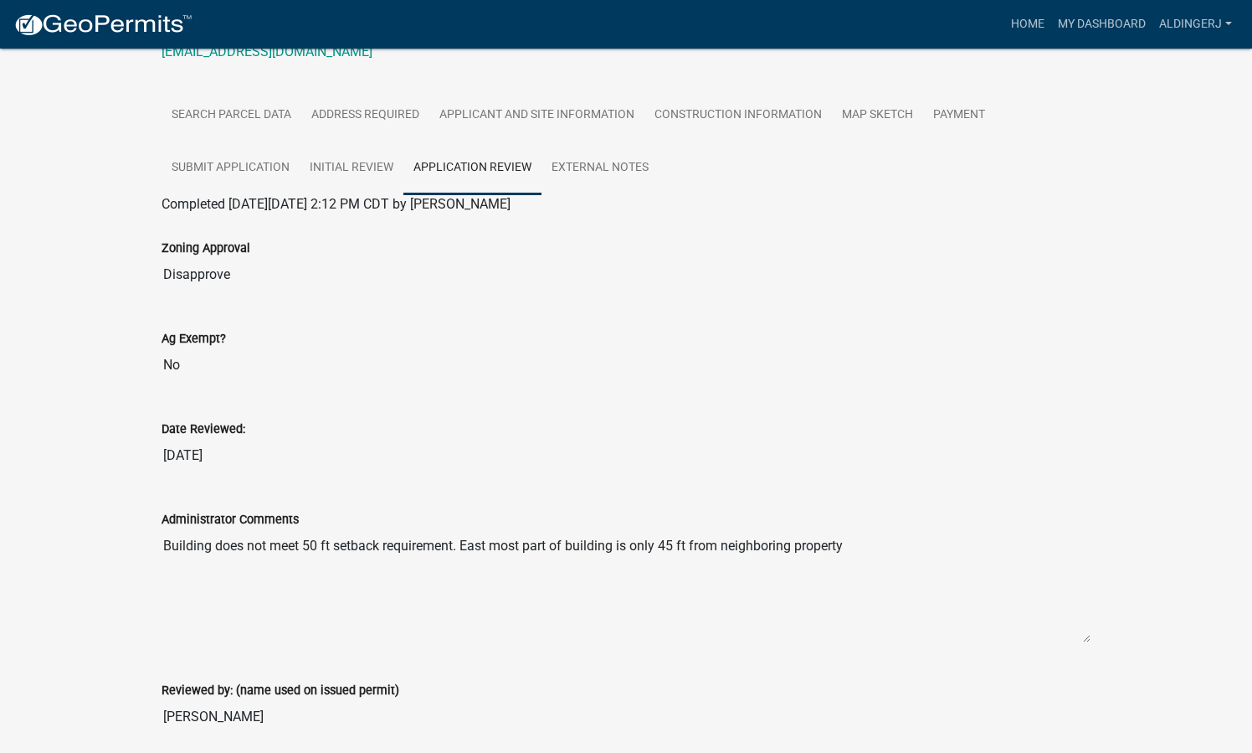
scroll to position [279, 0]
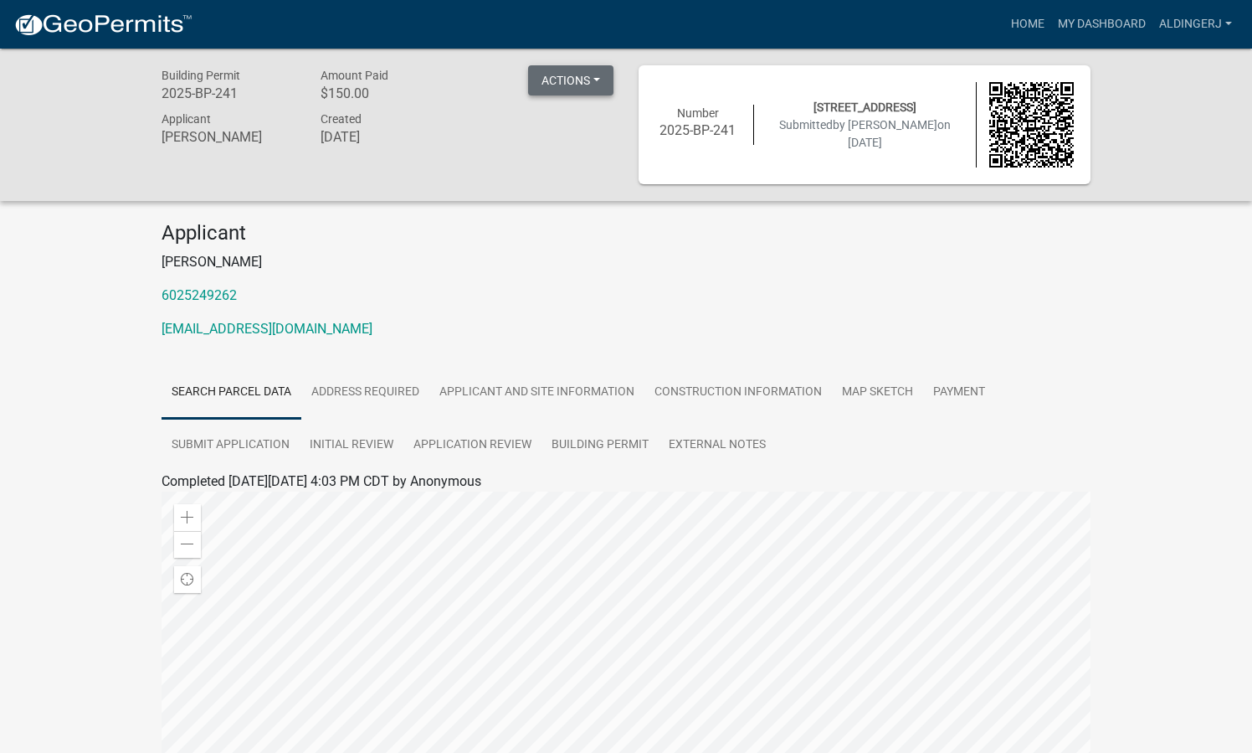
click at [596, 87] on button "Actions" at bounding box center [570, 80] width 85 height 30
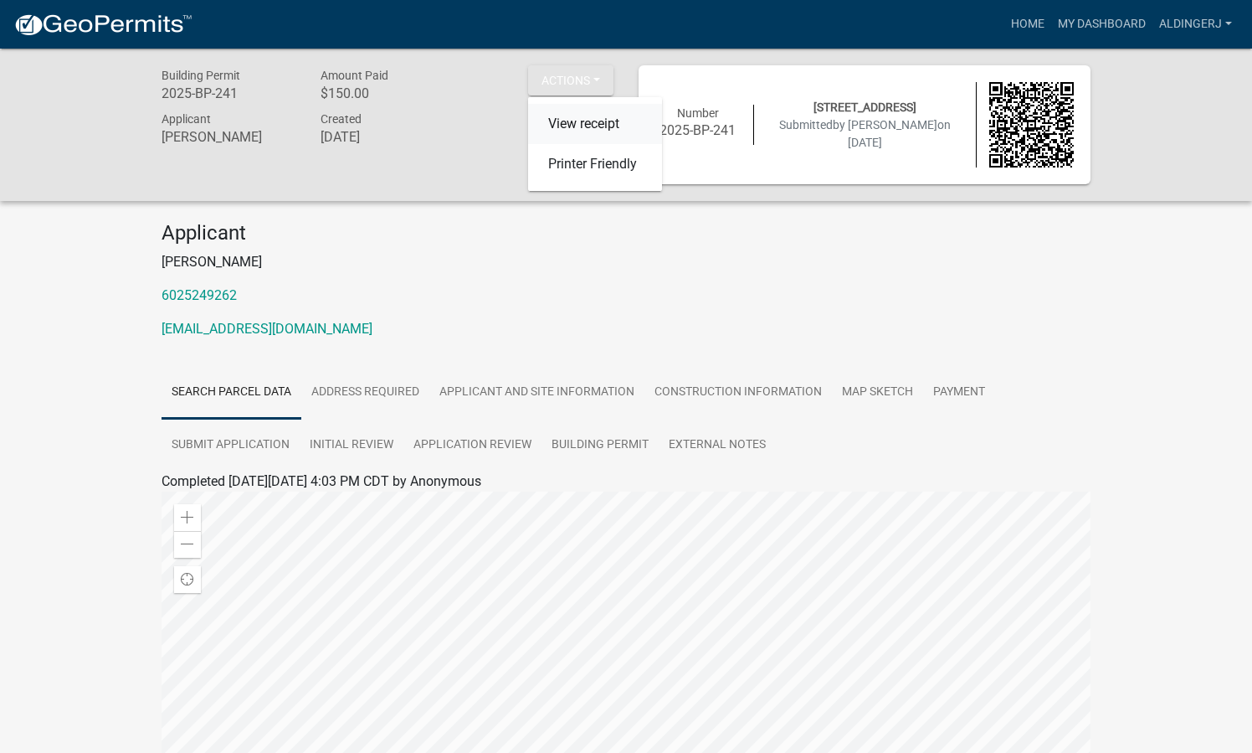
click at [600, 121] on link "View receipt" at bounding box center [595, 124] width 134 height 40
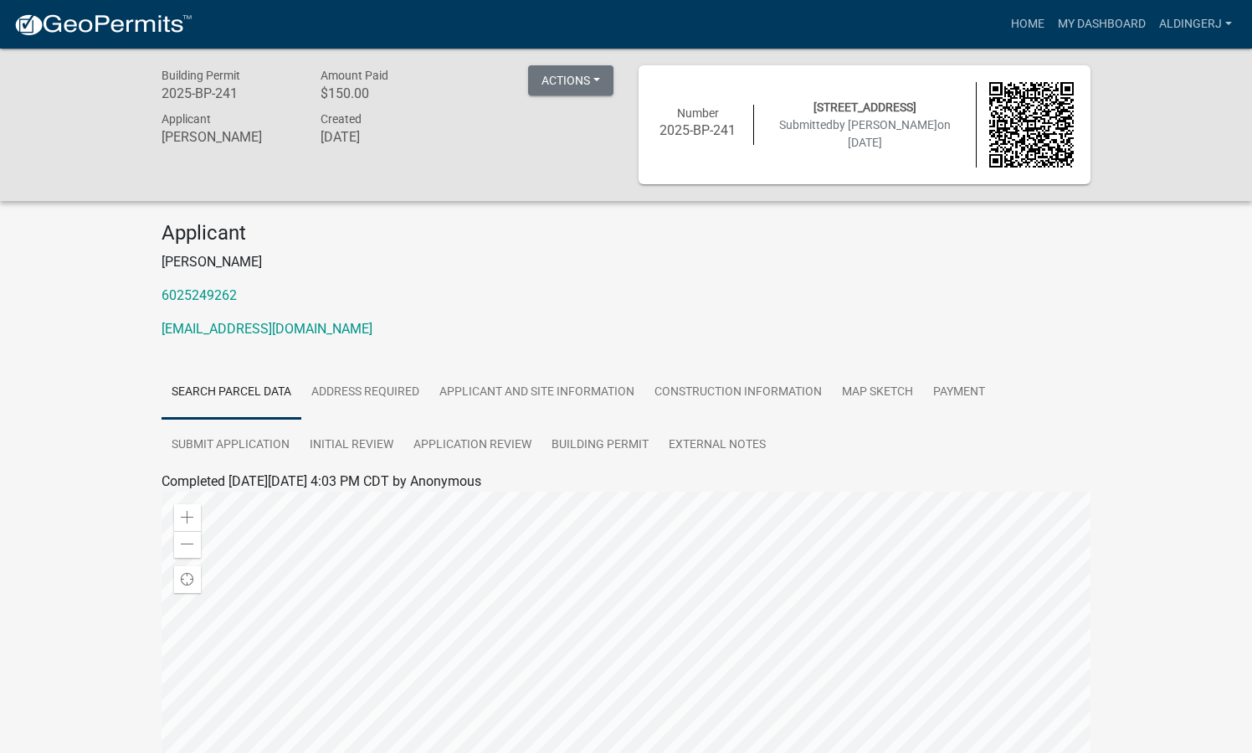
click at [804, 266] on p "[PERSON_NAME]" at bounding box center [626, 262] width 929 height 20
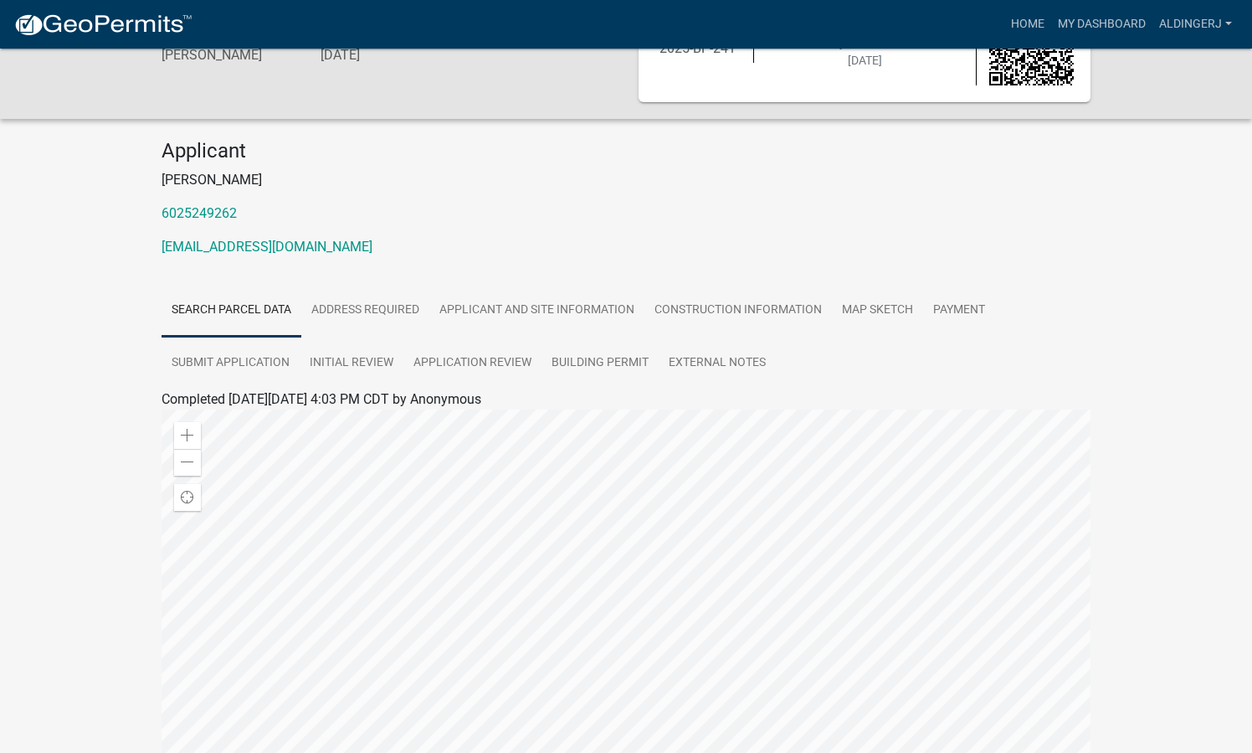
scroll to position [91, 0]
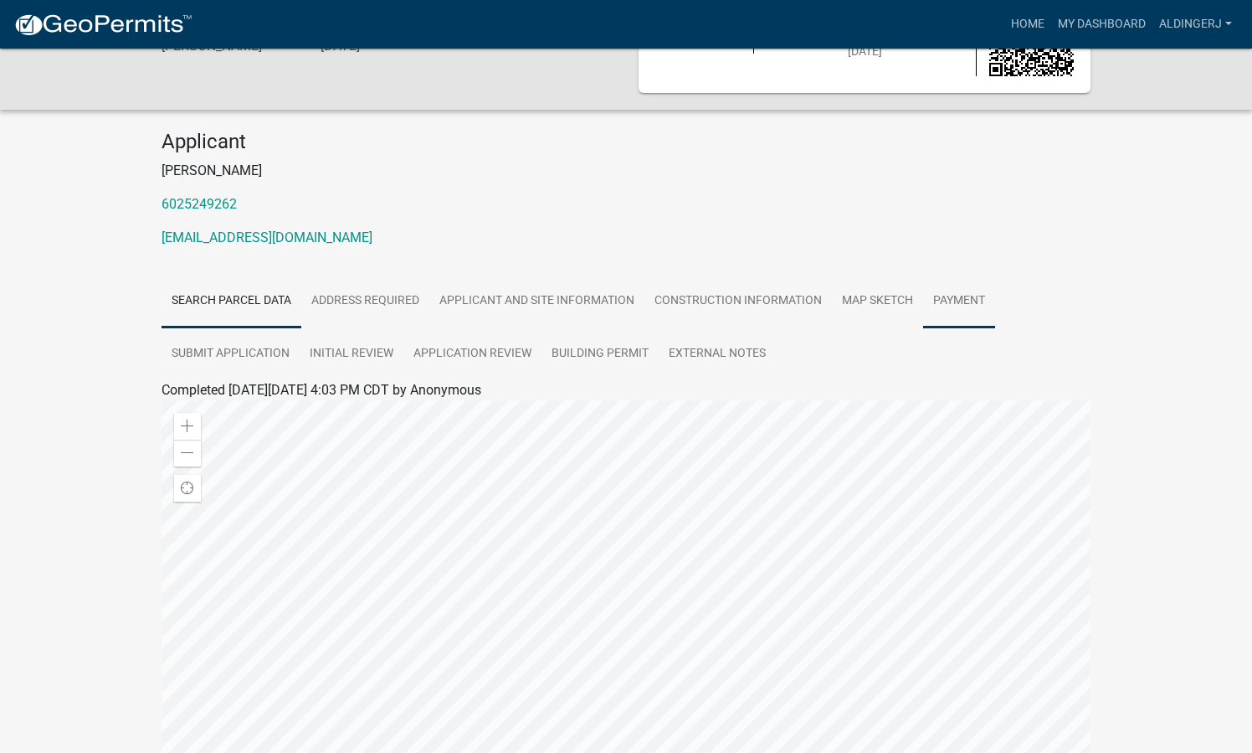
click at [972, 299] on link "Payment" at bounding box center [959, 302] width 72 height 54
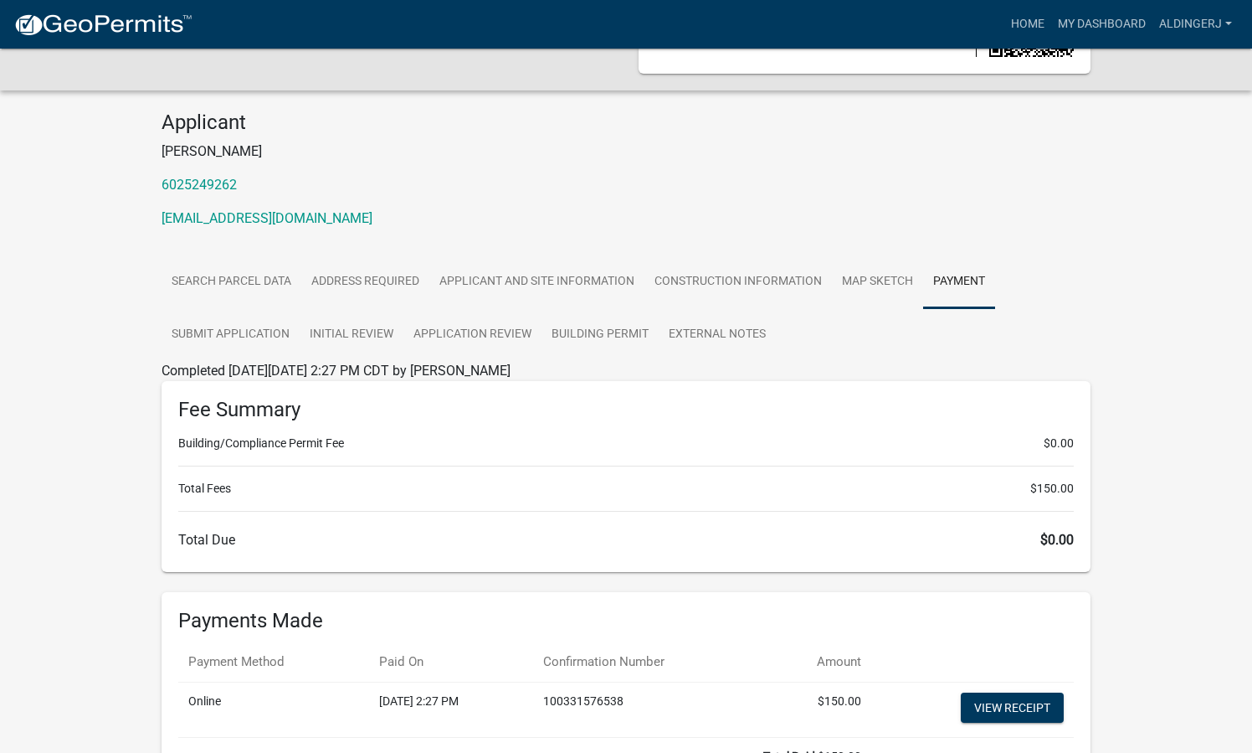
scroll to position [234, 0]
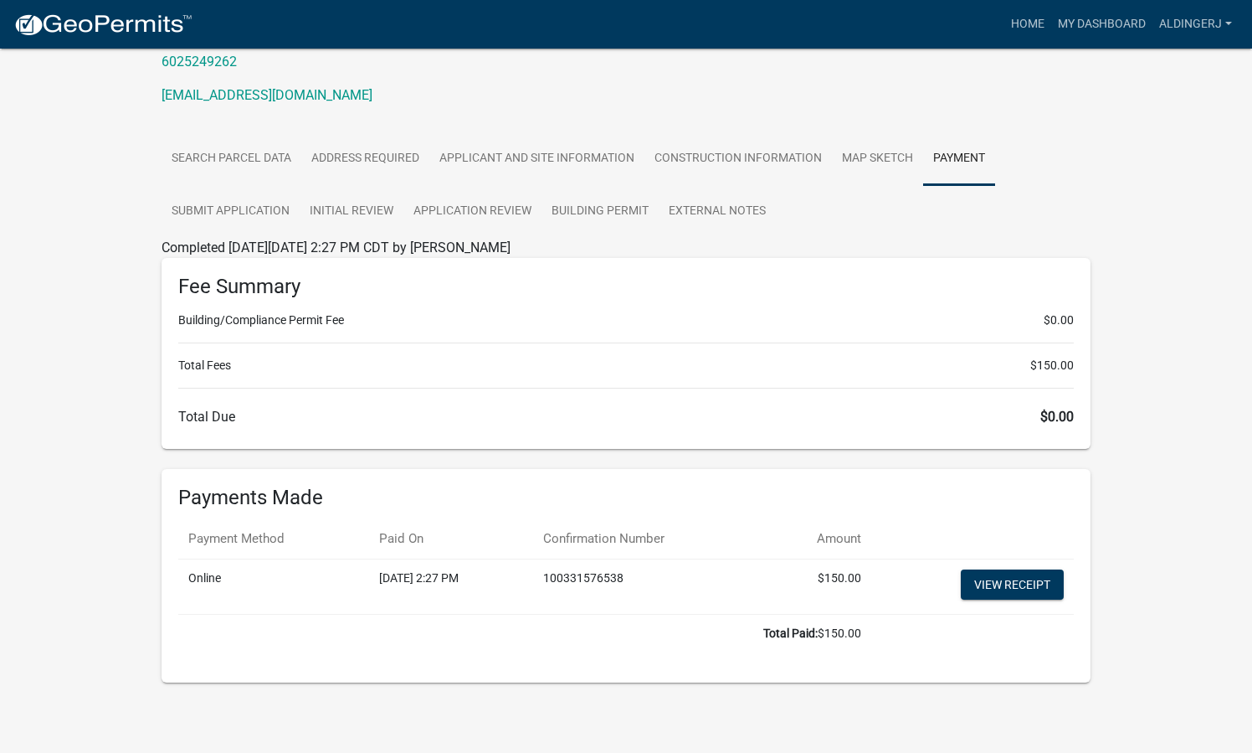
click at [505, 415] on h6 "Total Due $0.00" at bounding box center [626, 417] width 896 height 16
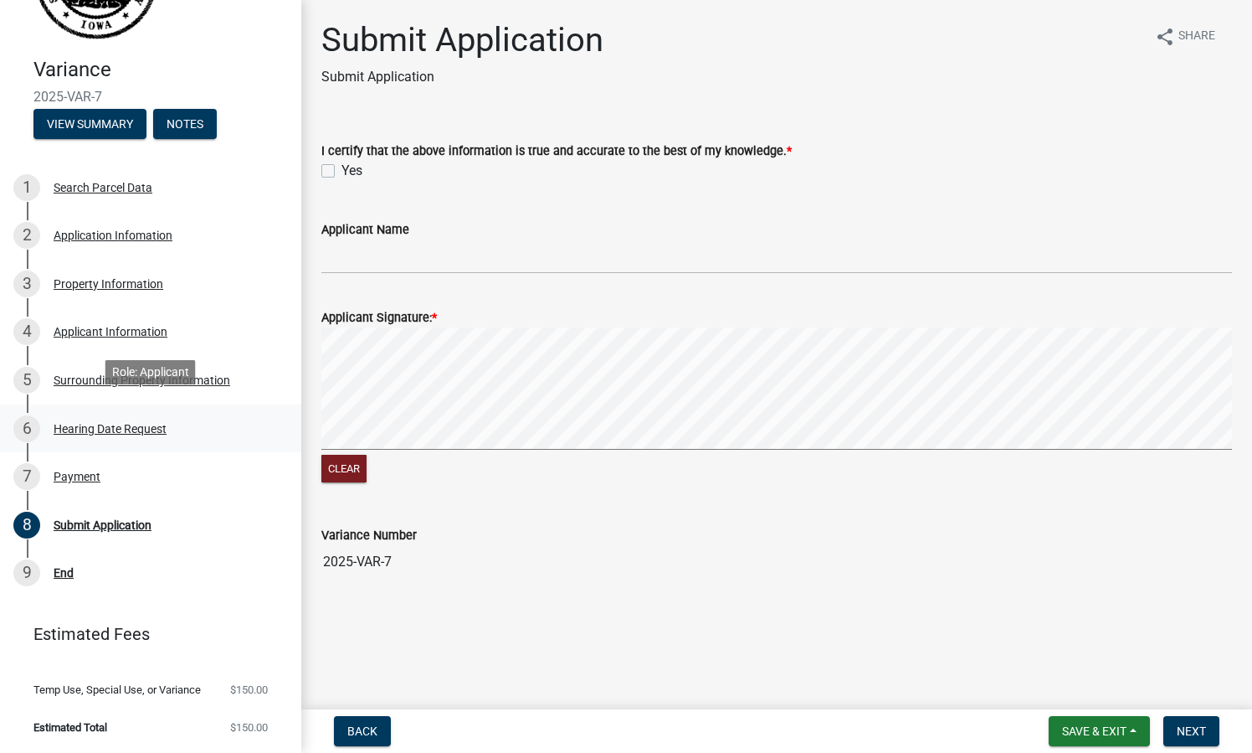
scroll to position [114, 0]
click at [342, 167] on label "Yes" at bounding box center [352, 171] width 21 height 20
click at [342, 167] on input "Yes" at bounding box center [347, 166] width 11 height 11
checkbox input "true"
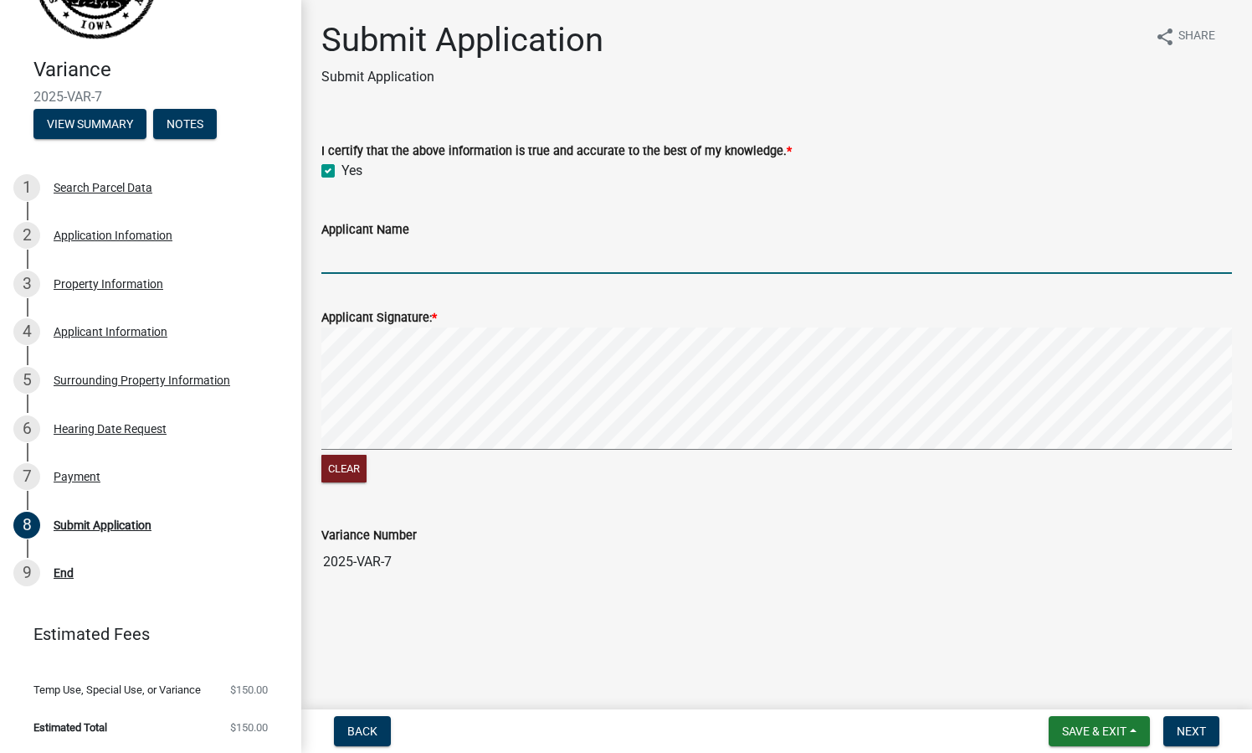
click at [360, 252] on input "Applicant Name" at bounding box center [776, 256] width 911 height 34
type input "[PERSON_NAME]"
click at [354, 466] on button "Clear" at bounding box center [343, 469] width 45 height 28
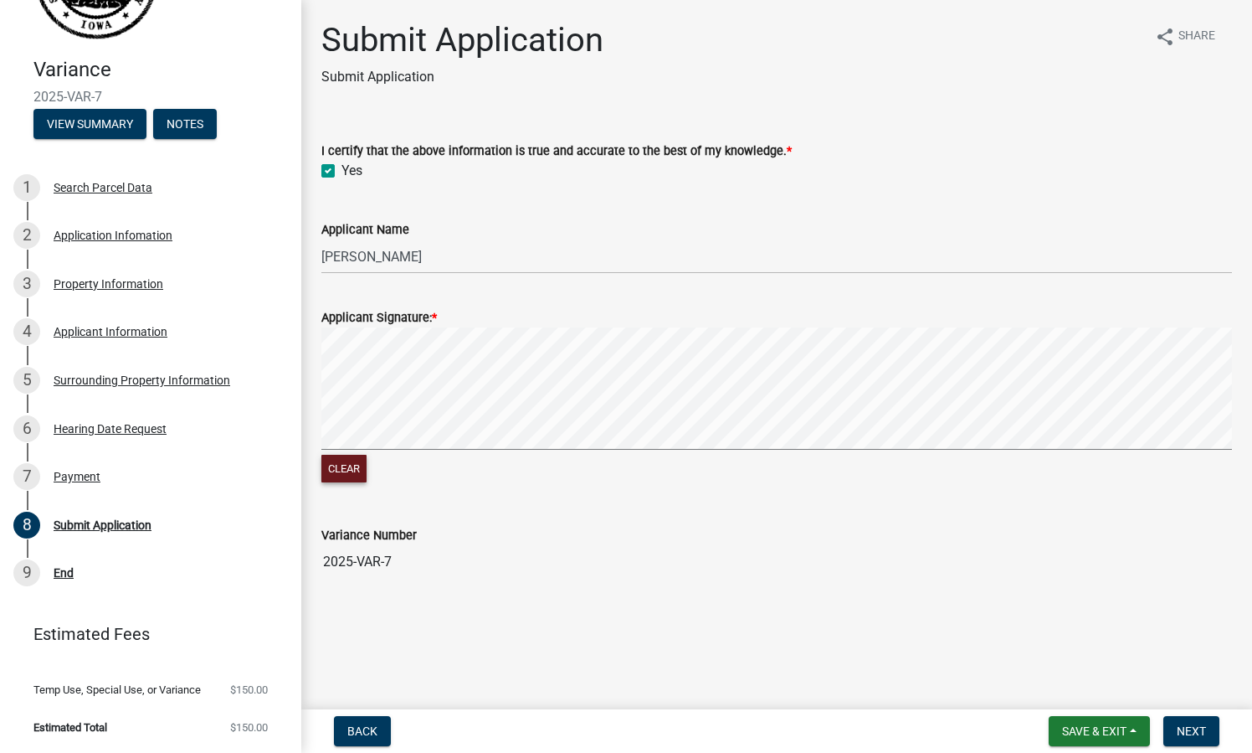
click at [357, 462] on button "Clear" at bounding box center [343, 469] width 45 height 28
click at [1183, 731] on span "Next" at bounding box center [1191, 730] width 29 height 13
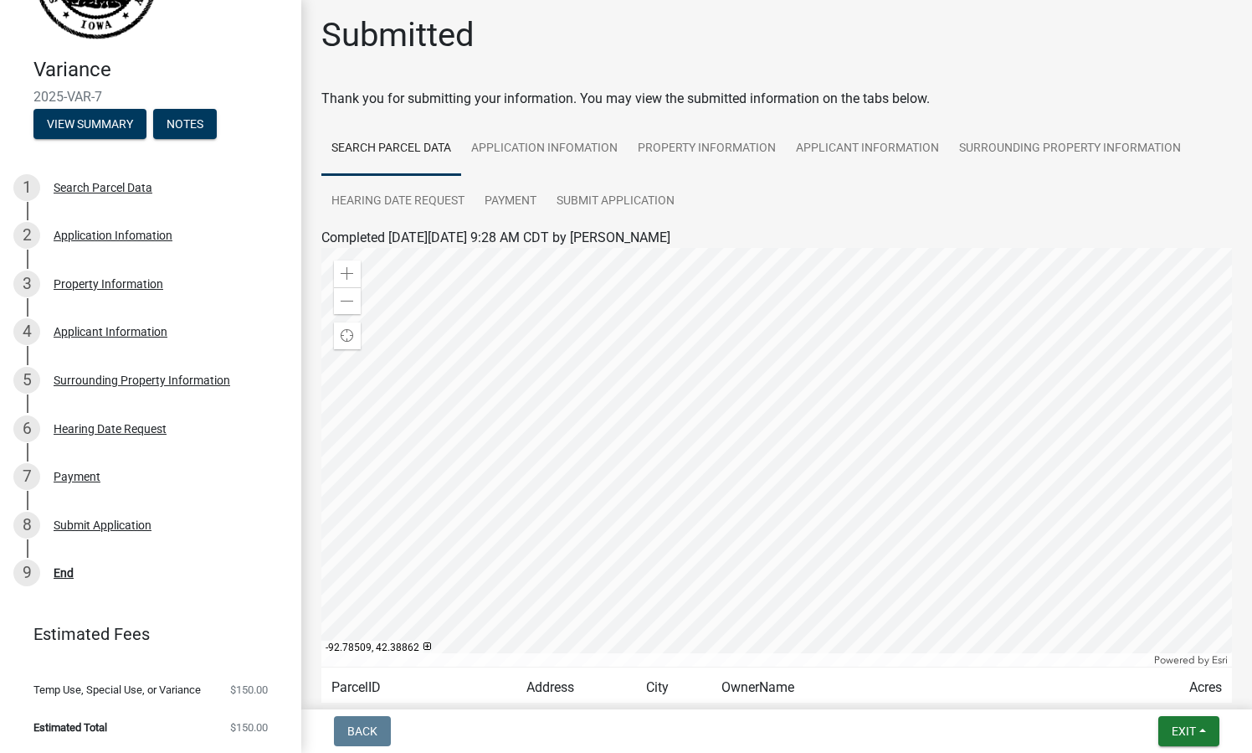
scroll to position [150, 0]
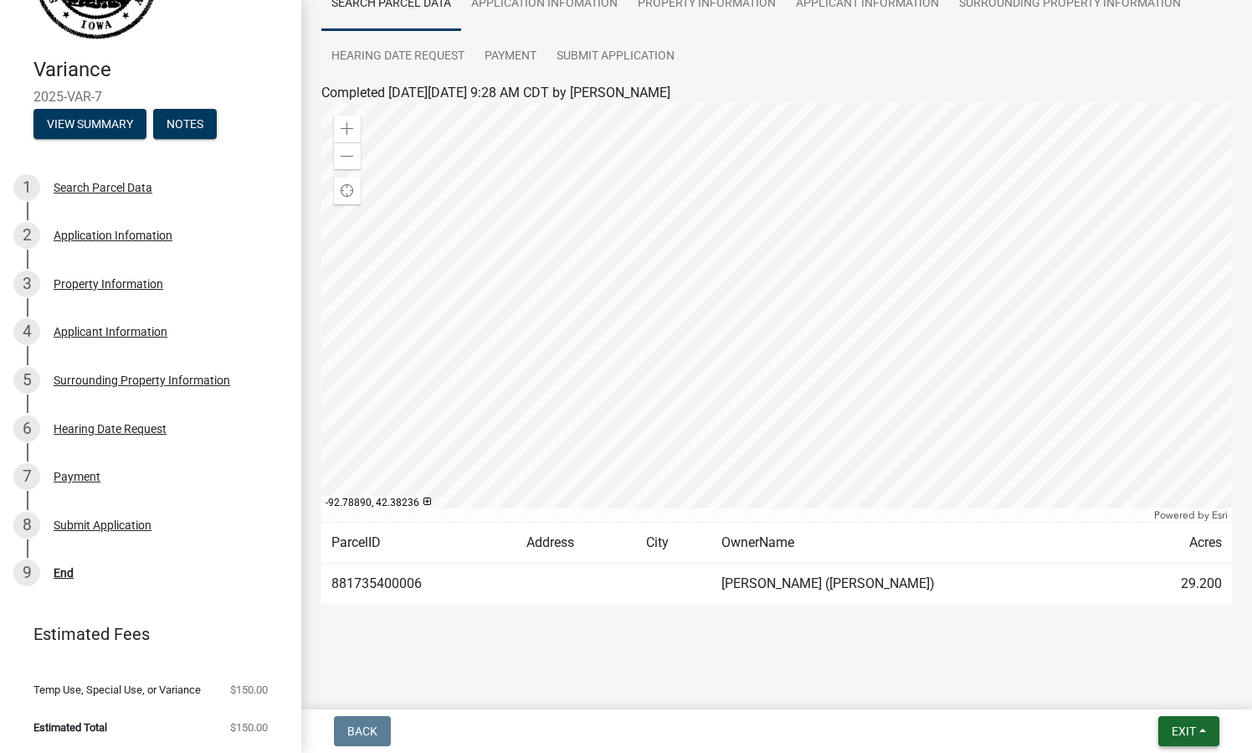
click at [1192, 726] on span "Exit" at bounding box center [1184, 730] width 24 height 13
click at [1154, 686] on button "Save & Exit" at bounding box center [1154, 687] width 134 height 40
